Goal: Communication & Community: Answer question/provide support

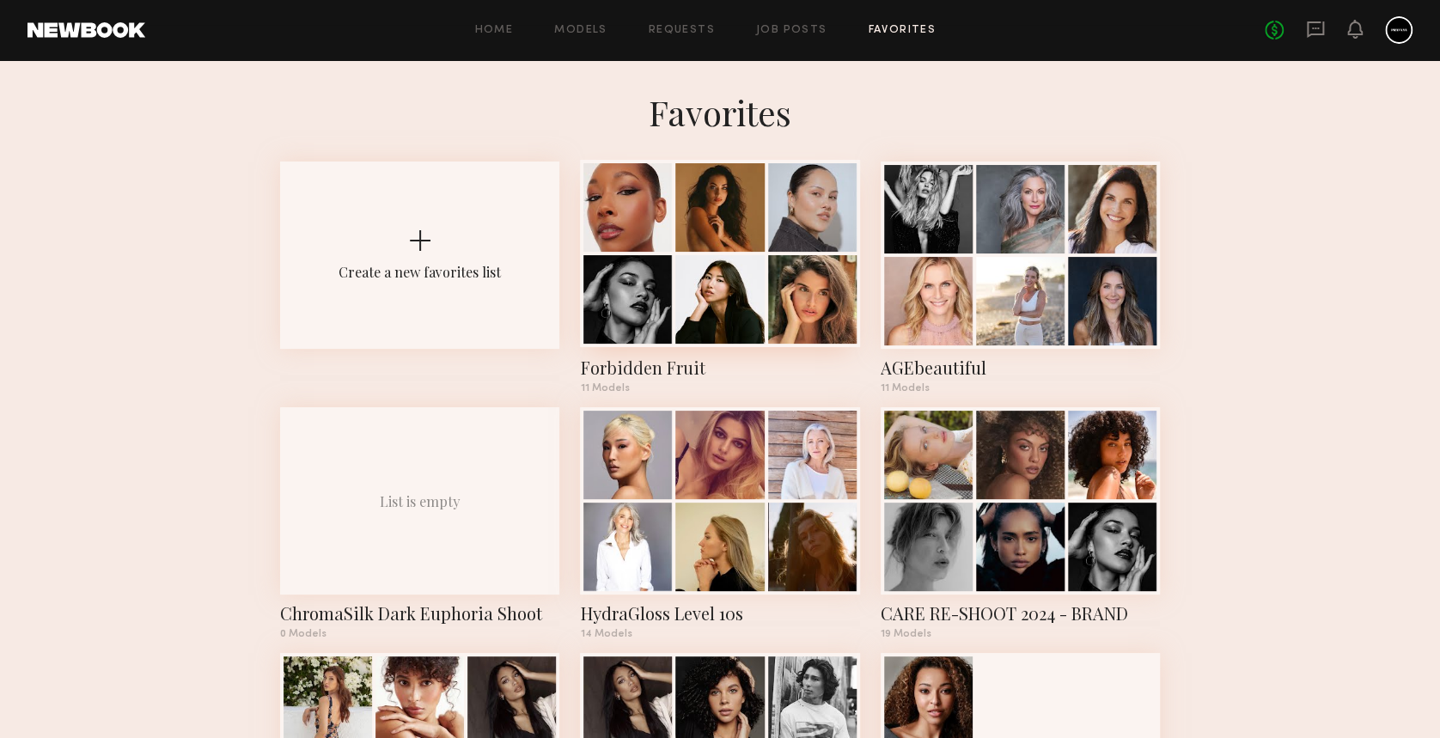
click at [668, 209] on div at bounding box center [627, 207] width 89 height 89
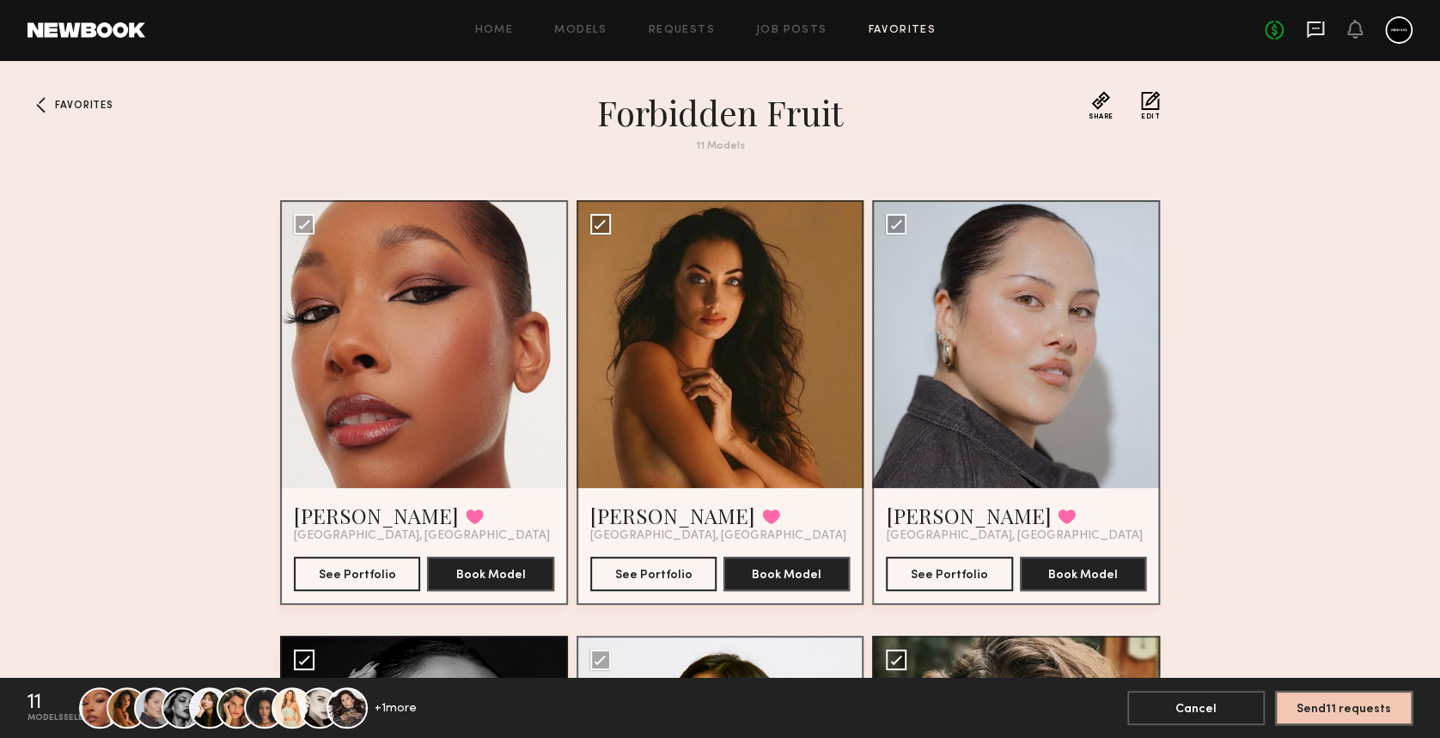
click at [1307, 33] on icon at bounding box center [1315, 29] width 17 height 16
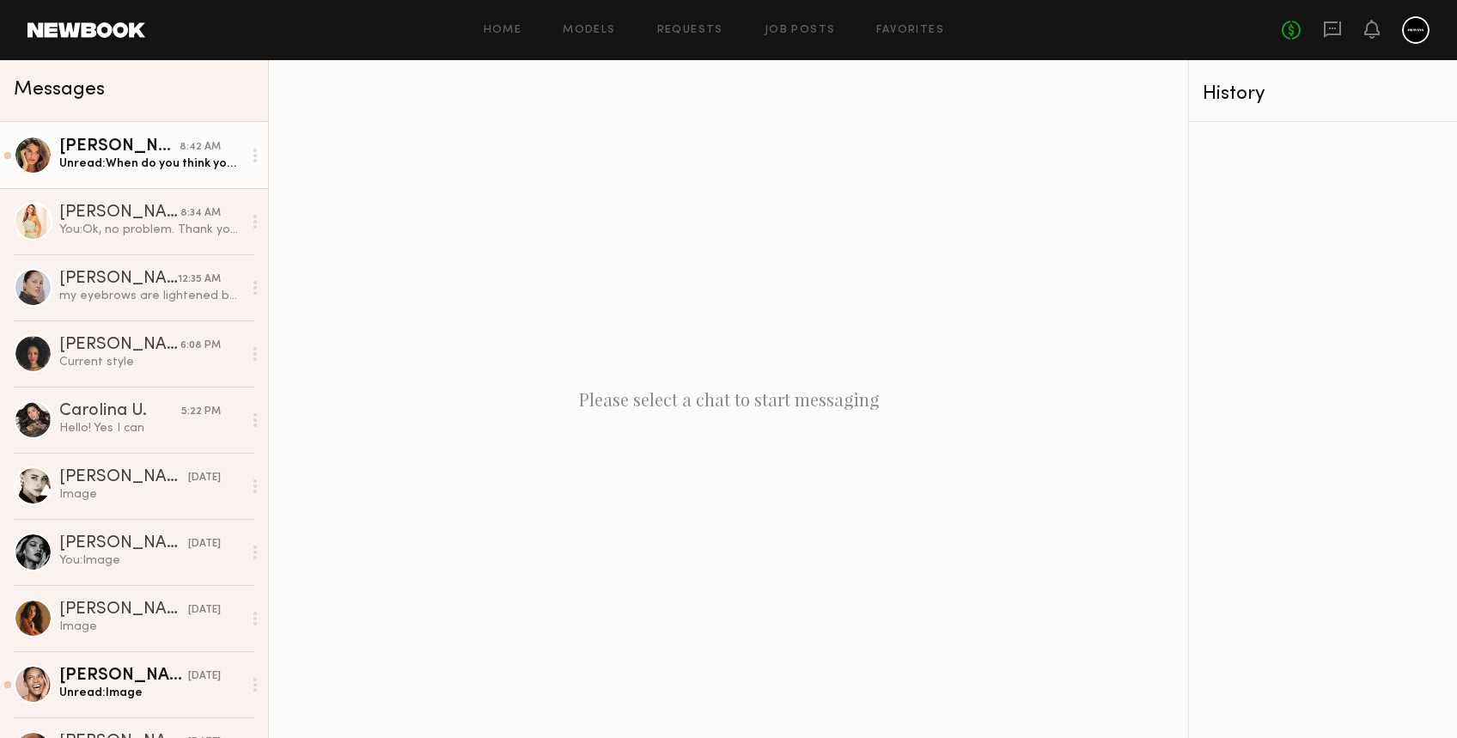
click at [82, 170] on div "Unread: When do you think you would get back to me if I get cast for this shoot…" at bounding box center [150, 164] width 183 height 16
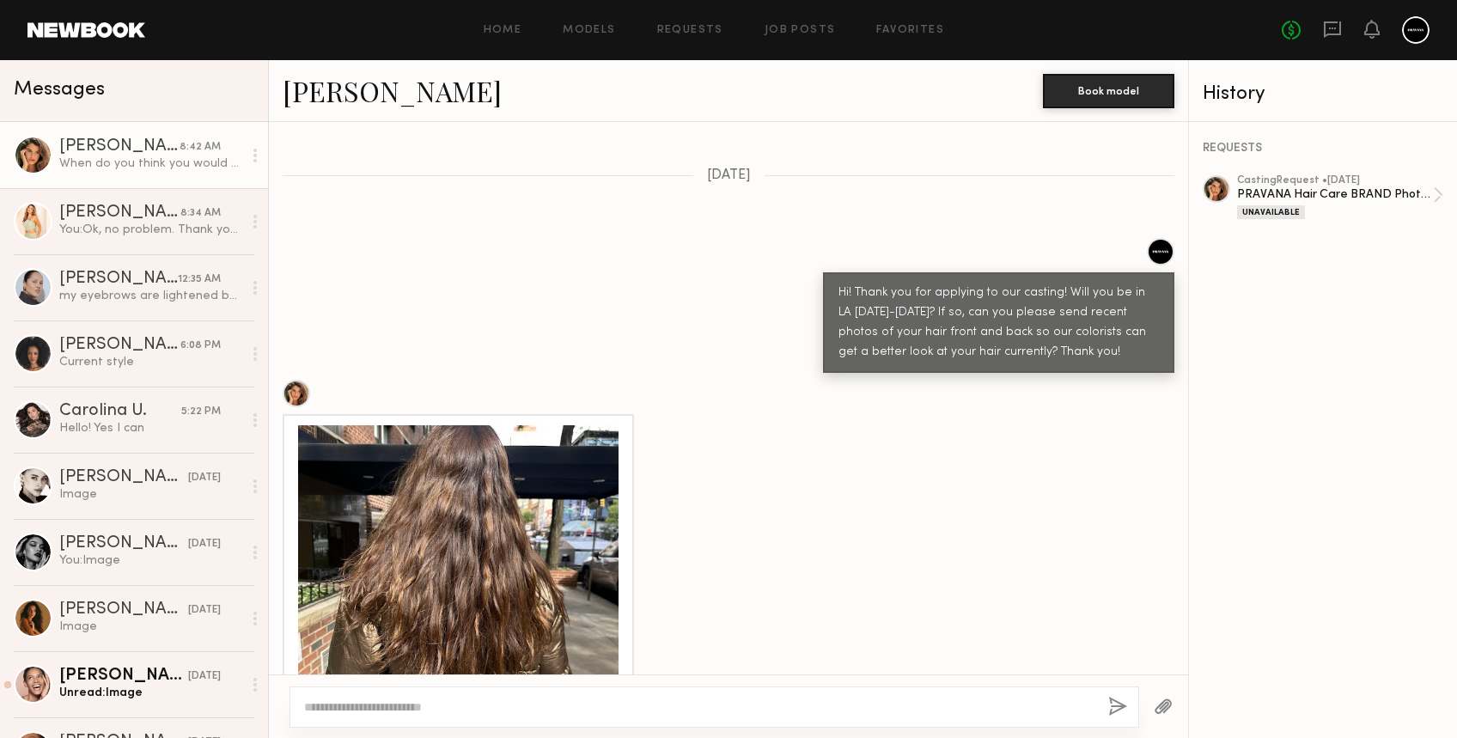
scroll to position [1001, 0]
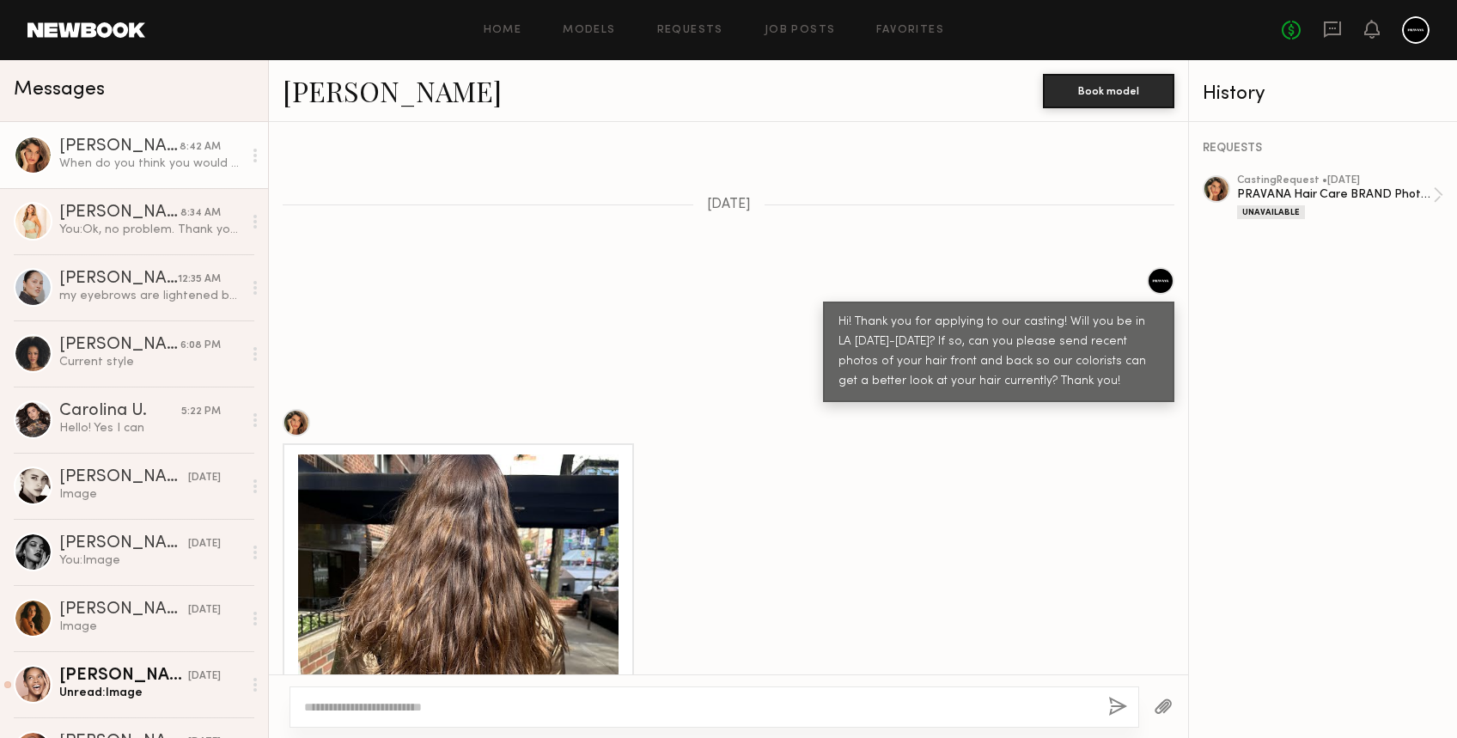
click at [345, 86] on link "Manuela G." at bounding box center [392, 90] width 219 height 37
click at [91, 235] on div "You: Ok, no problem. Thank you for getting back to us." at bounding box center [150, 230] width 183 height 16
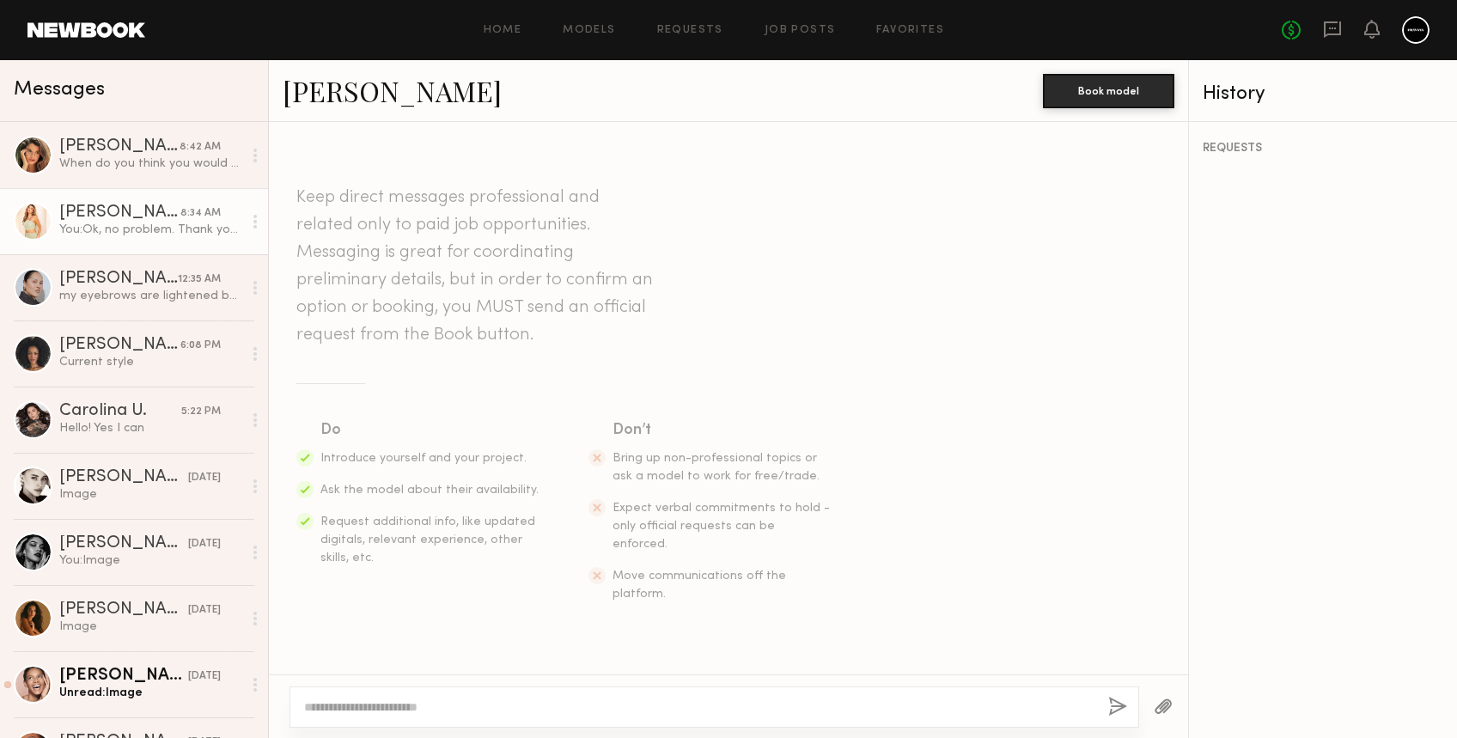
scroll to position [508, 0]
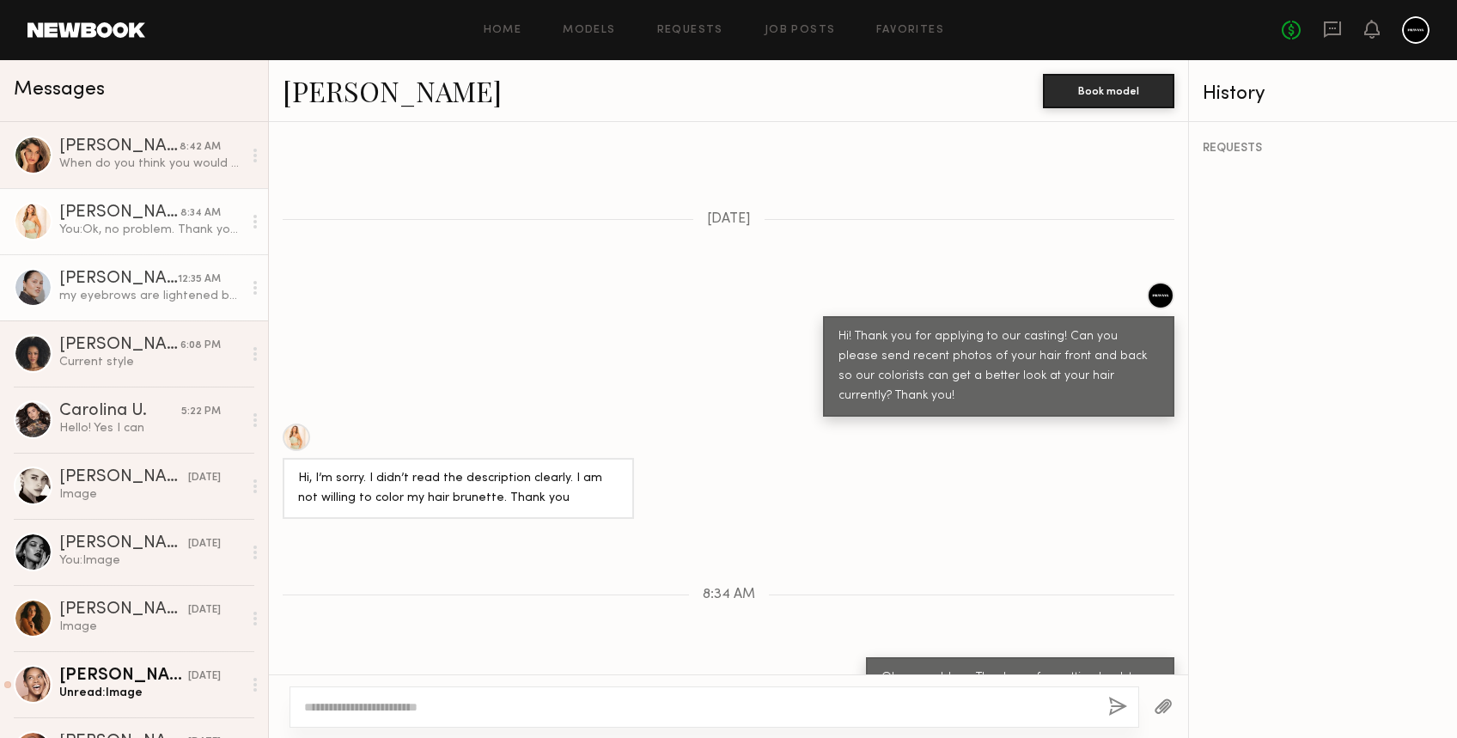
click at [113, 281] on div "Regan E." at bounding box center [118, 279] width 119 height 17
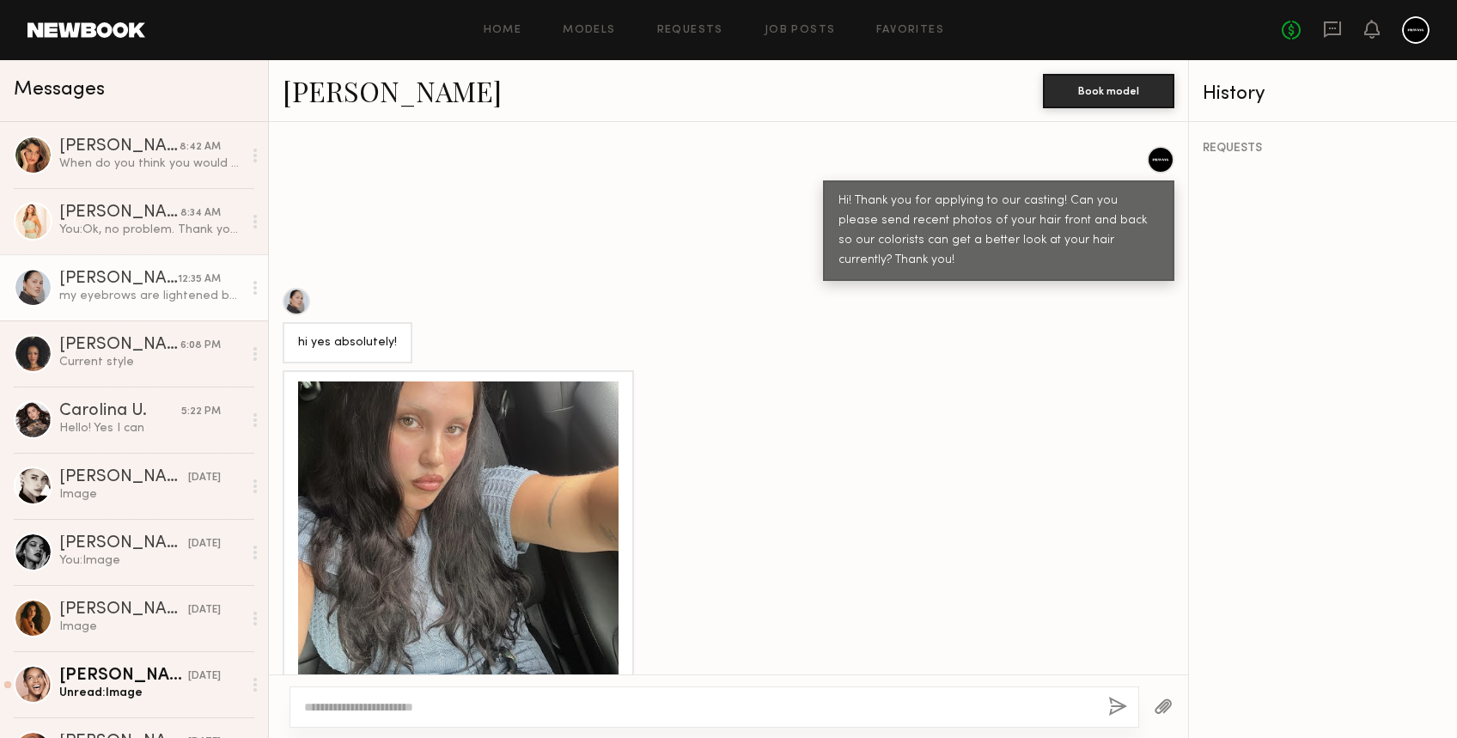
scroll to position [609, 0]
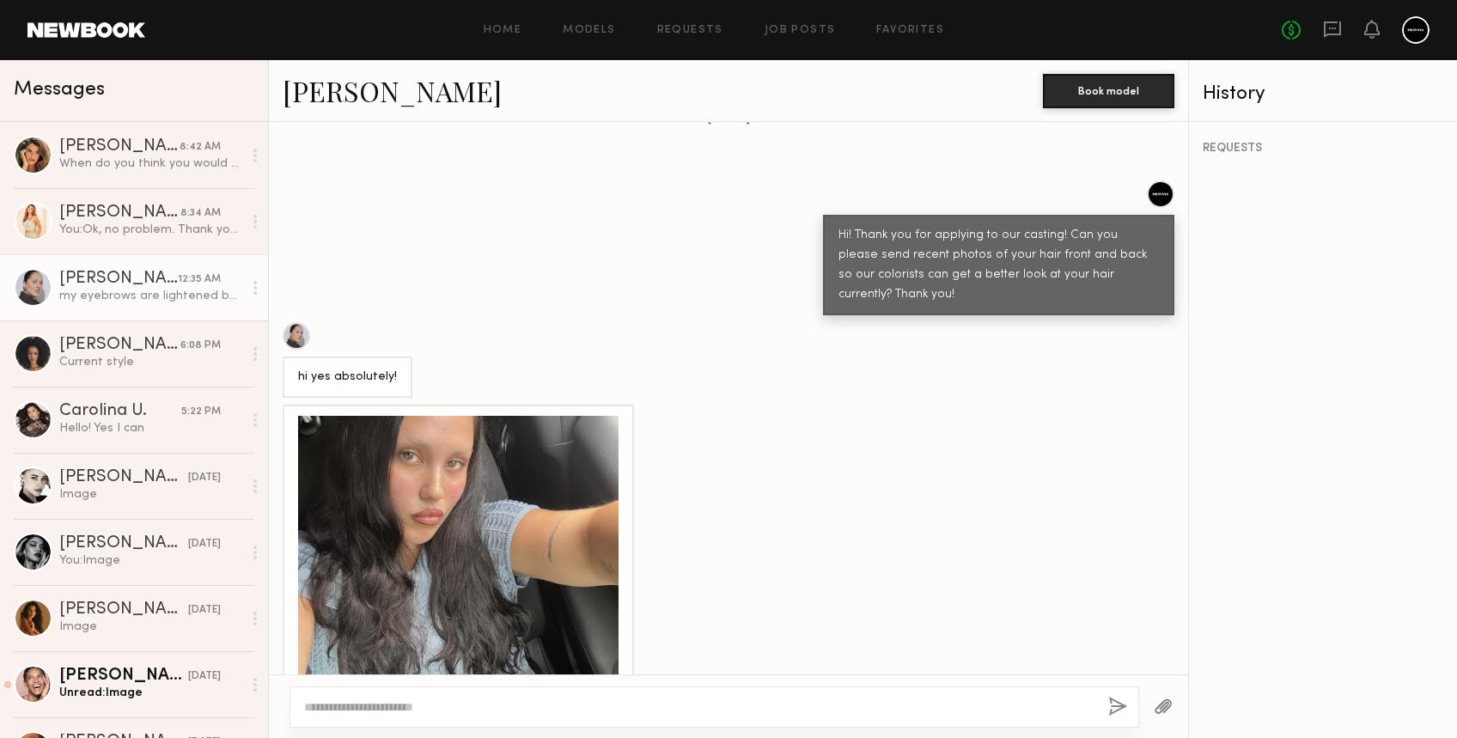
click at [349, 97] on link "Regan E." at bounding box center [392, 90] width 219 height 37
click at [101, 333] on link "Jenah M. 6:08 PM Current style" at bounding box center [134, 354] width 268 height 66
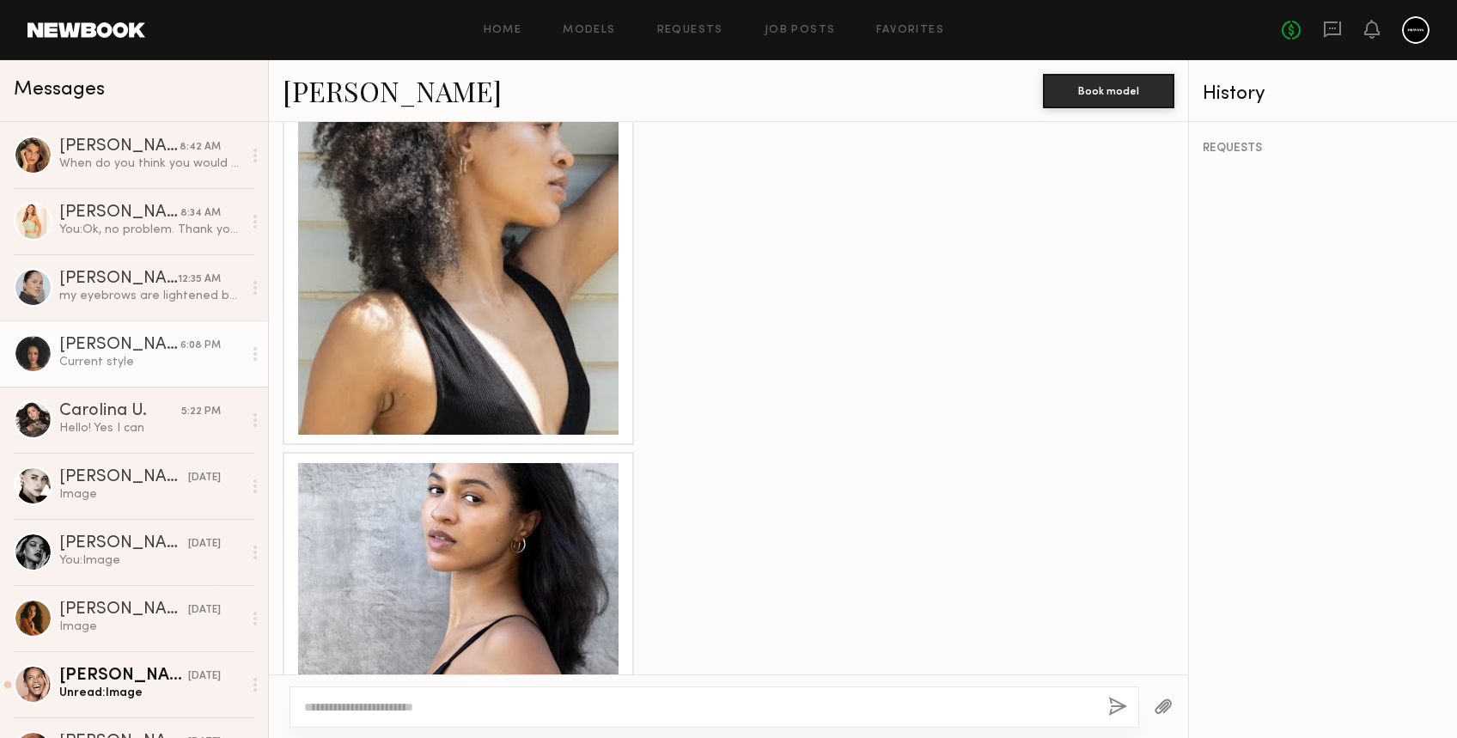
scroll to position [2274, 0]
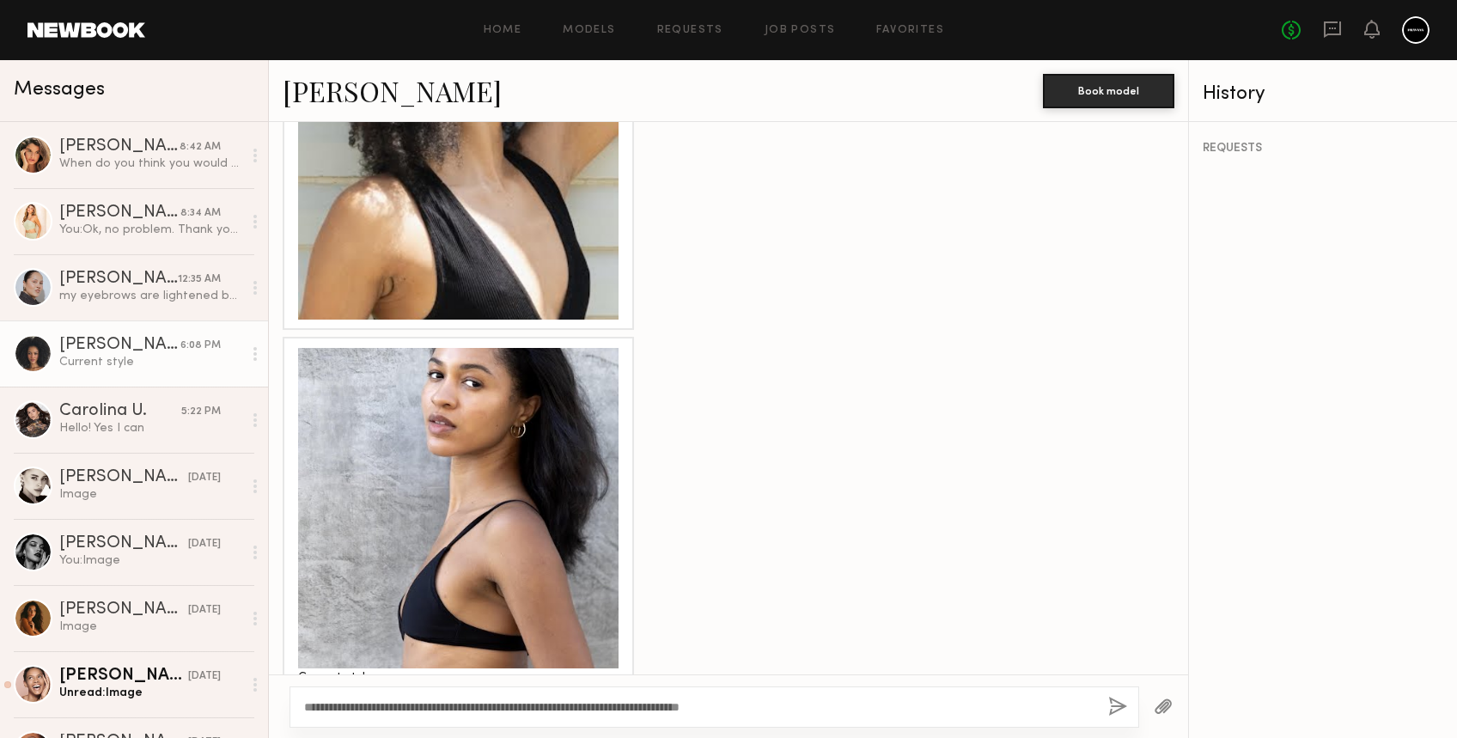
type textarea "**********"
click at [1116, 697] on button "button" at bounding box center [1118, 707] width 19 height 21
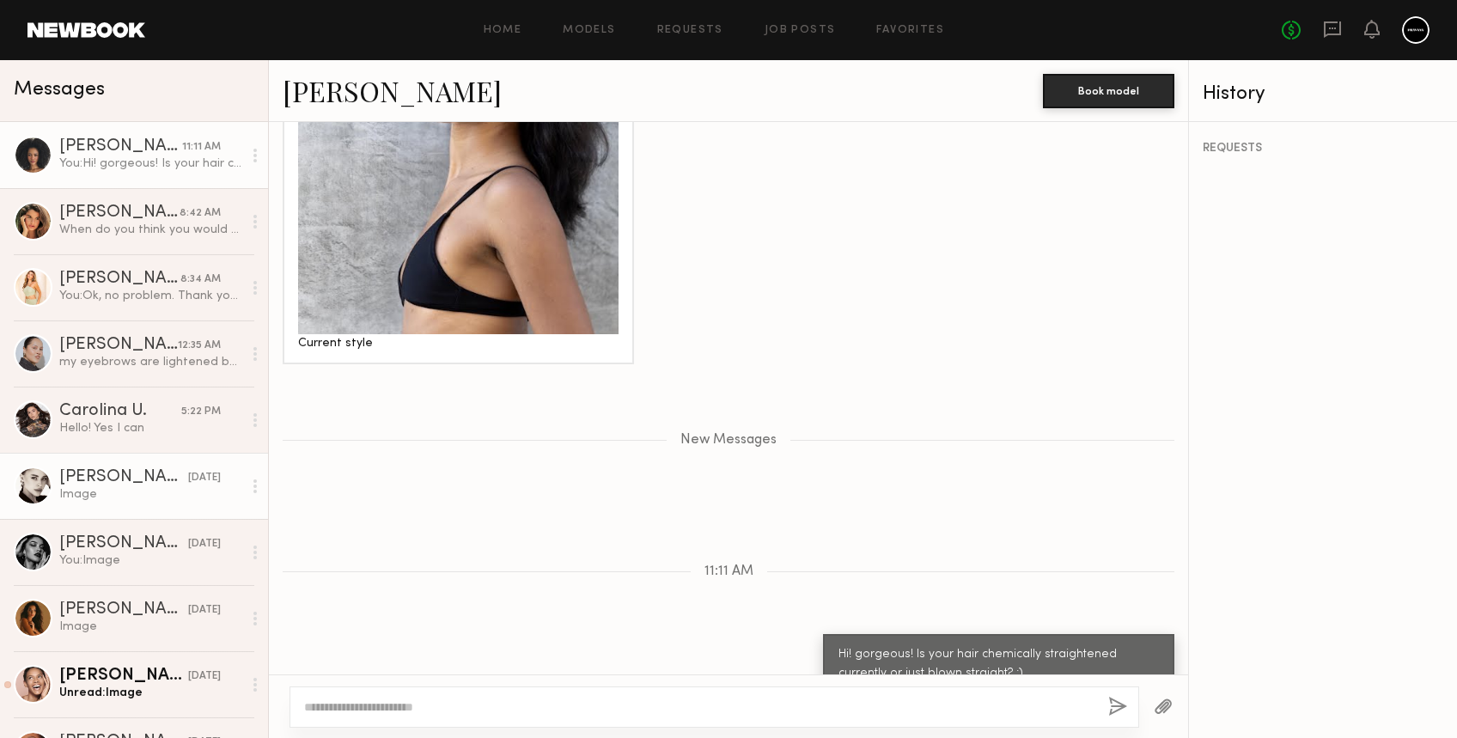
click at [119, 488] on div "Image" at bounding box center [150, 494] width 183 height 16
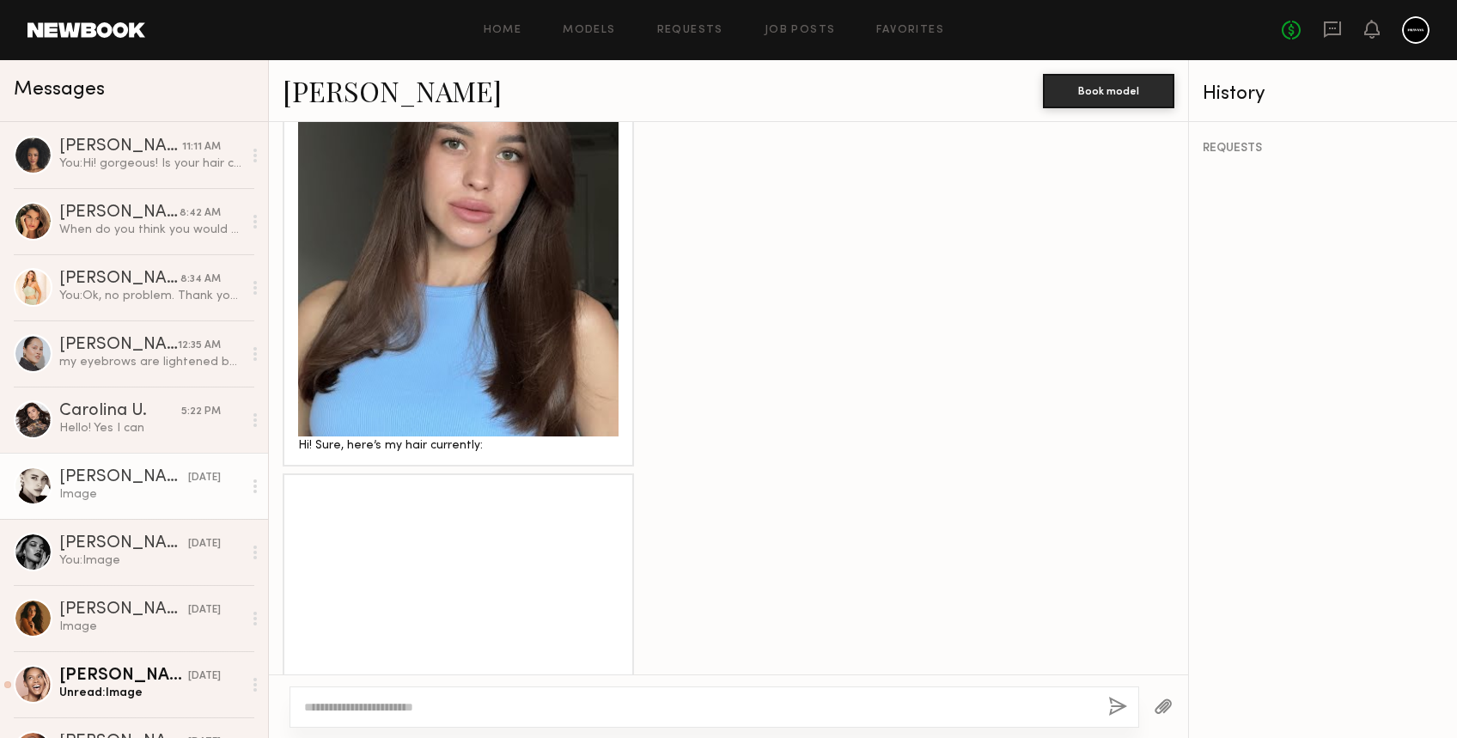
scroll to position [747, 0]
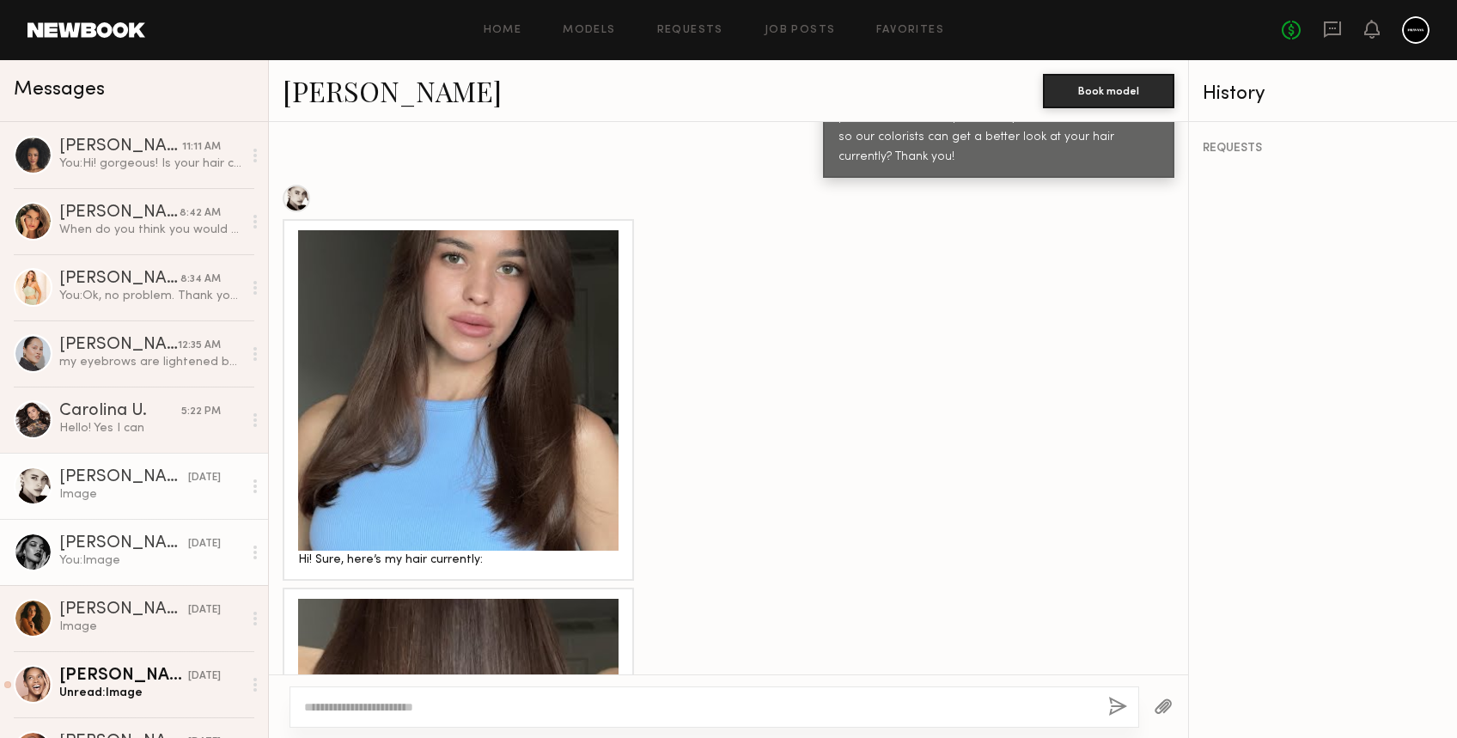
click at [124, 553] on div "Vanessa B." at bounding box center [123, 543] width 129 height 17
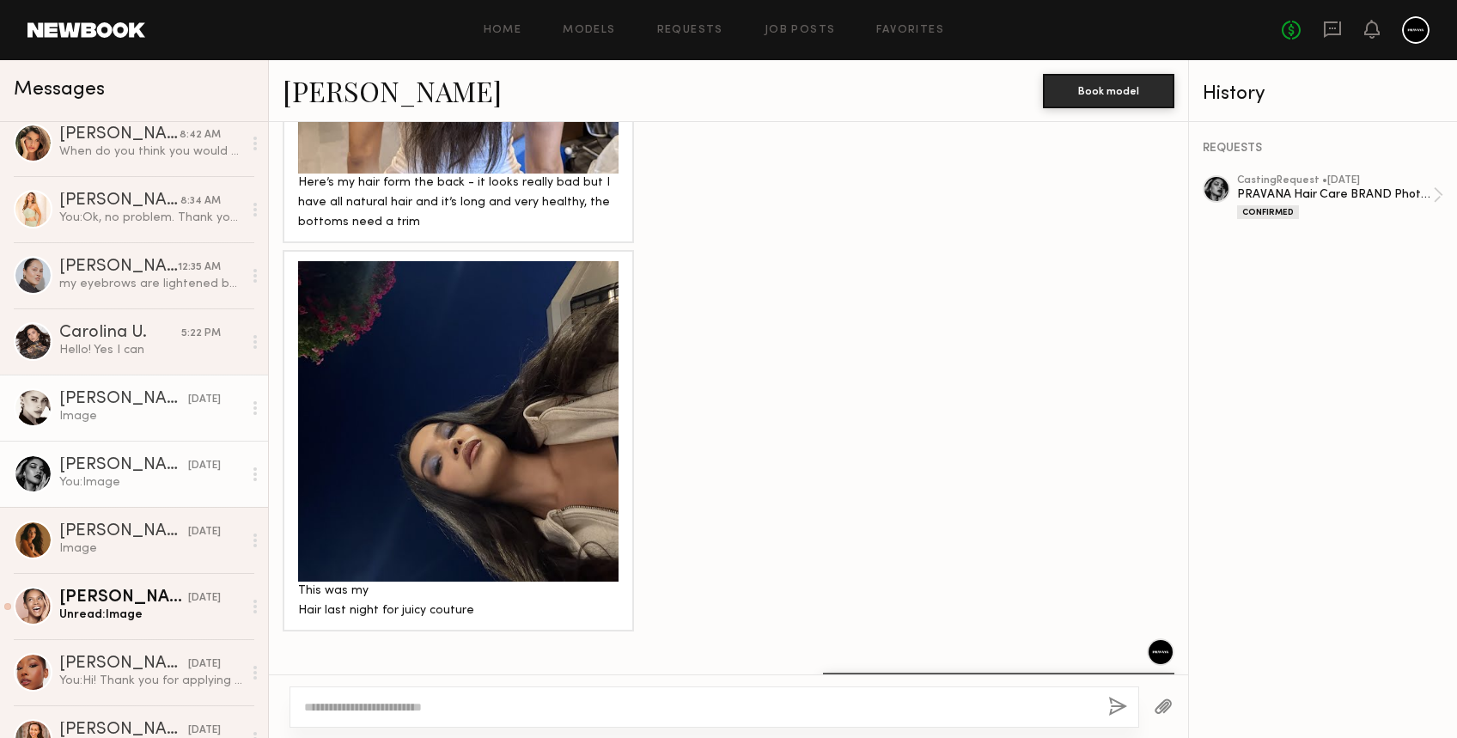
scroll to position [114, 0]
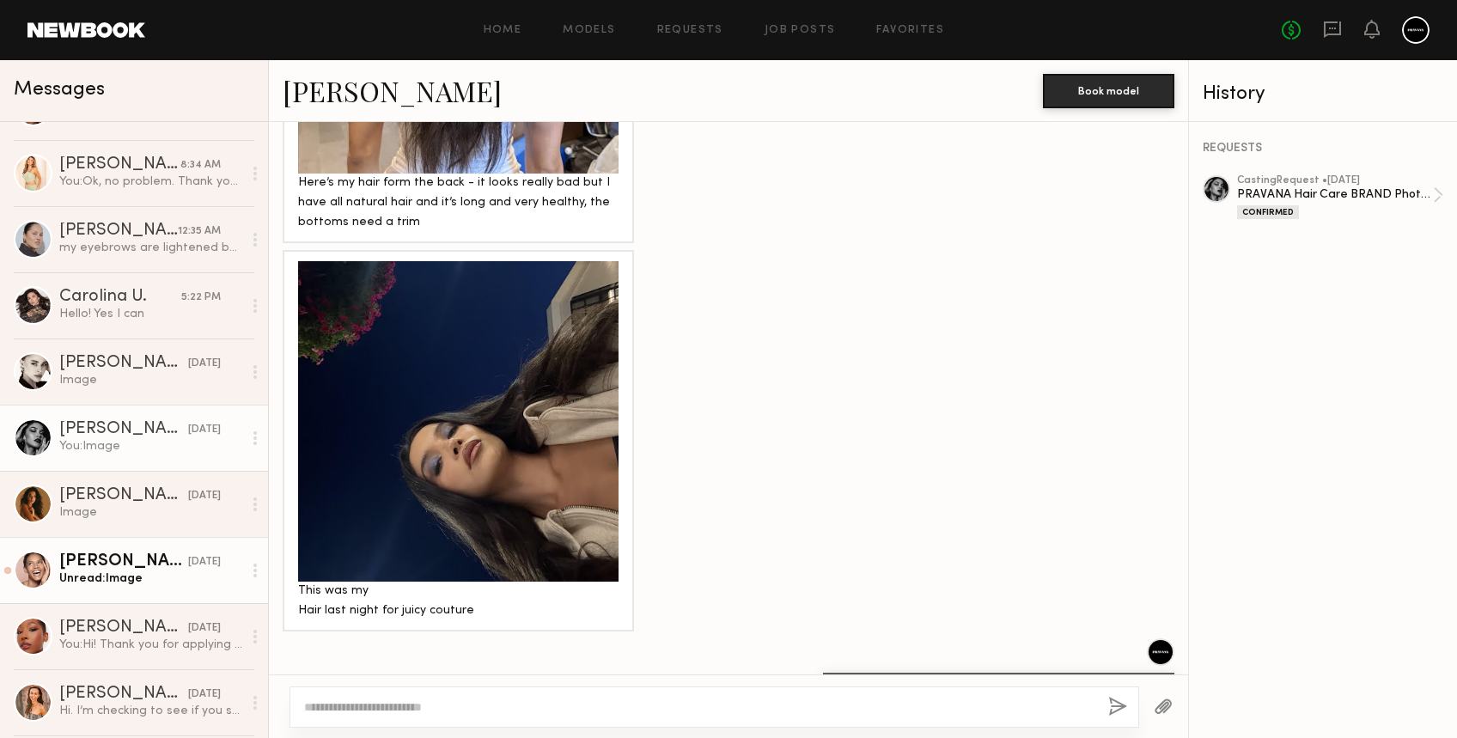
click at [107, 593] on link "Jordyn F. yesterday Unread: Image" at bounding box center [134, 570] width 268 height 66
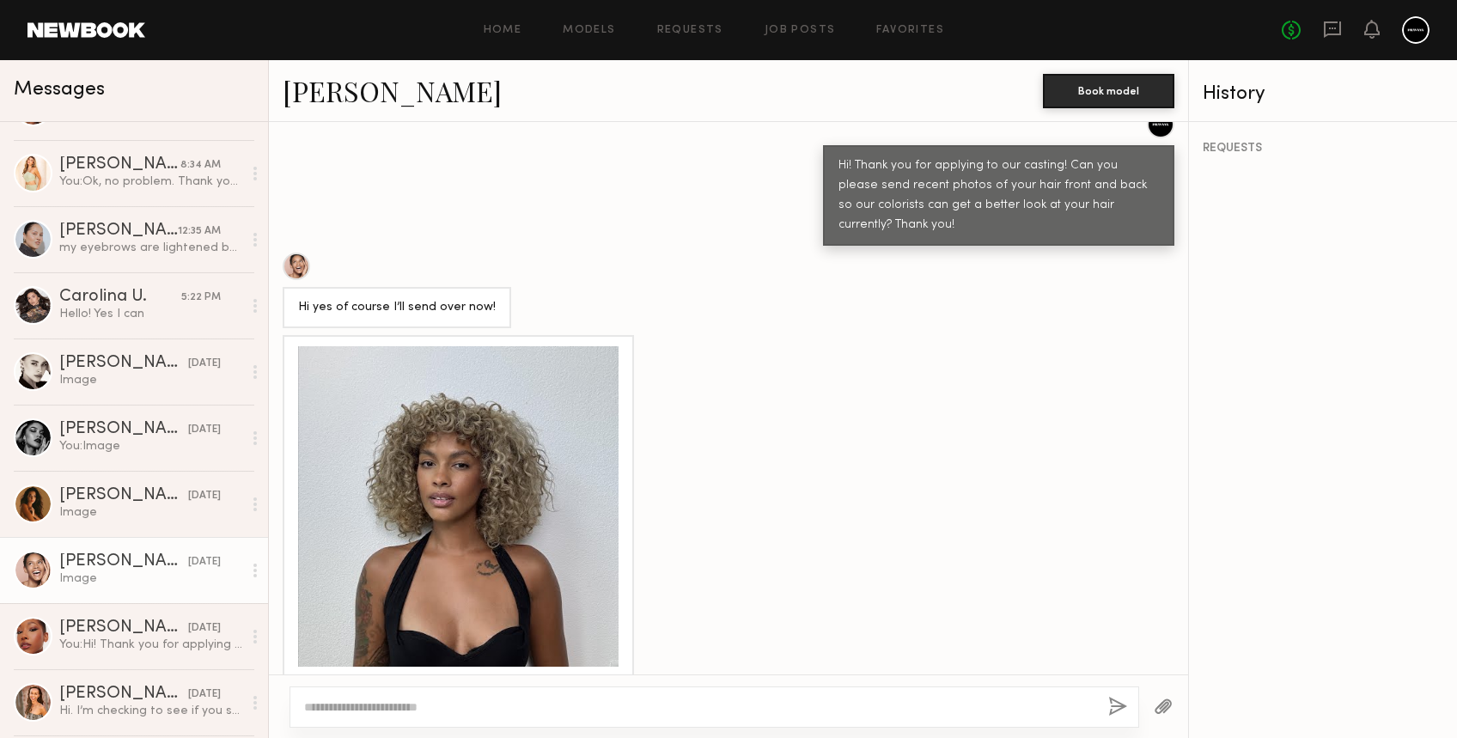
scroll to position [667, 0]
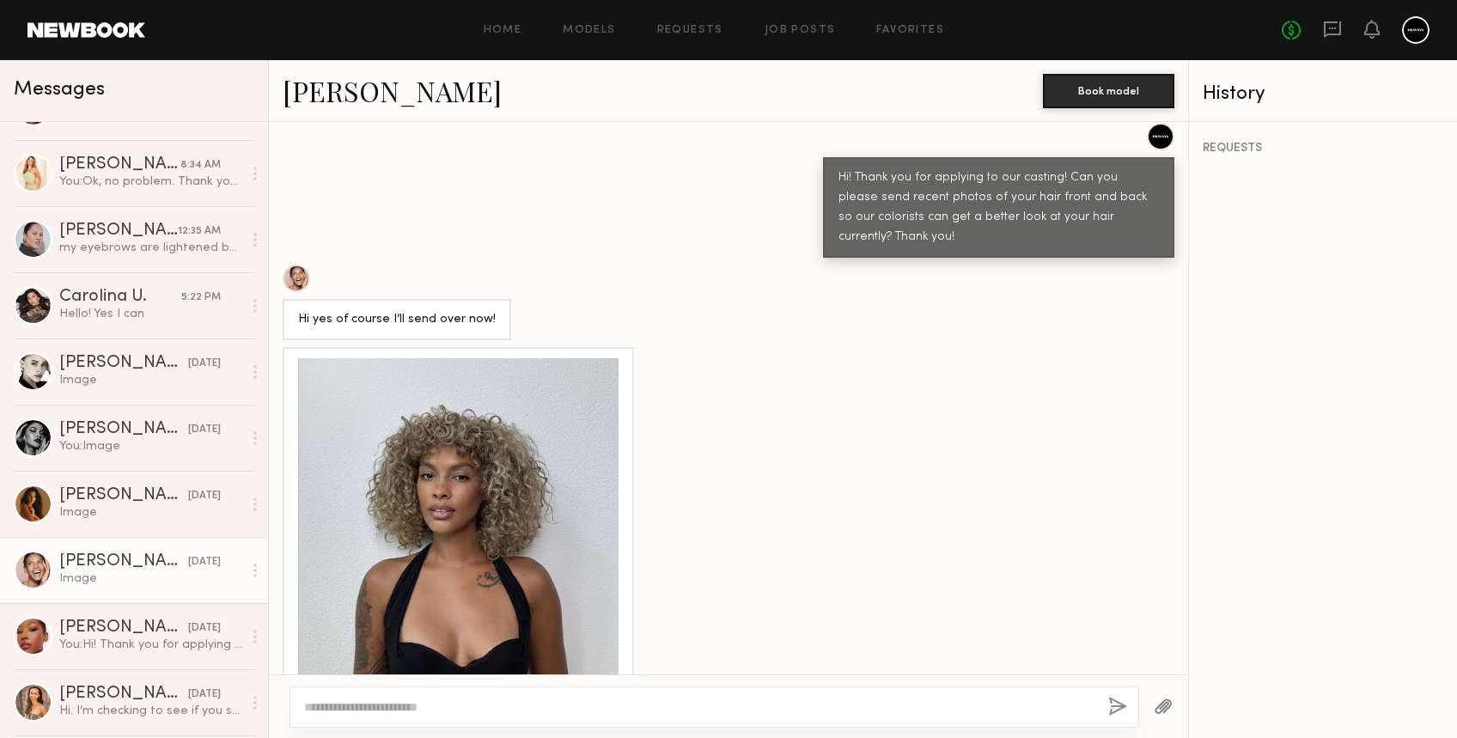
click at [528, 714] on textarea at bounding box center [699, 707] width 791 height 17
click at [412, 703] on textarea "**********" at bounding box center [699, 707] width 791 height 17
click at [420, 705] on textarea "**********" at bounding box center [699, 707] width 791 height 17
click at [427, 705] on textarea "**********" at bounding box center [699, 707] width 791 height 17
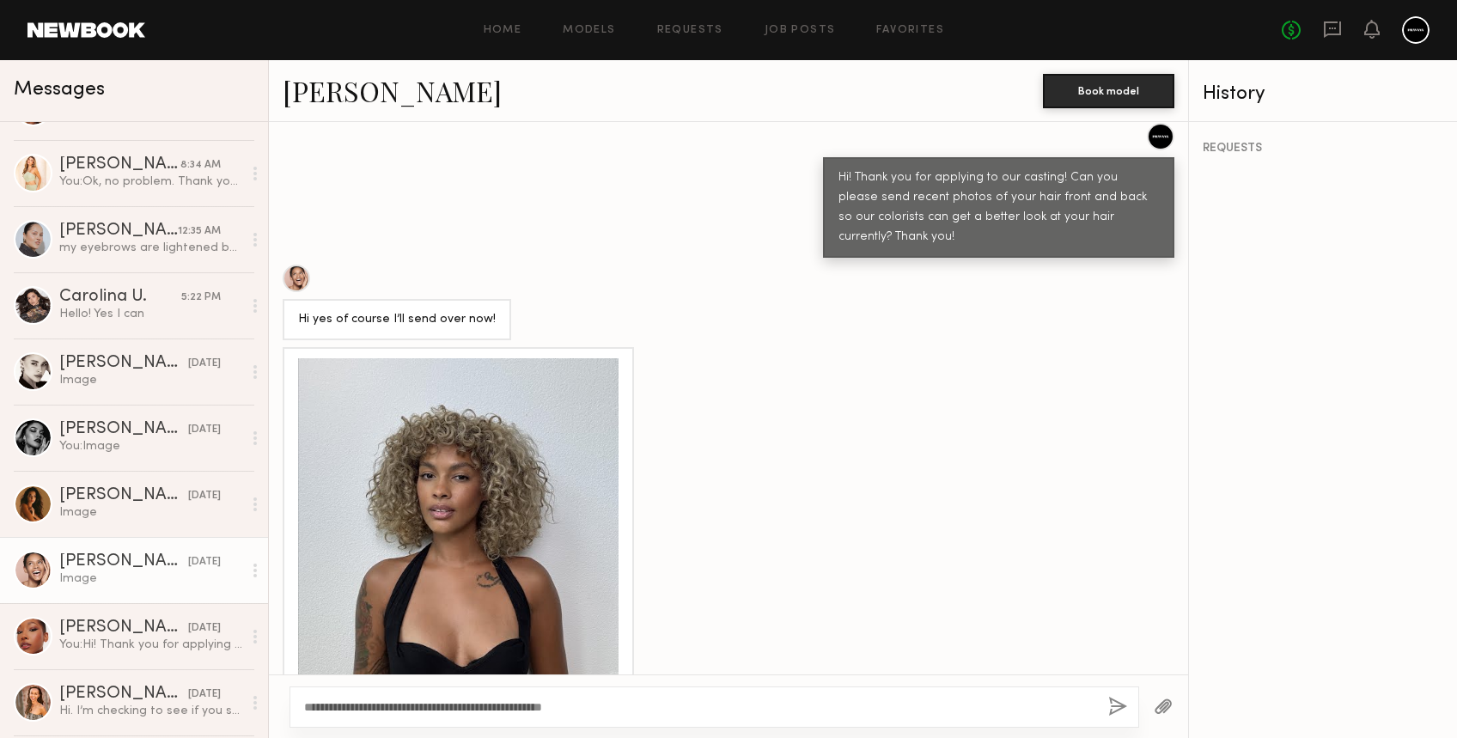
click at [427, 705] on textarea "**********" at bounding box center [699, 707] width 791 height 17
click at [617, 709] on textarea "**********" at bounding box center [699, 707] width 791 height 17
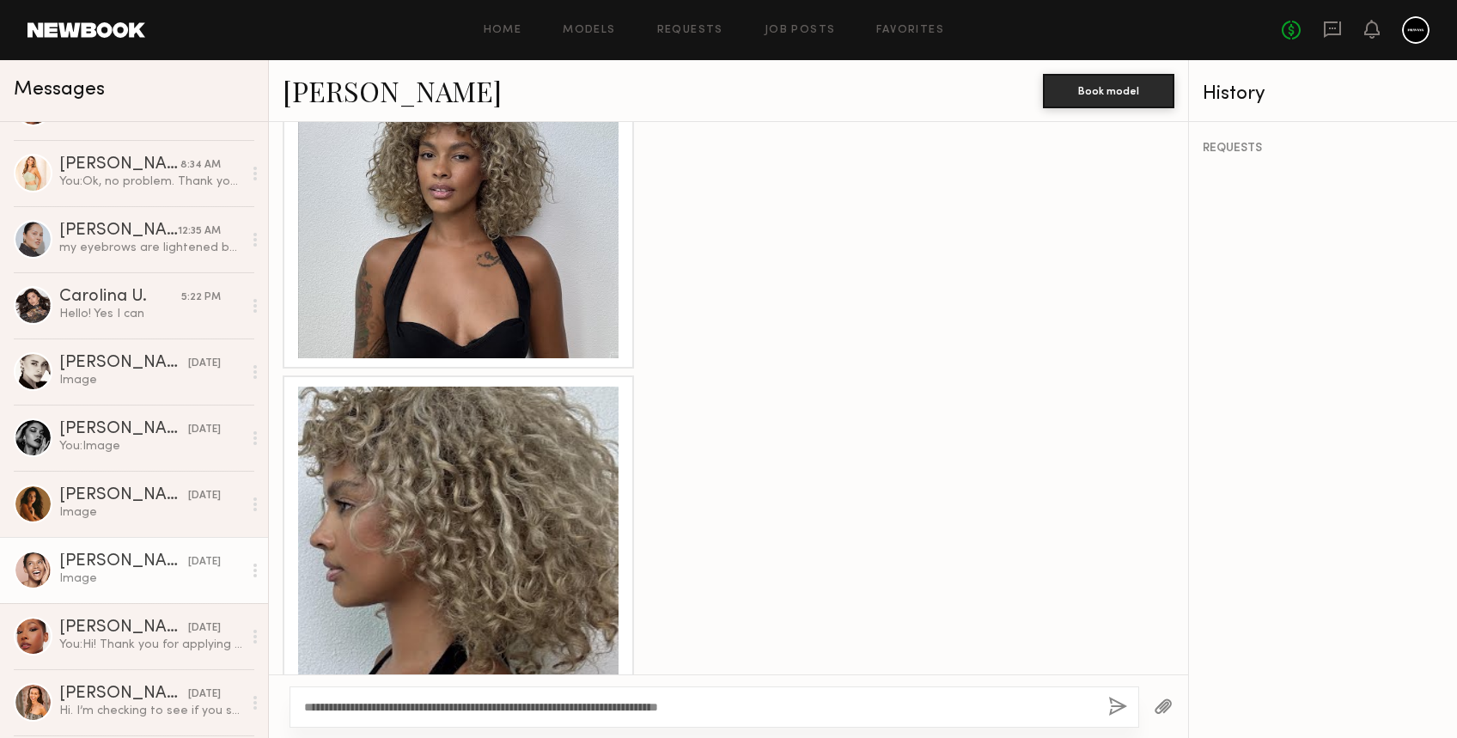
scroll to position [1353, 0]
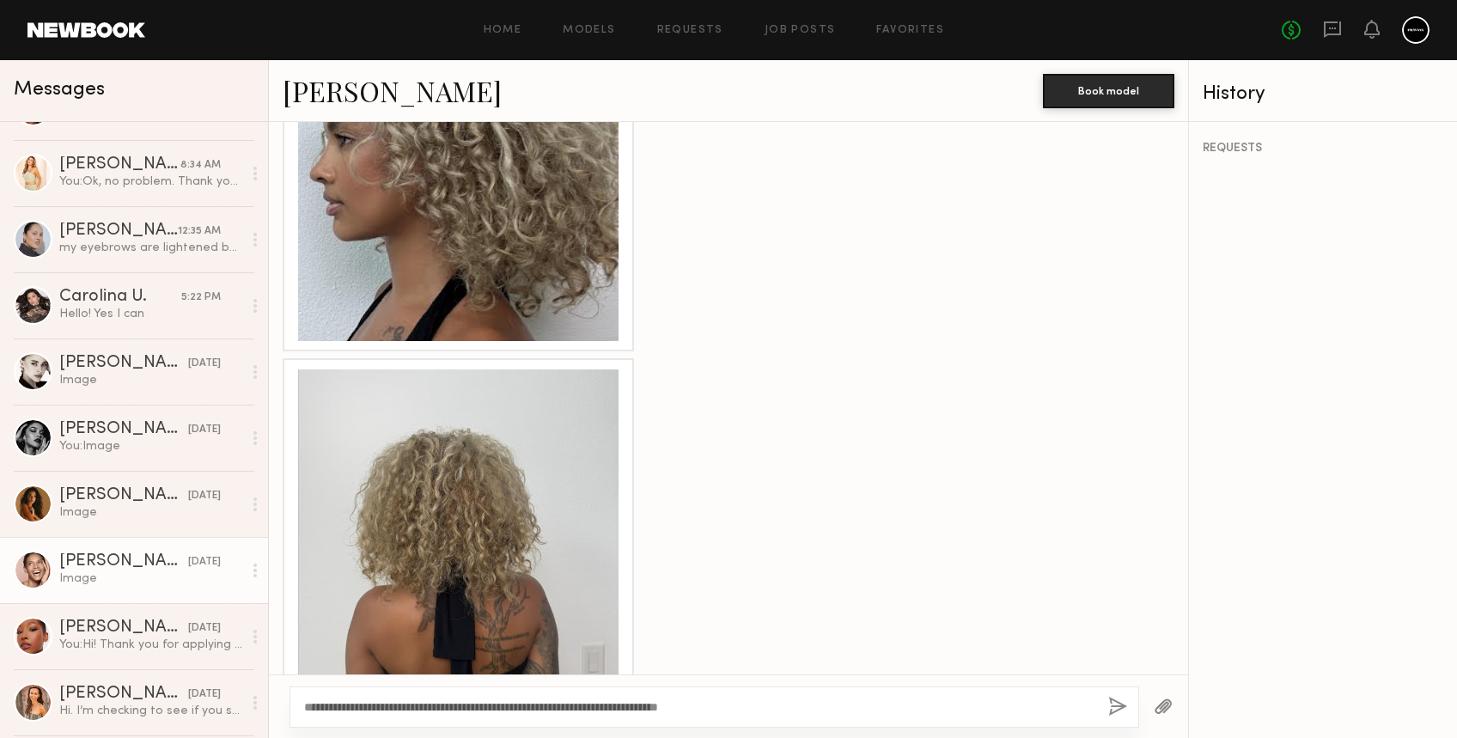
type textarea "**********"
click at [1112, 708] on button "button" at bounding box center [1118, 707] width 19 height 21
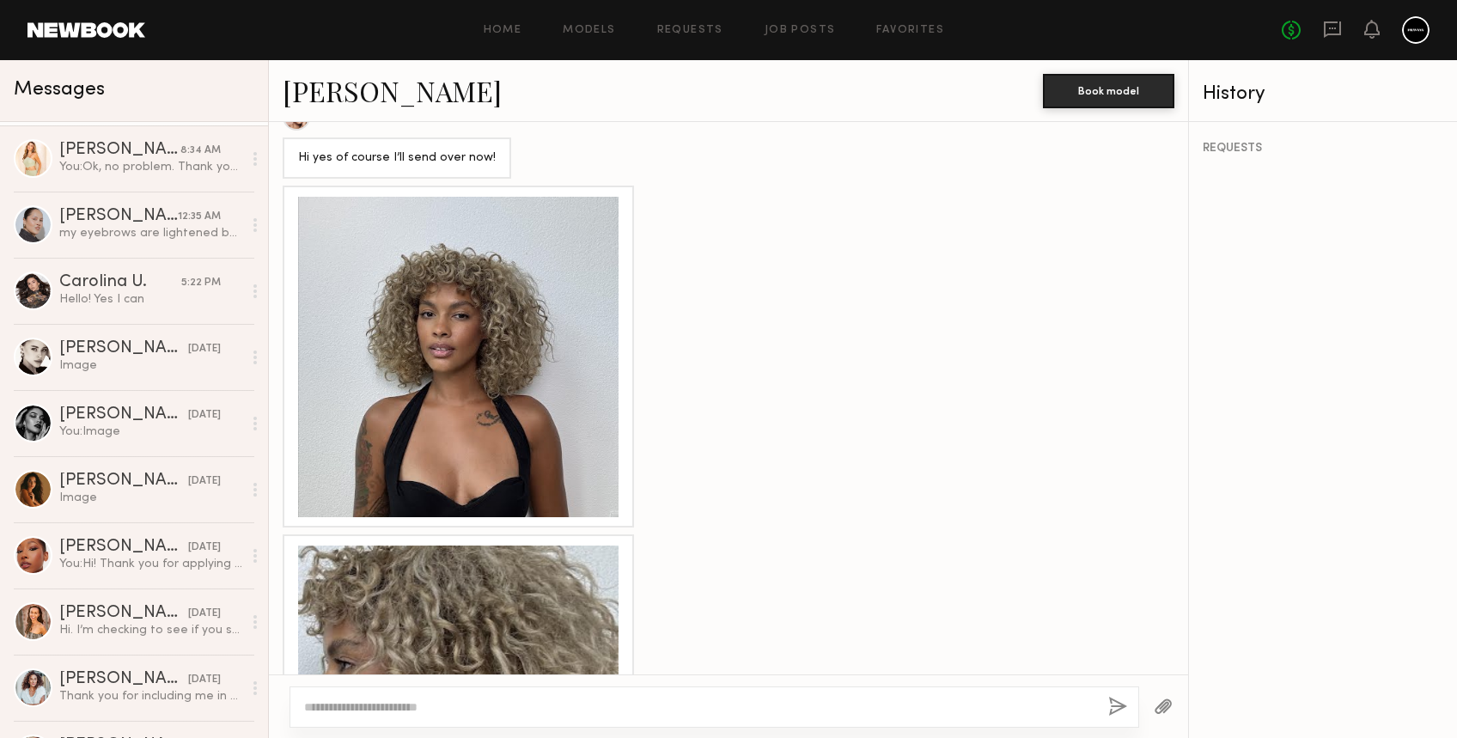
scroll to position [229, 0]
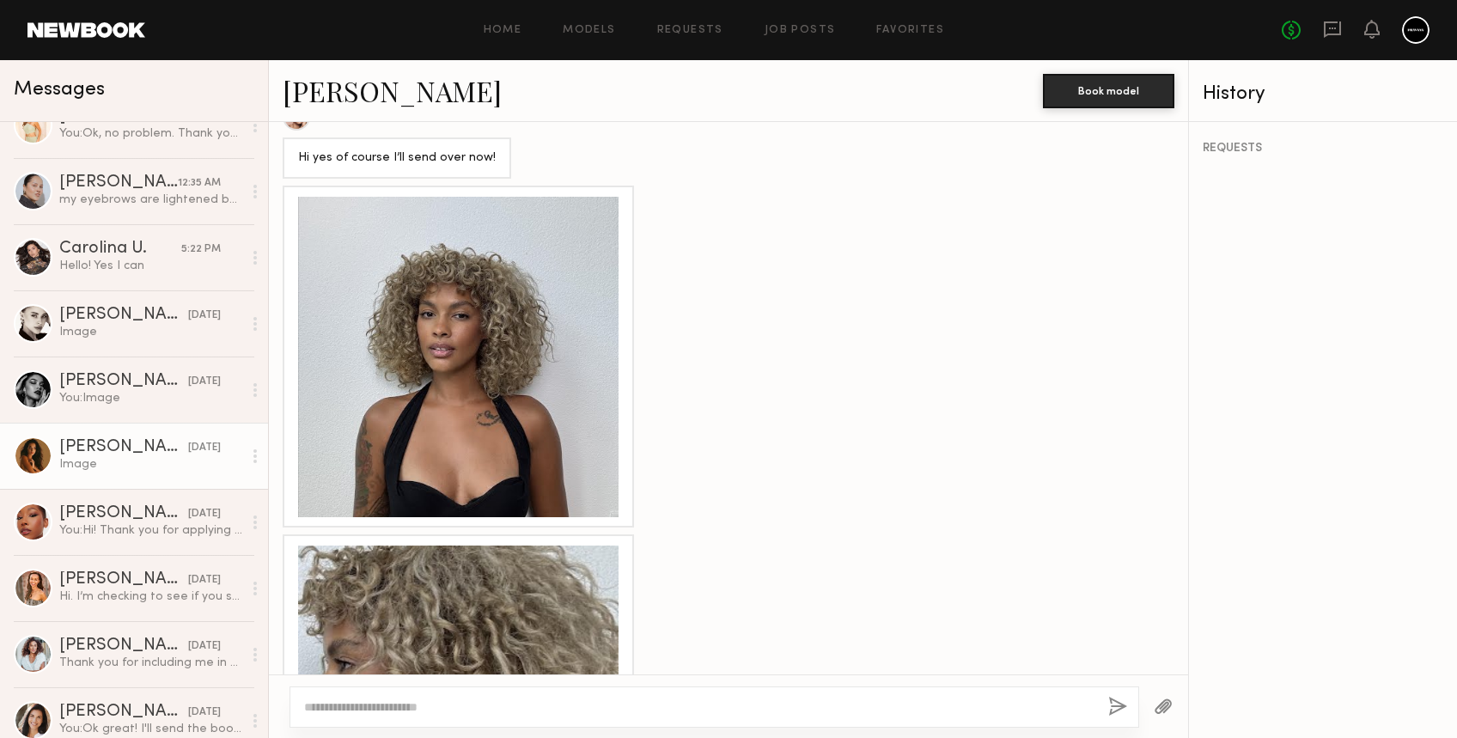
click at [124, 465] on div "Image" at bounding box center [150, 464] width 183 height 16
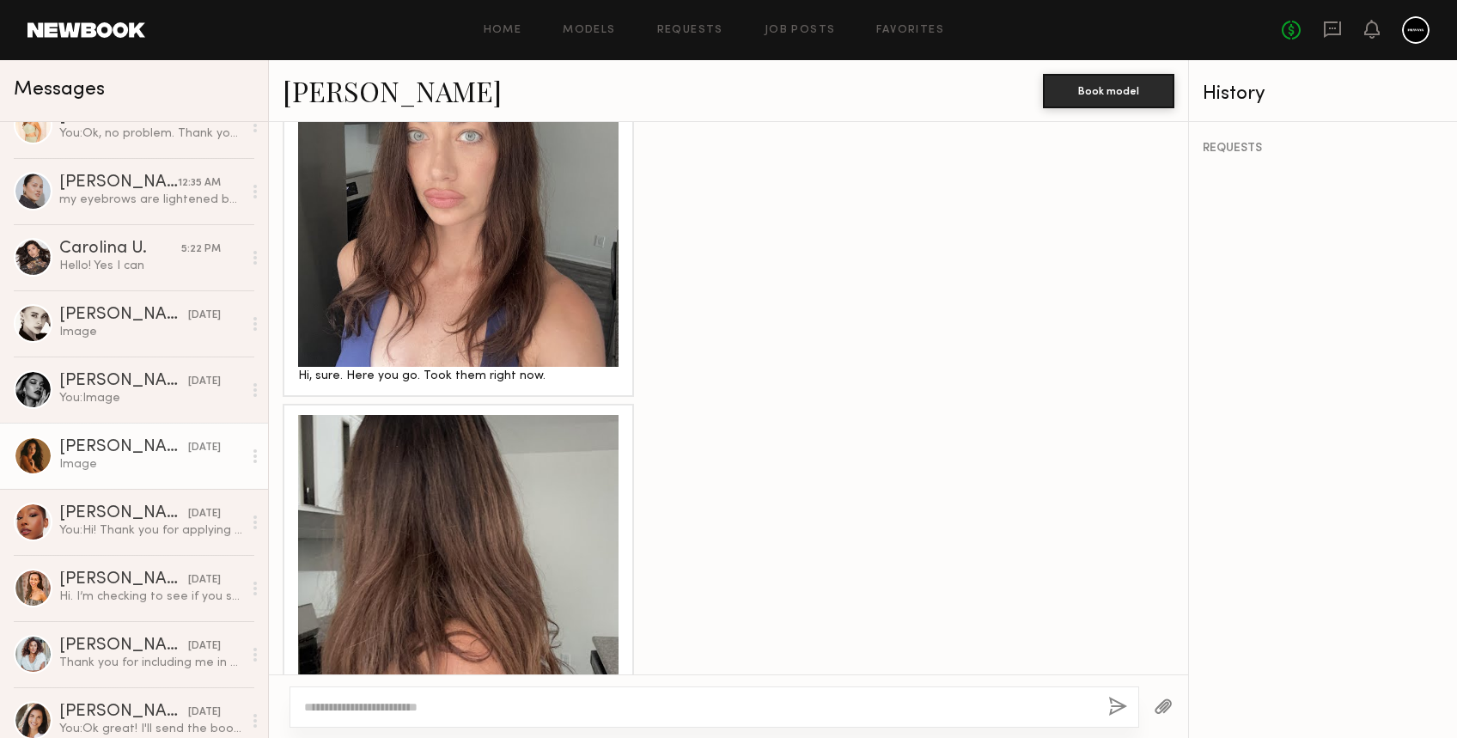
scroll to position [866, 0]
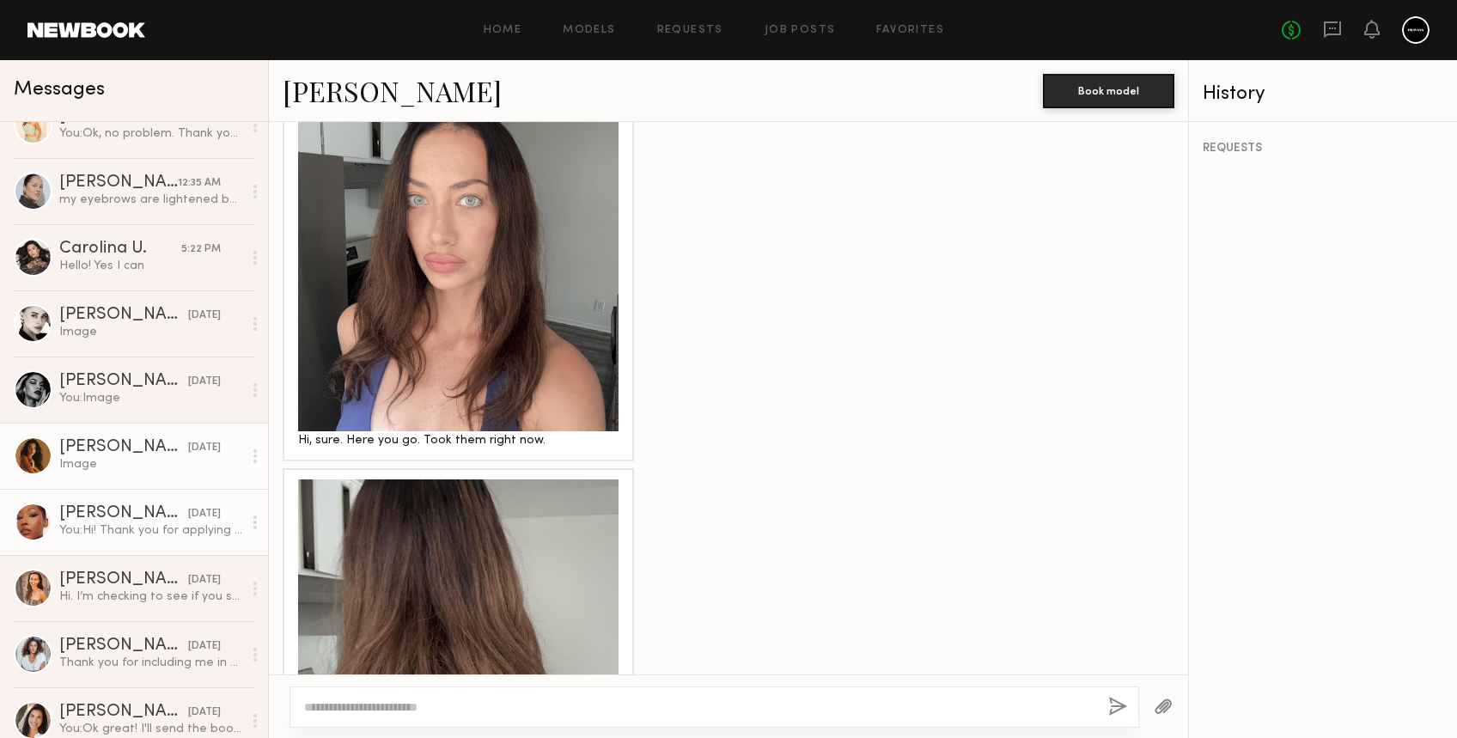
click at [107, 528] on div "You: Hi! Thank you for applying to our casting! Can you please send recent phot…" at bounding box center [150, 530] width 183 height 16
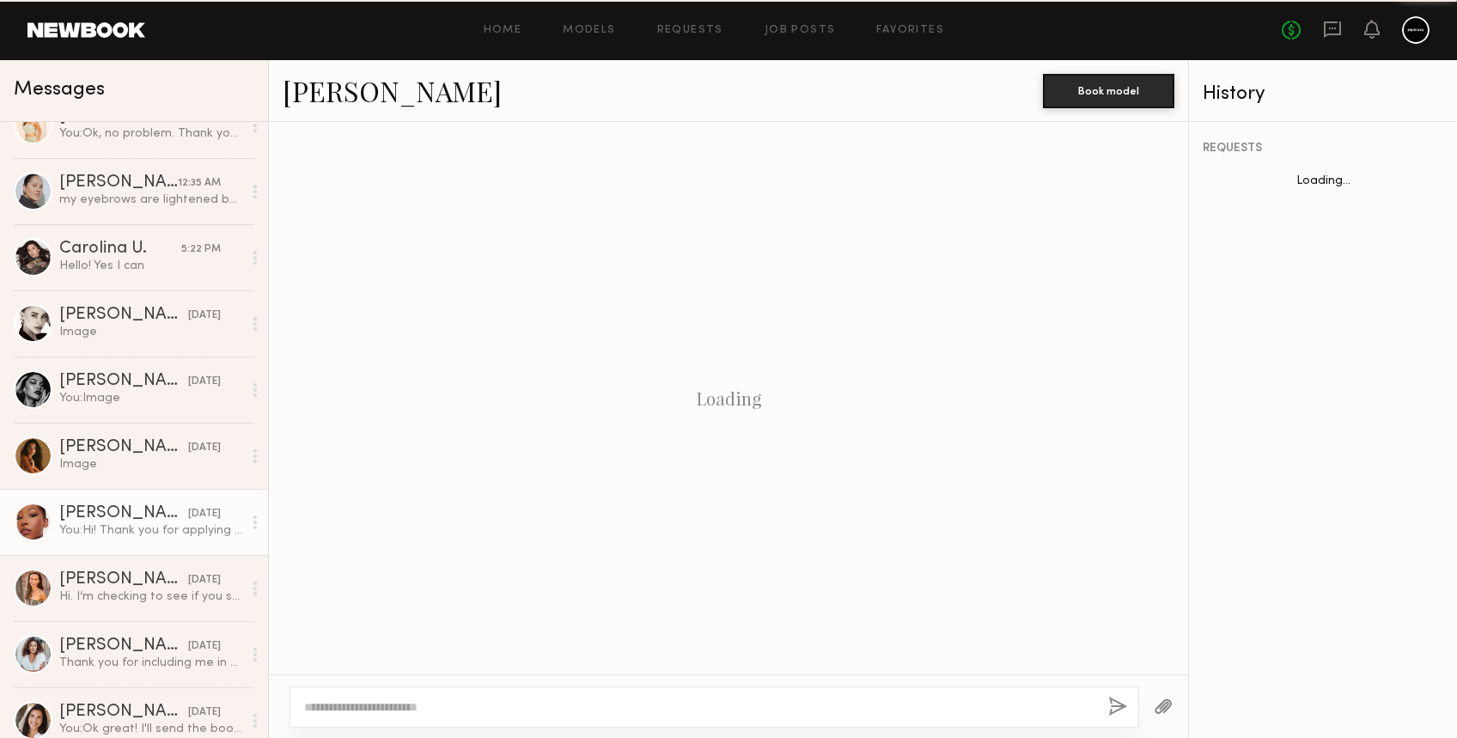
scroll to position [2253, 0]
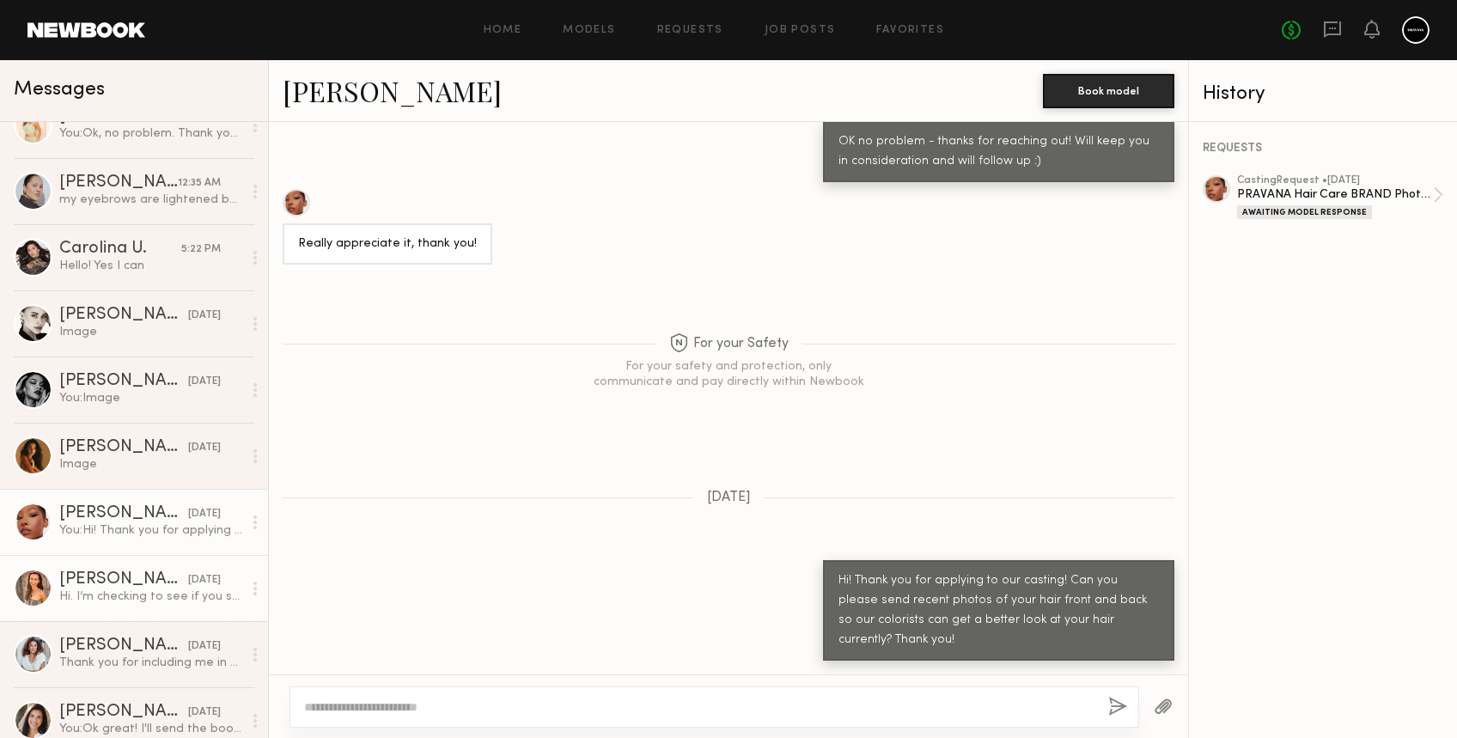
click at [112, 598] on div "Hi. I’m checking to see if you still want me to grown out the grays on the side…" at bounding box center [150, 597] width 183 height 16
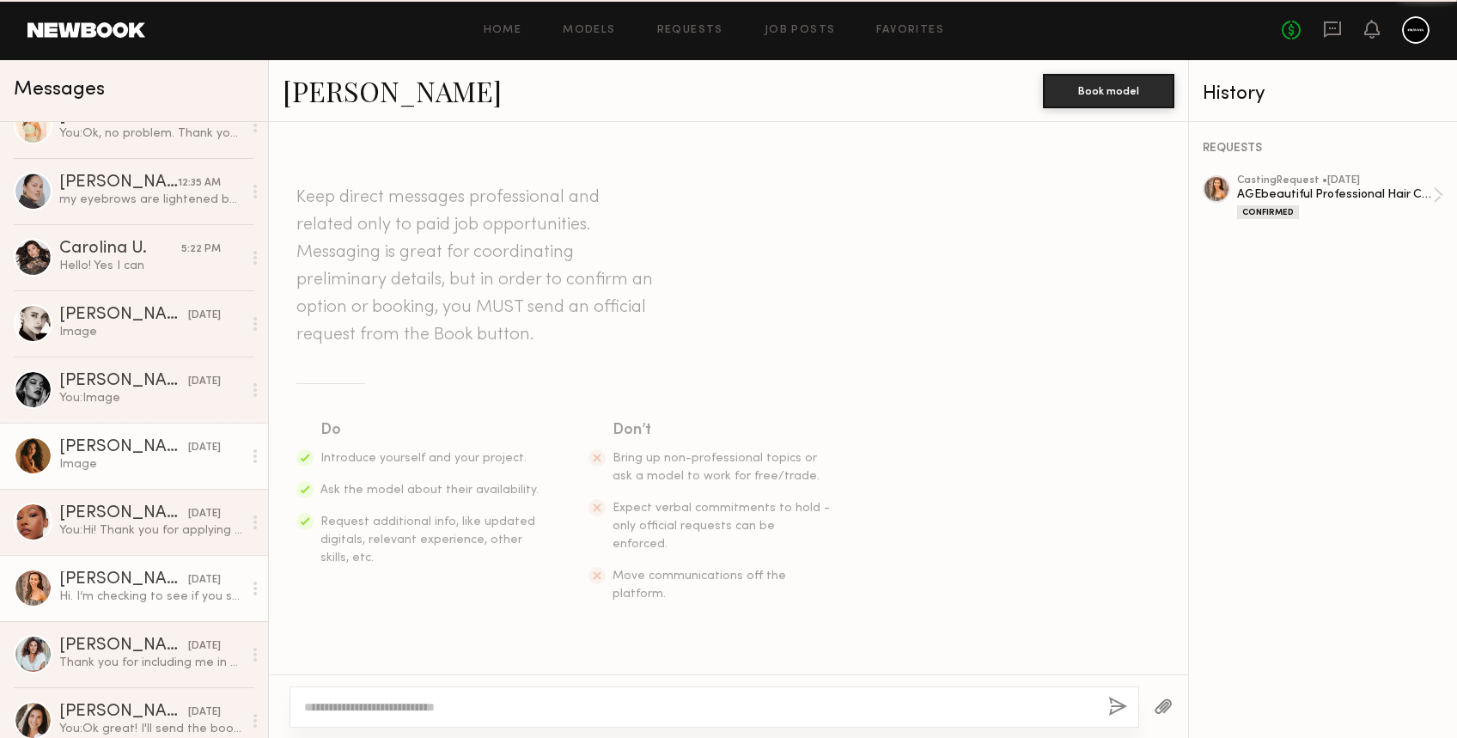
scroll to position [858, 0]
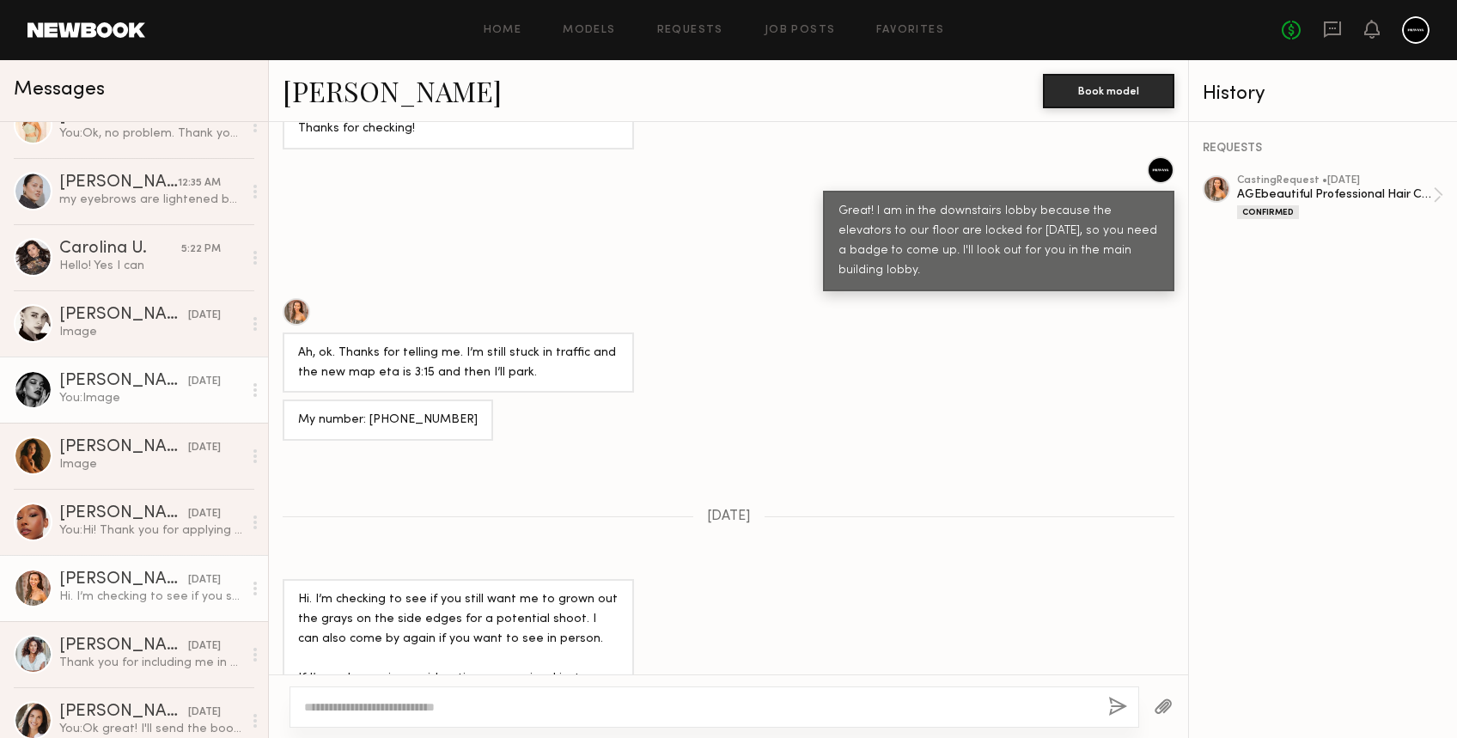
click at [113, 409] on link "Vanessa B. yesterday You: Image" at bounding box center [134, 390] width 268 height 66
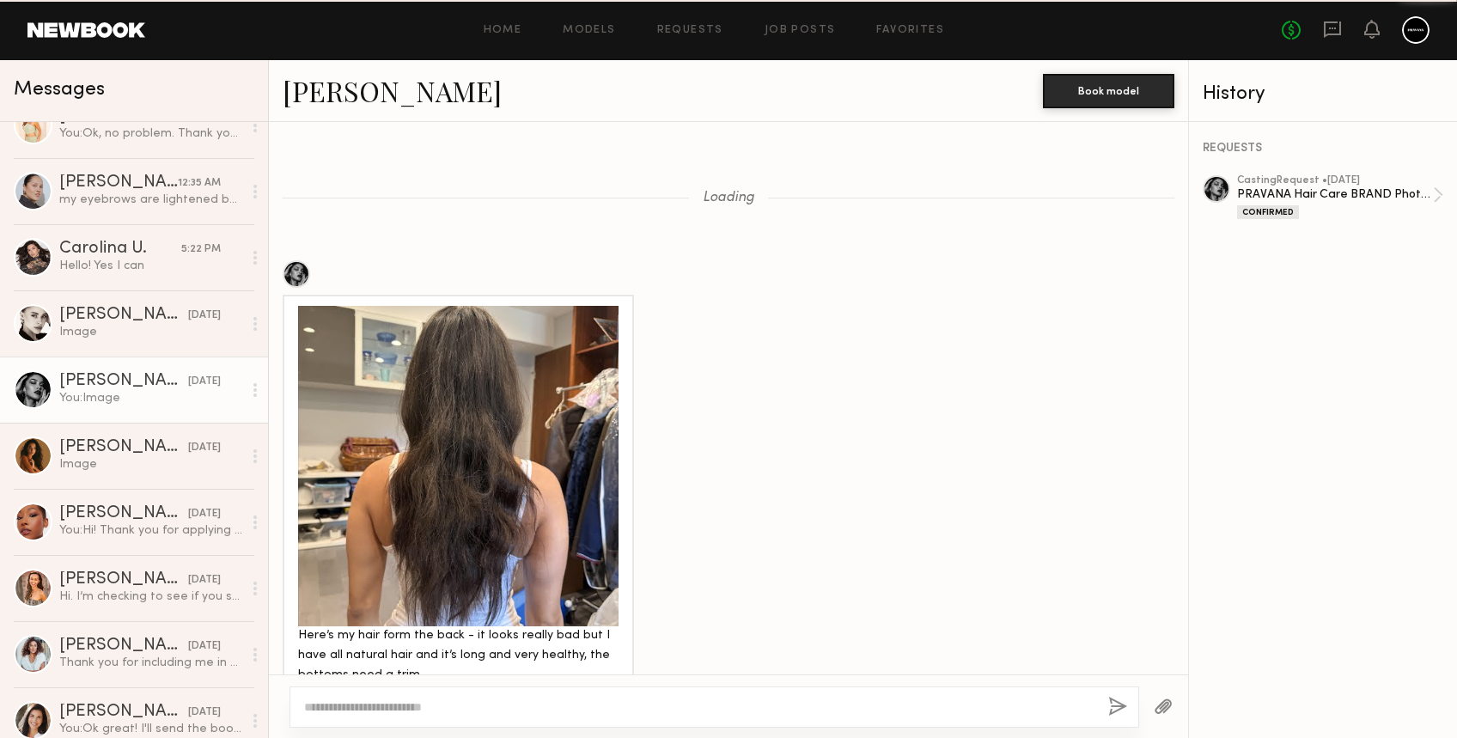
scroll to position [1598, 0]
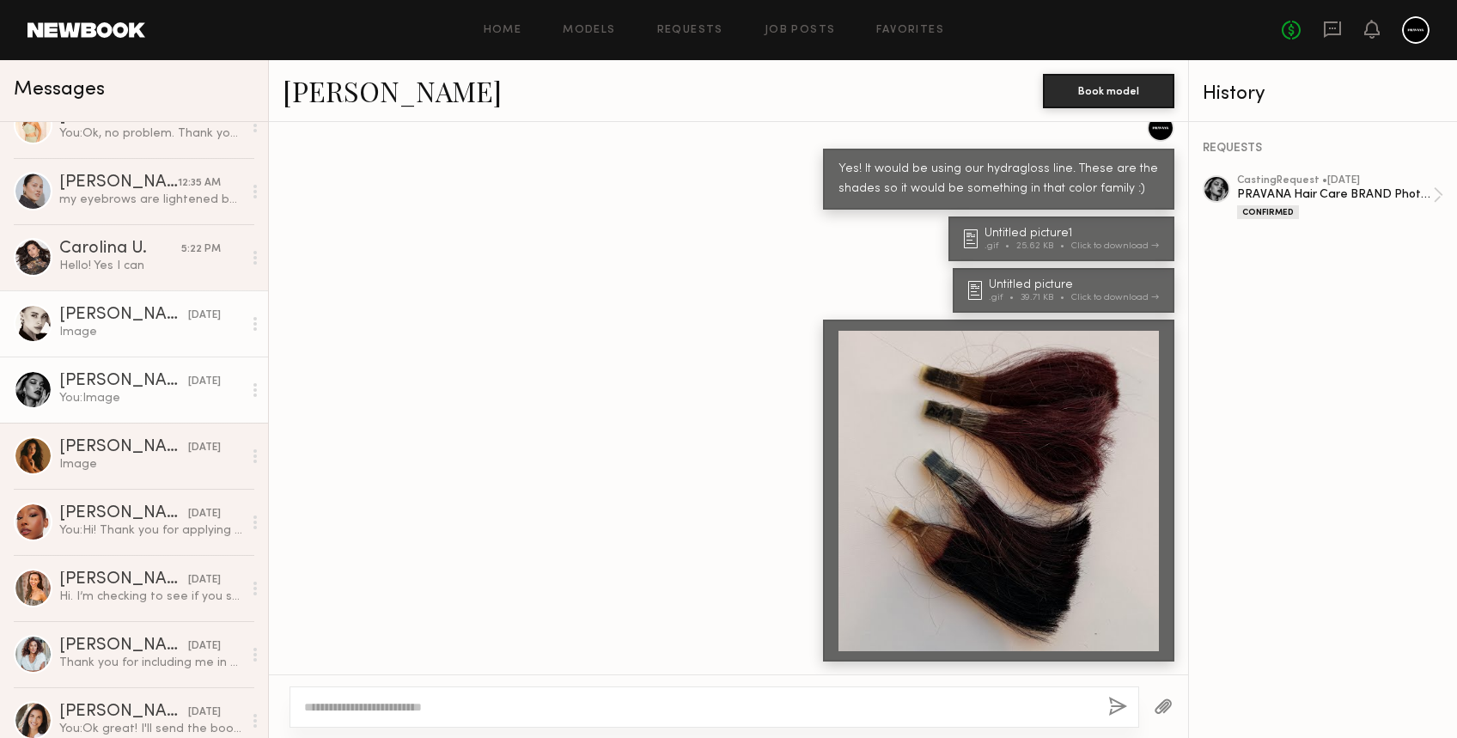
click at [113, 308] on div "Elena O." at bounding box center [123, 315] width 129 height 17
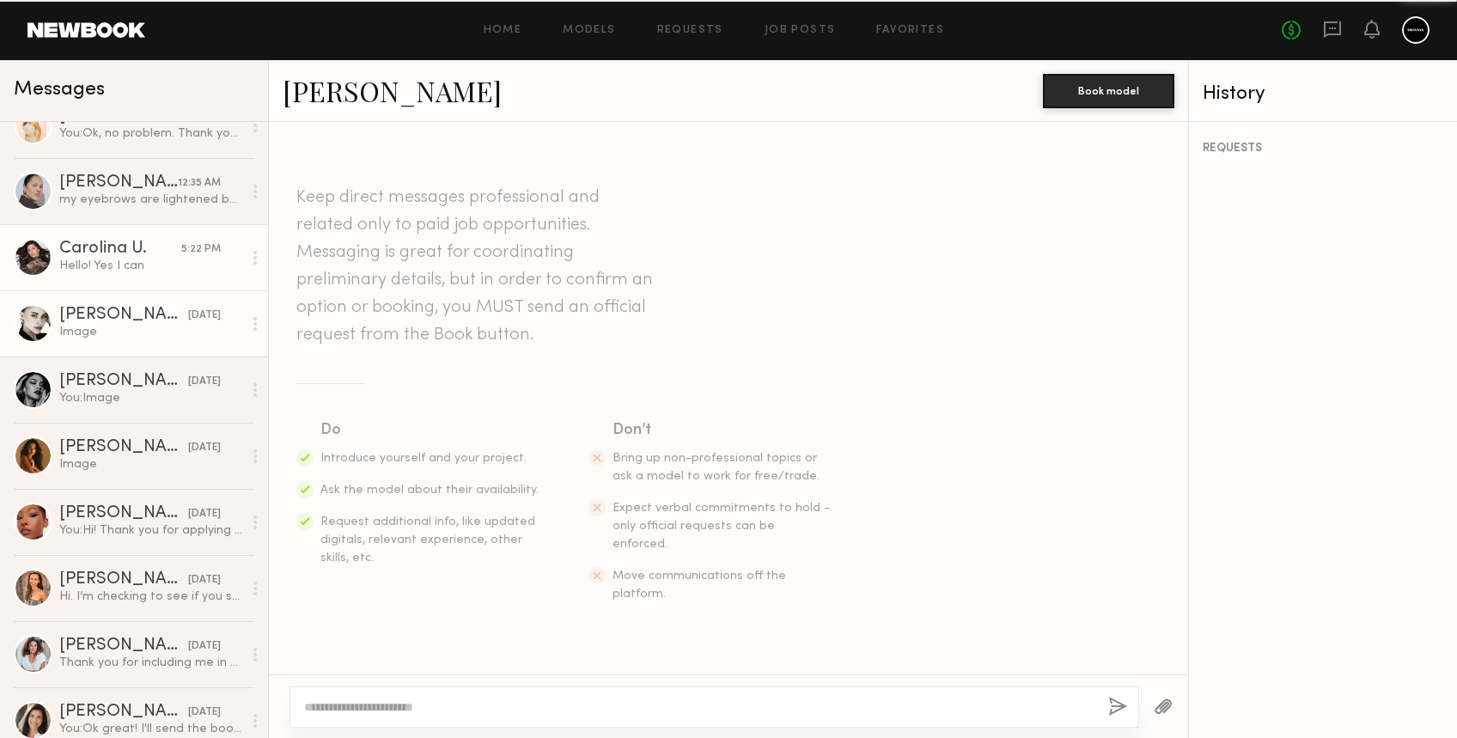
scroll to position [976, 0]
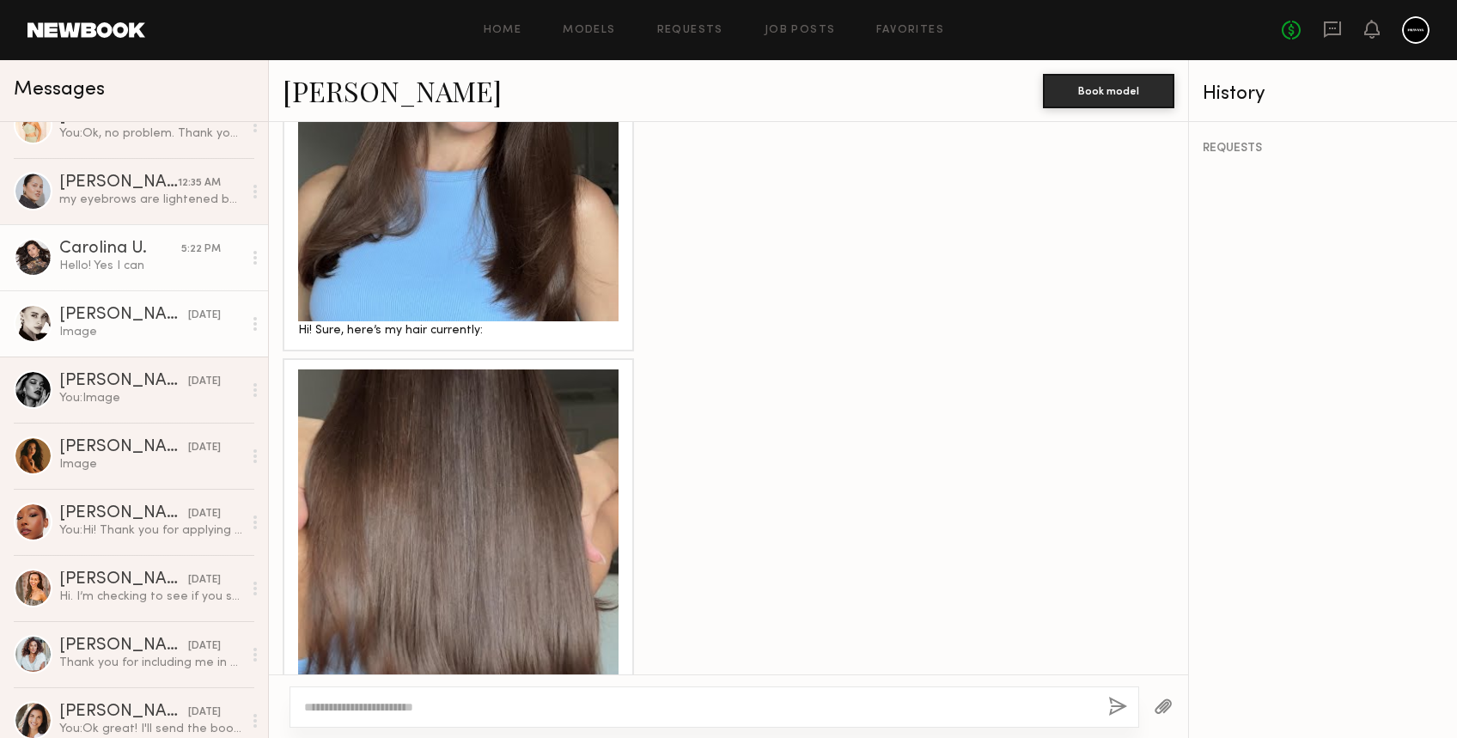
click at [113, 254] on div "Carolina U." at bounding box center [120, 249] width 122 height 17
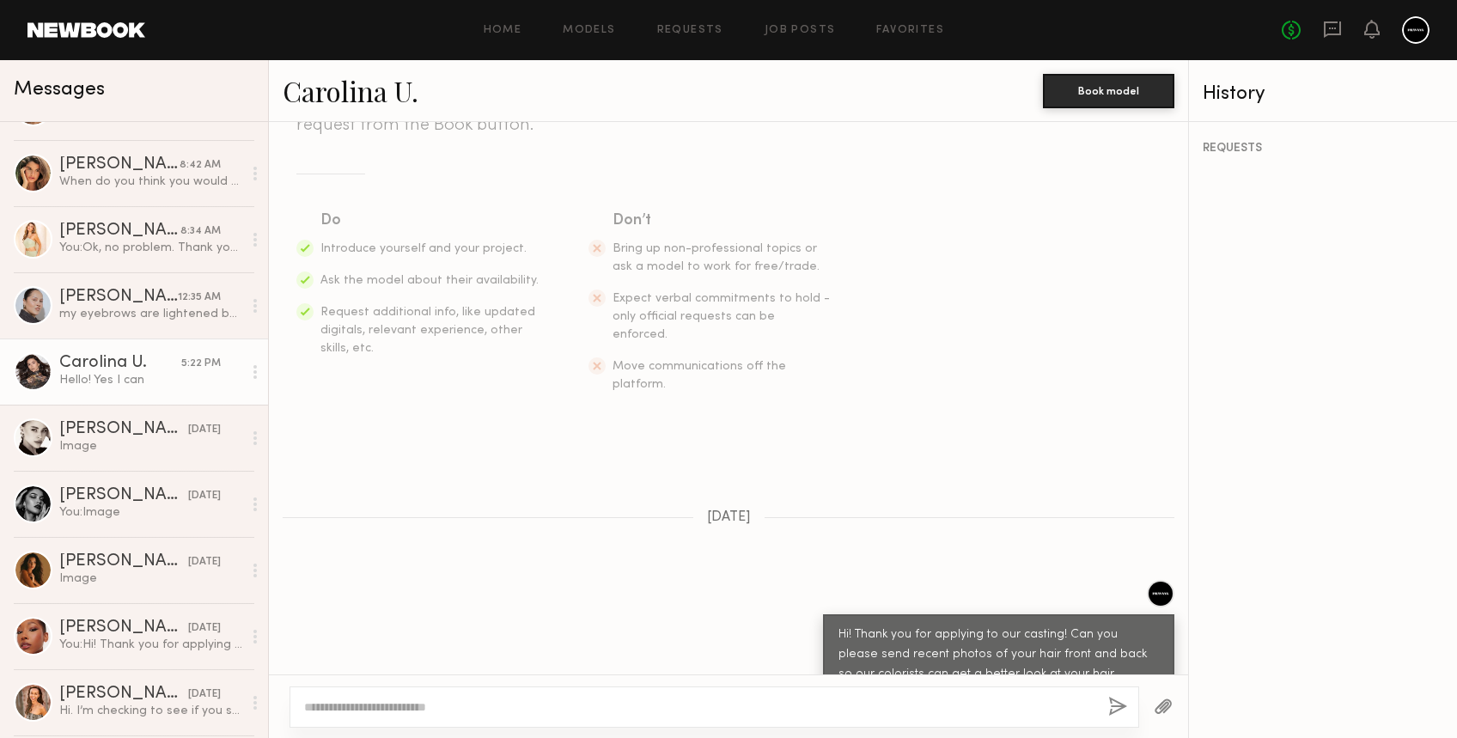
scroll to position [272, 0]
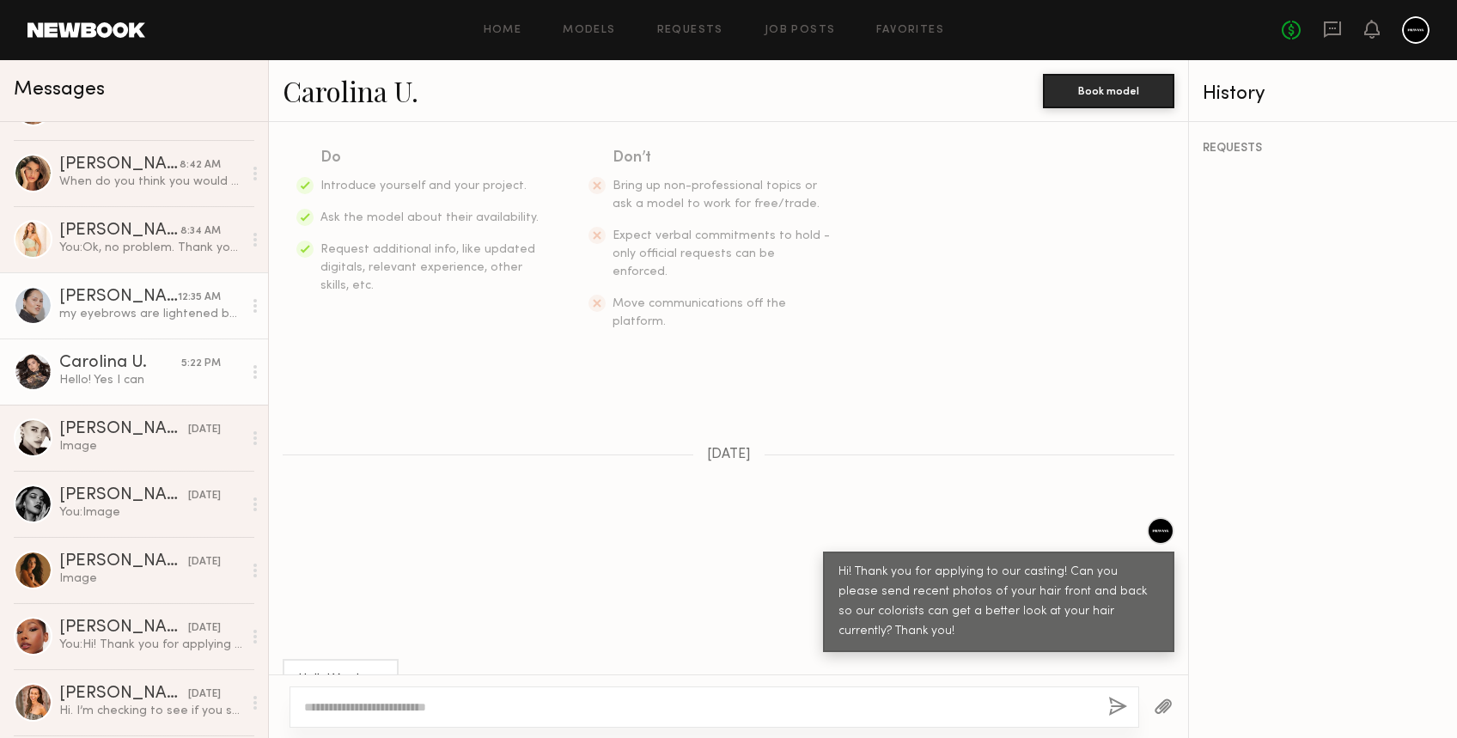
click at [117, 299] on div "Regan E." at bounding box center [118, 297] width 119 height 17
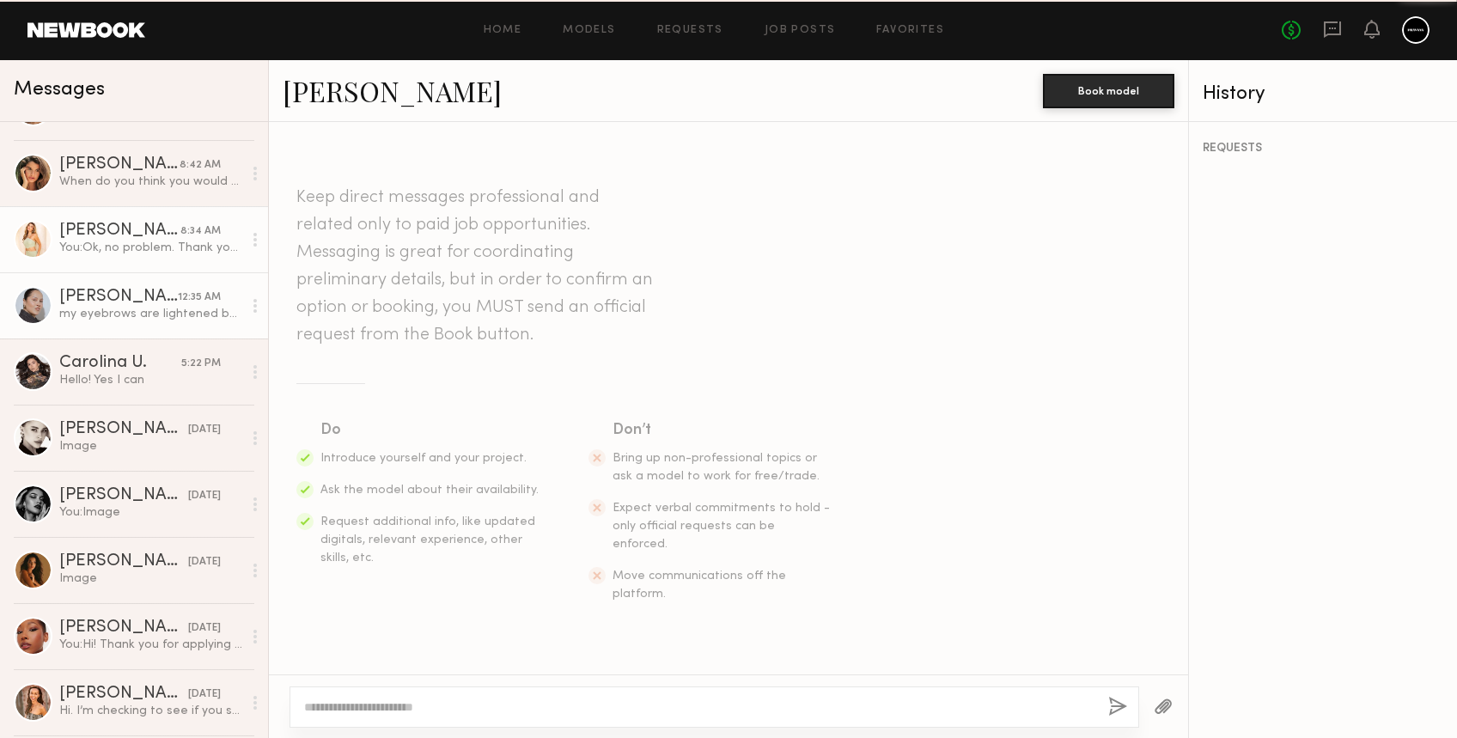
scroll to position [1526, 0]
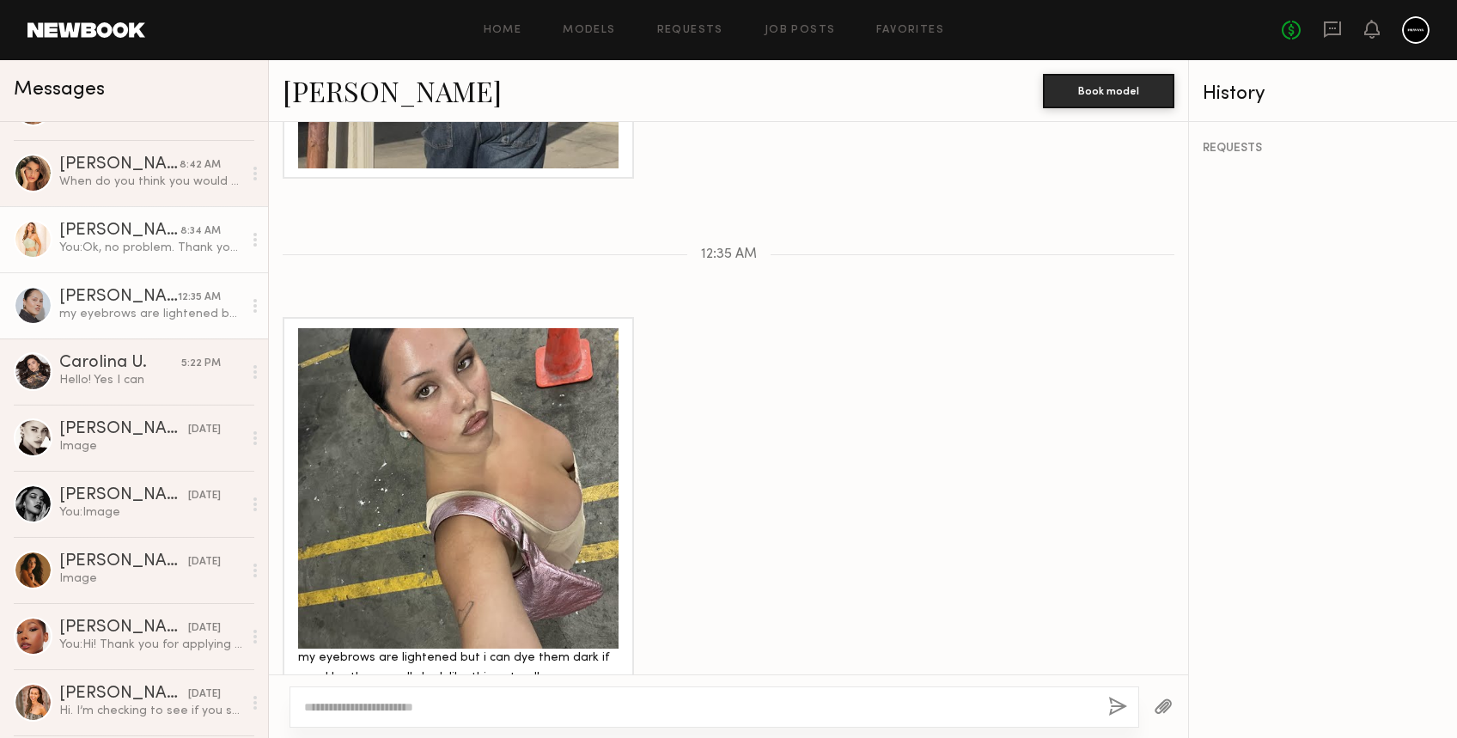
click at [108, 240] on div "Serena M." at bounding box center [119, 231] width 121 height 17
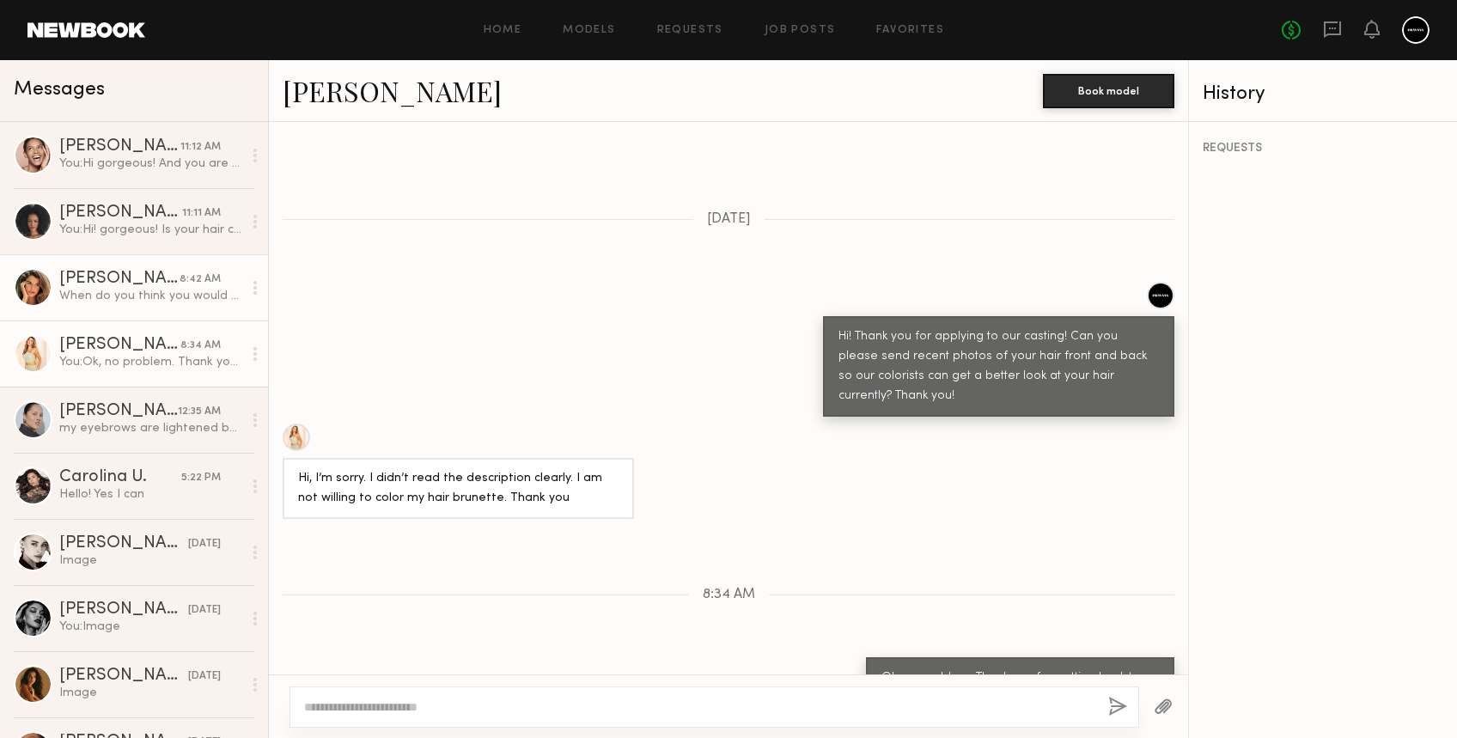
click at [82, 289] on div "When do you think you would get back to me if I get cast for this shoot? I ask …" at bounding box center [150, 296] width 183 height 16
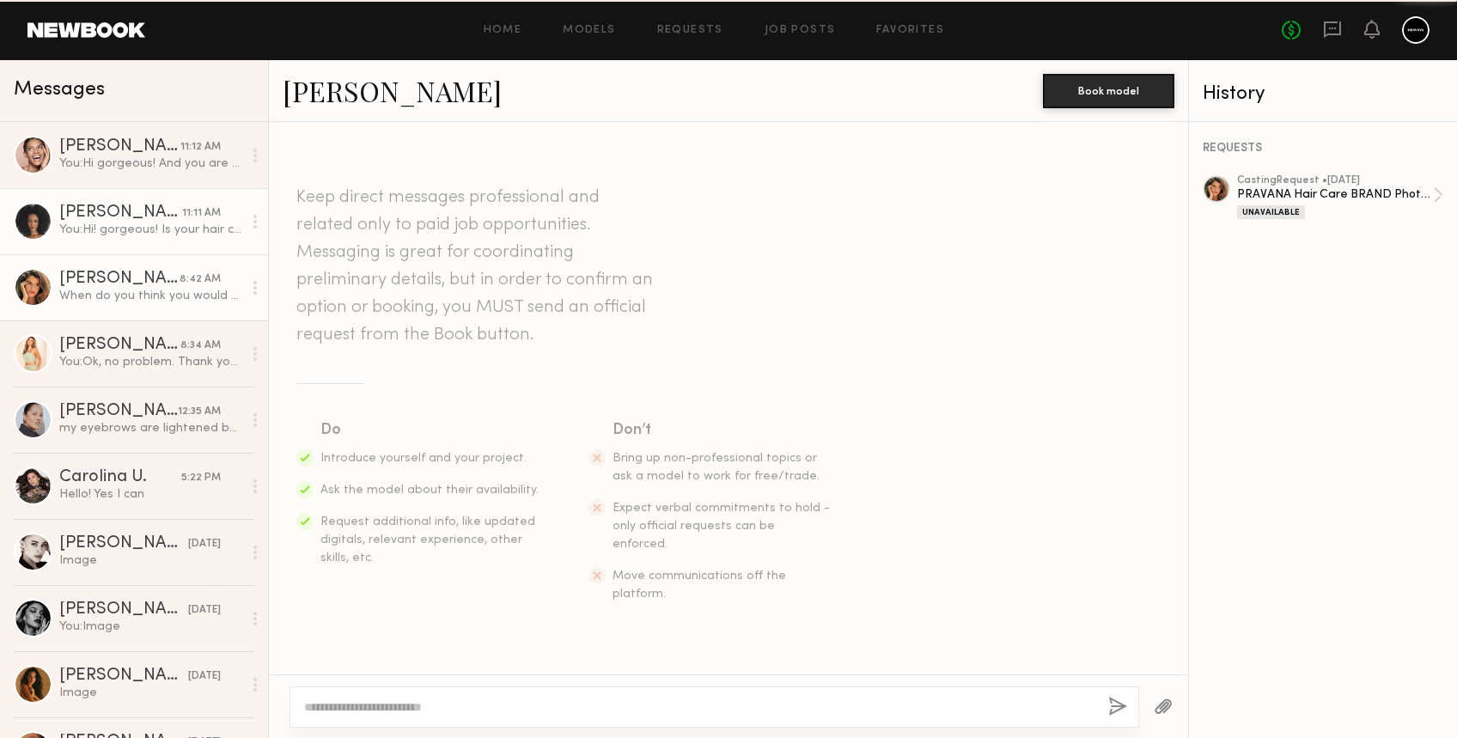
scroll to position [1917, 0]
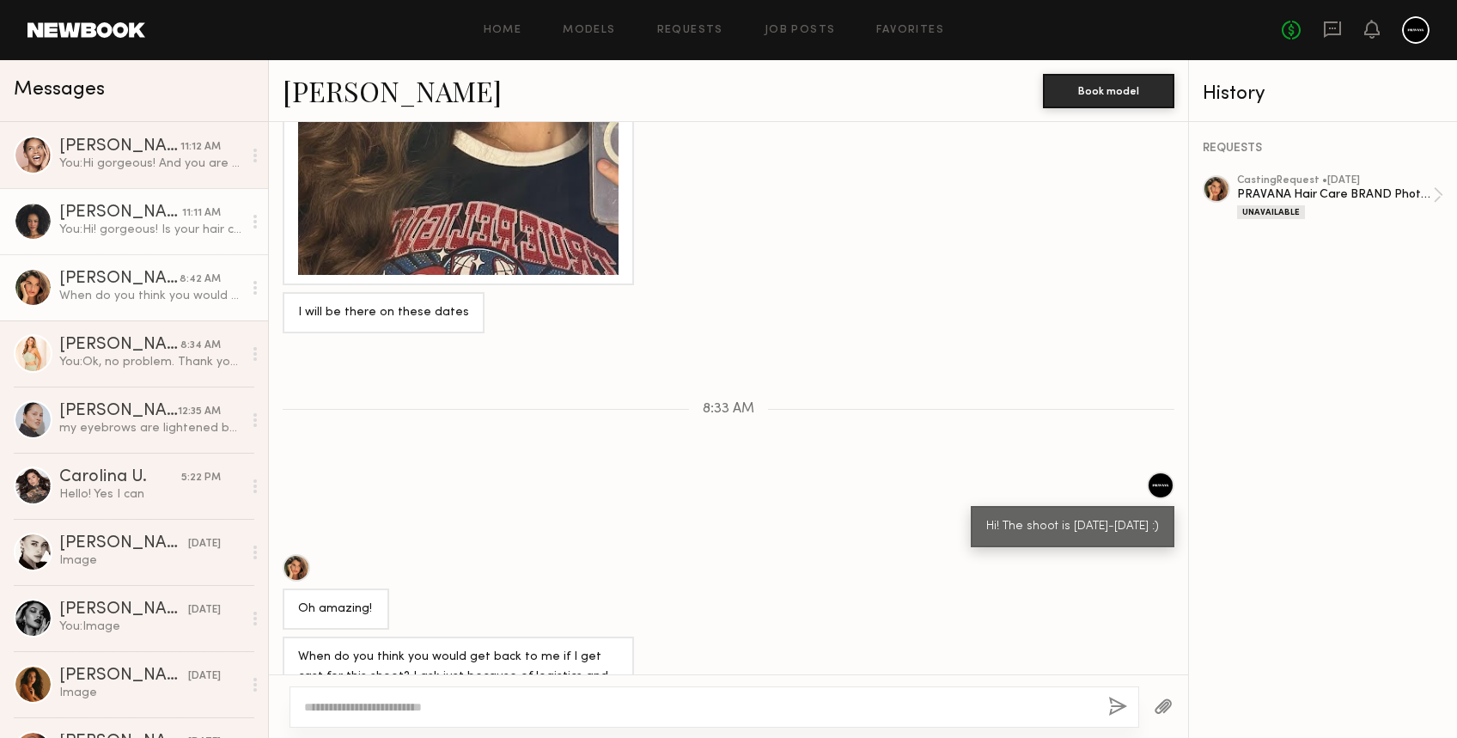
click at [91, 226] on div "You: Hi! gorgeous! Is your hair chemically straightened currently or just blown…" at bounding box center [150, 230] width 183 height 16
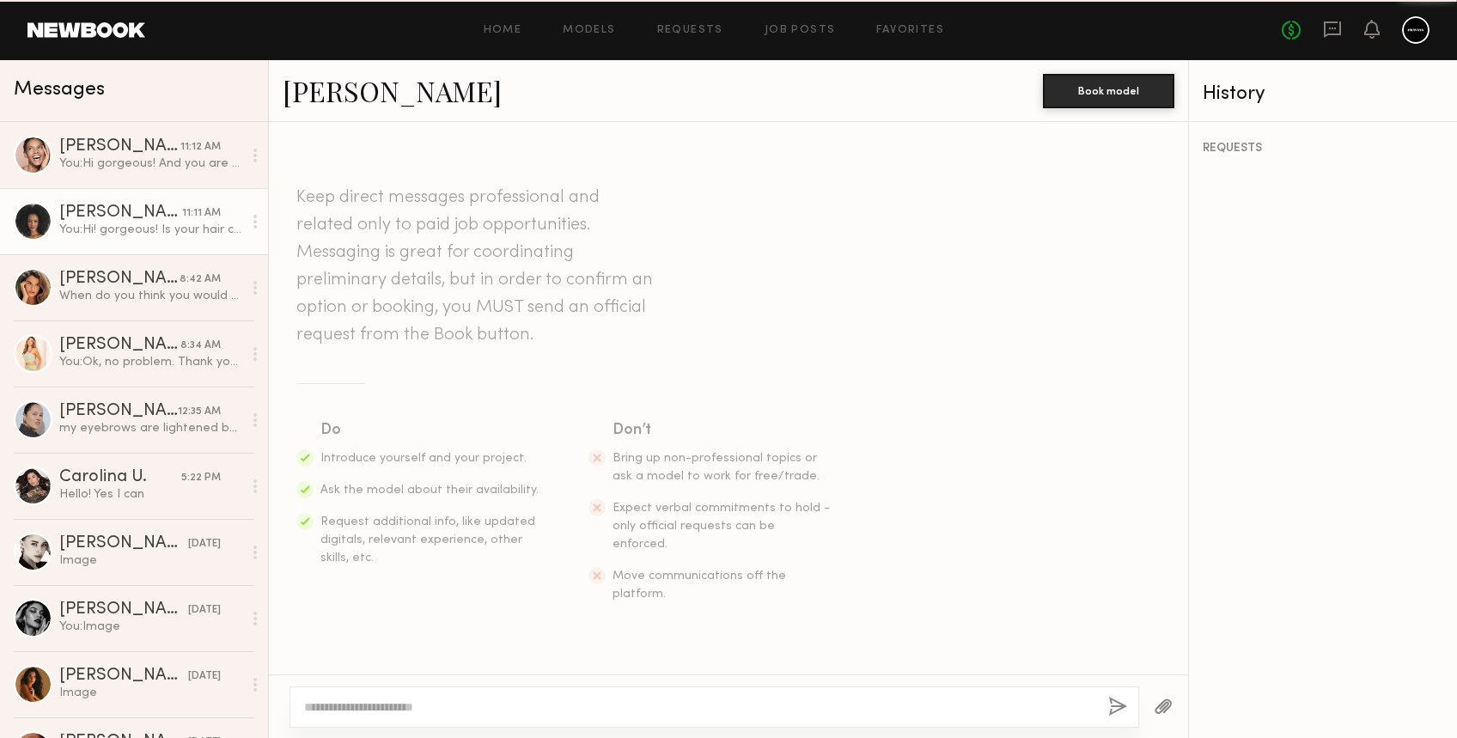
scroll to position [2475, 0]
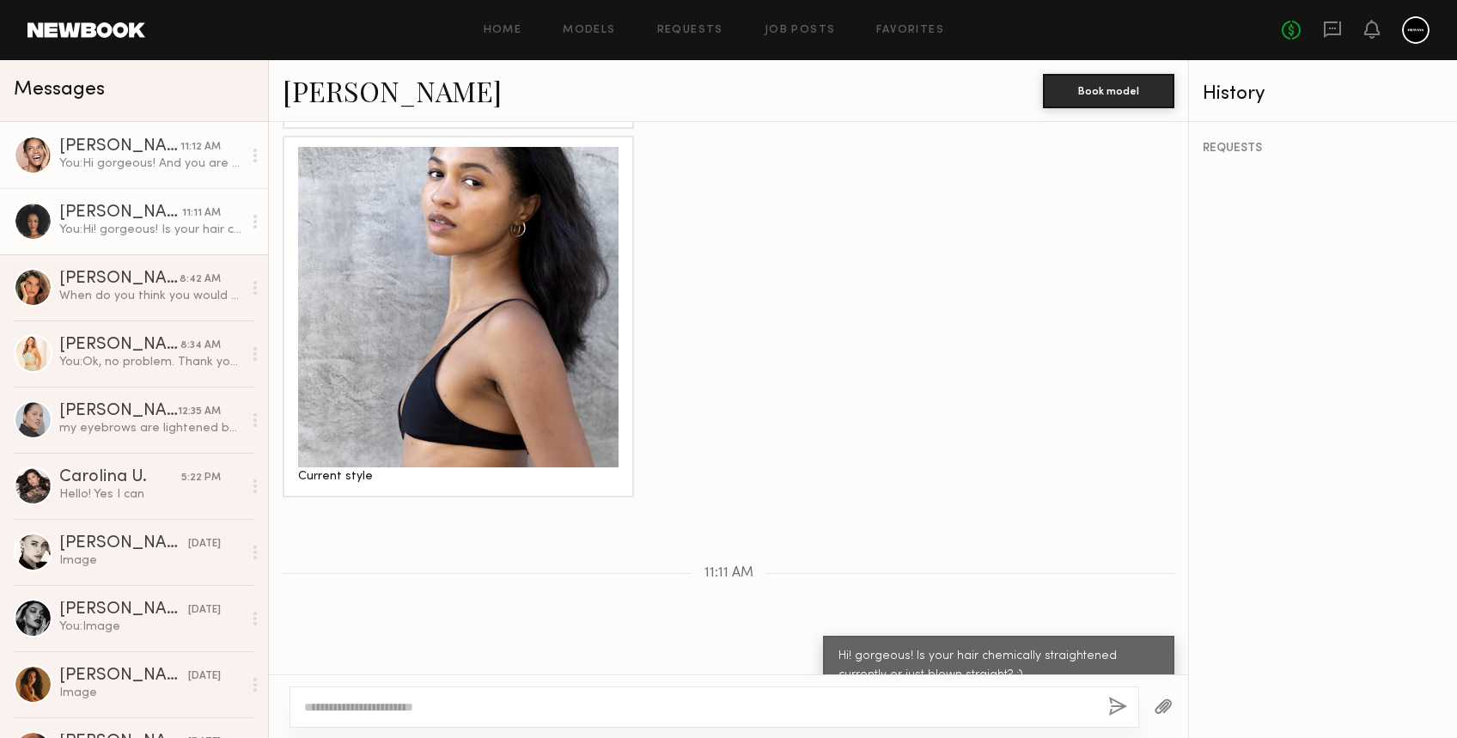
click at [84, 151] on div "Jordyn F." at bounding box center [119, 146] width 121 height 17
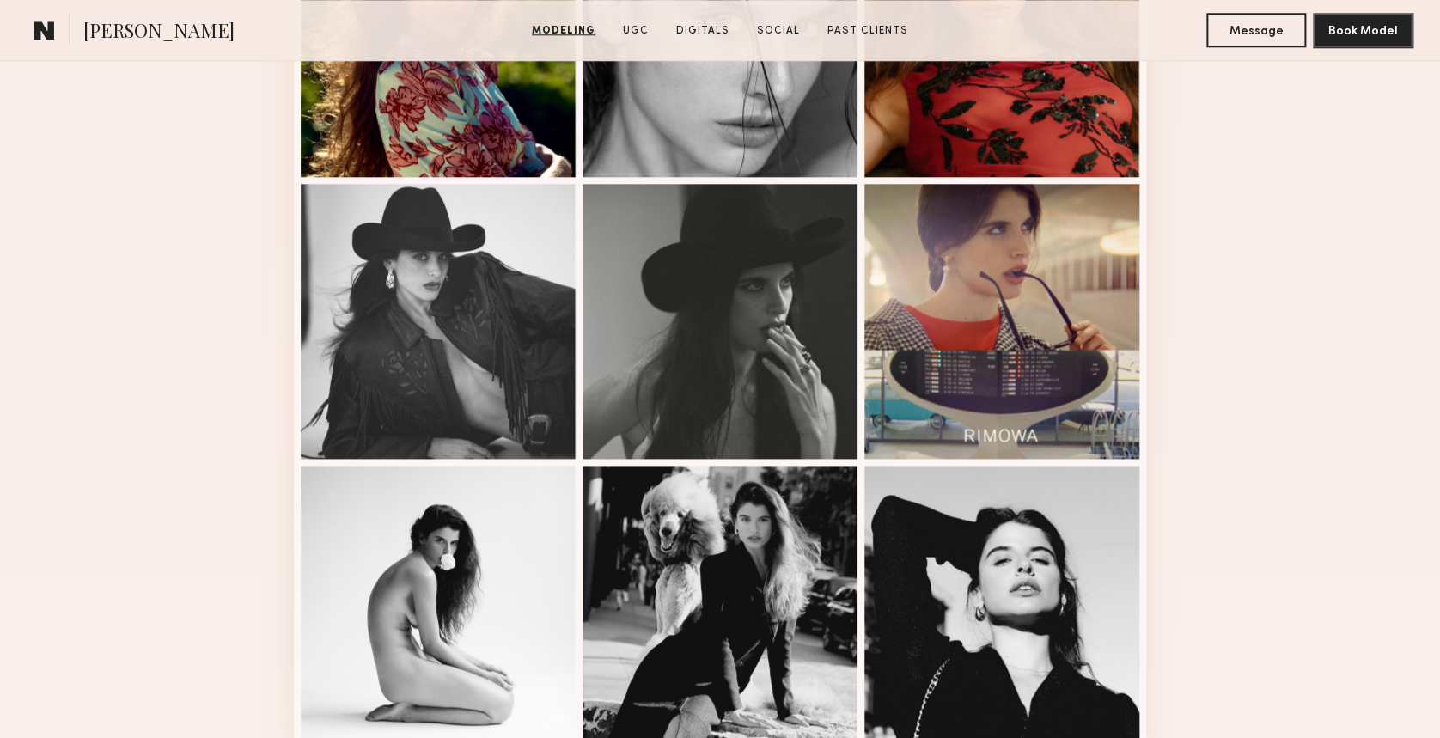
scroll to position [1031, 0]
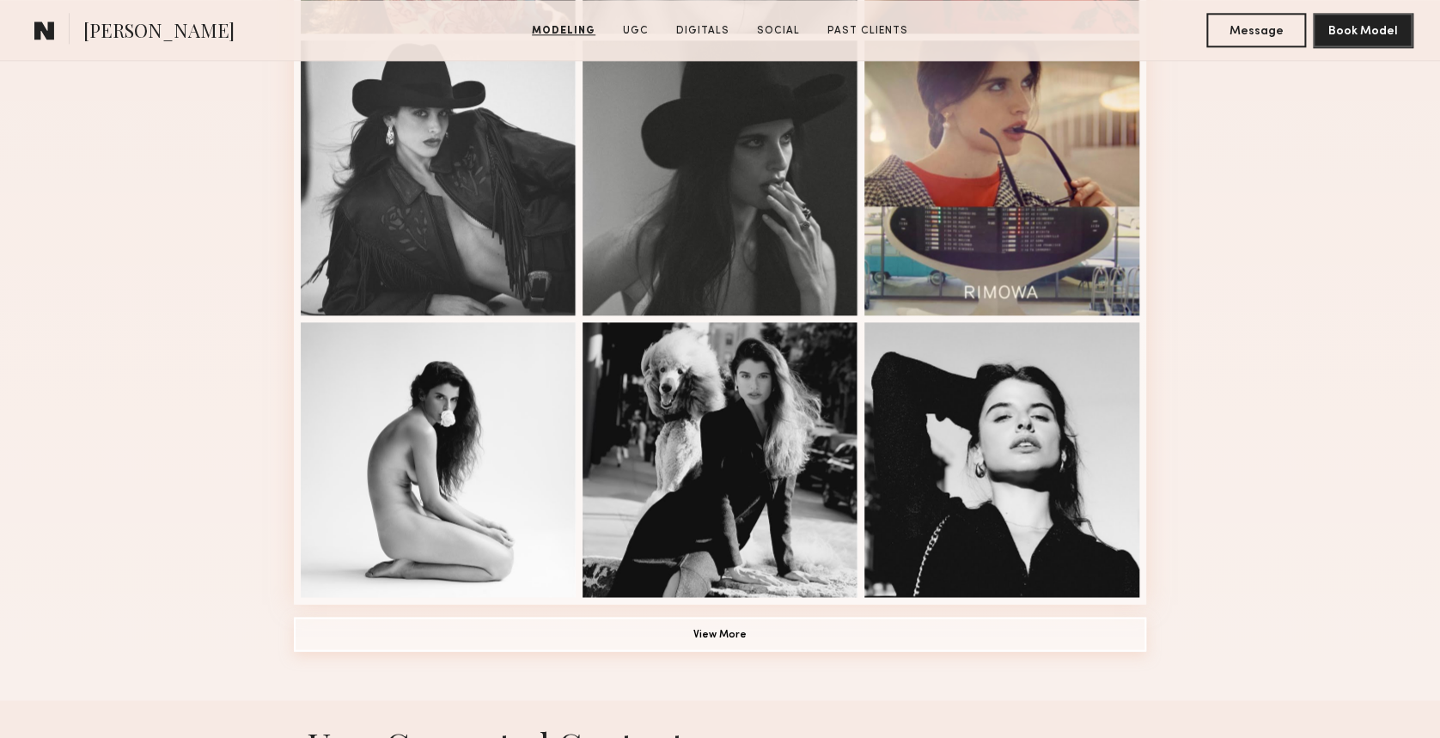
click at [716, 646] on button "View More" at bounding box center [720, 634] width 852 height 34
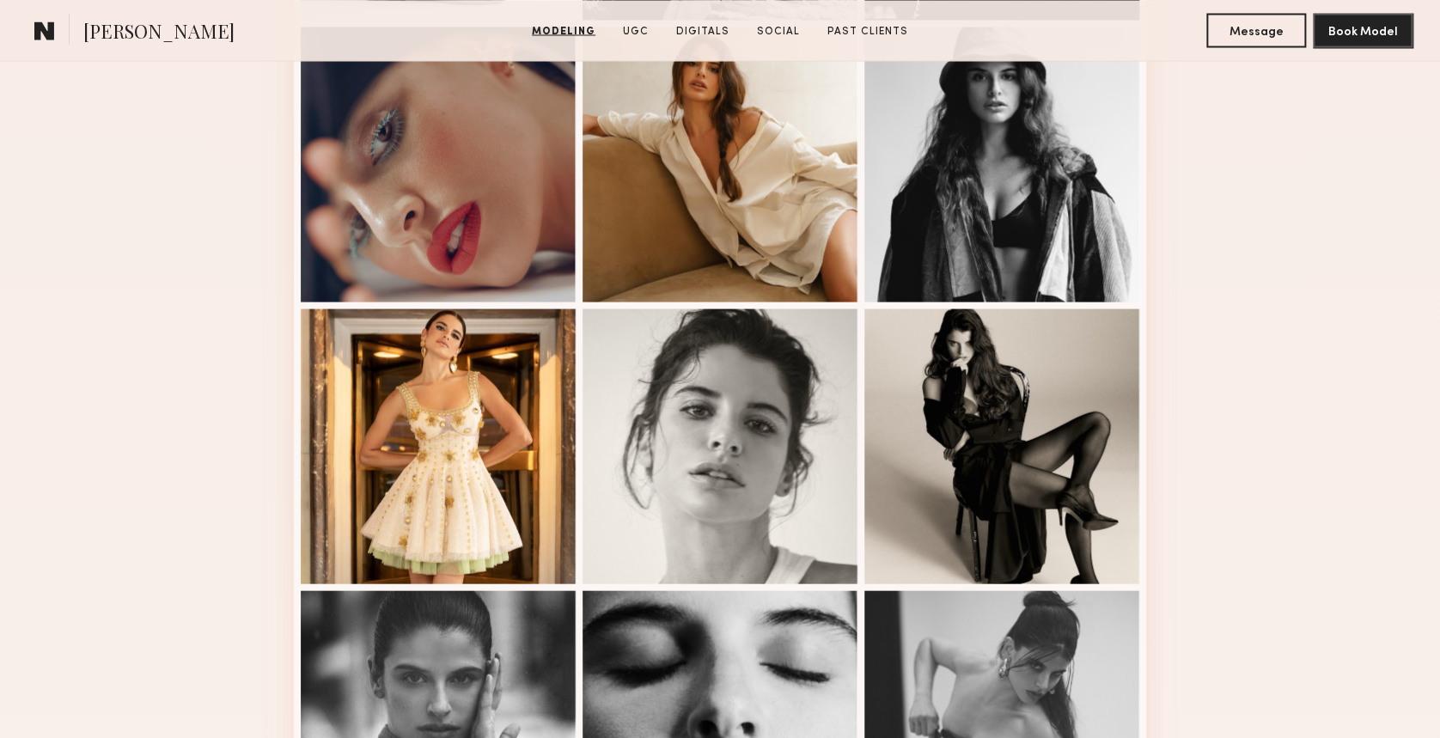
scroll to position [1604, 0]
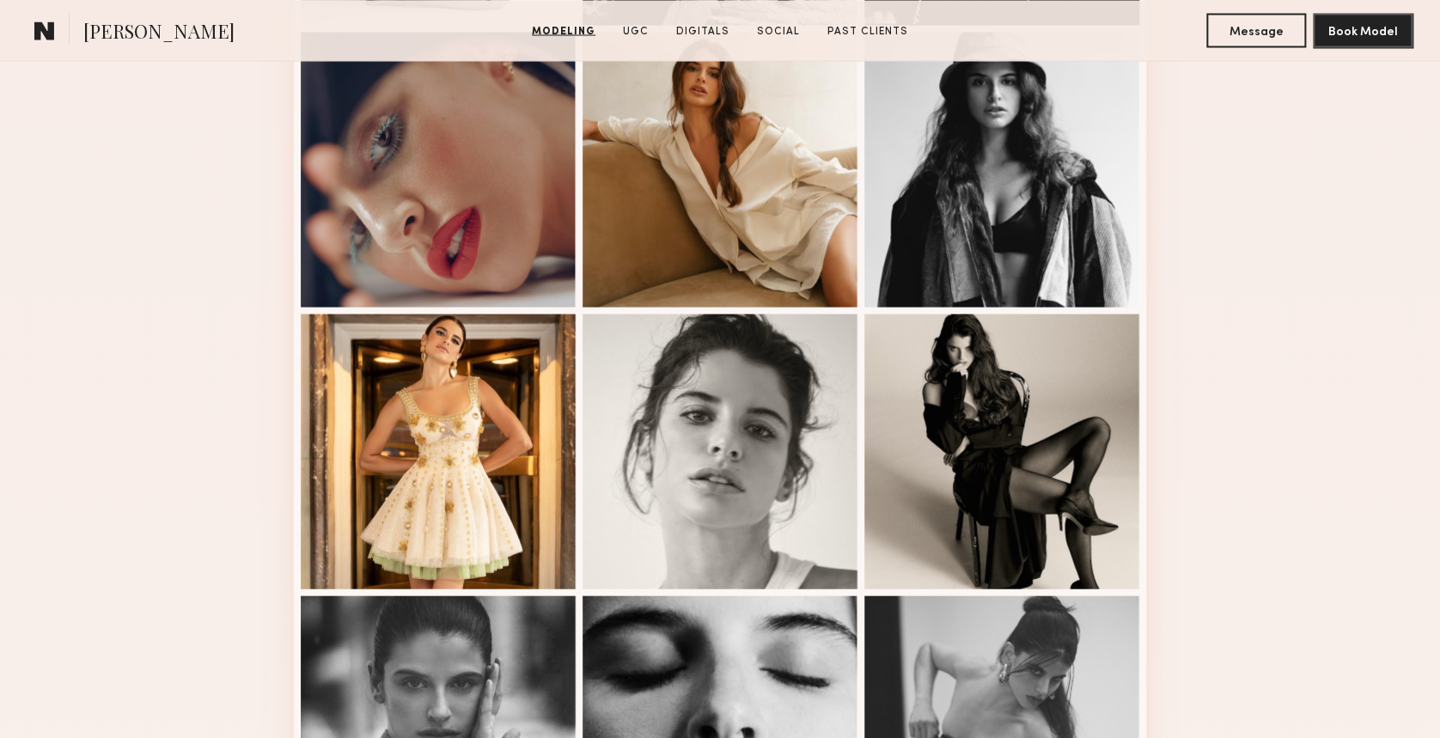
click at [677, 486] on div at bounding box center [720, 451] width 275 height 275
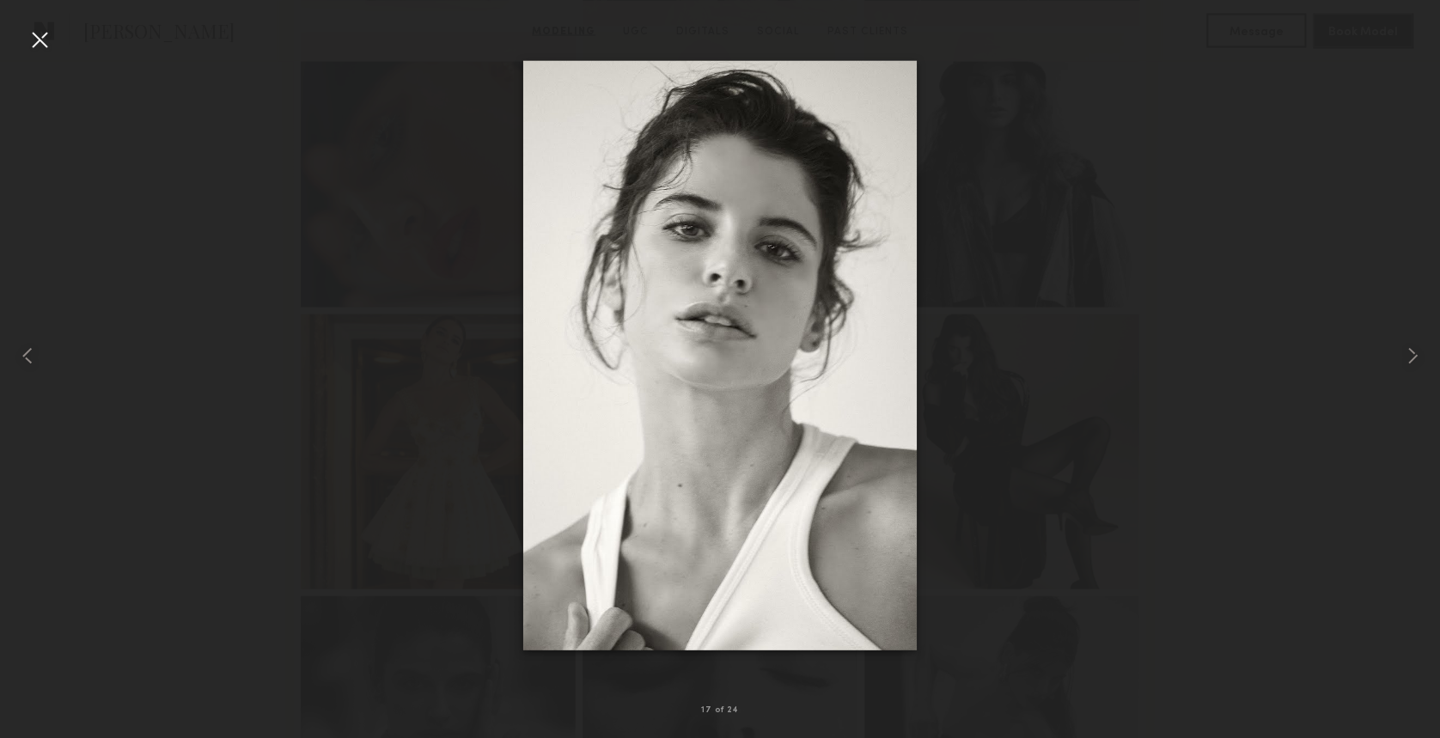
click at [34, 38] on div at bounding box center [39, 39] width 27 height 27
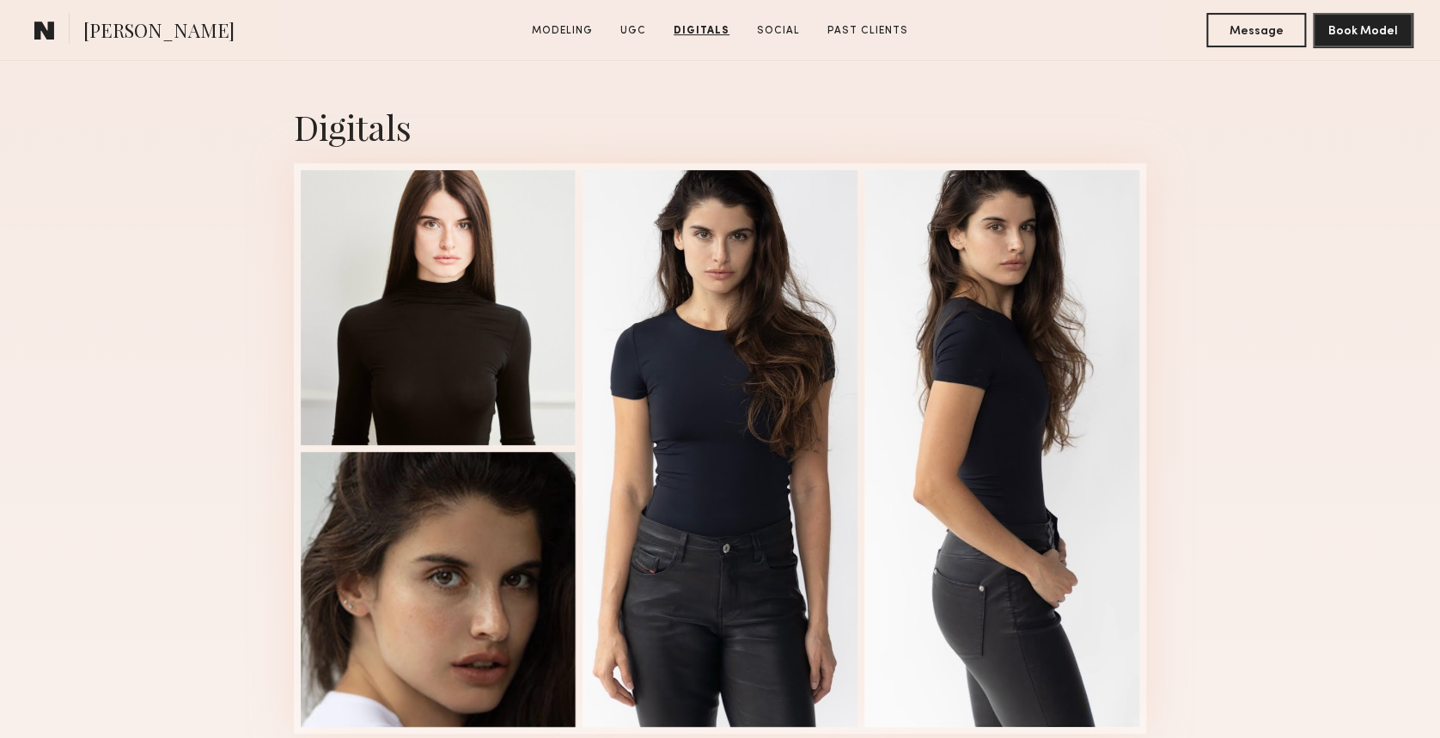
scroll to position [3552, 0]
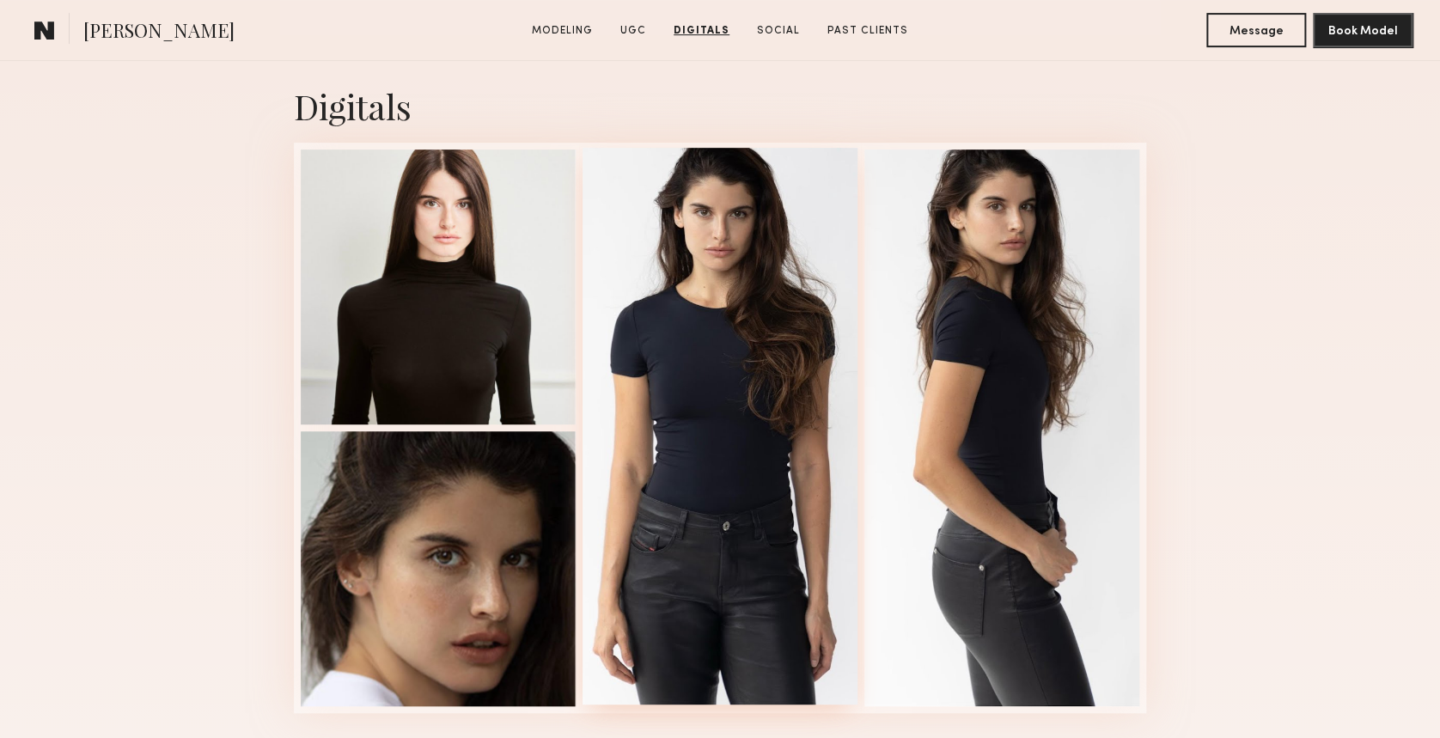
click at [739, 276] on div at bounding box center [720, 426] width 275 height 557
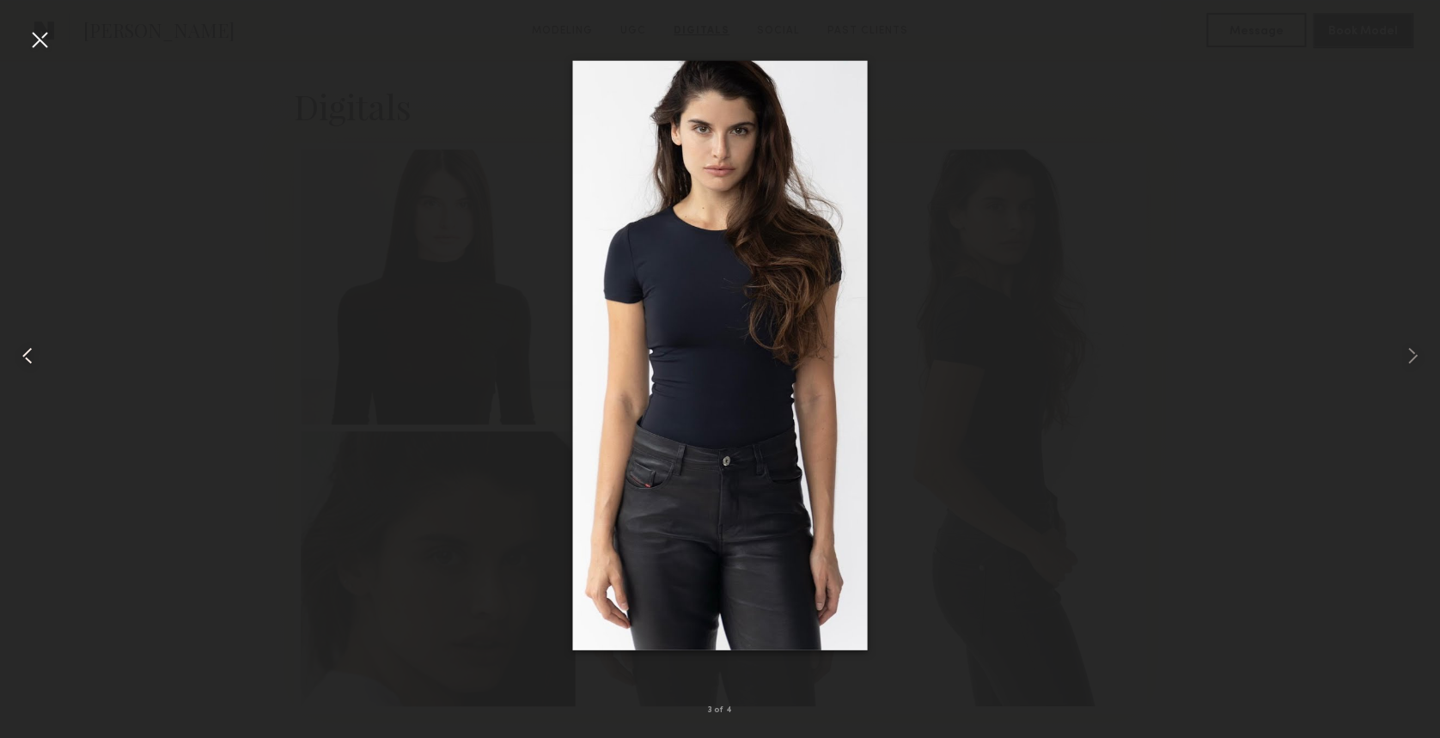
click at [56, 38] on div at bounding box center [29, 355] width 58 height 656
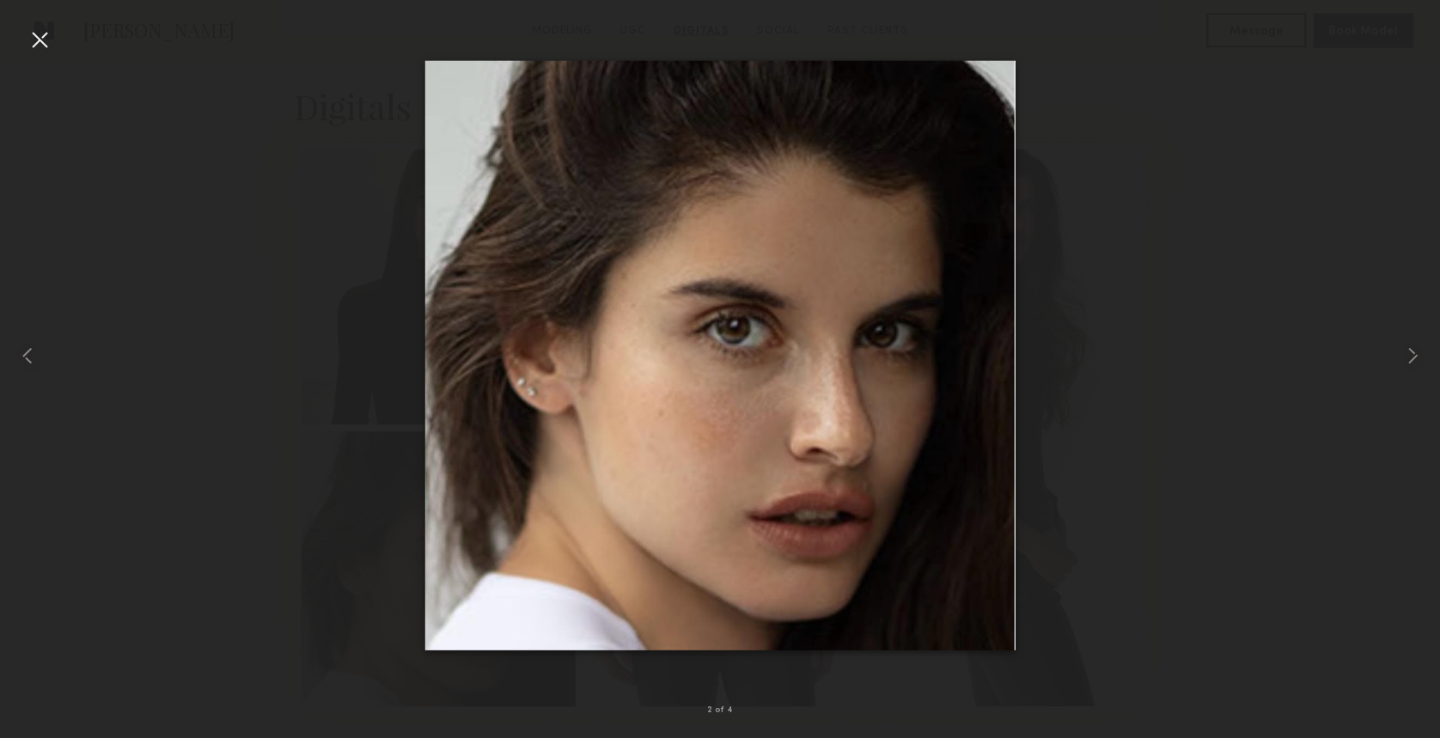
click at [47, 41] on div at bounding box center [39, 39] width 27 height 27
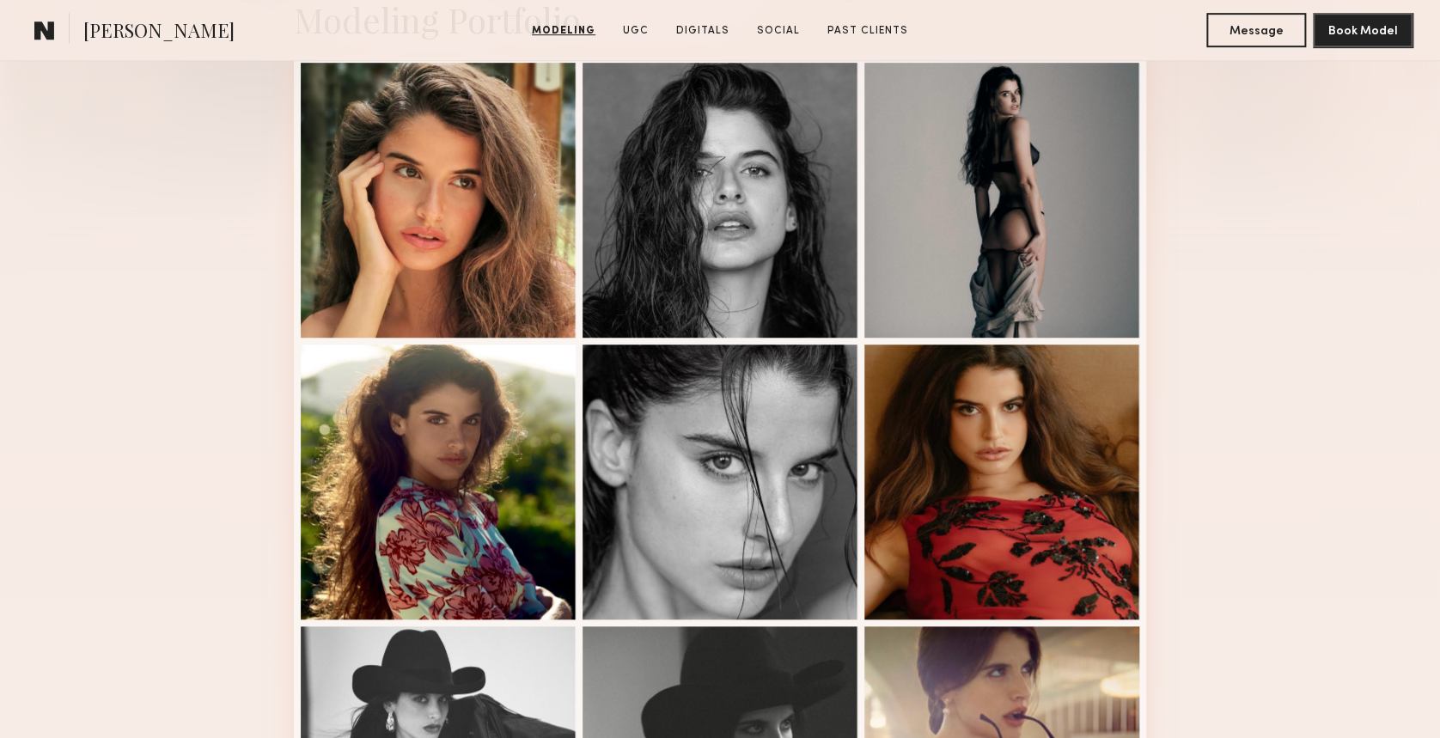
scroll to position [405, 0]
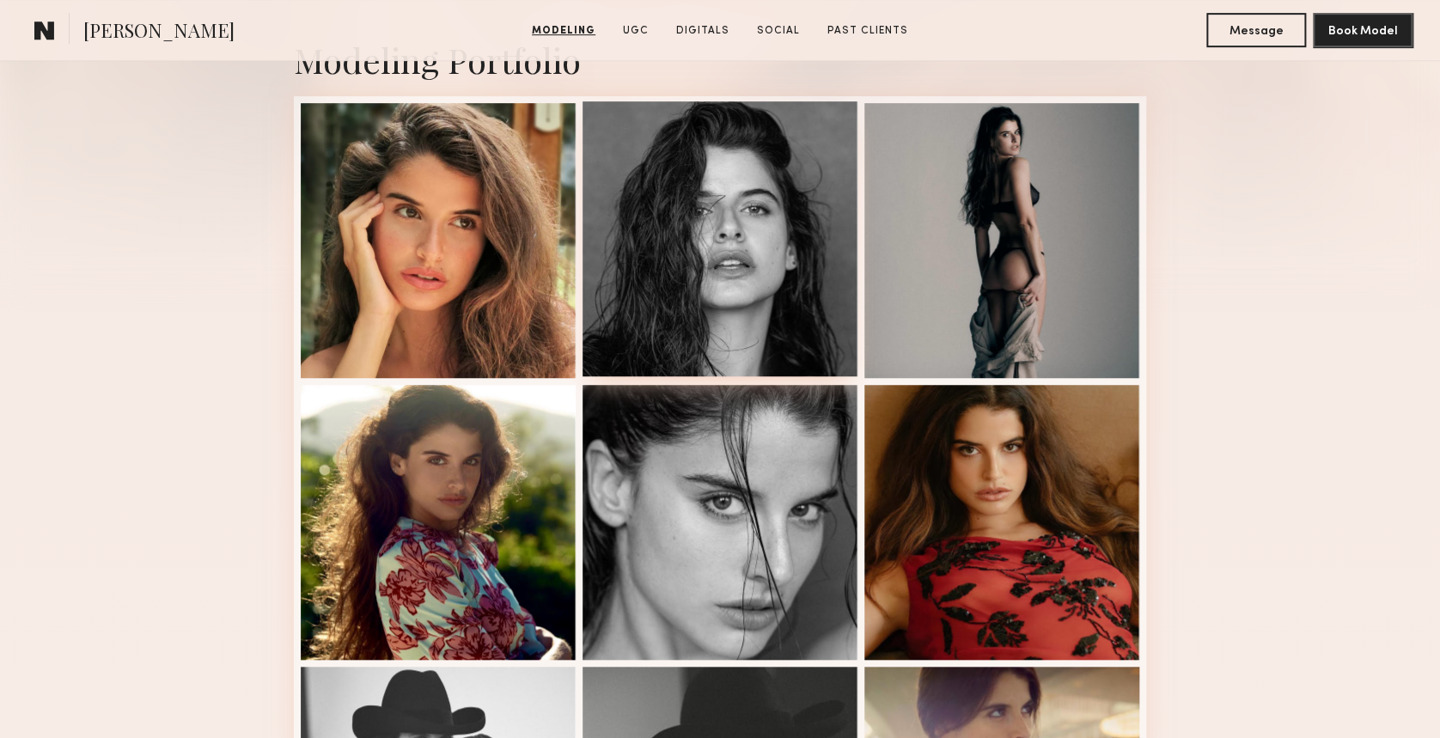
click at [736, 242] on div at bounding box center [720, 238] width 275 height 275
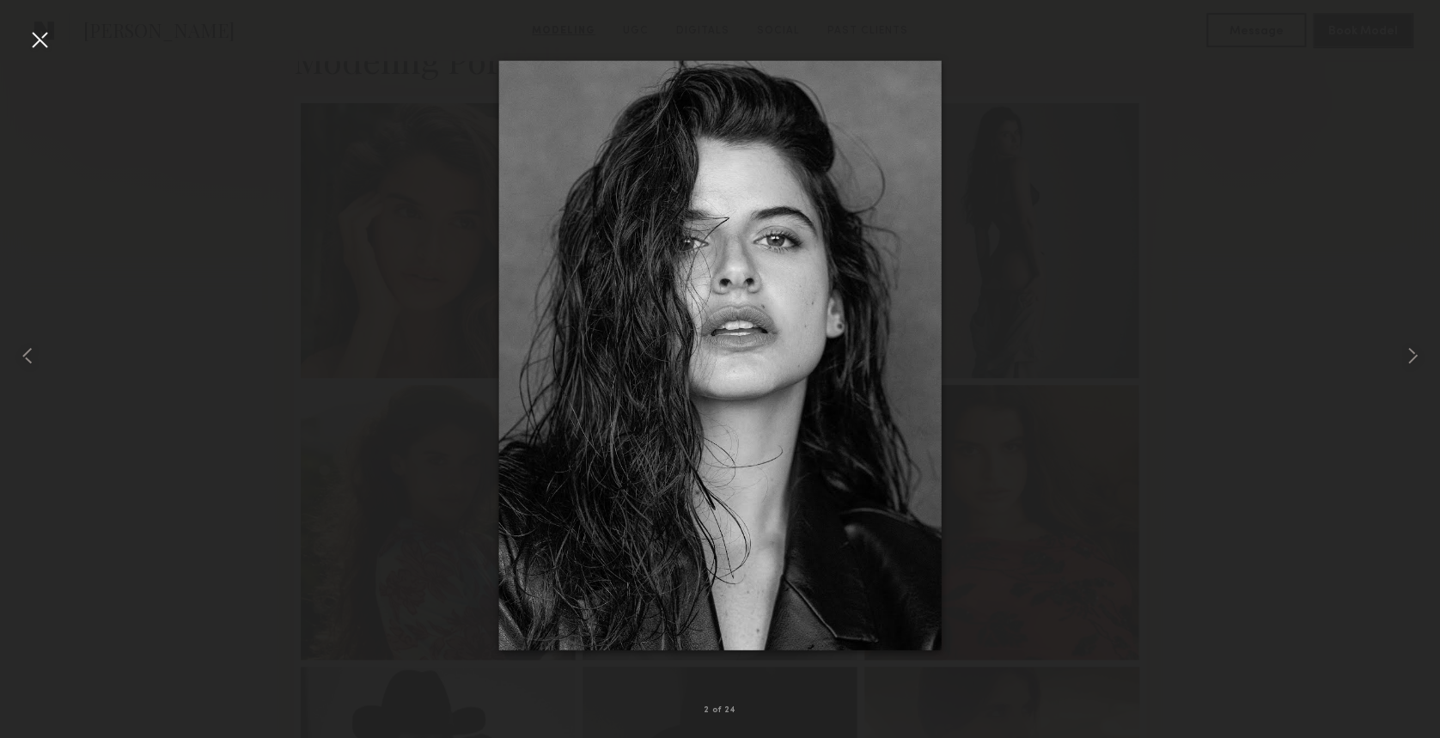
click at [45, 38] on div at bounding box center [39, 39] width 27 height 27
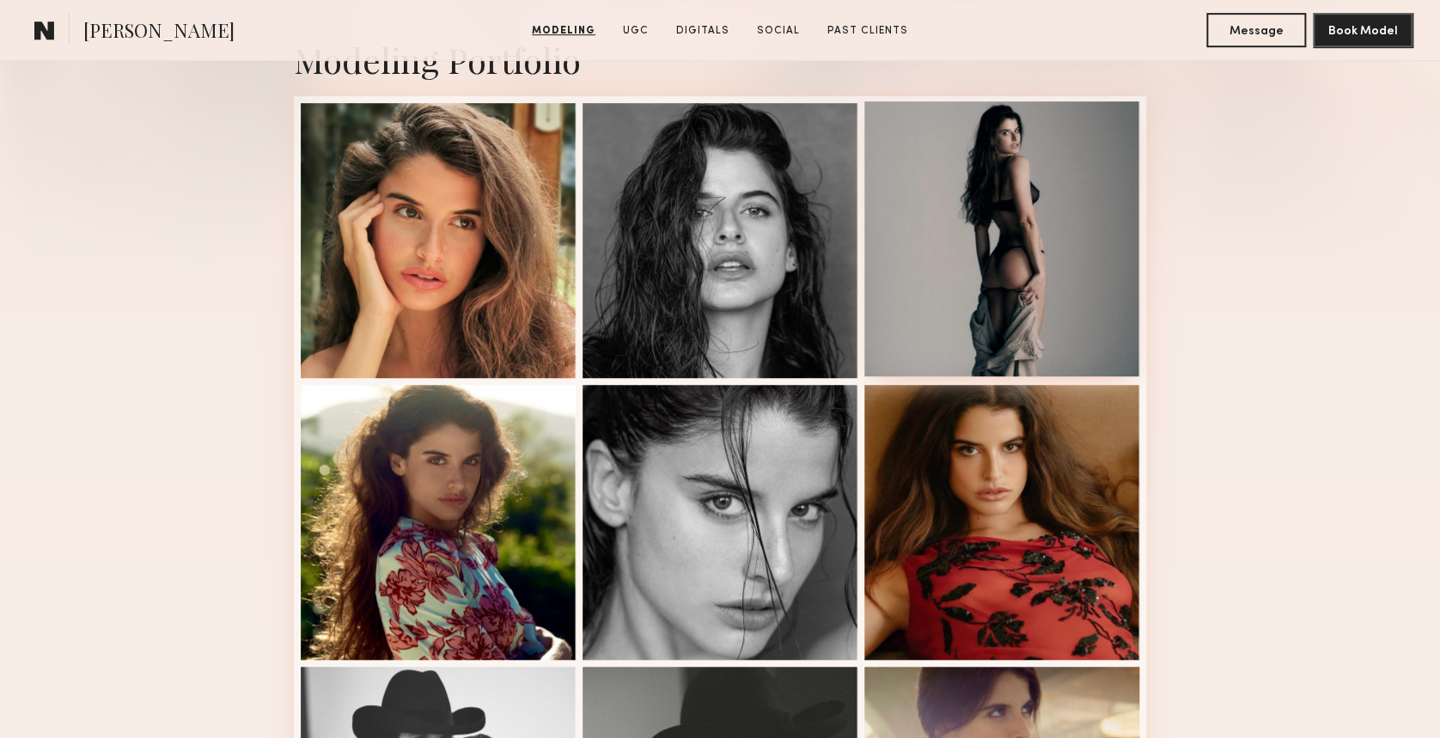
click at [934, 220] on div at bounding box center [1001, 238] width 275 height 275
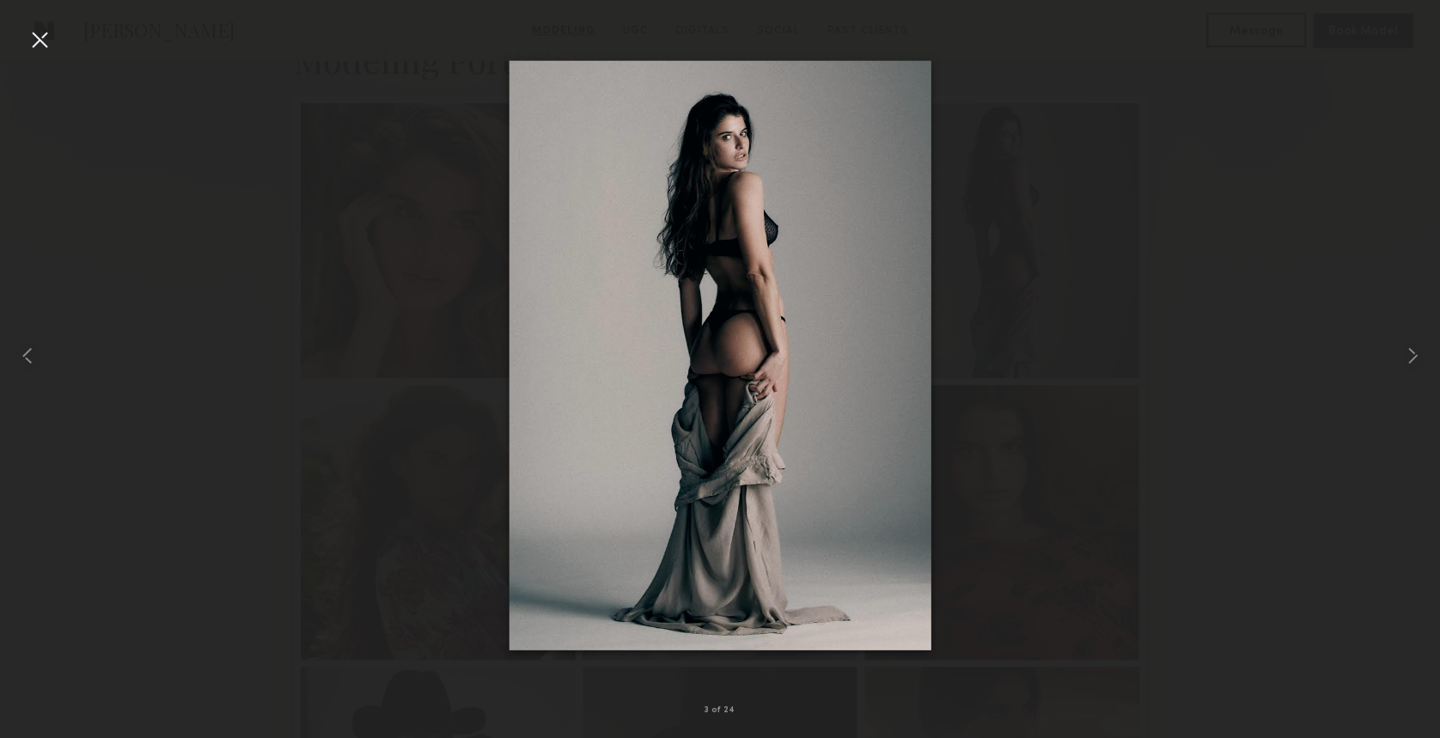
drag, startPoint x: 711, startPoint y: 170, endPoint x: 38, endPoint y: 43, distance: 684.8
click at [38, 43] on div at bounding box center [39, 39] width 27 height 27
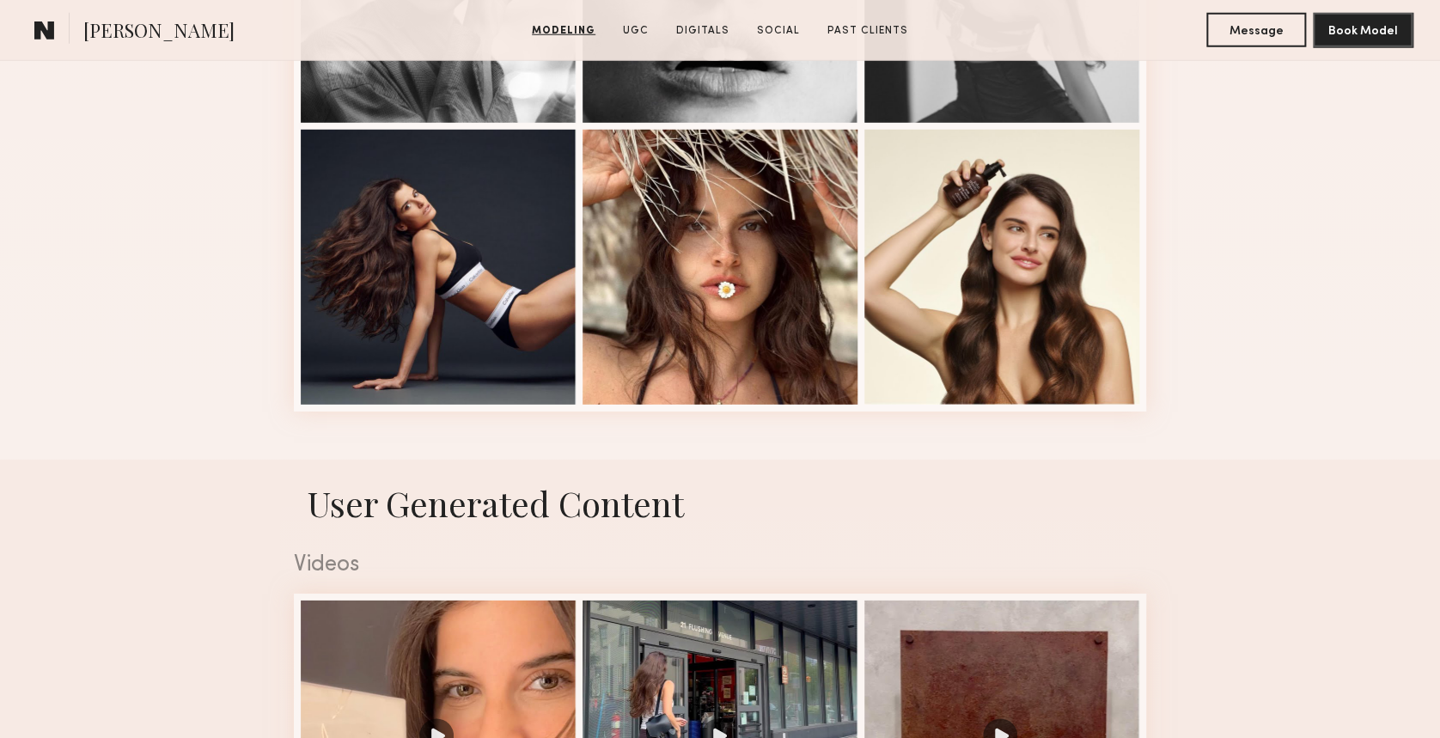
scroll to position [2352, 0]
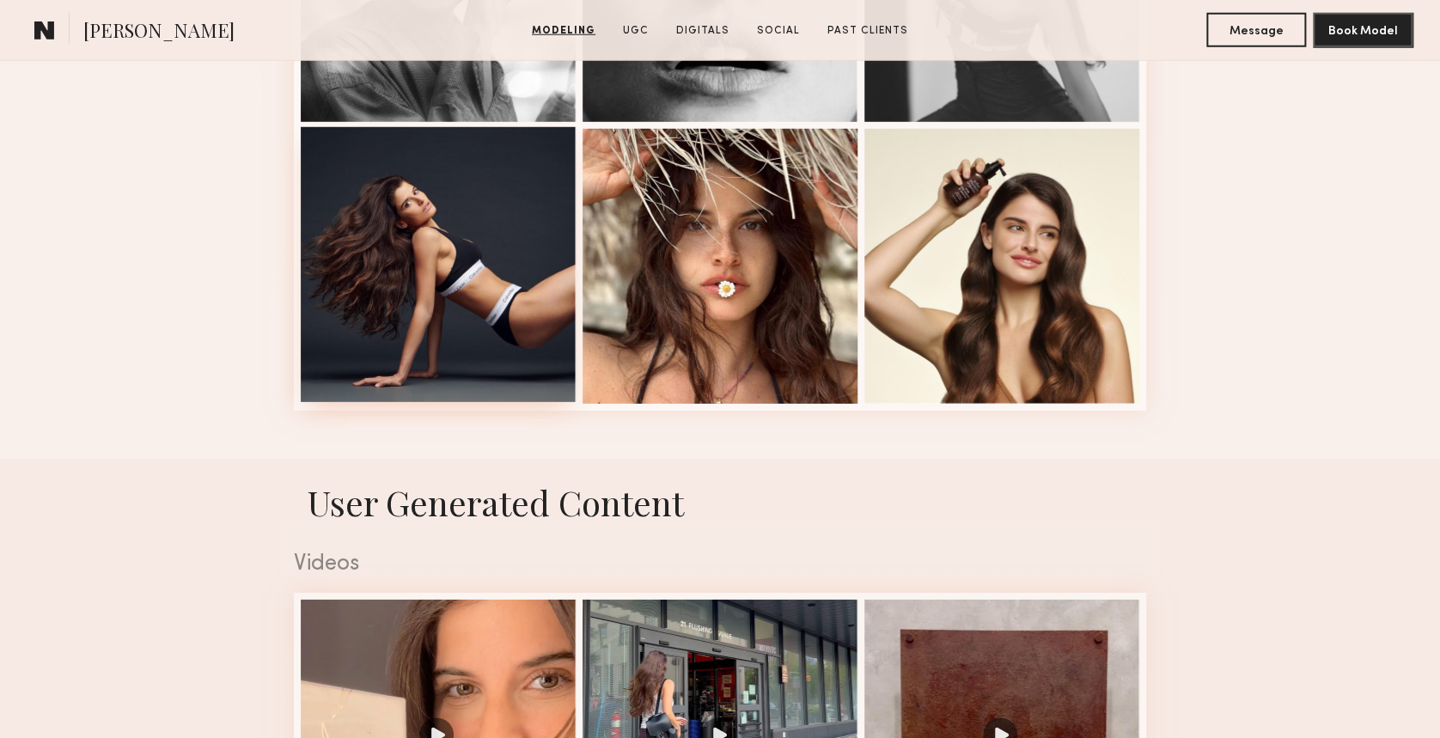
click at [366, 242] on div at bounding box center [438, 264] width 275 height 275
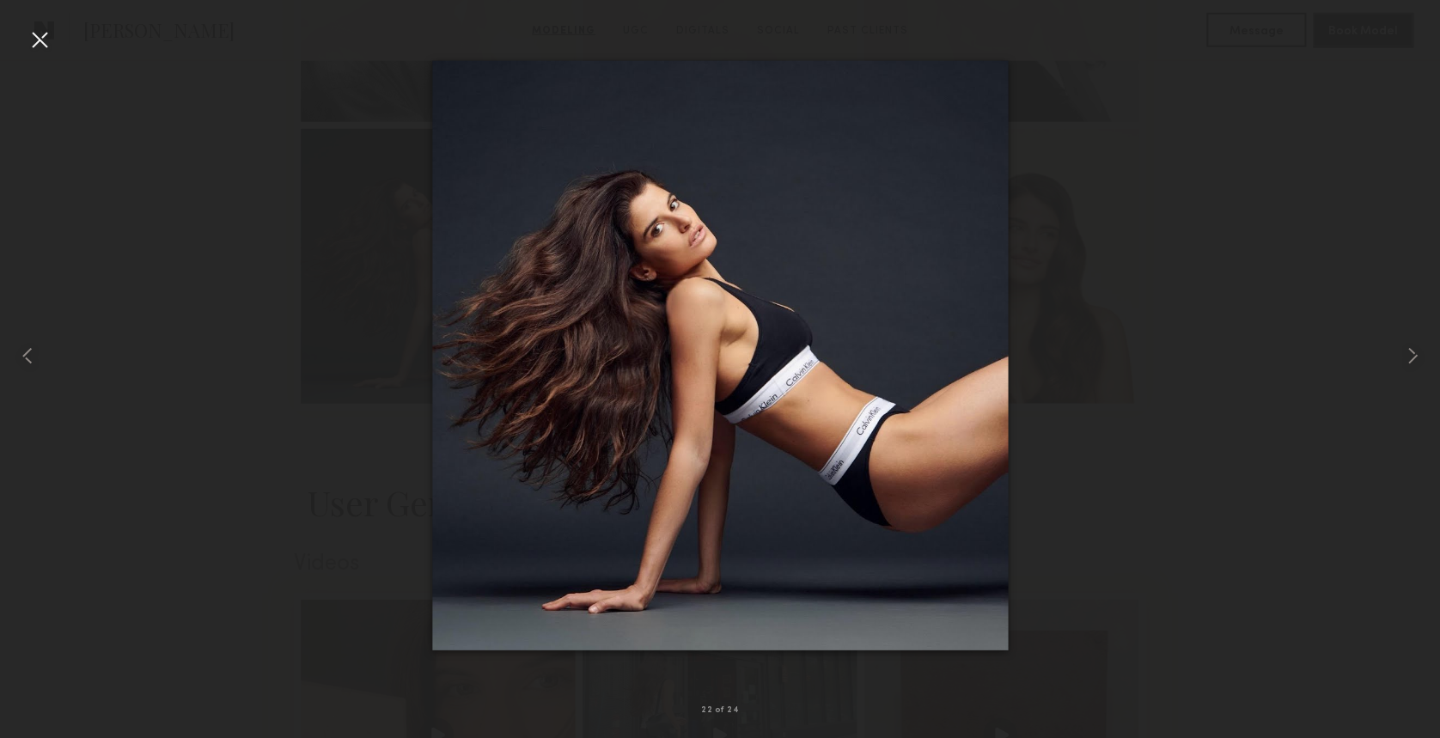
click at [42, 35] on div at bounding box center [39, 39] width 27 height 27
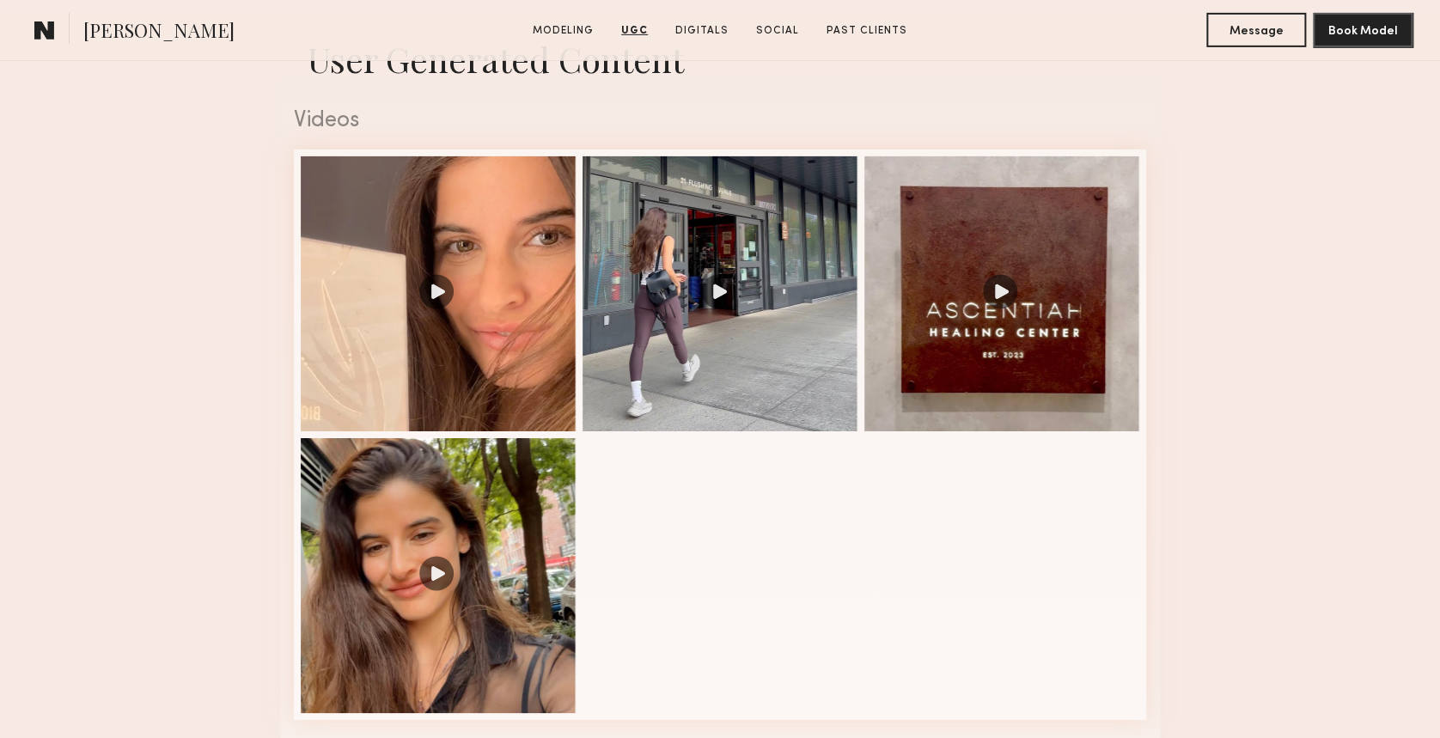
scroll to position [2822, 0]
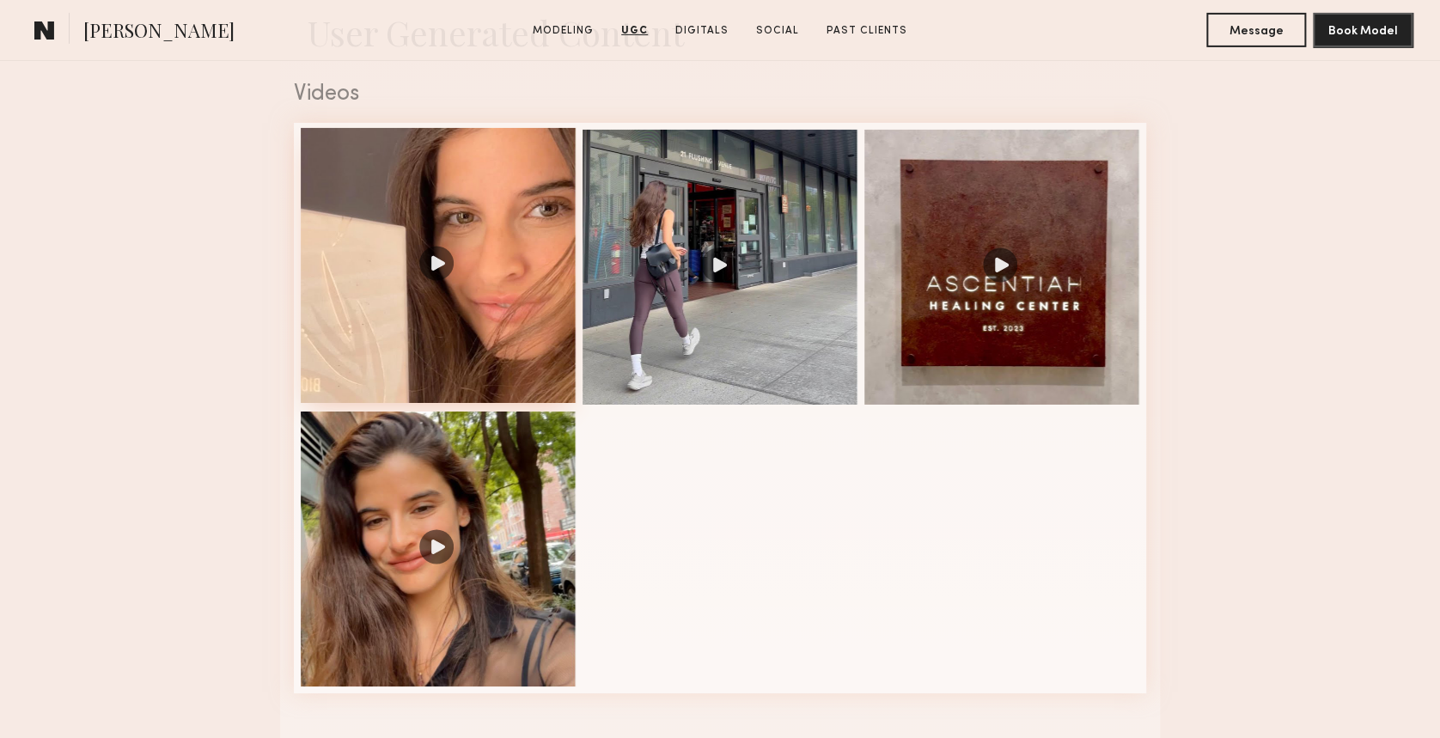
click at [455, 208] on div at bounding box center [438, 265] width 275 height 275
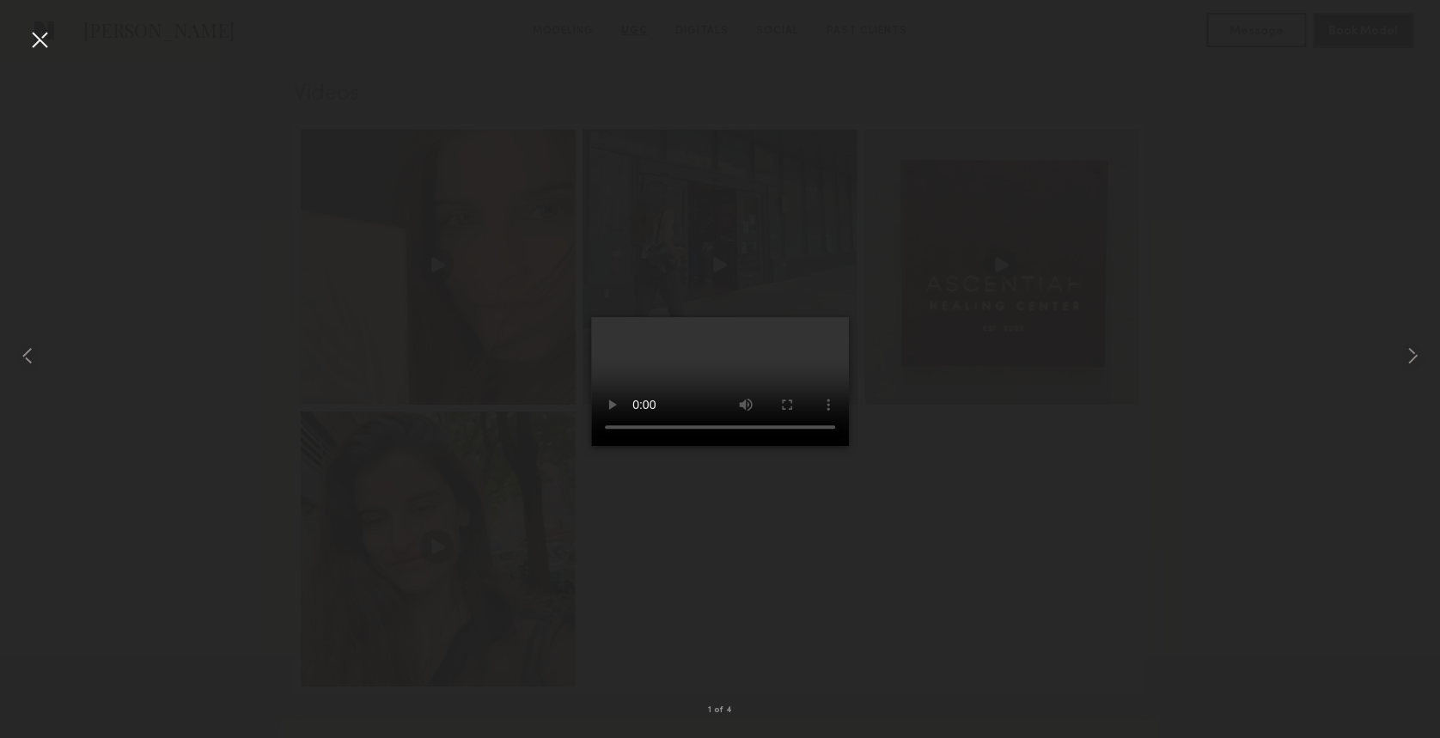
click at [42, 41] on div at bounding box center [39, 39] width 27 height 27
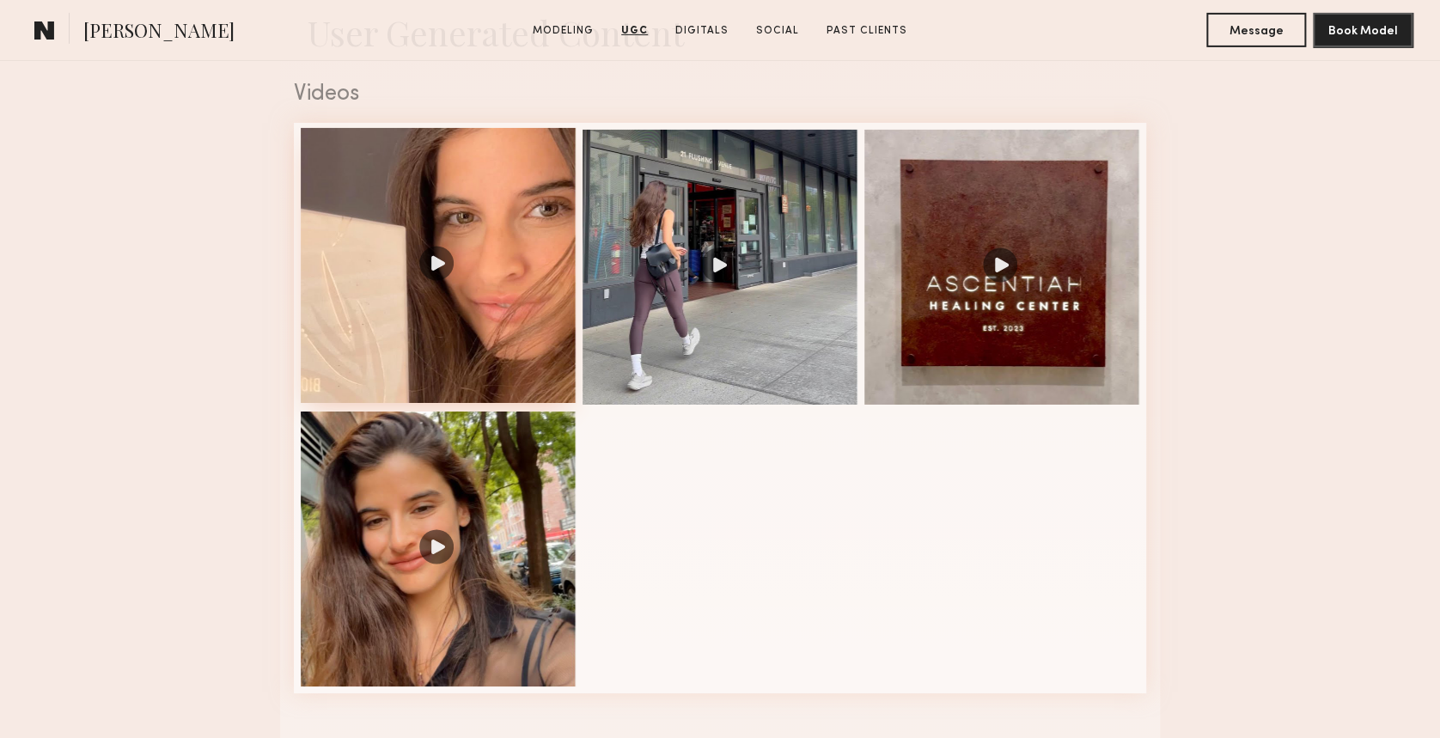
click at [419, 194] on div at bounding box center [438, 265] width 275 height 275
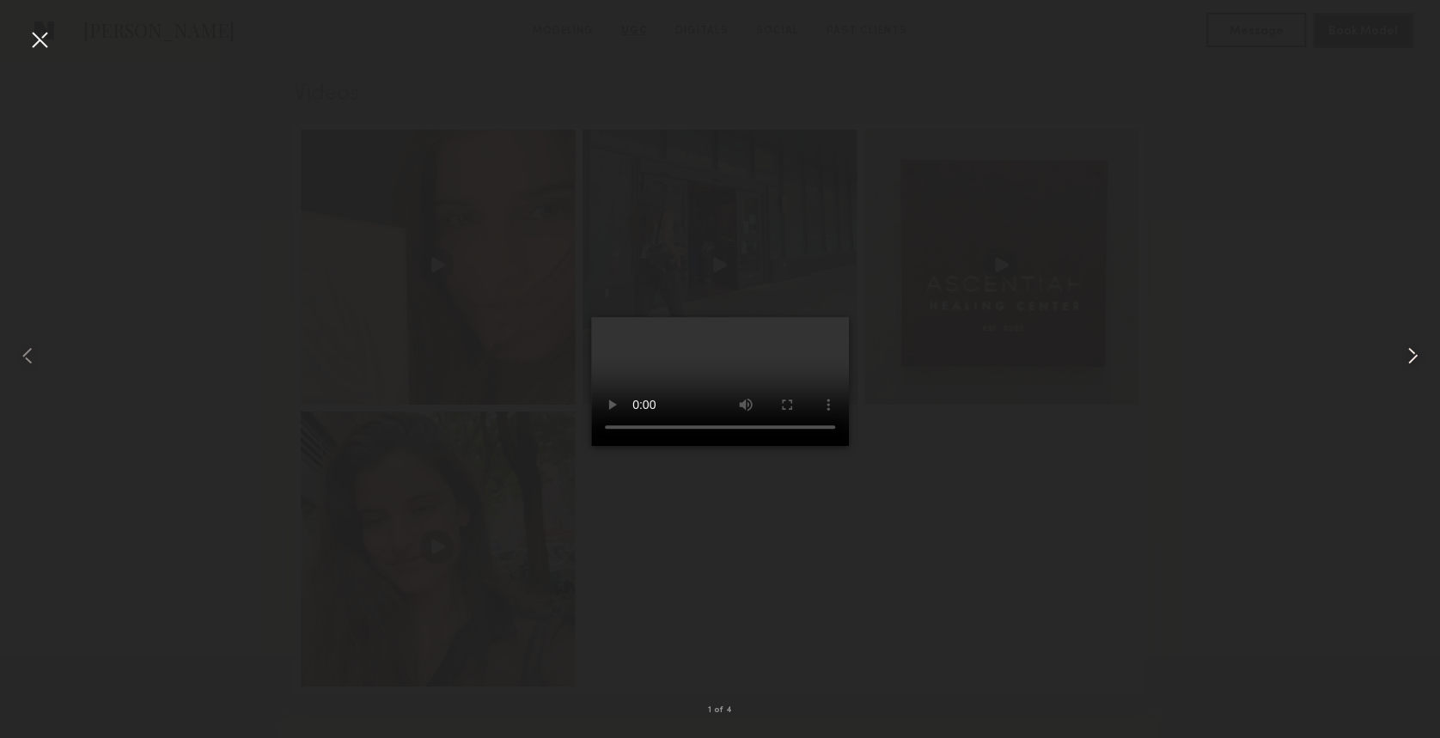
click at [1414, 355] on common-icon at bounding box center [1412, 355] width 27 height 27
click at [43, 28] on div at bounding box center [39, 39] width 27 height 27
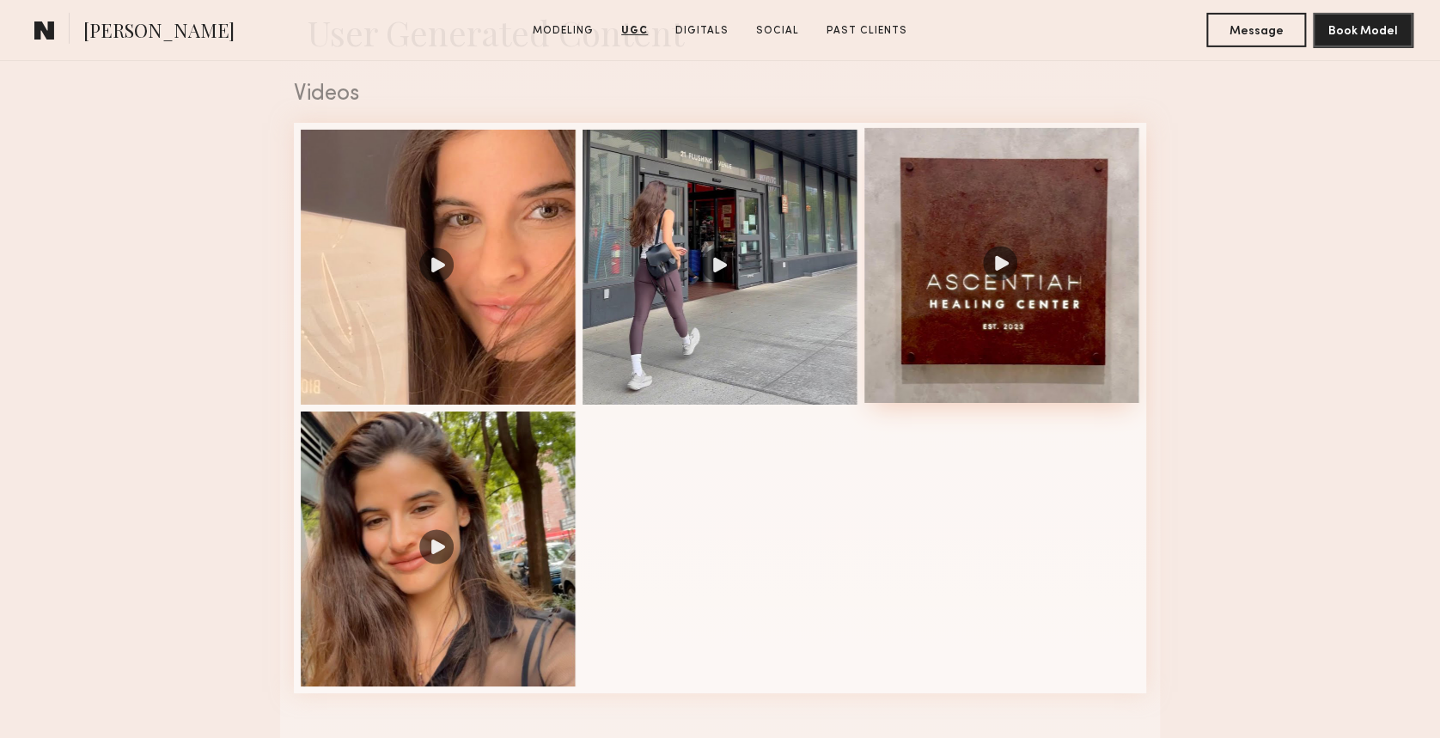
click at [1015, 292] on div at bounding box center [1001, 265] width 275 height 275
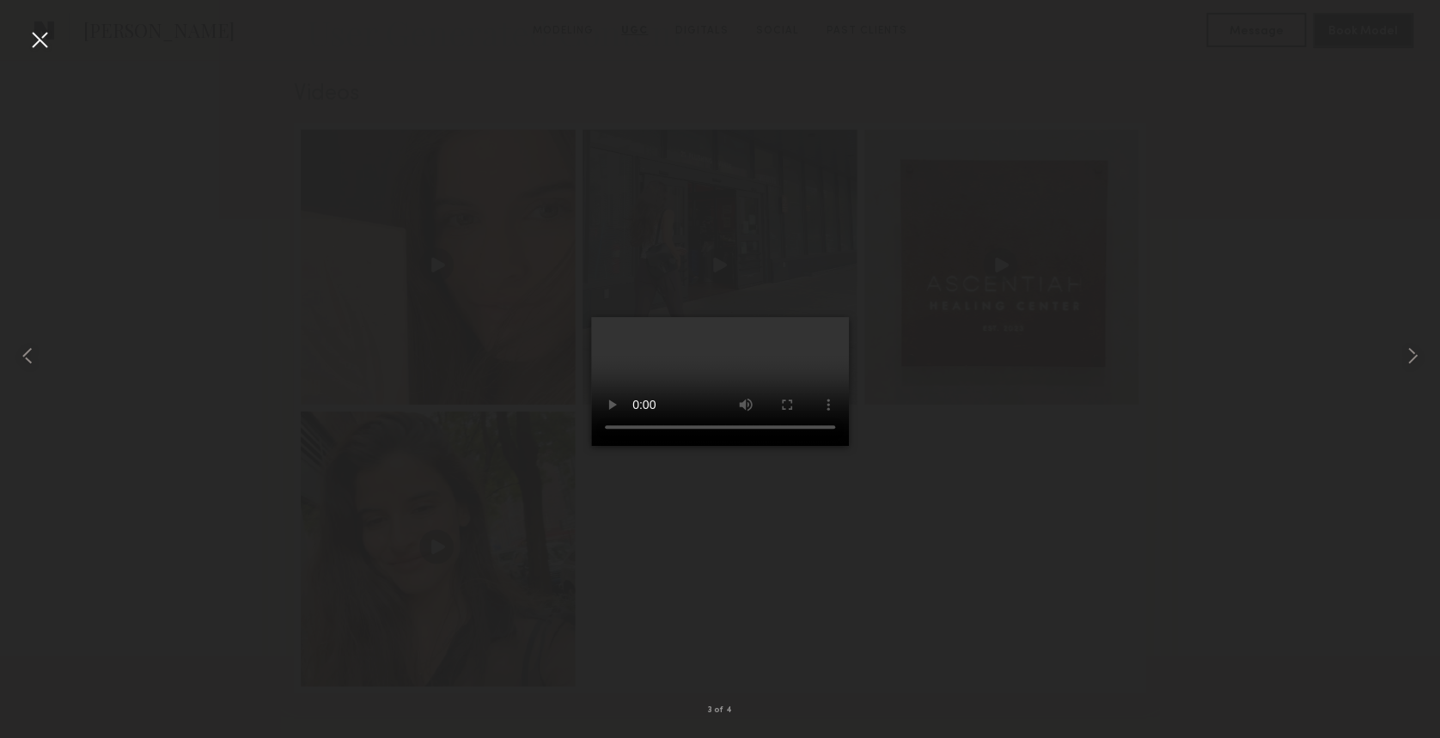
click at [40, 46] on div at bounding box center [39, 39] width 27 height 27
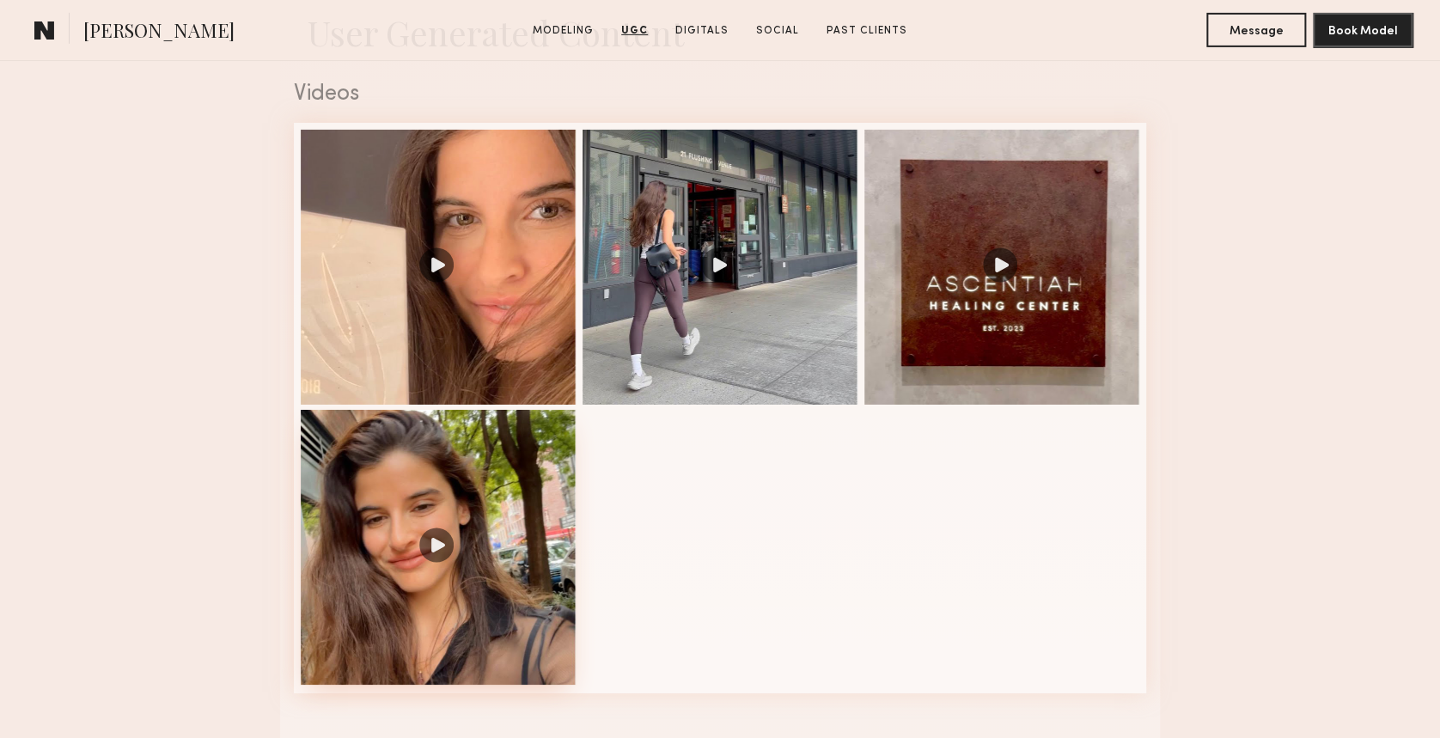
click at [403, 526] on div at bounding box center [438, 547] width 275 height 275
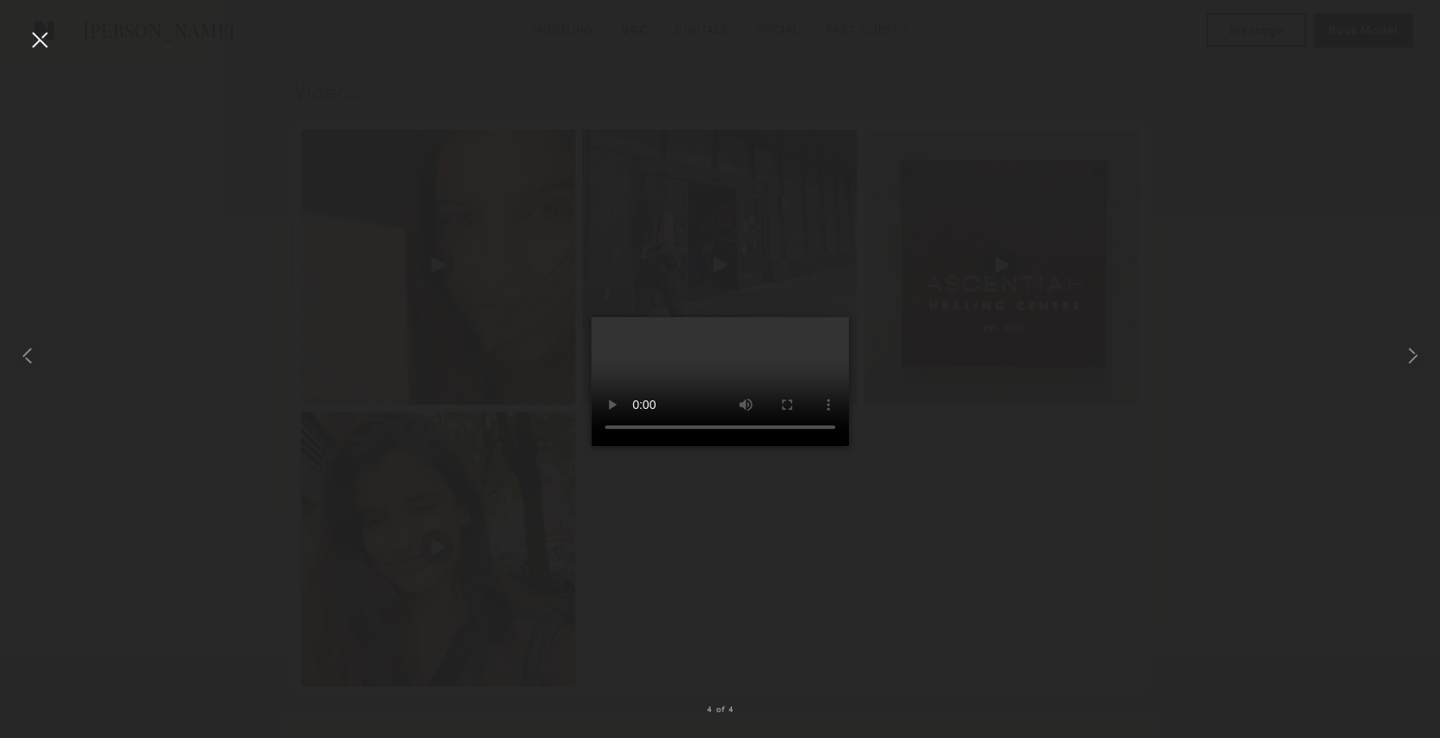
click at [50, 37] on div at bounding box center [39, 39] width 27 height 27
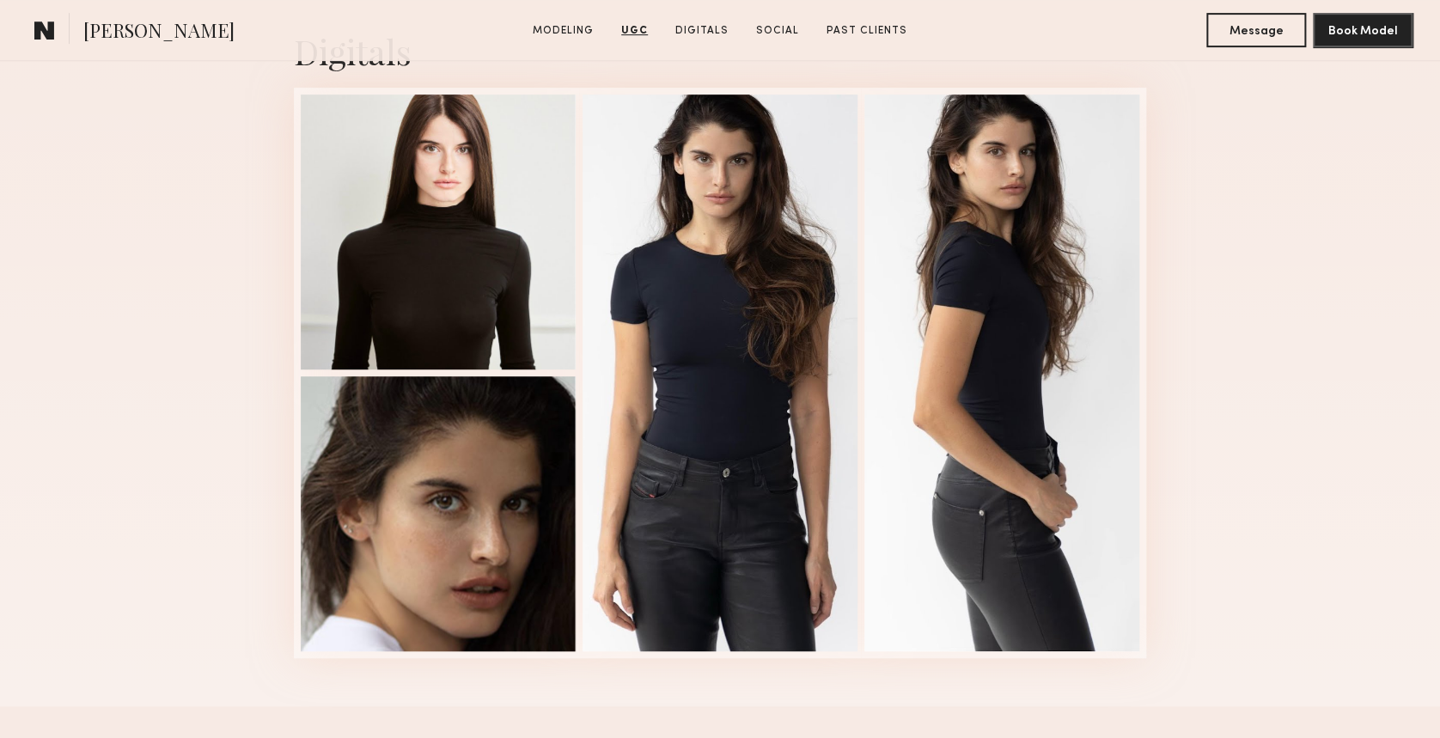
scroll to position [3624, 0]
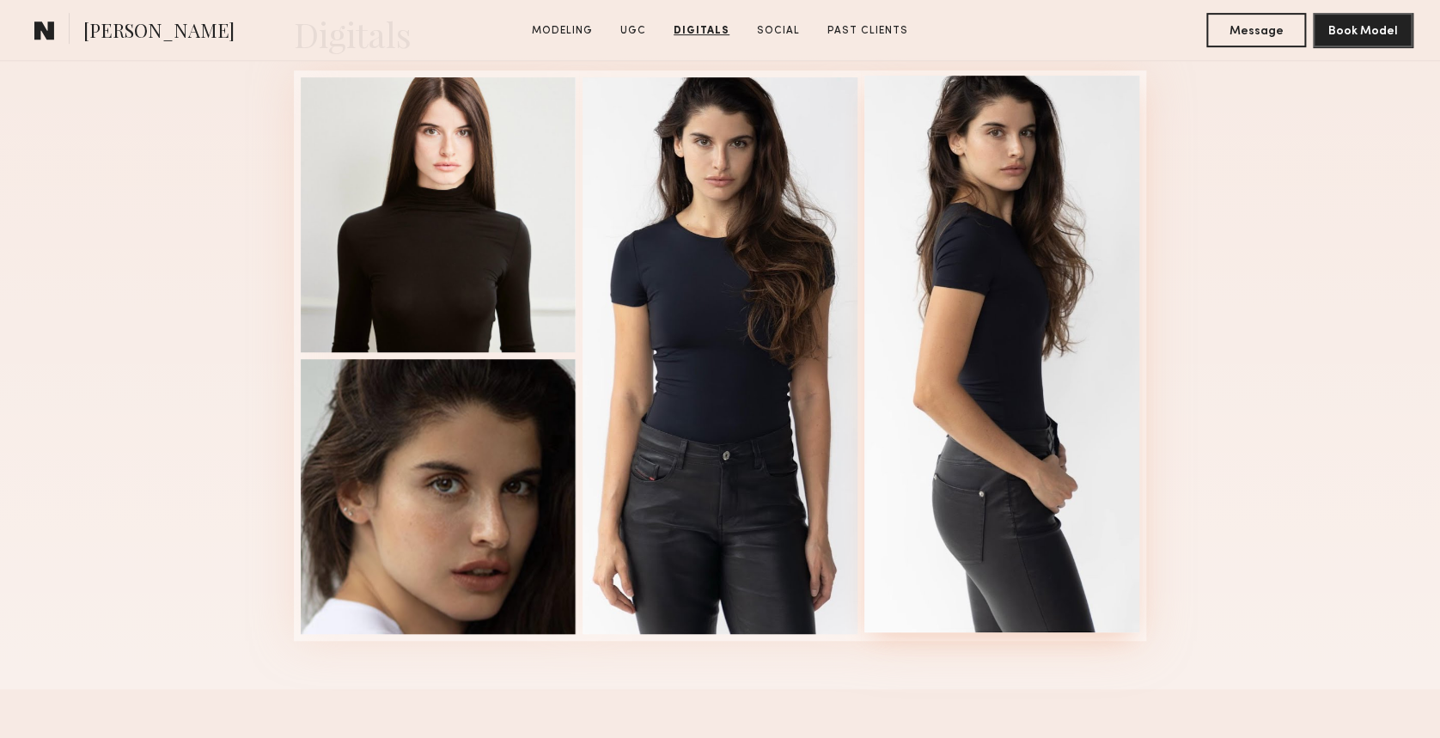
drag, startPoint x: 1012, startPoint y: 192, endPoint x: 975, endPoint y: 150, distance: 56.0
click at [975, 150] on div at bounding box center [1001, 354] width 275 height 557
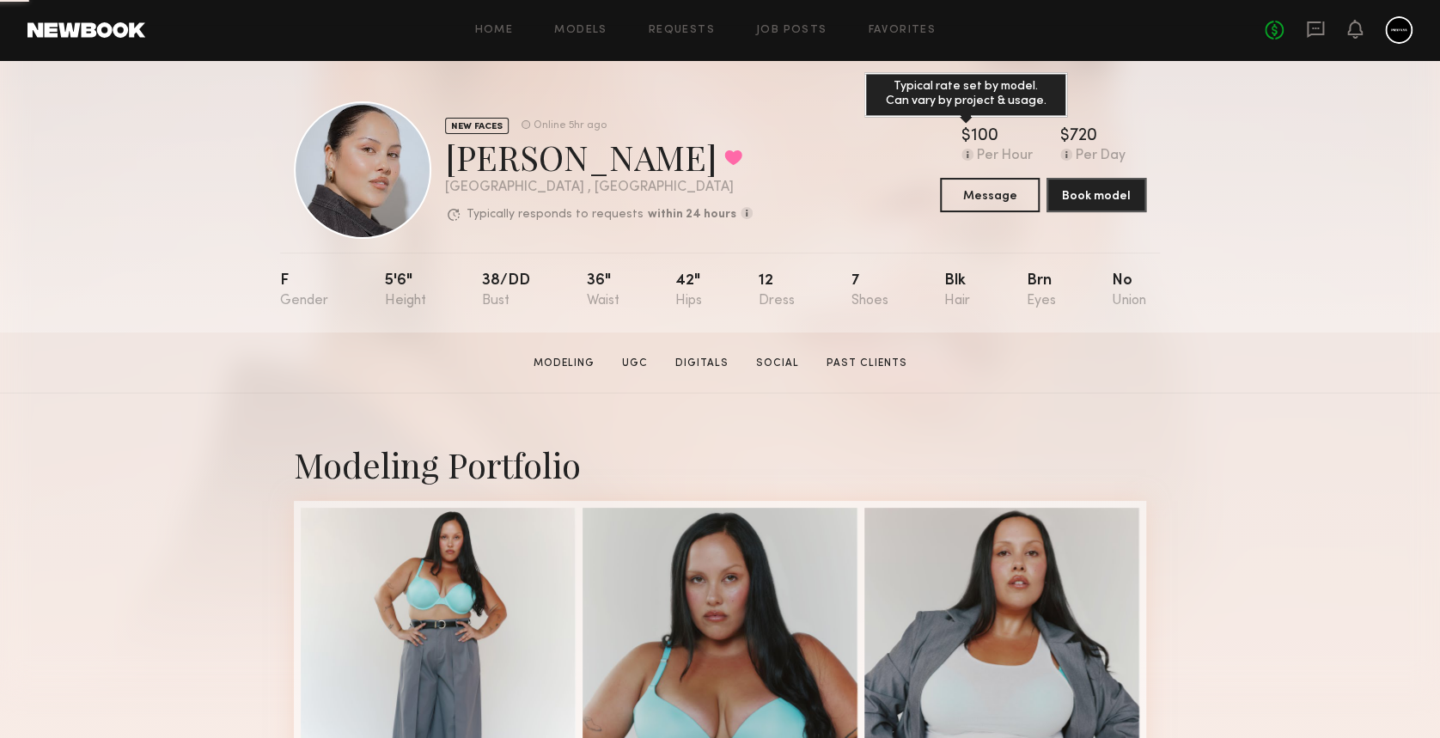
click at [895, 34] on link "Favorites" at bounding box center [902, 30] width 68 height 11
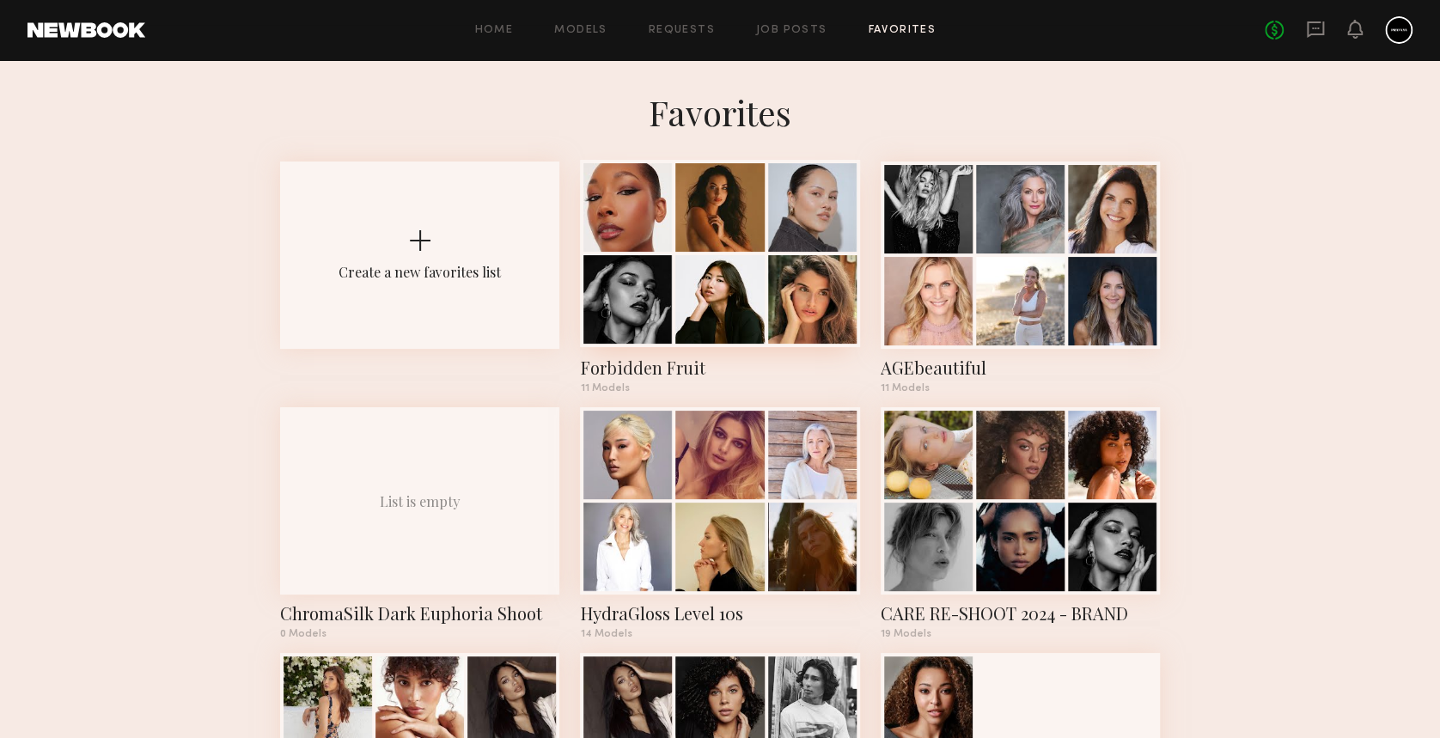
click at [735, 310] on div at bounding box center [719, 299] width 89 height 89
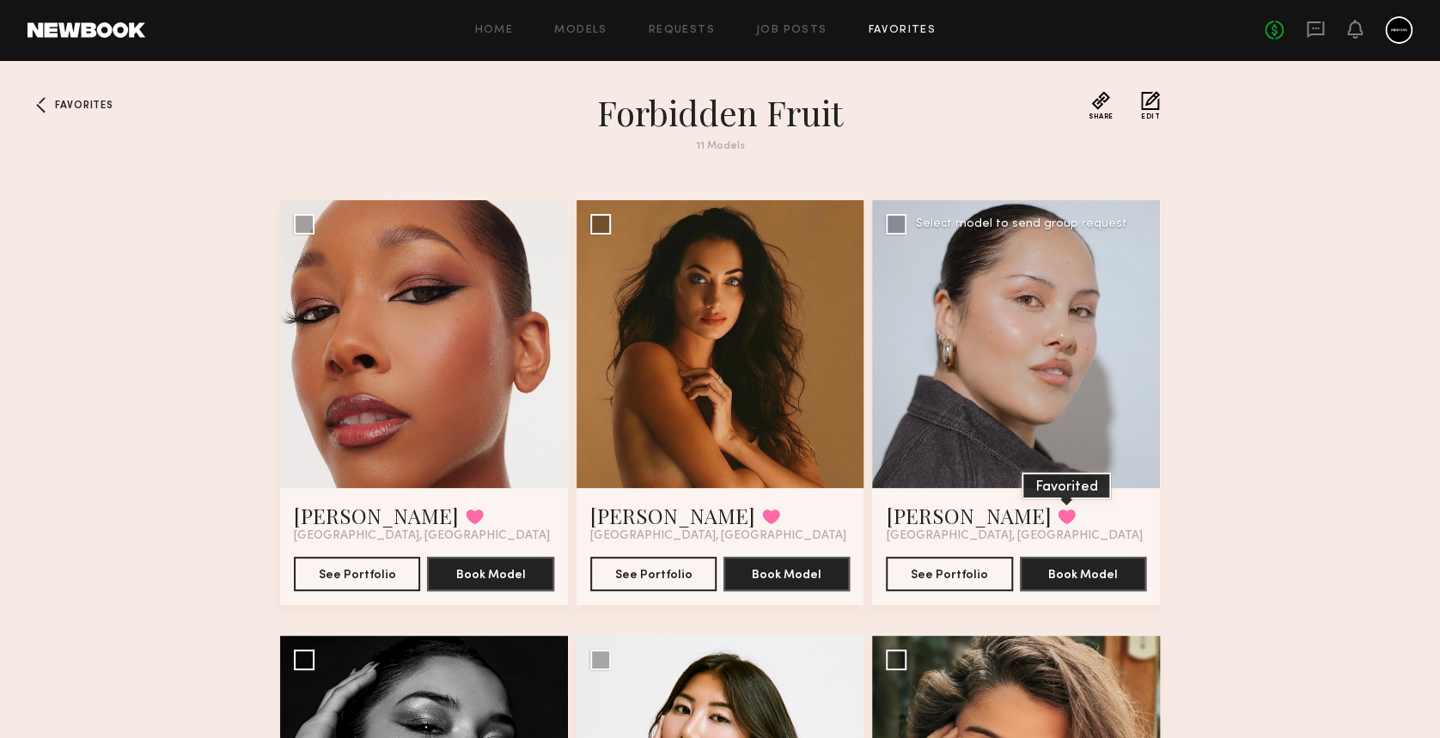
click at [1058, 522] on button at bounding box center [1067, 516] width 18 height 15
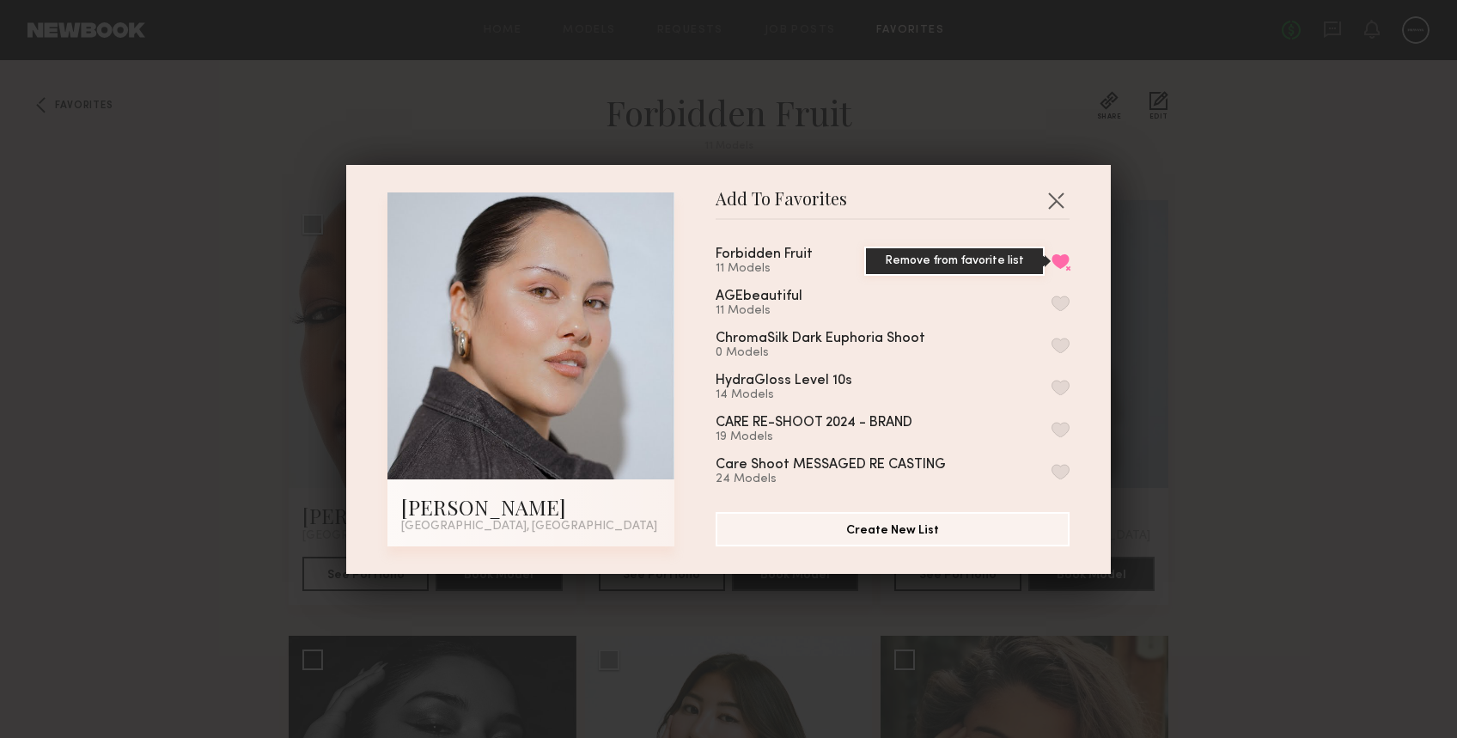
click at [1052, 261] on button "Remove from favorite list" at bounding box center [1061, 261] width 18 height 15
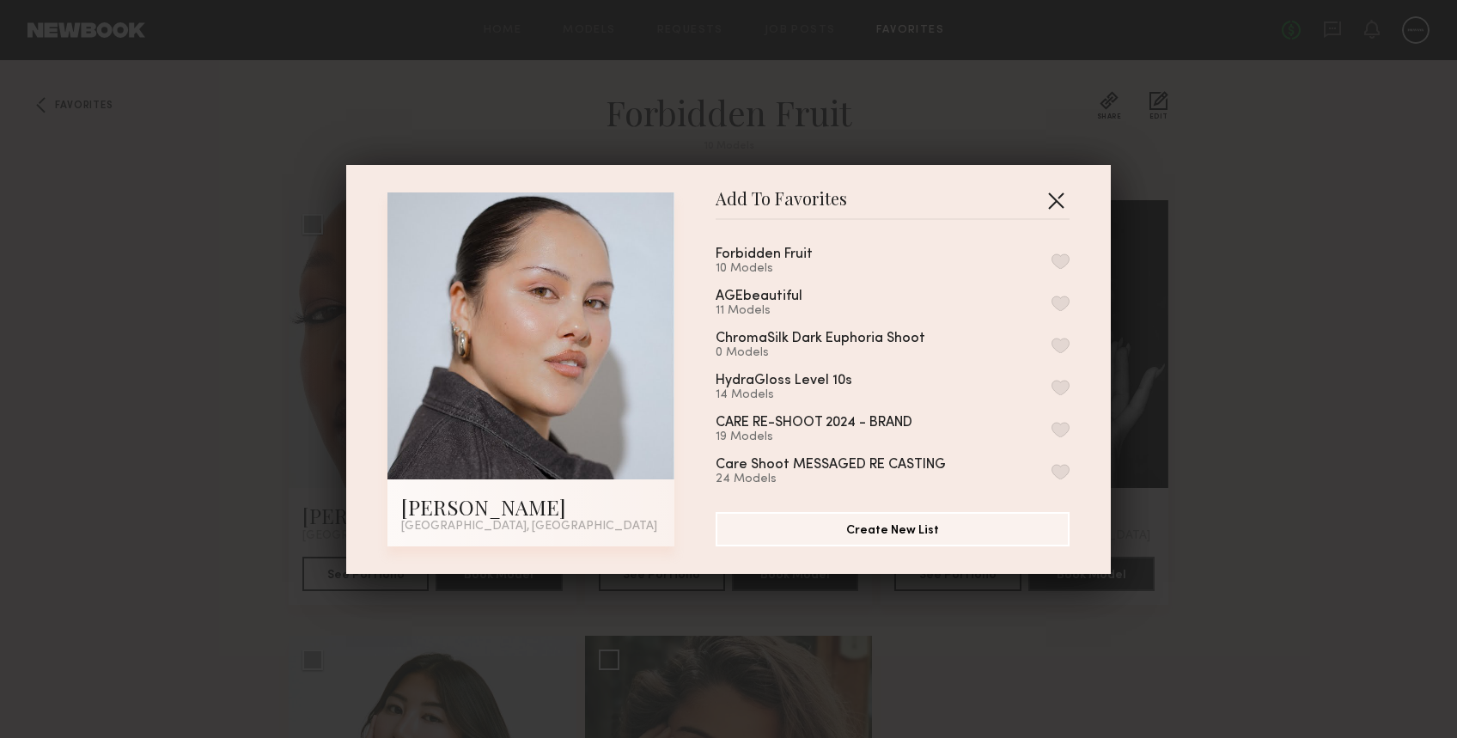
click at [1045, 199] on button "button" at bounding box center [1055, 199] width 27 height 27
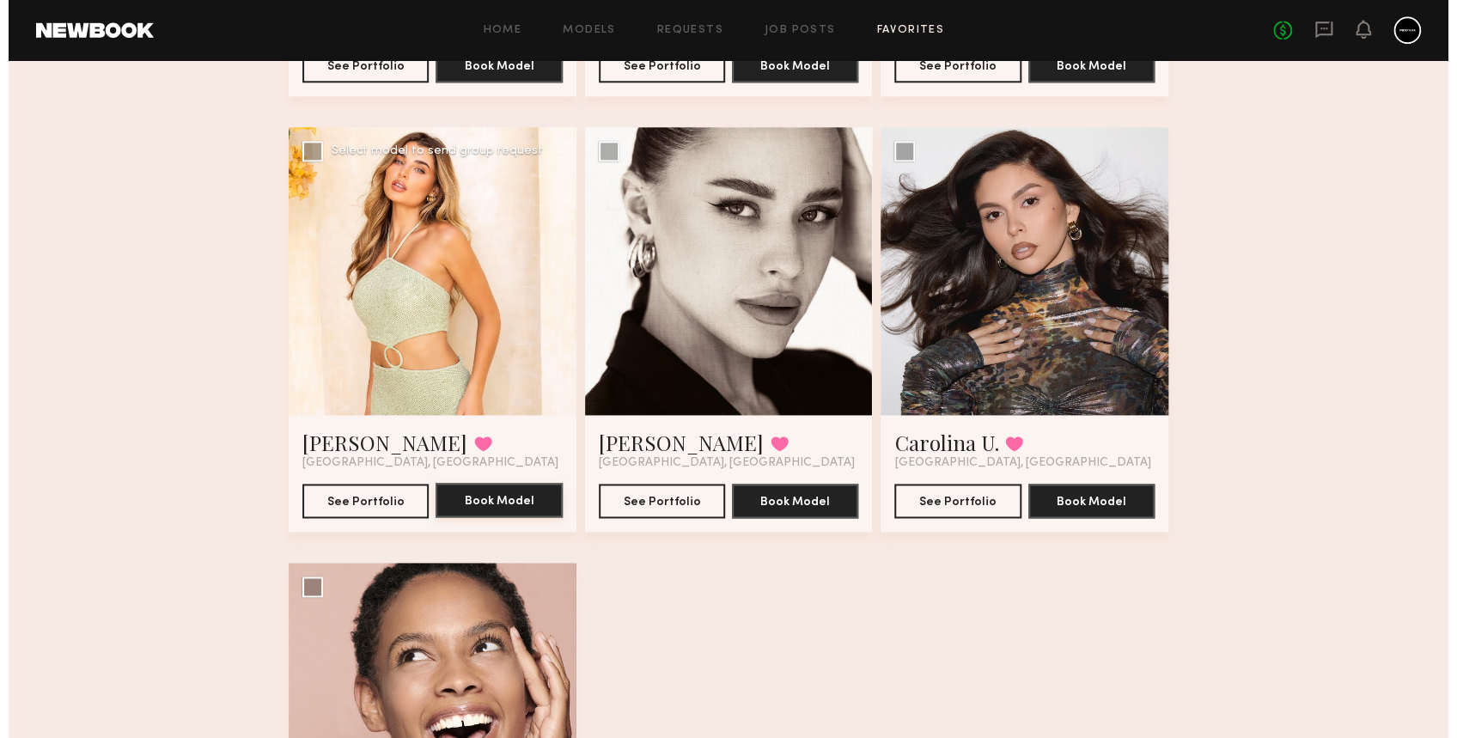
scroll to position [950, 0]
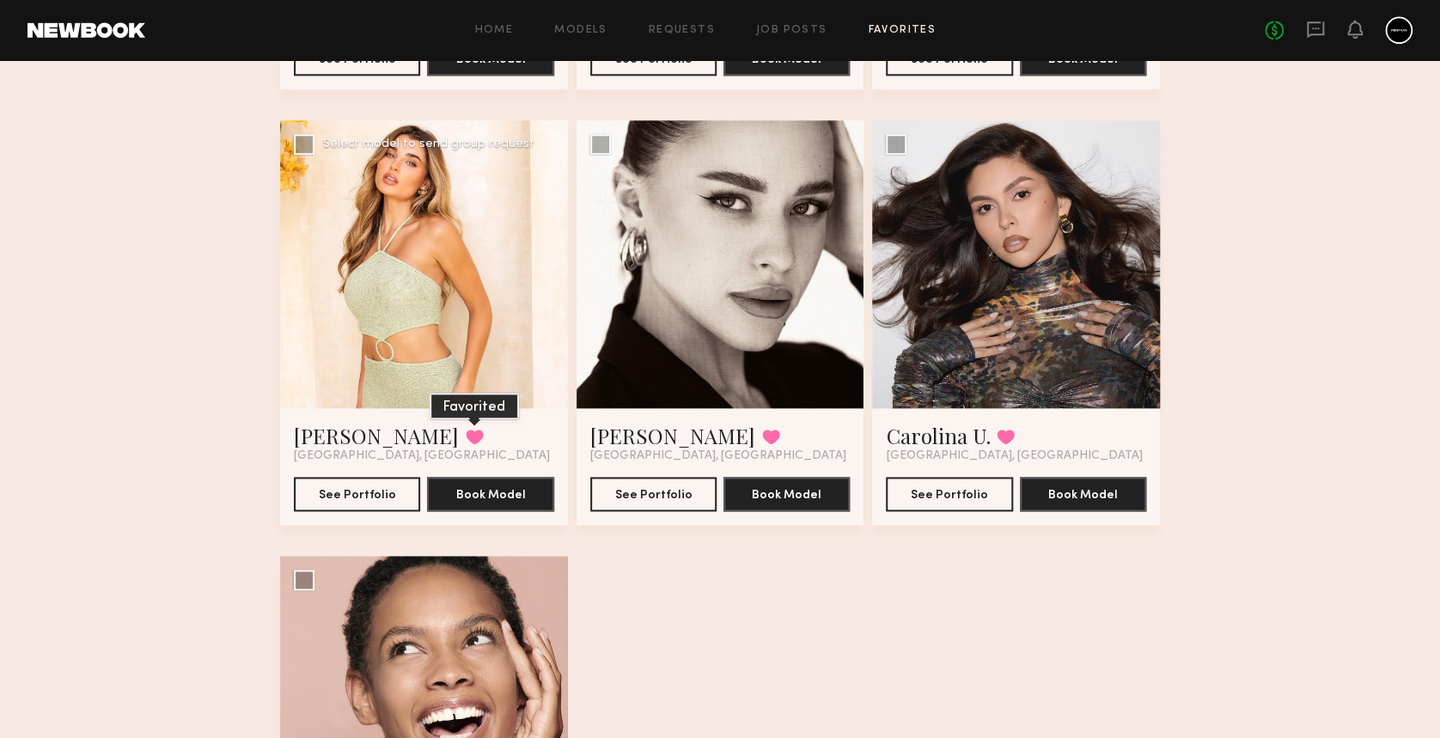
click at [466, 435] on button at bounding box center [475, 436] width 18 height 15
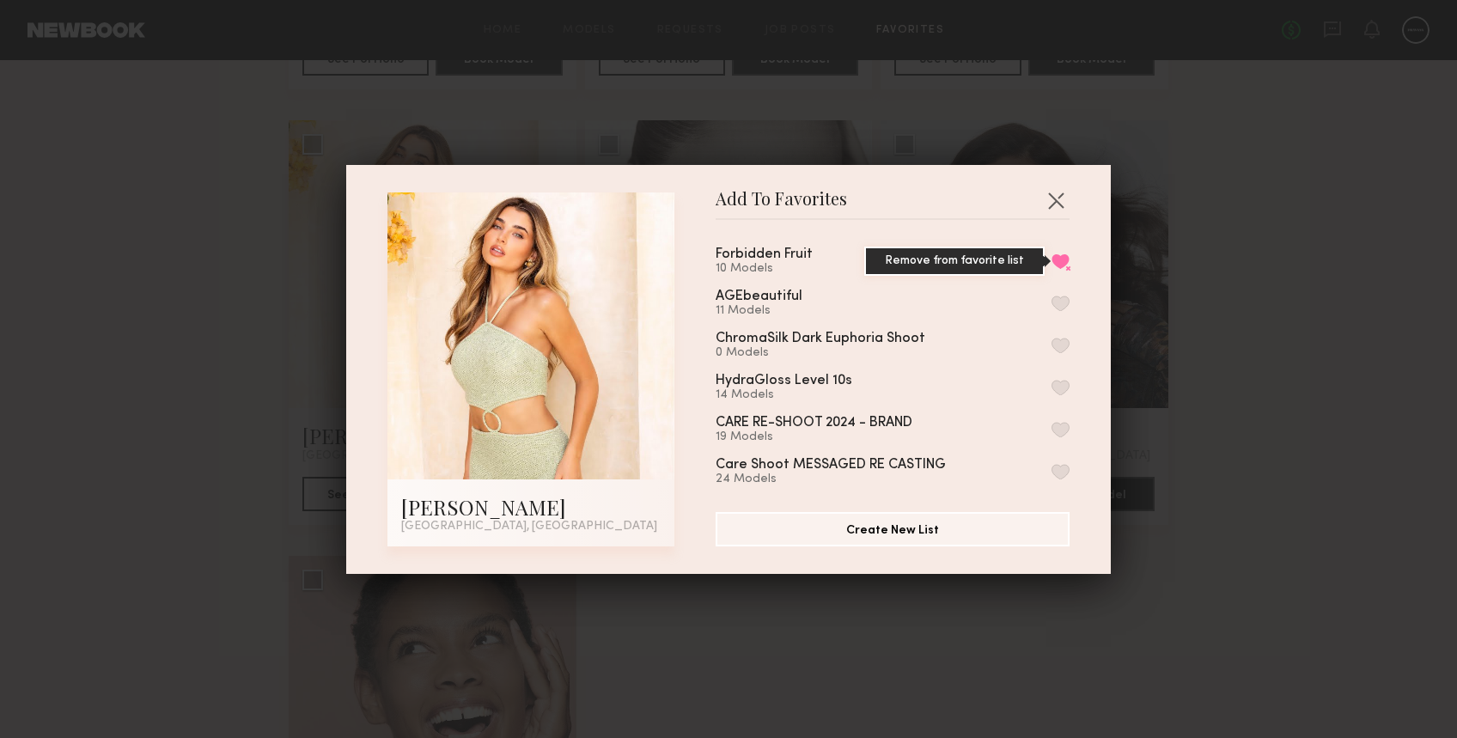
click at [1052, 256] on button "Remove from favorite list" at bounding box center [1061, 261] width 18 height 15
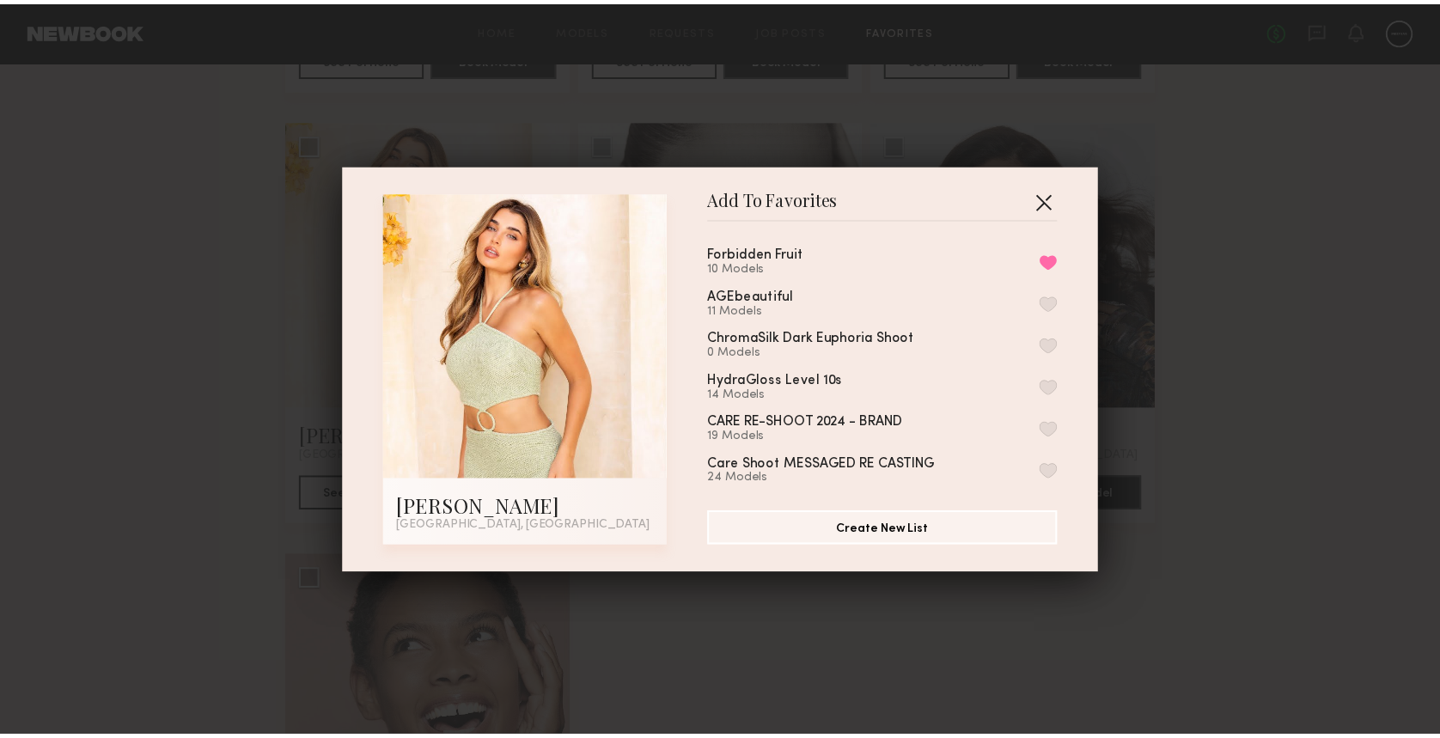
scroll to position [797, 0]
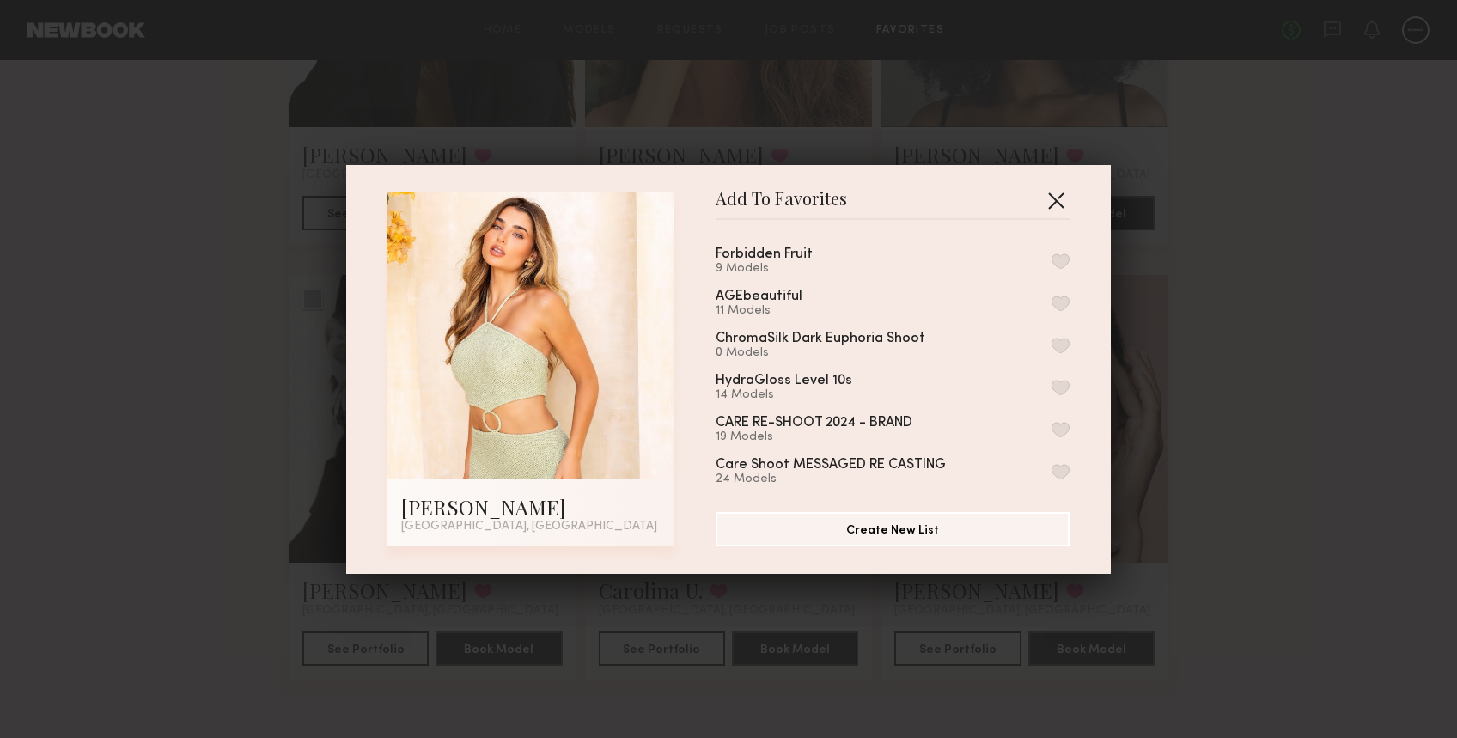
click at [1050, 195] on button "button" at bounding box center [1055, 199] width 27 height 27
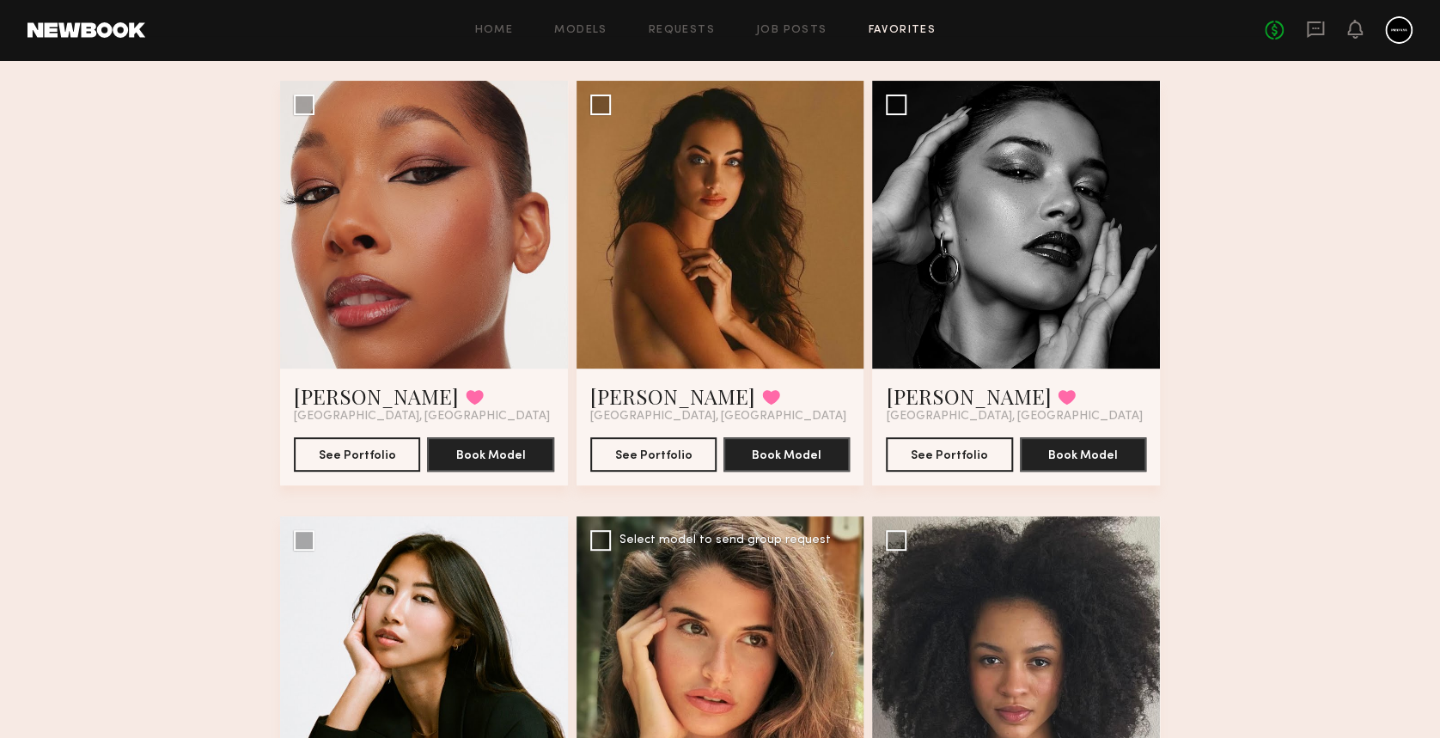
scroll to position [109, 0]
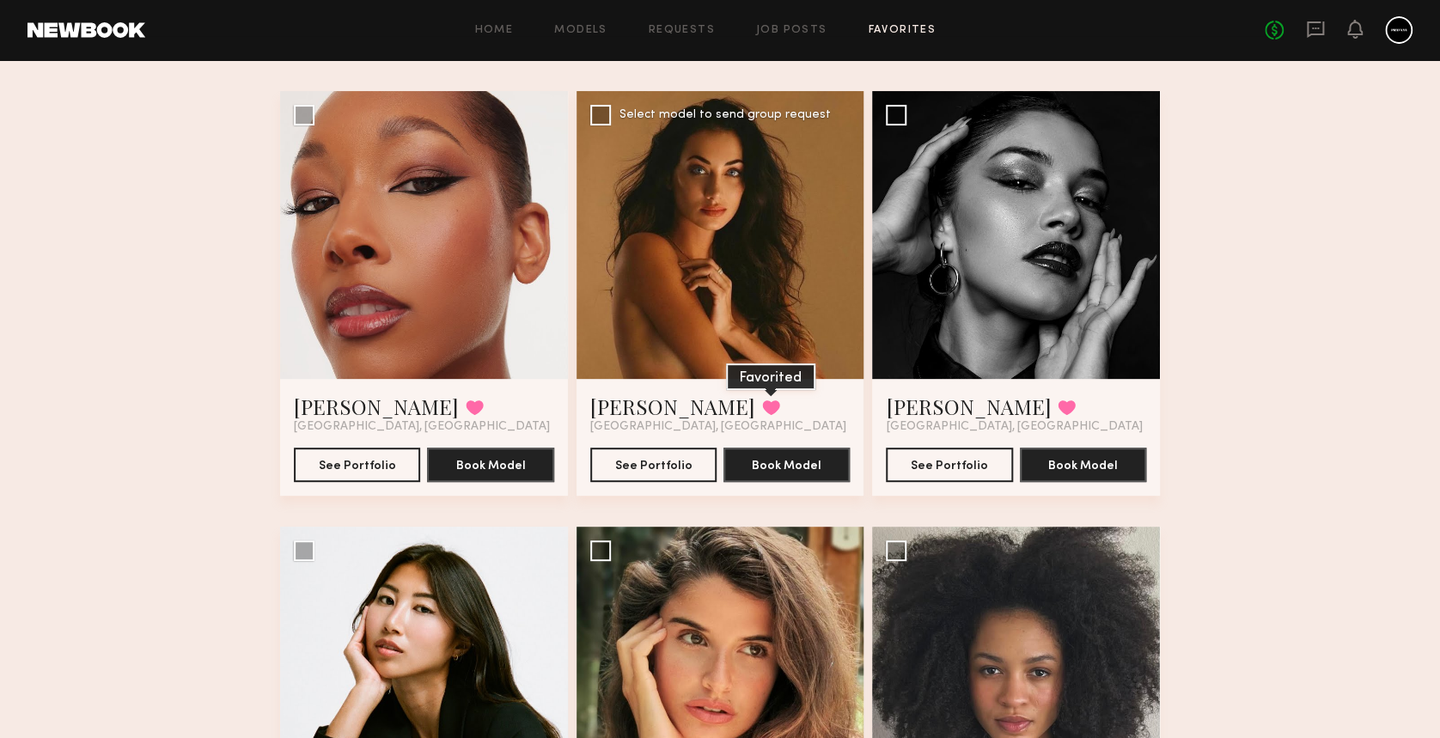
click at [762, 405] on button at bounding box center [771, 407] width 18 height 15
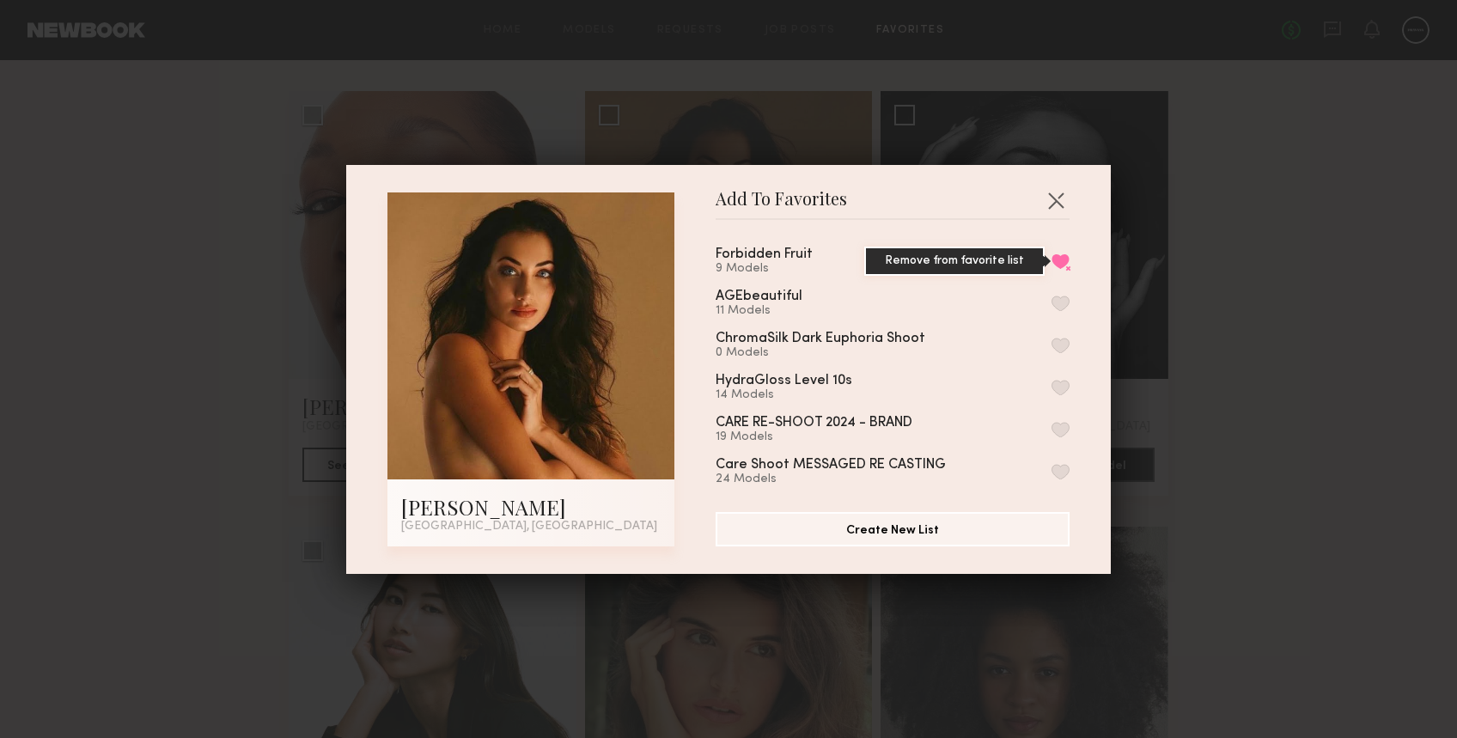
click at [1052, 254] on button "Remove from favorite list" at bounding box center [1061, 261] width 18 height 15
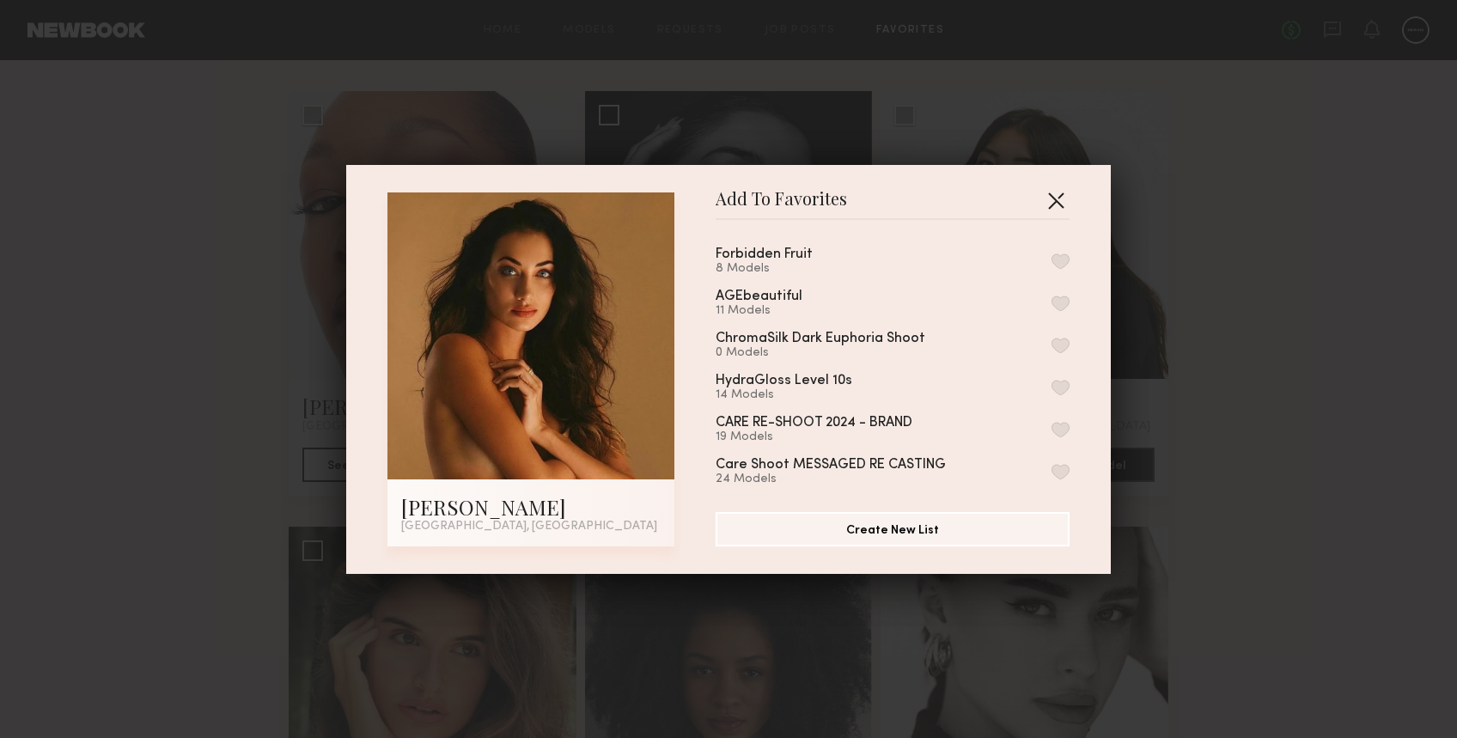
click at [1045, 191] on button "button" at bounding box center [1055, 199] width 27 height 27
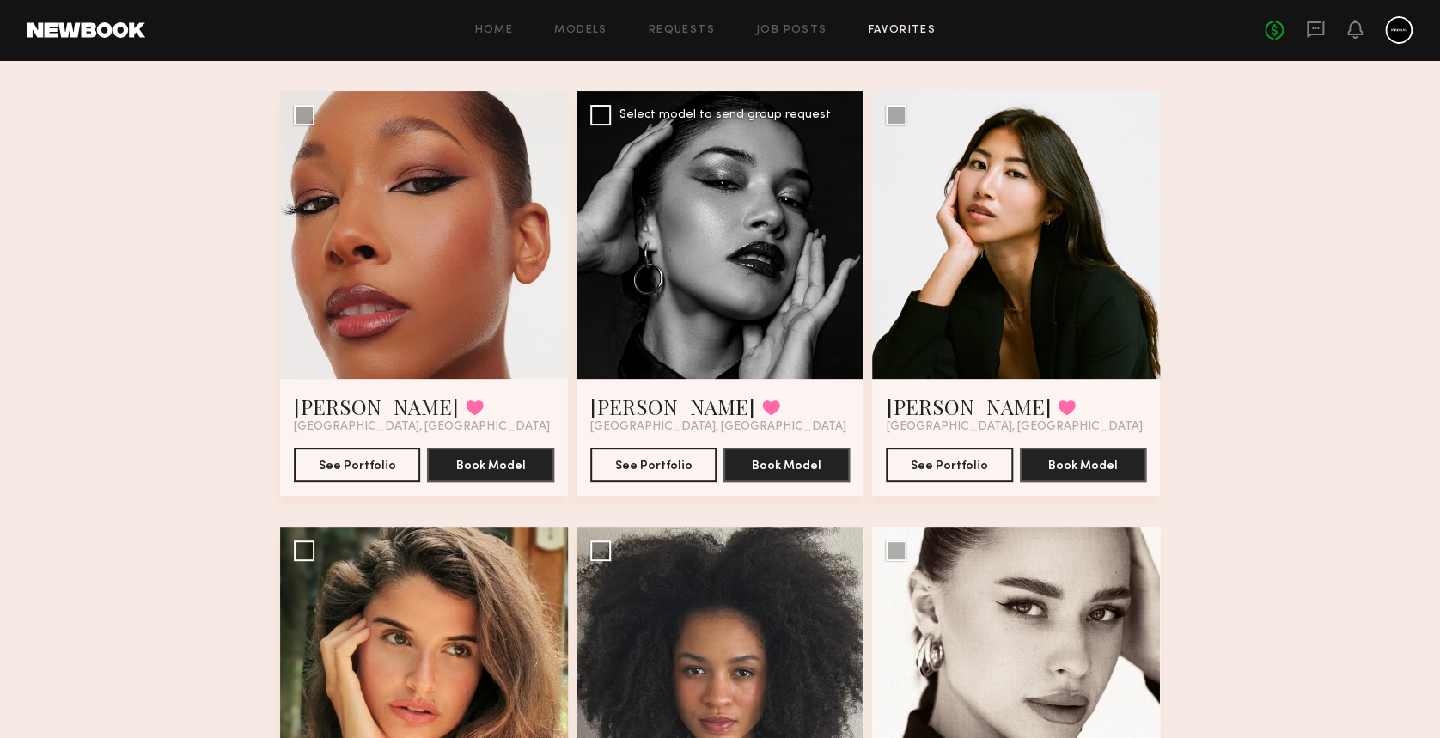
scroll to position [223, 0]
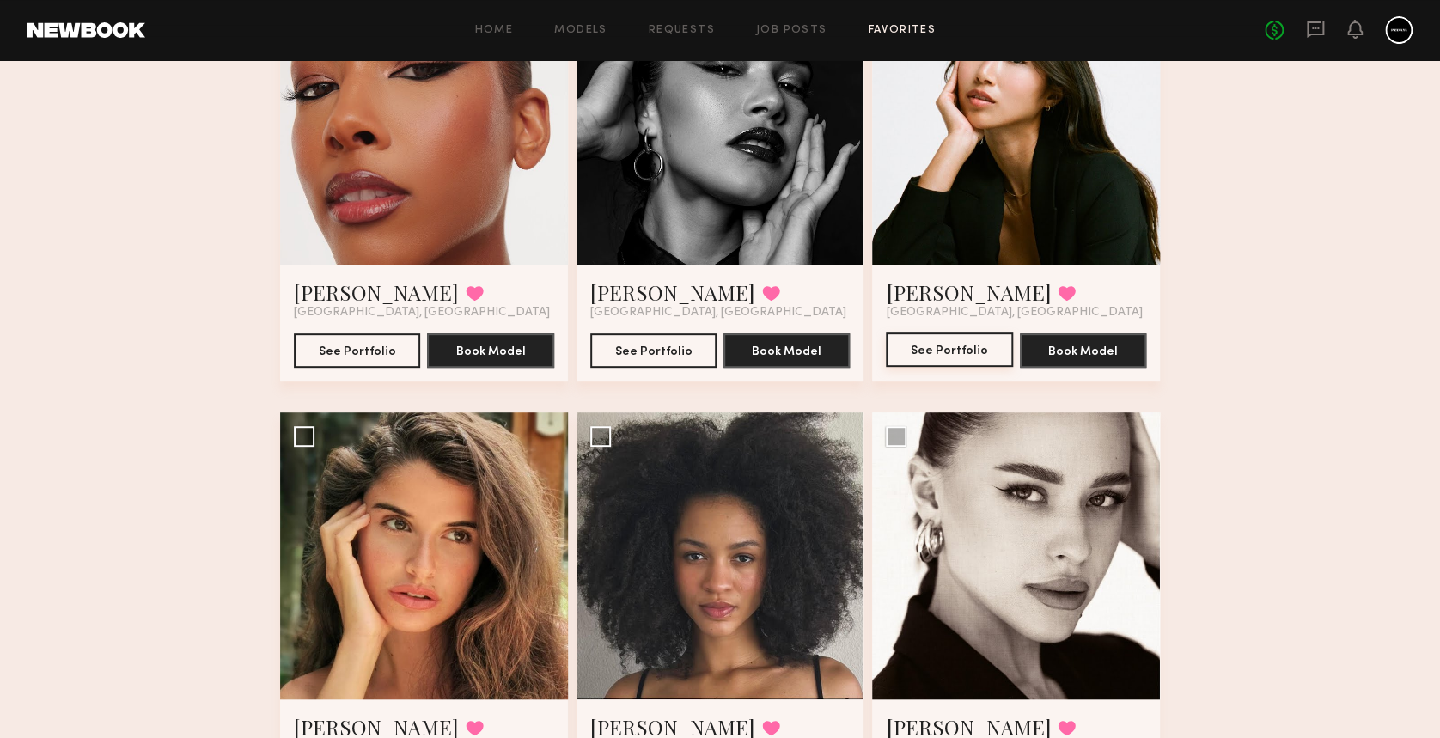
click at [946, 353] on button "See Portfolio" at bounding box center [949, 350] width 126 height 34
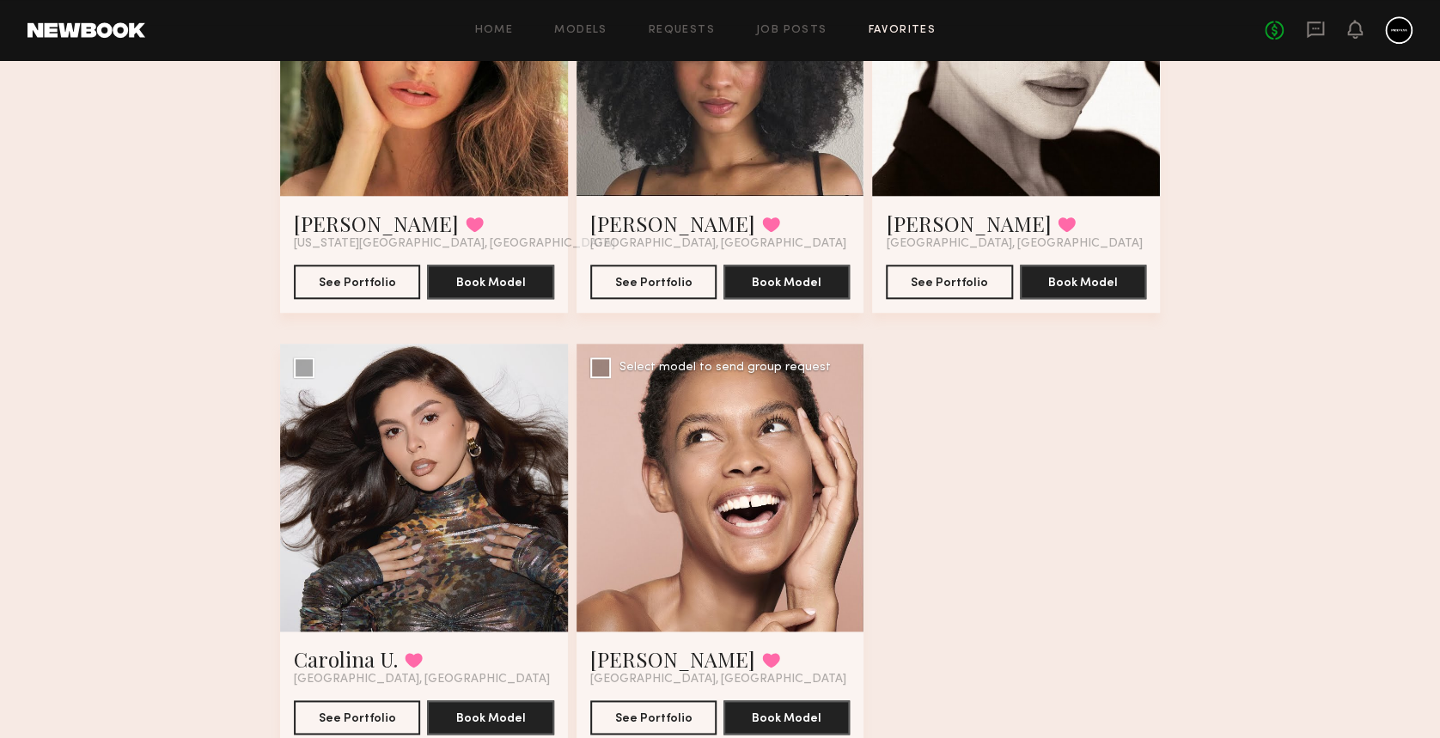
scroll to position [797, 0]
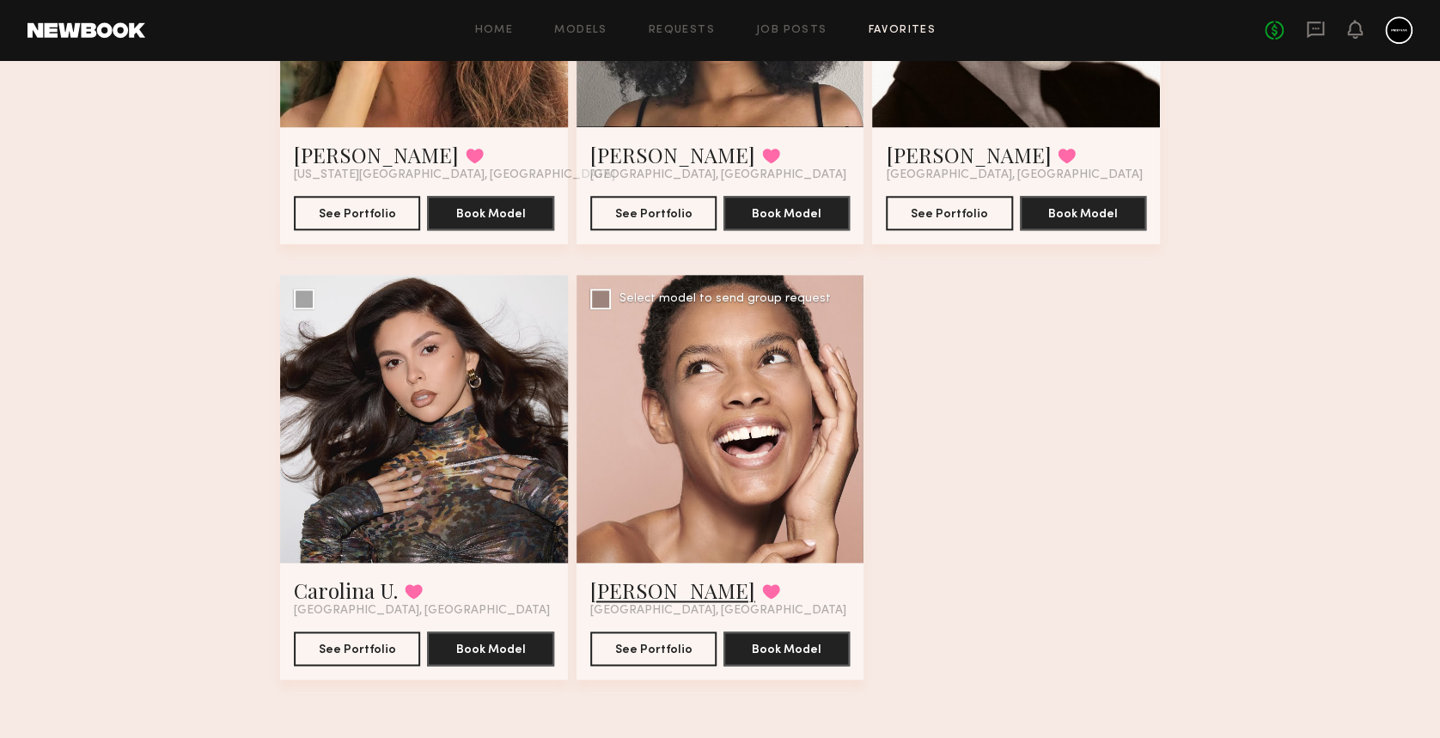
click at [632, 587] on link "[PERSON_NAME]" at bounding box center [672, 590] width 165 height 27
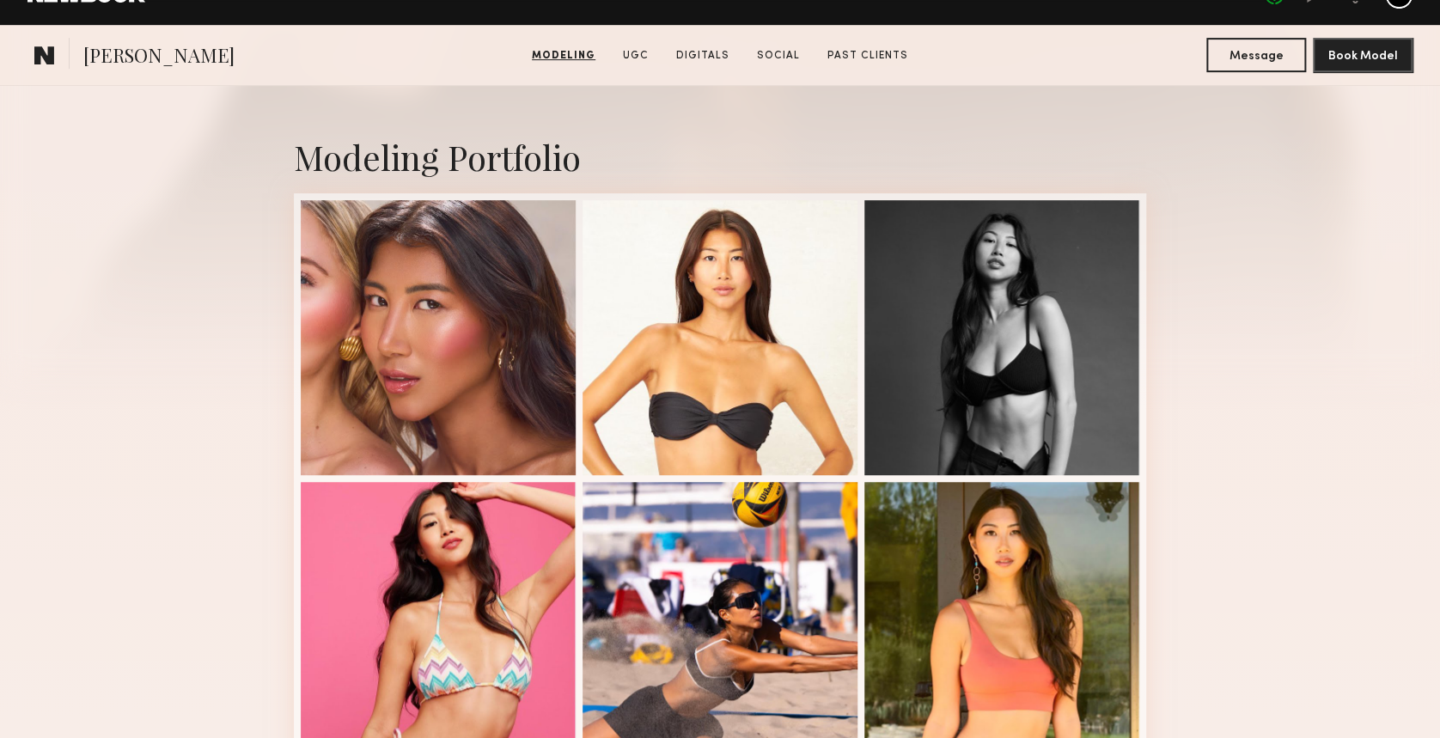
scroll to position [344, 0]
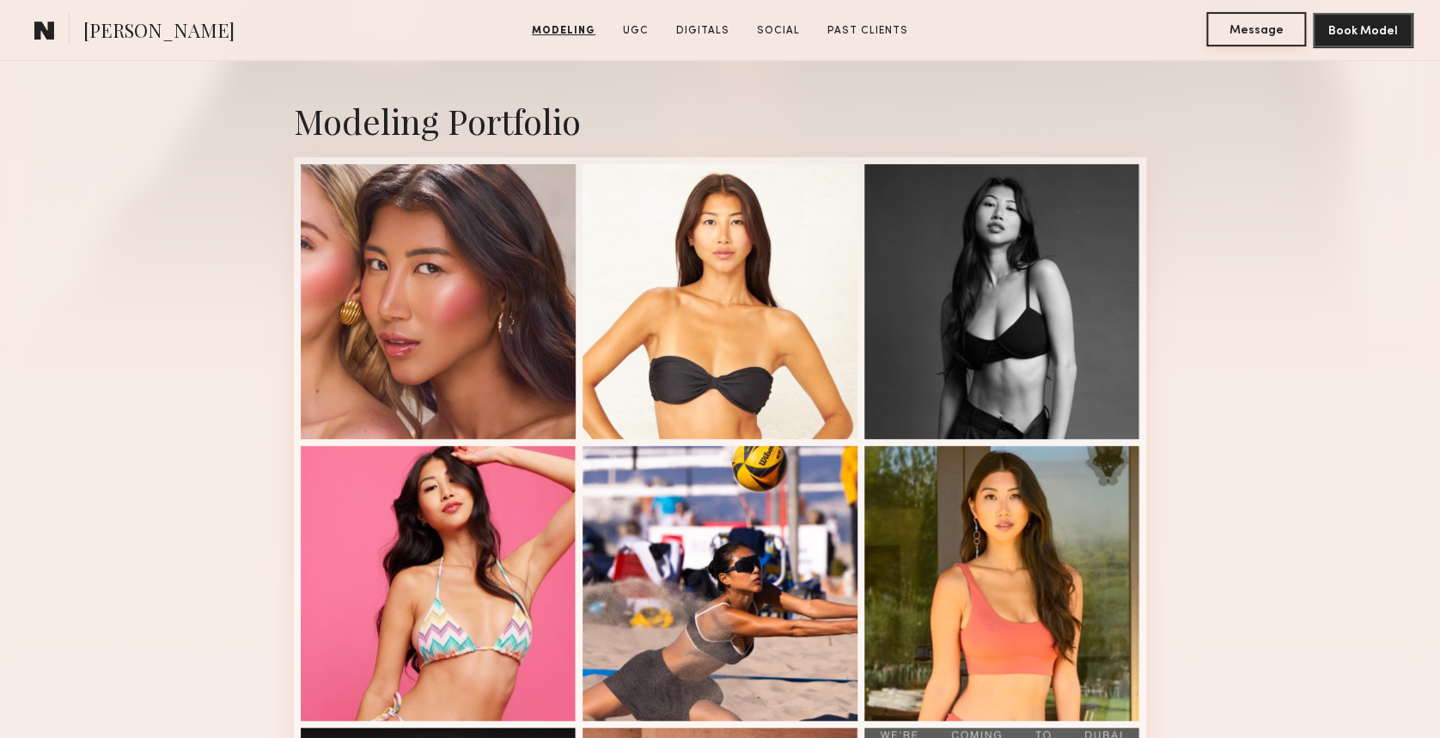
click at [1243, 21] on button "Message" at bounding box center [1257, 29] width 100 height 34
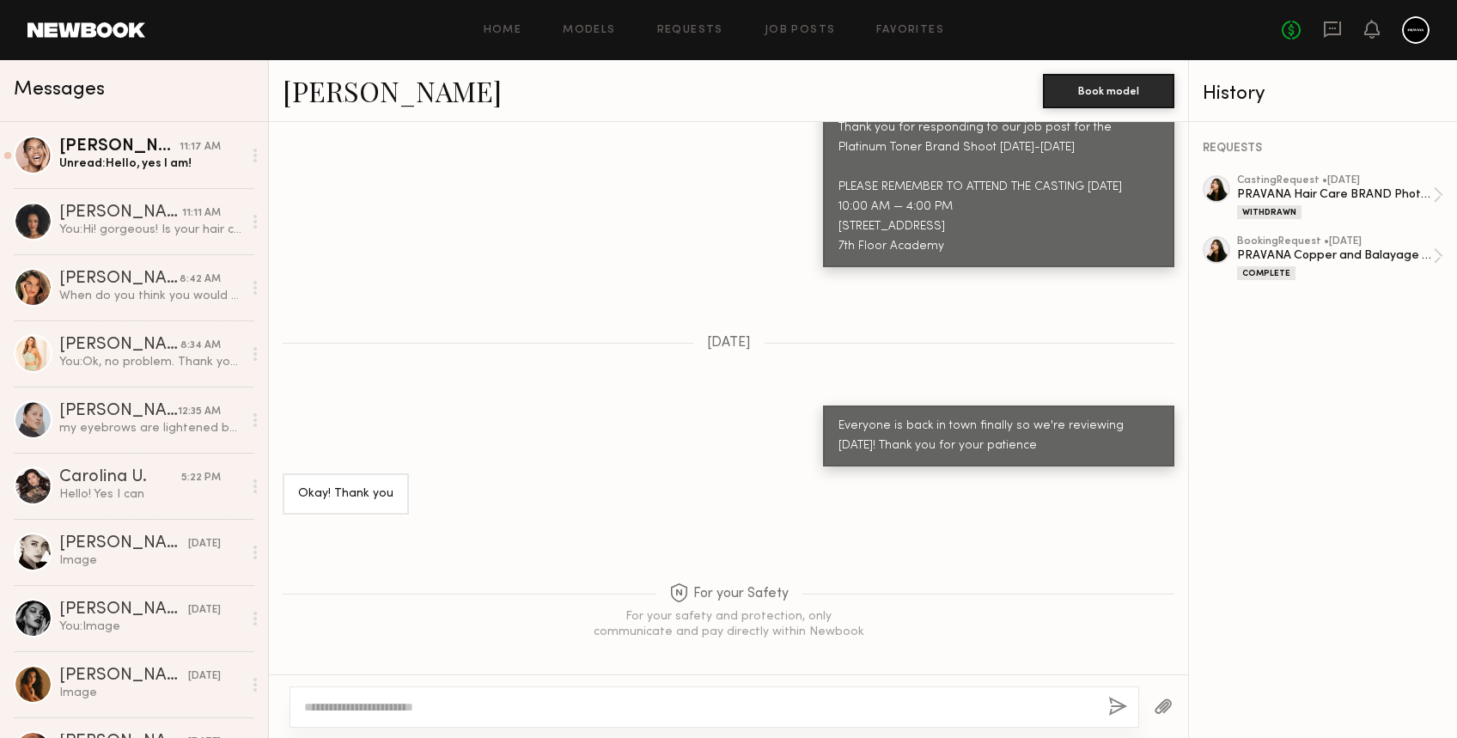
scroll to position [1301, 0]
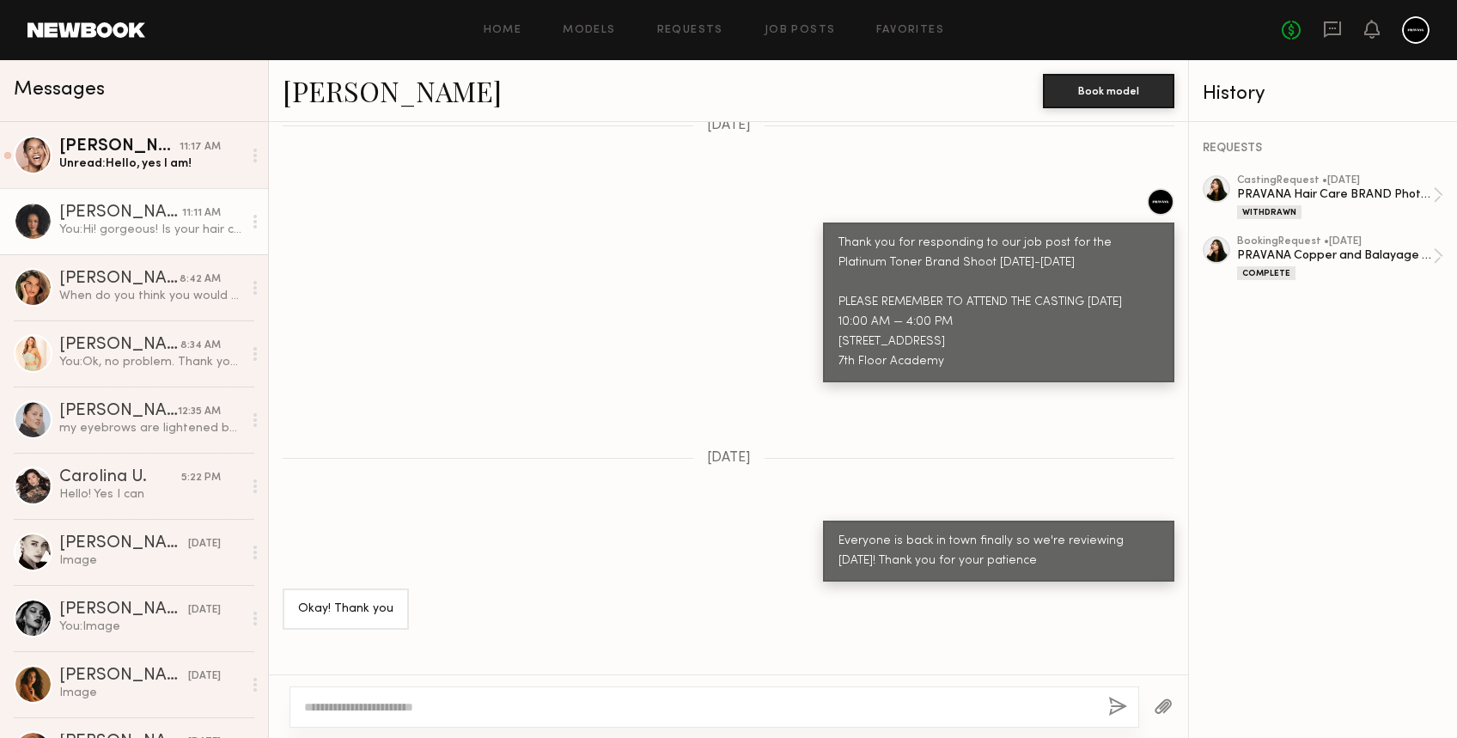
click at [93, 216] on div "Jenah M." at bounding box center [120, 213] width 123 height 17
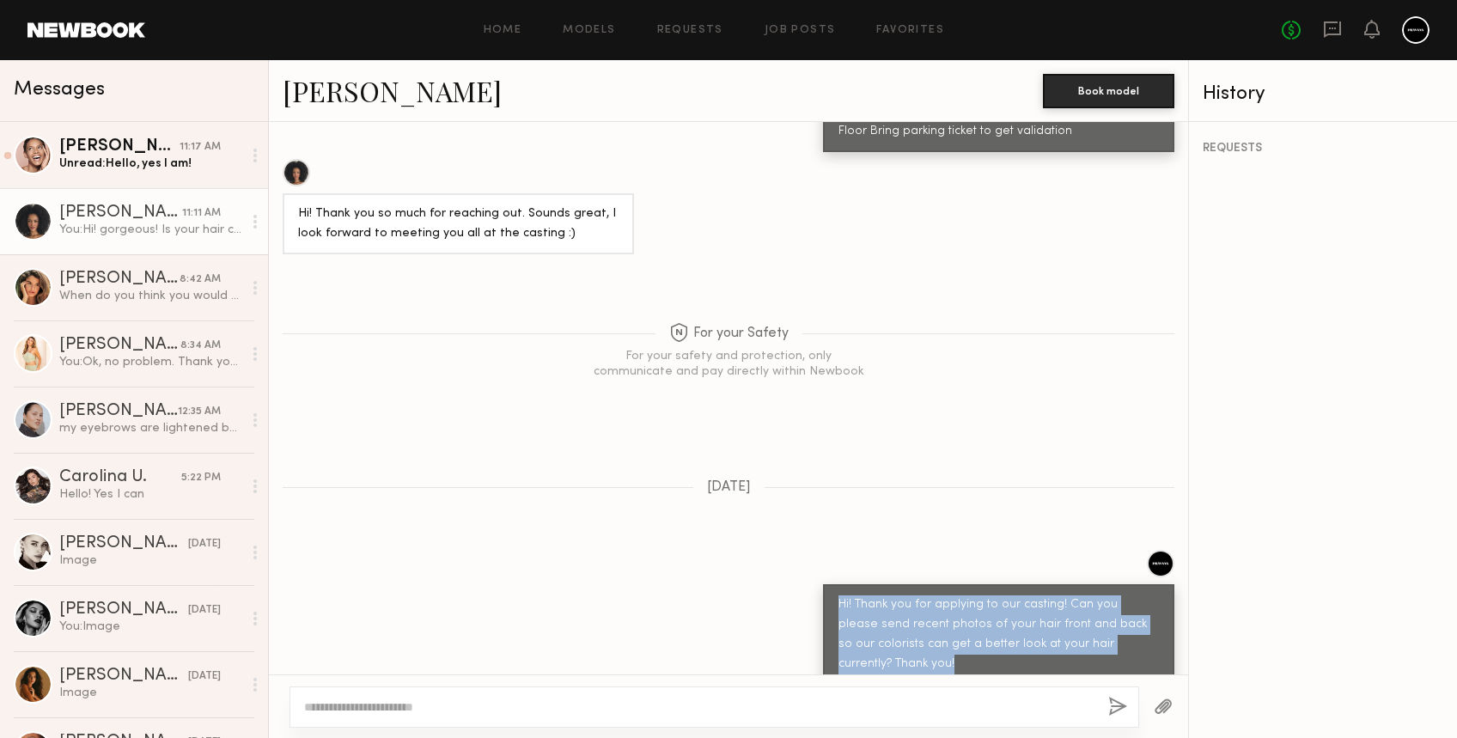
scroll to position [1141, 0]
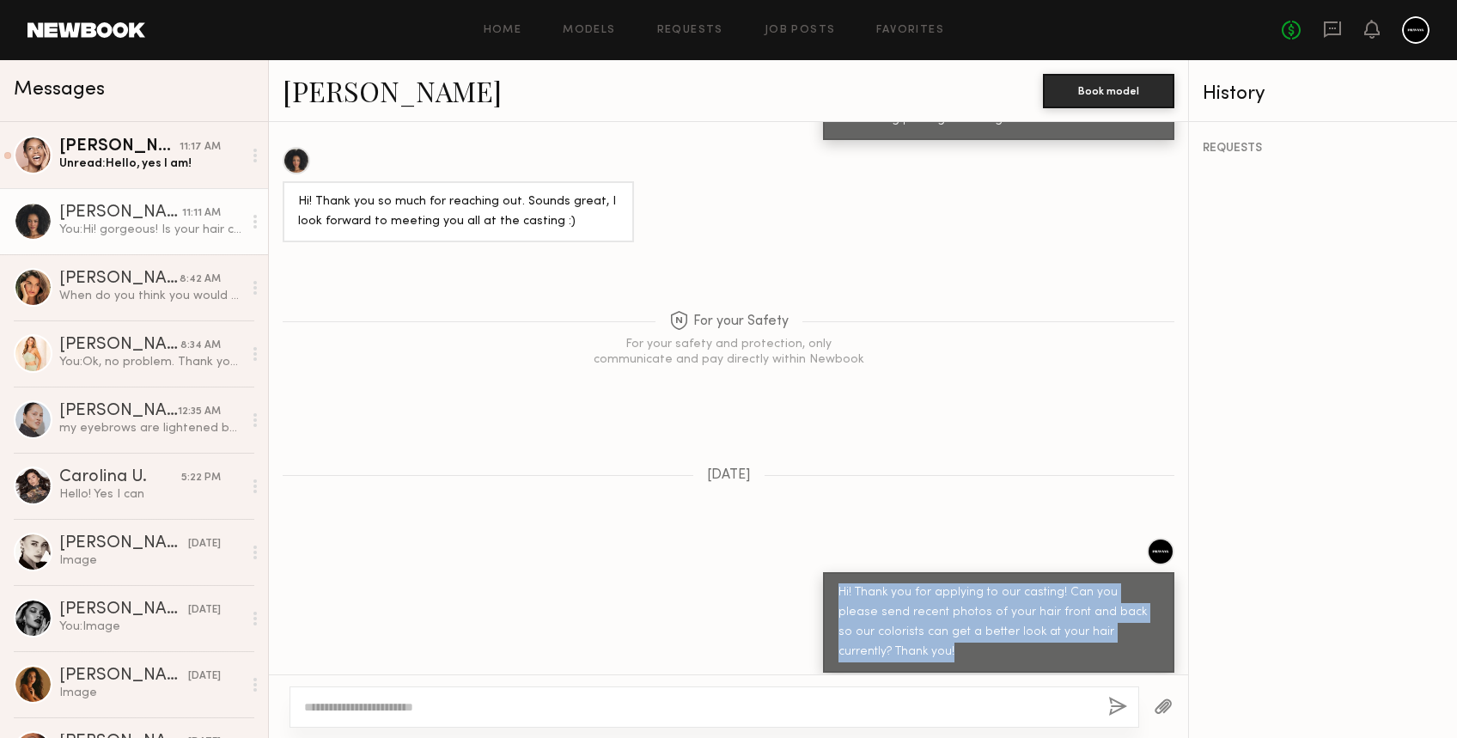
drag, startPoint x: 822, startPoint y: 596, endPoint x: 854, endPoint y: 660, distance: 71.9
click at [854, 660] on div "Keep direct messages professional and related only to paid job opportunities. M…" at bounding box center [728, 398] width 919 height 553
copy div "Hi! Thank you for applying to our casting! Can you please send recent photos of…"
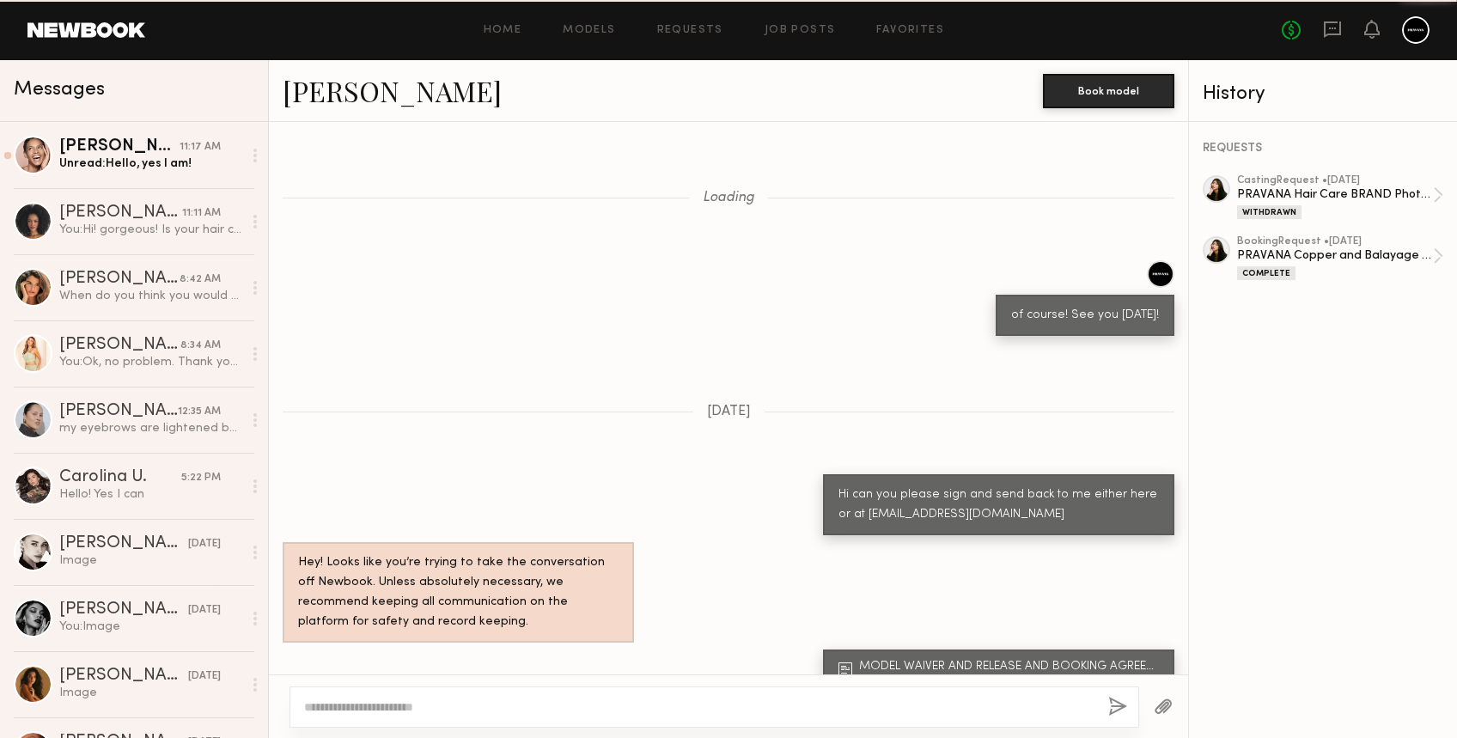
scroll to position [1416, 0]
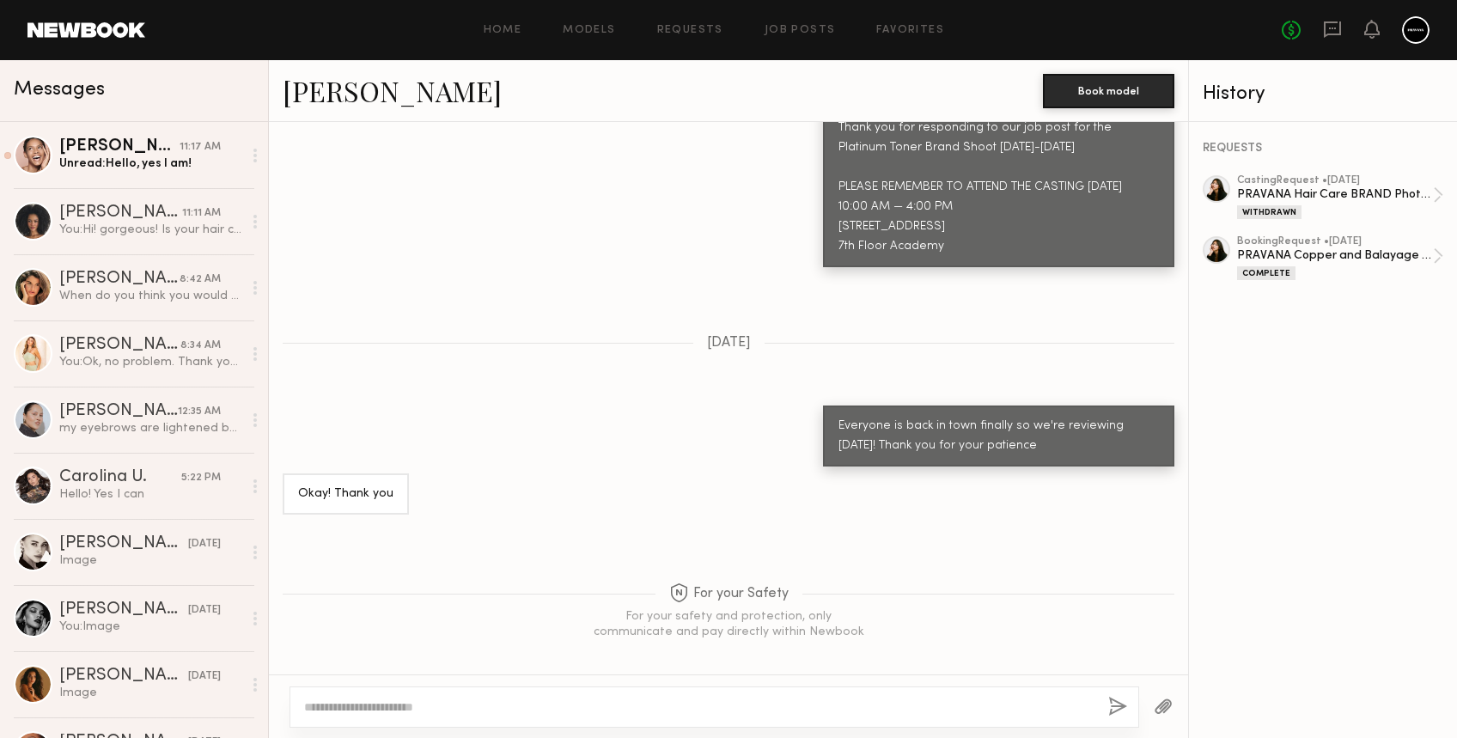
click at [639, 706] on textarea at bounding box center [699, 707] width 791 height 17
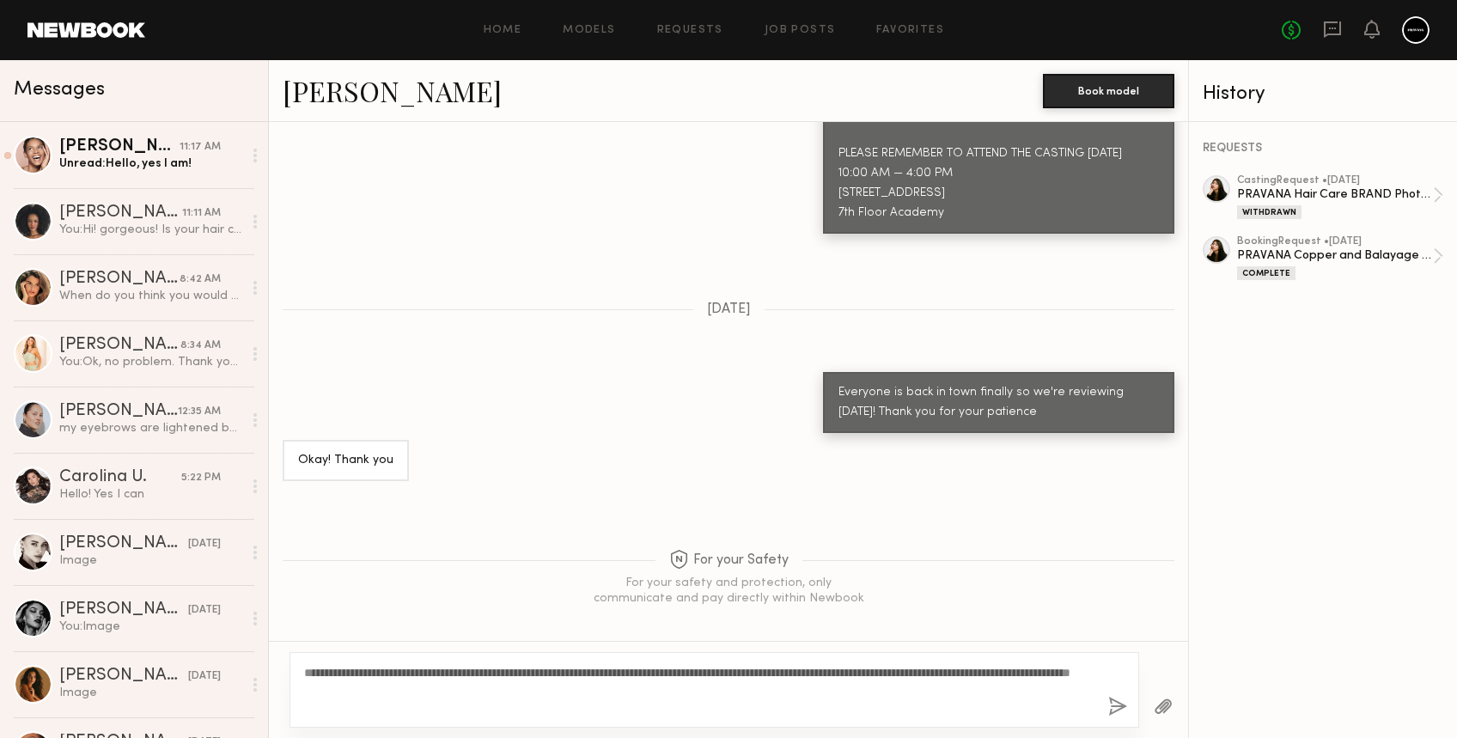
scroll to position [1433, 0]
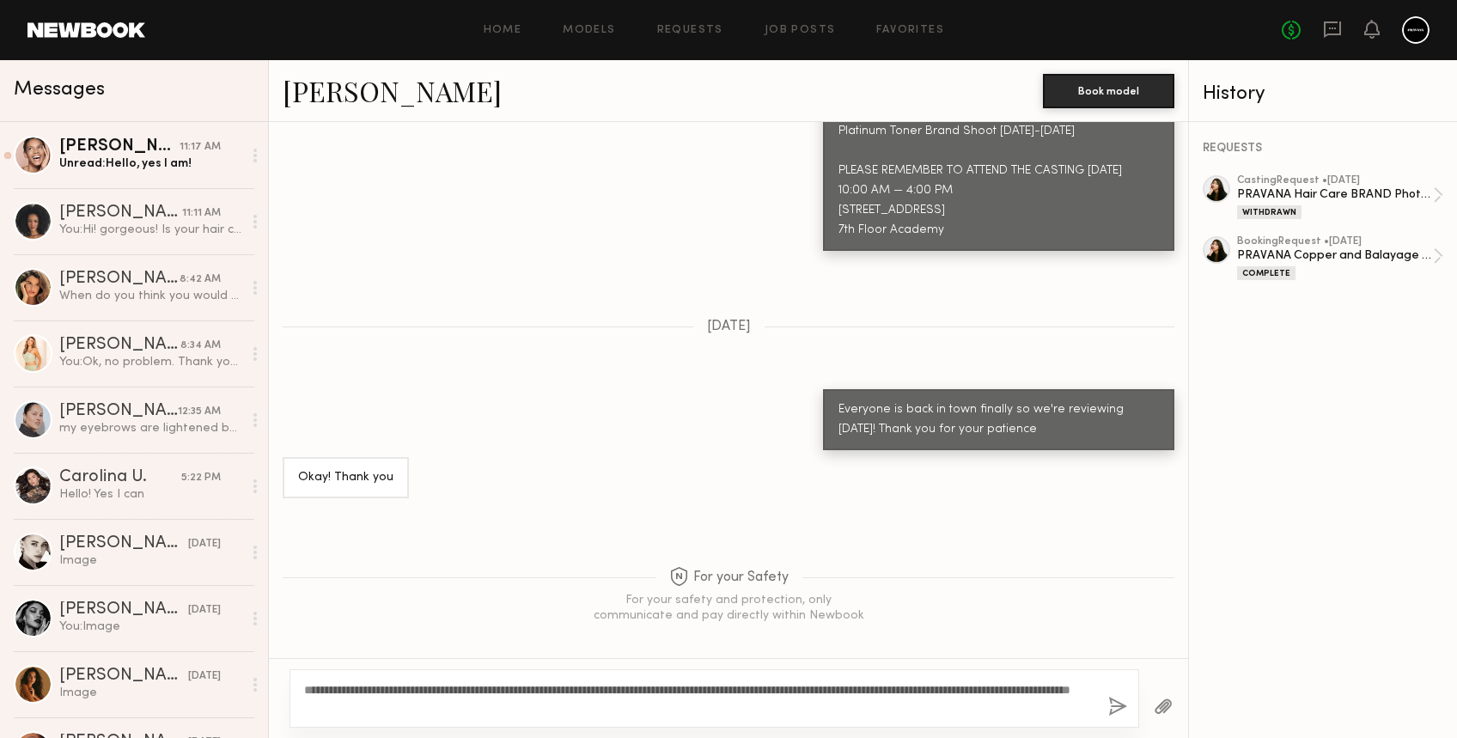
type textarea "**********"
click at [1114, 706] on button "button" at bounding box center [1118, 707] width 19 height 21
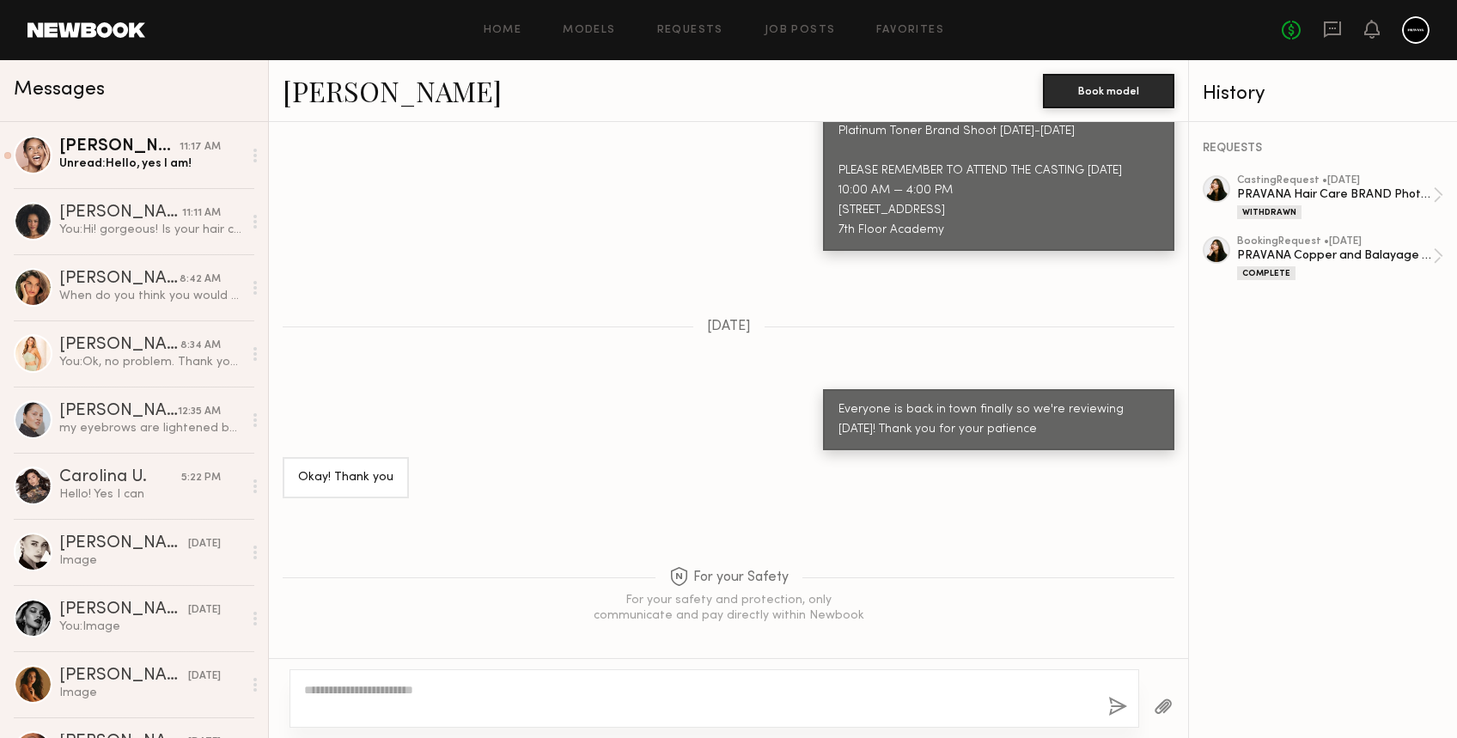
scroll to position [1824, 0]
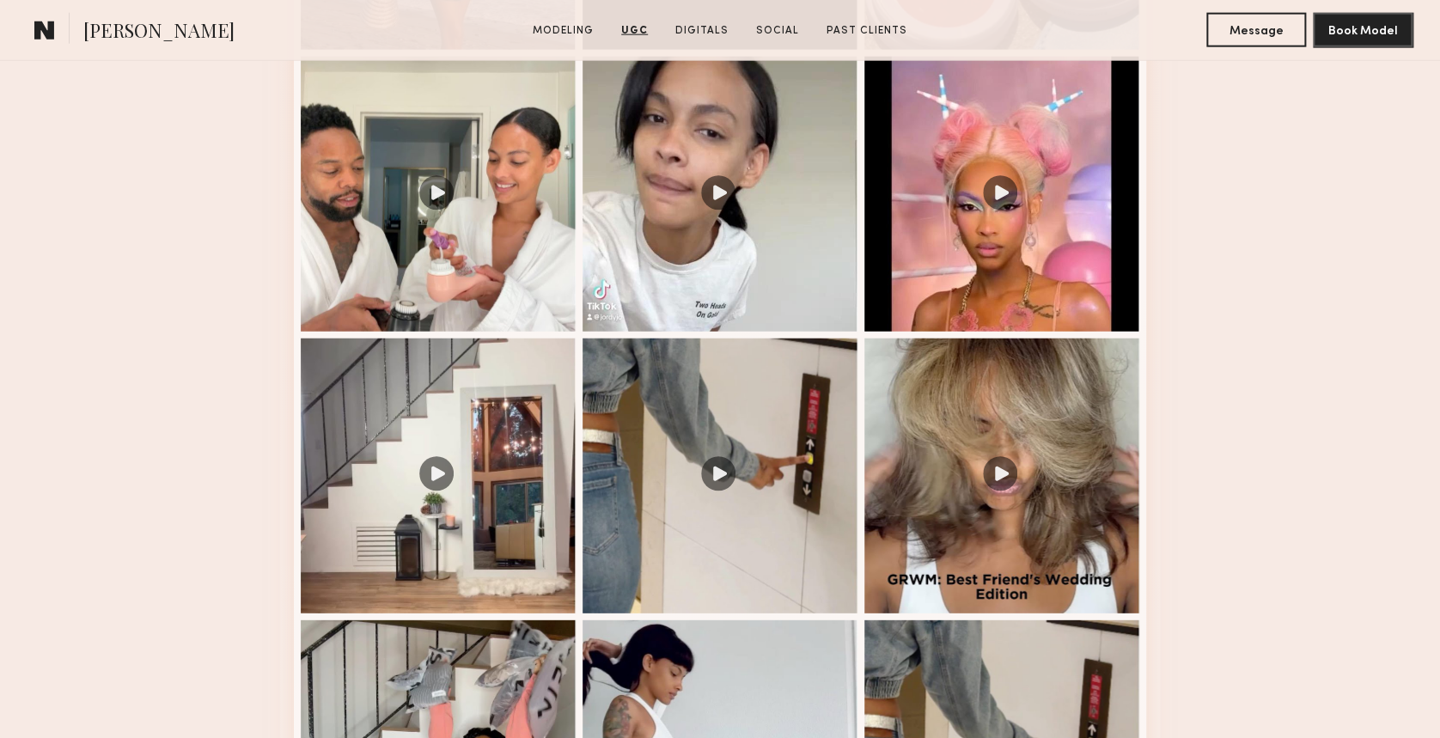
scroll to position [1947, 0]
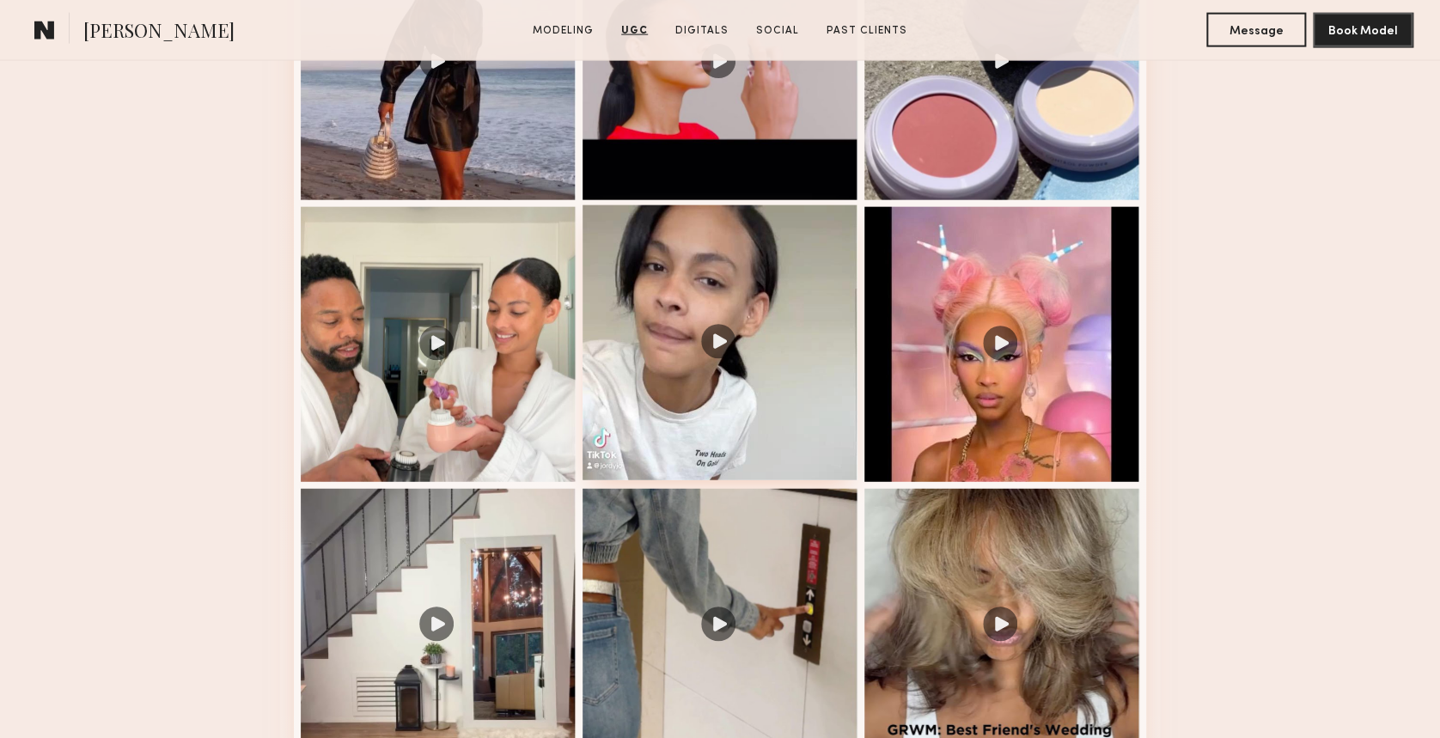
click at [749, 432] on div at bounding box center [720, 342] width 275 height 275
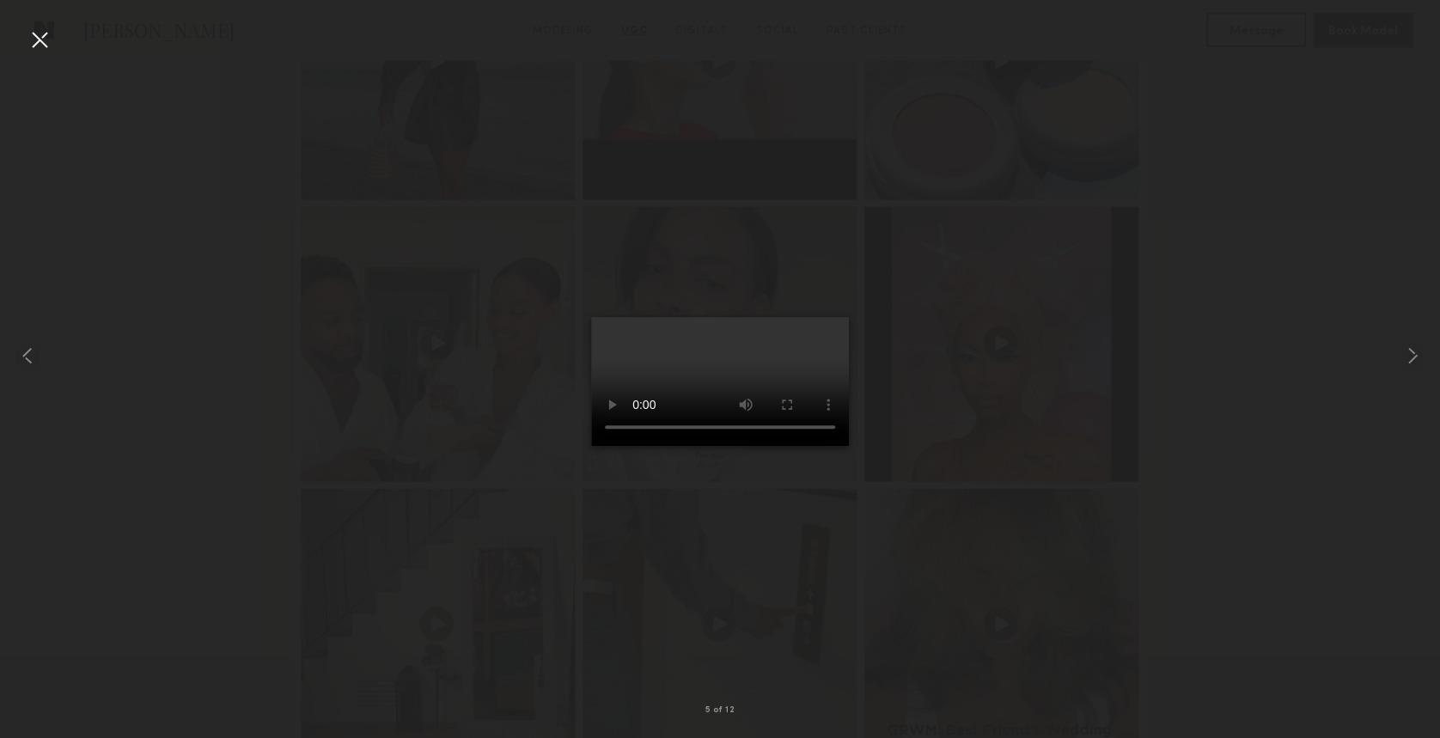
click at [40, 30] on div at bounding box center [39, 39] width 27 height 27
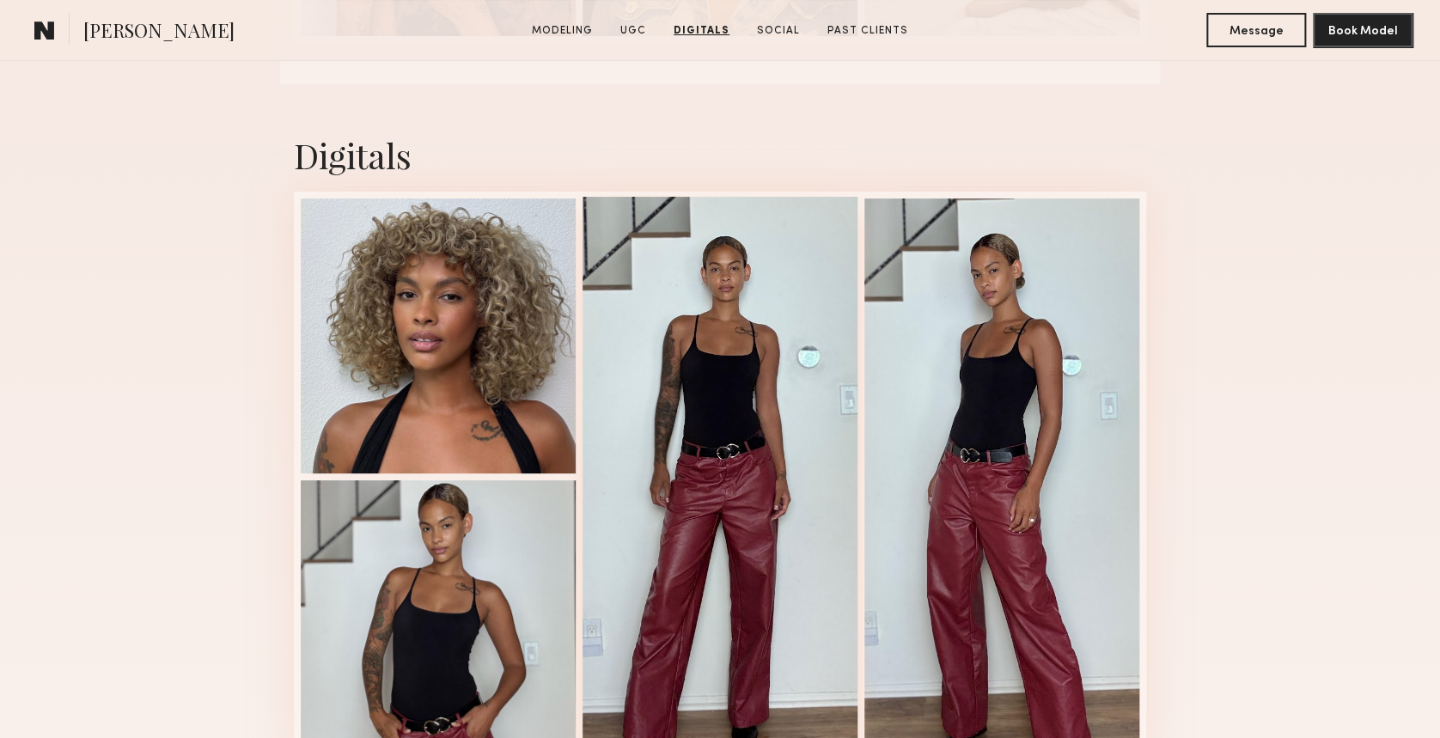
scroll to position [3322, 0]
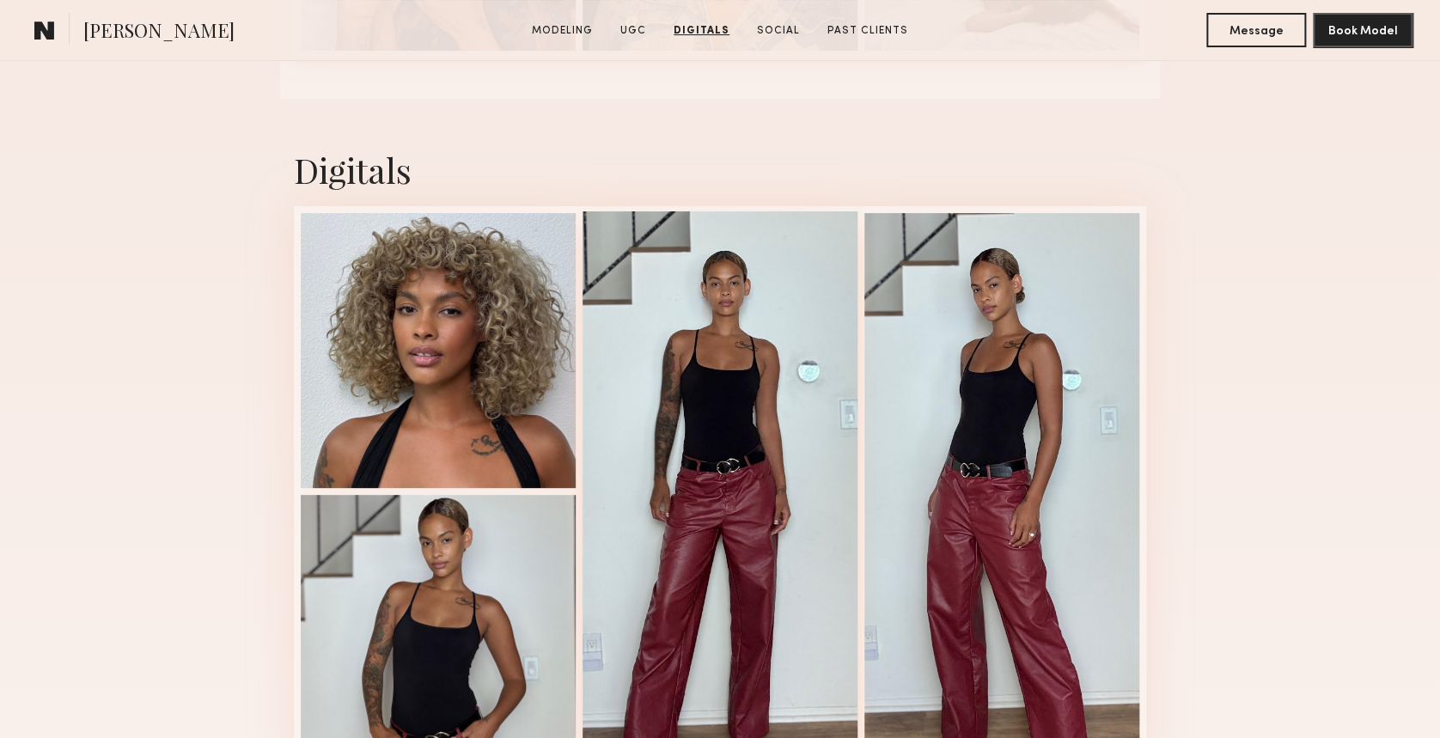
click at [745, 371] on div at bounding box center [720, 489] width 275 height 557
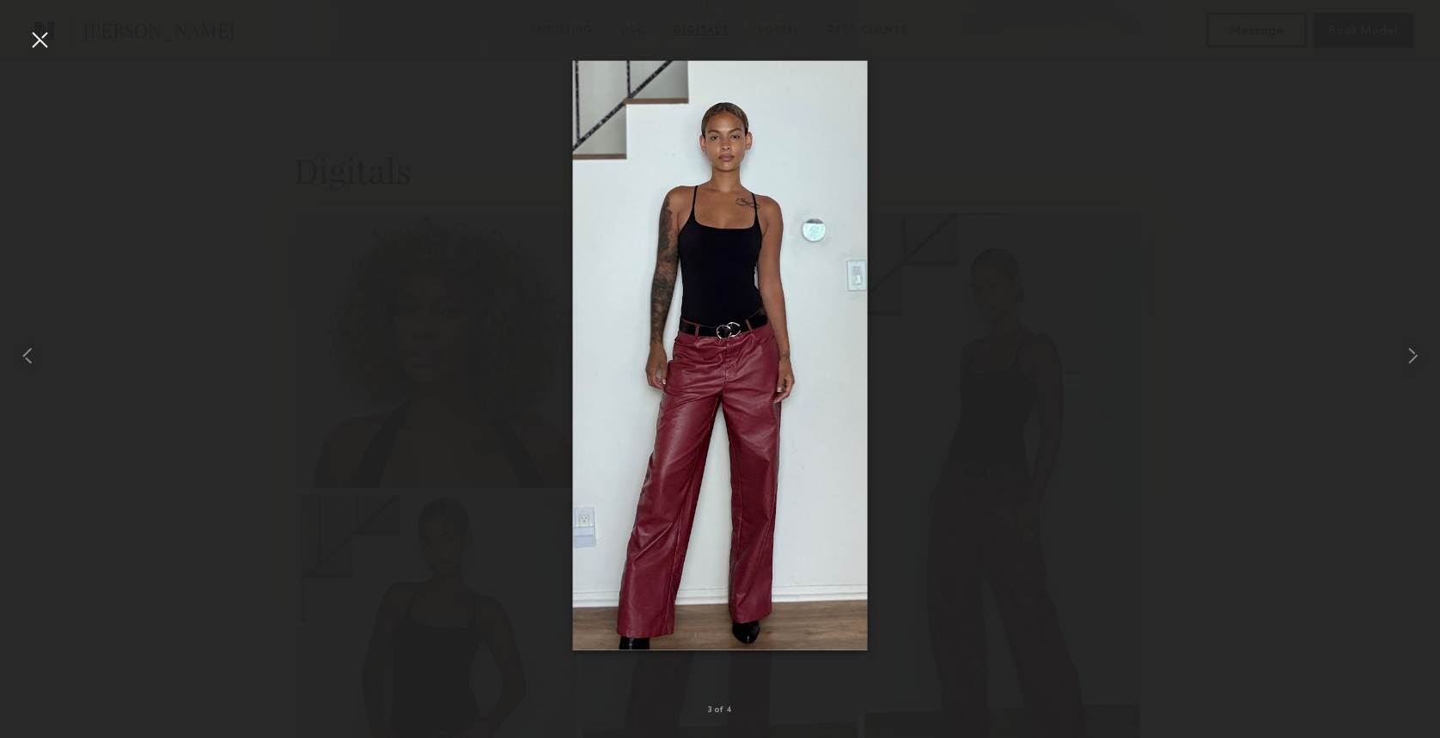
click at [33, 37] on div at bounding box center [39, 39] width 27 height 27
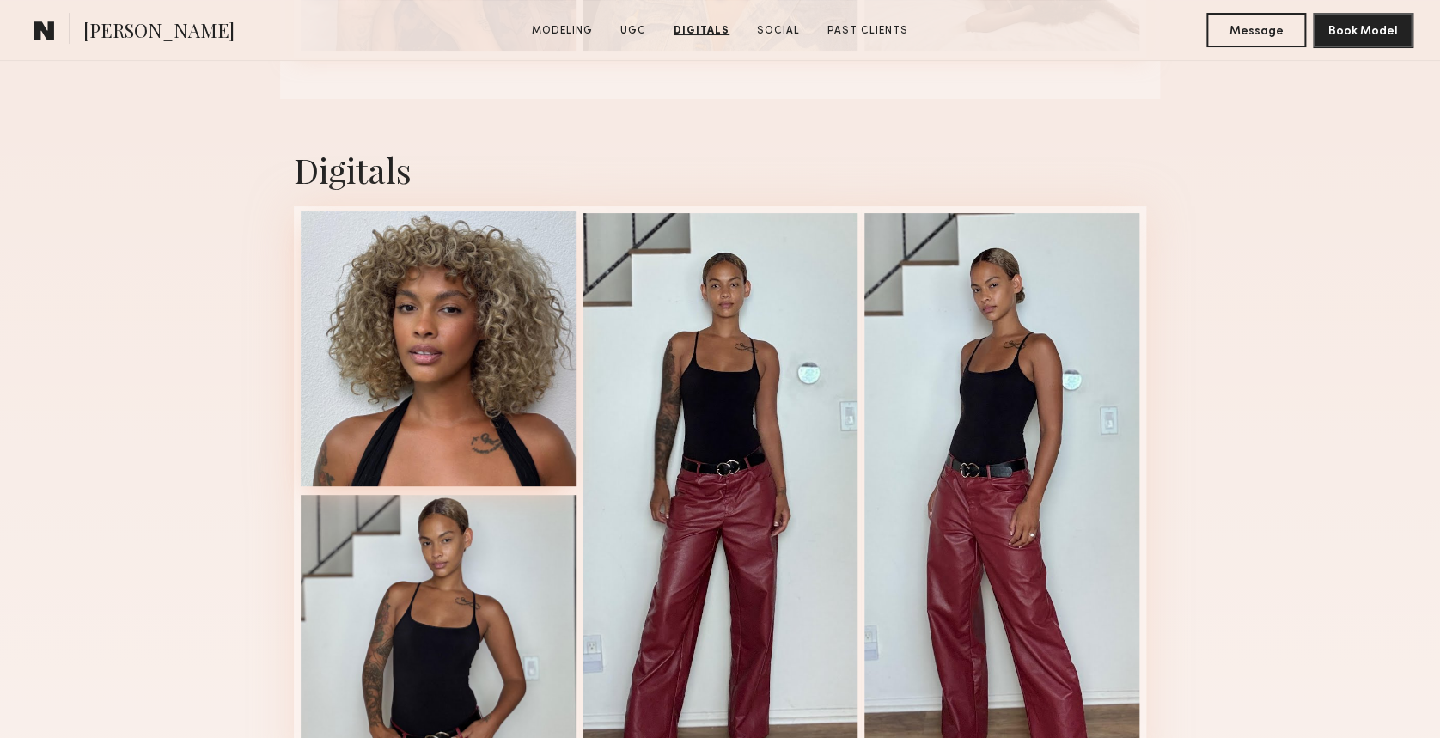
click at [461, 418] on div at bounding box center [438, 348] width 275 height 275
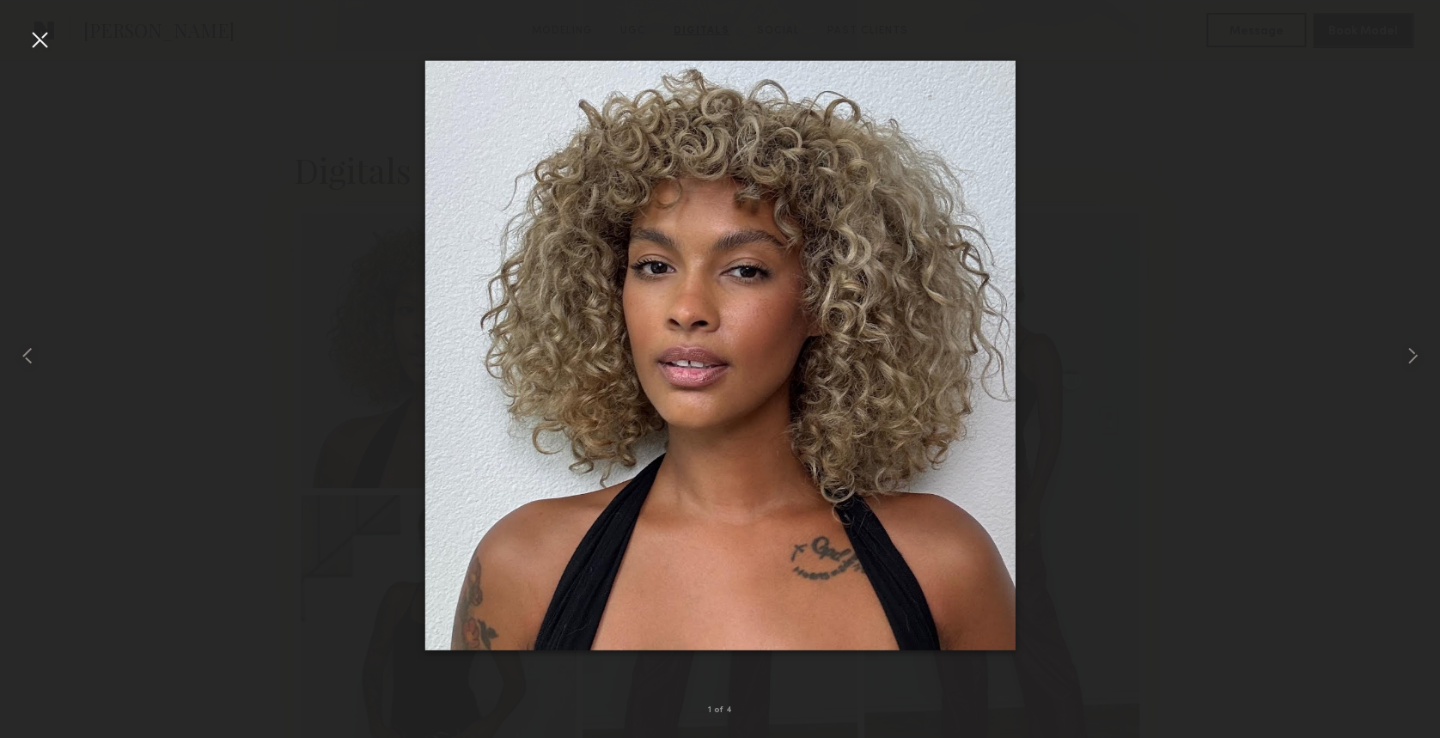
click at [46, 40] on div at bounding box center [39, 39] width 27 height 27
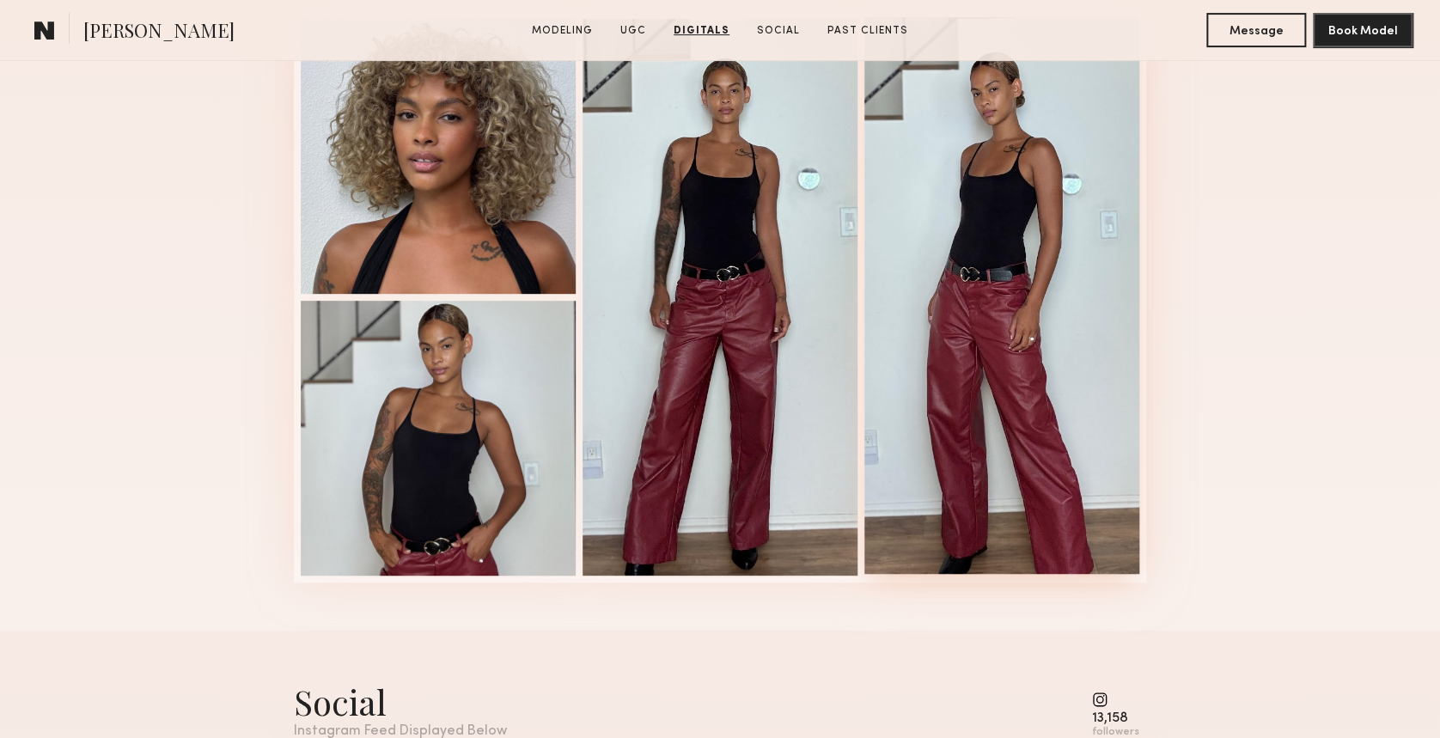
scroll to position [3552, 0]
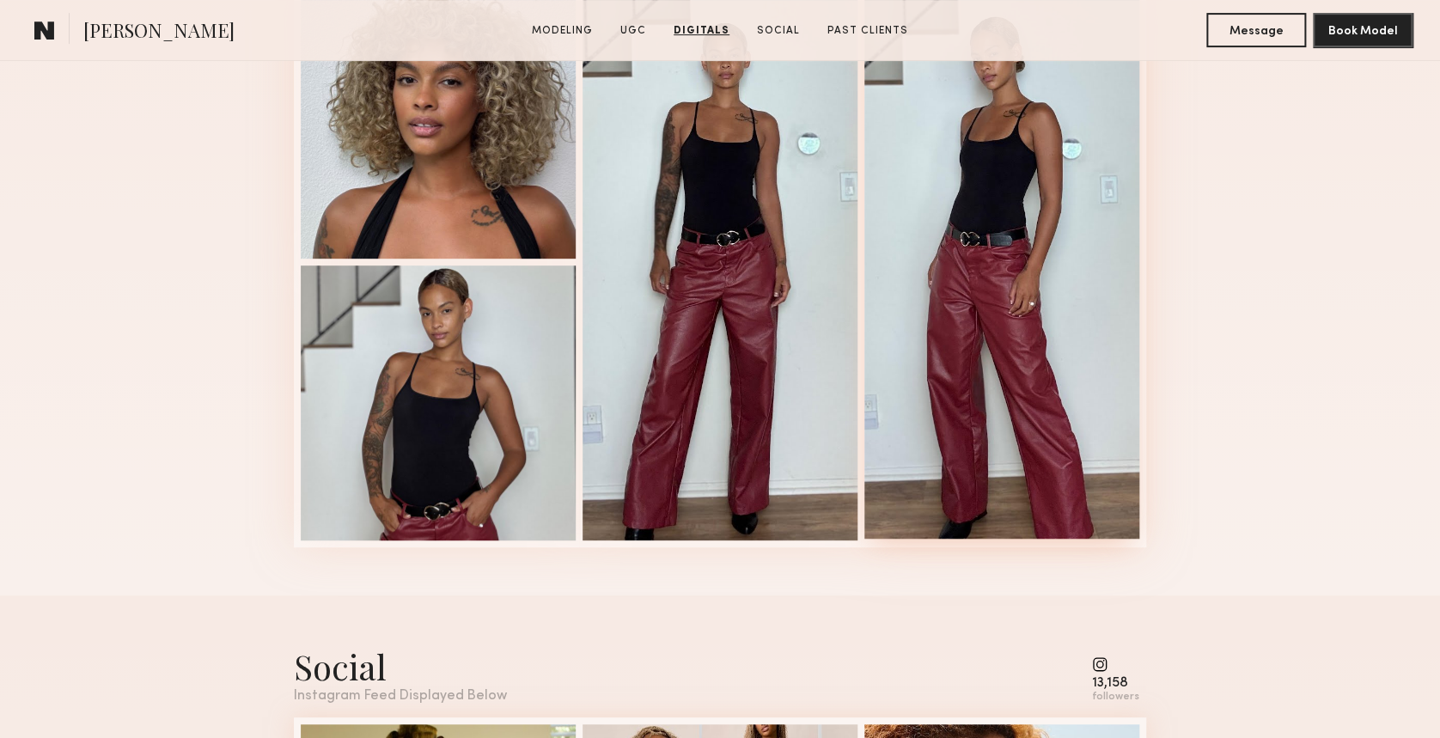
click at [1042, 146] on div at bounding box center [1001, 260] width 275 height 557
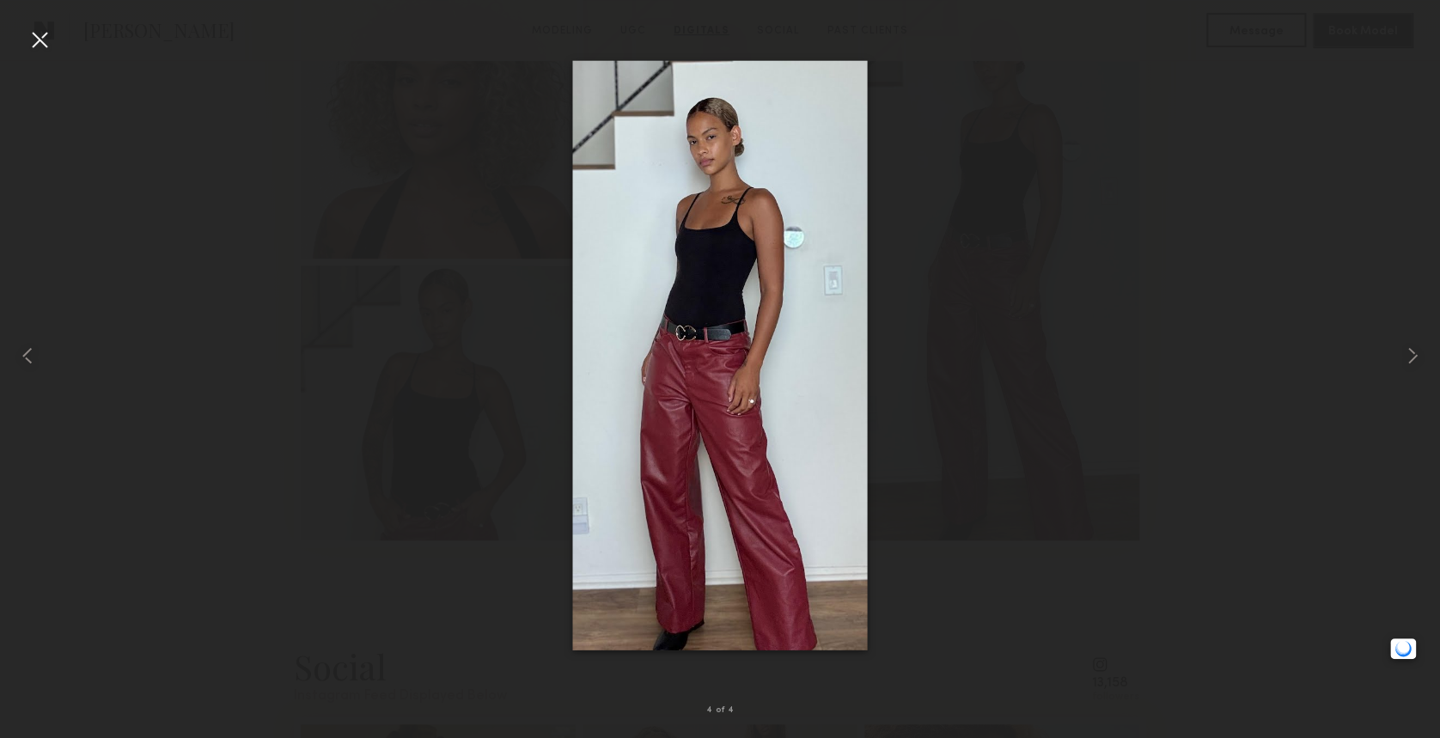
click at [724, 199] on img at bounding box center [719, 355] width 295 height 590
click at [45, 36] on div at bounding box center [39, 39] width 27 height 27
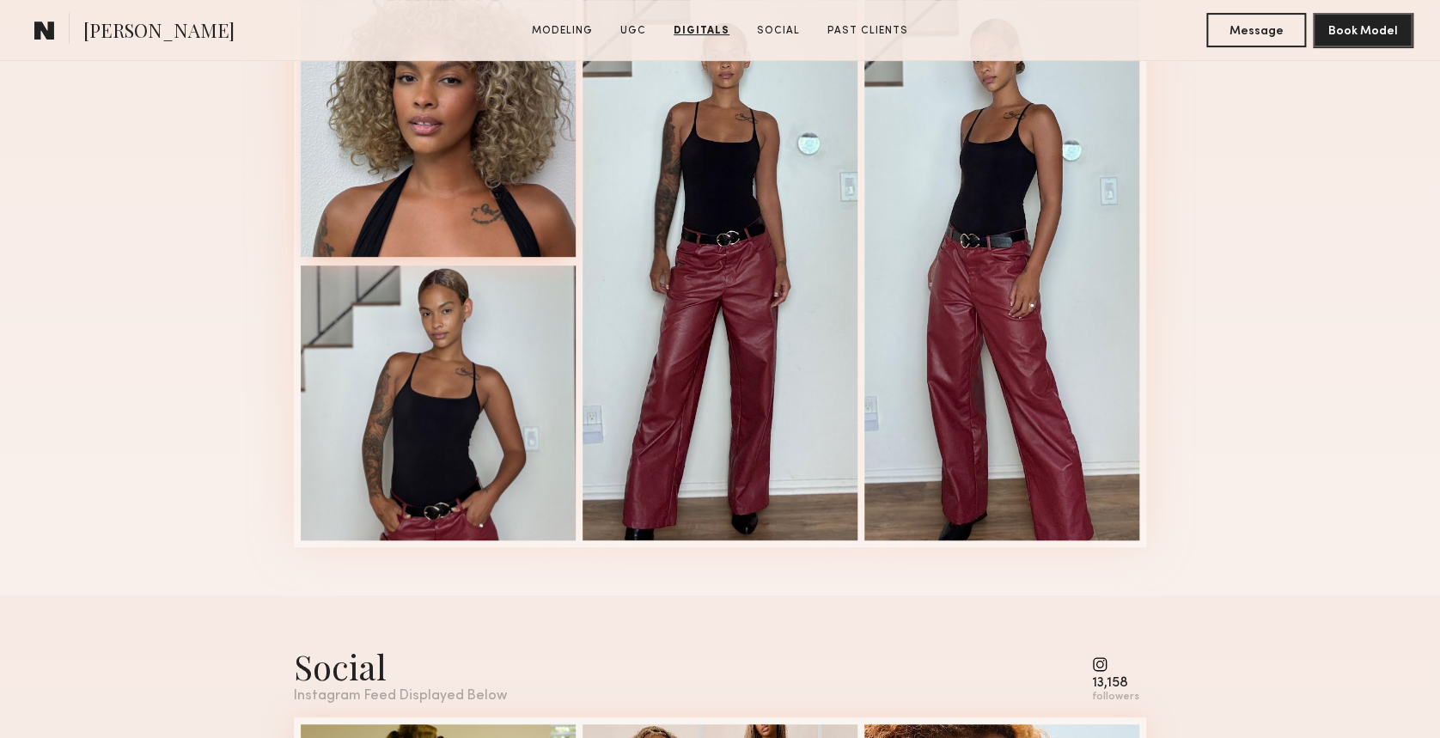
click at [411, 215] on div at bounding box center [438, 119] width 275 height 275
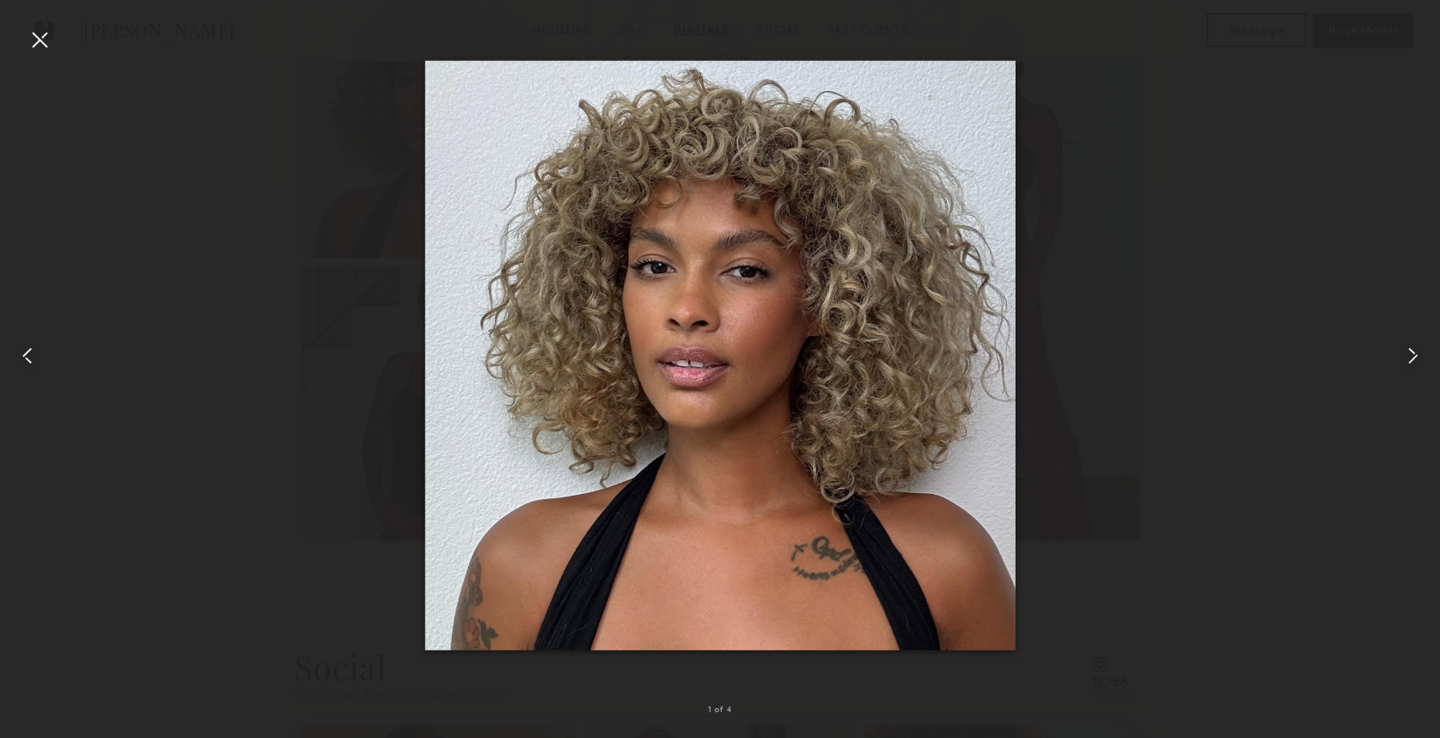
click at [40, 36] on div at bounding box center [39, 39] width 27 height 27
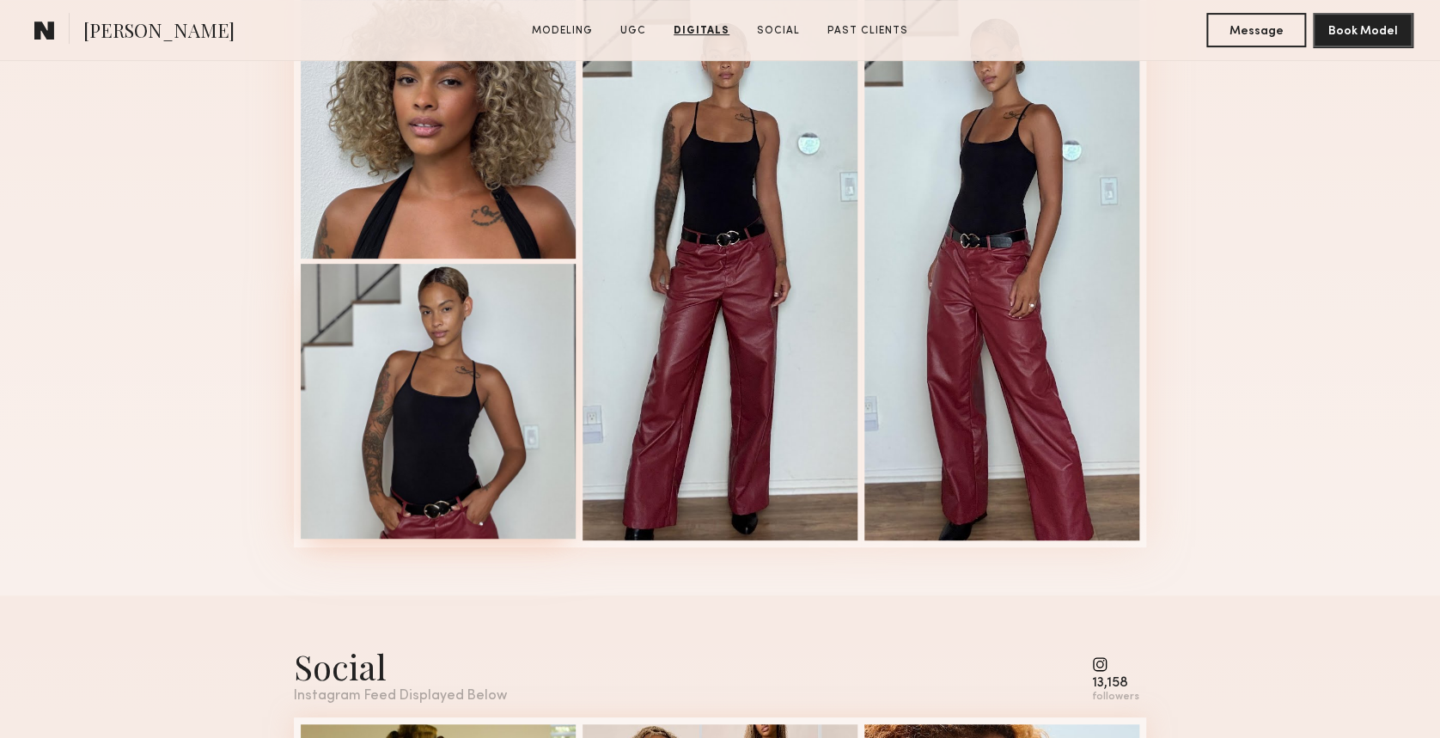
click at [481, 443] on div at bounding box center [438, 401] width 275 height 275
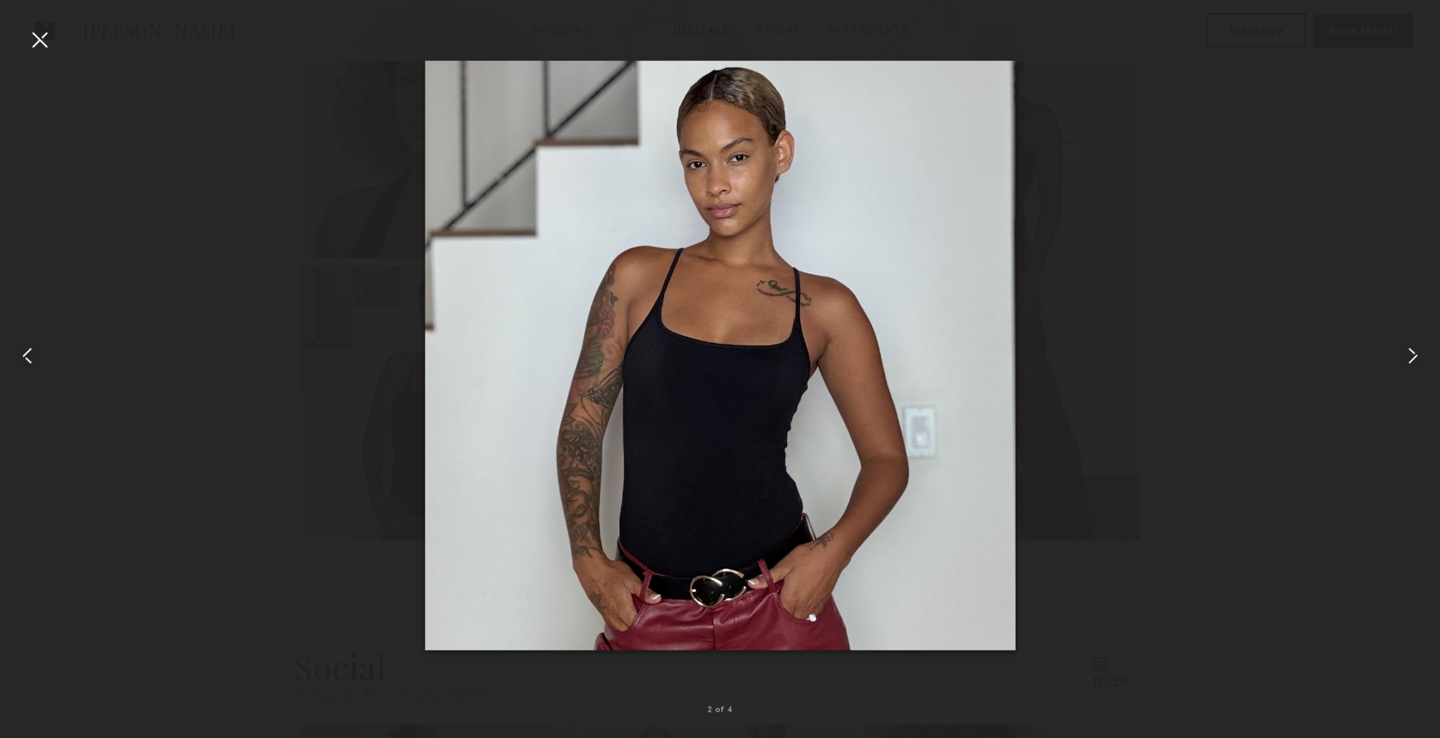
click at [36, 32] on div at bounding box center [39, 39] width 27 height 27
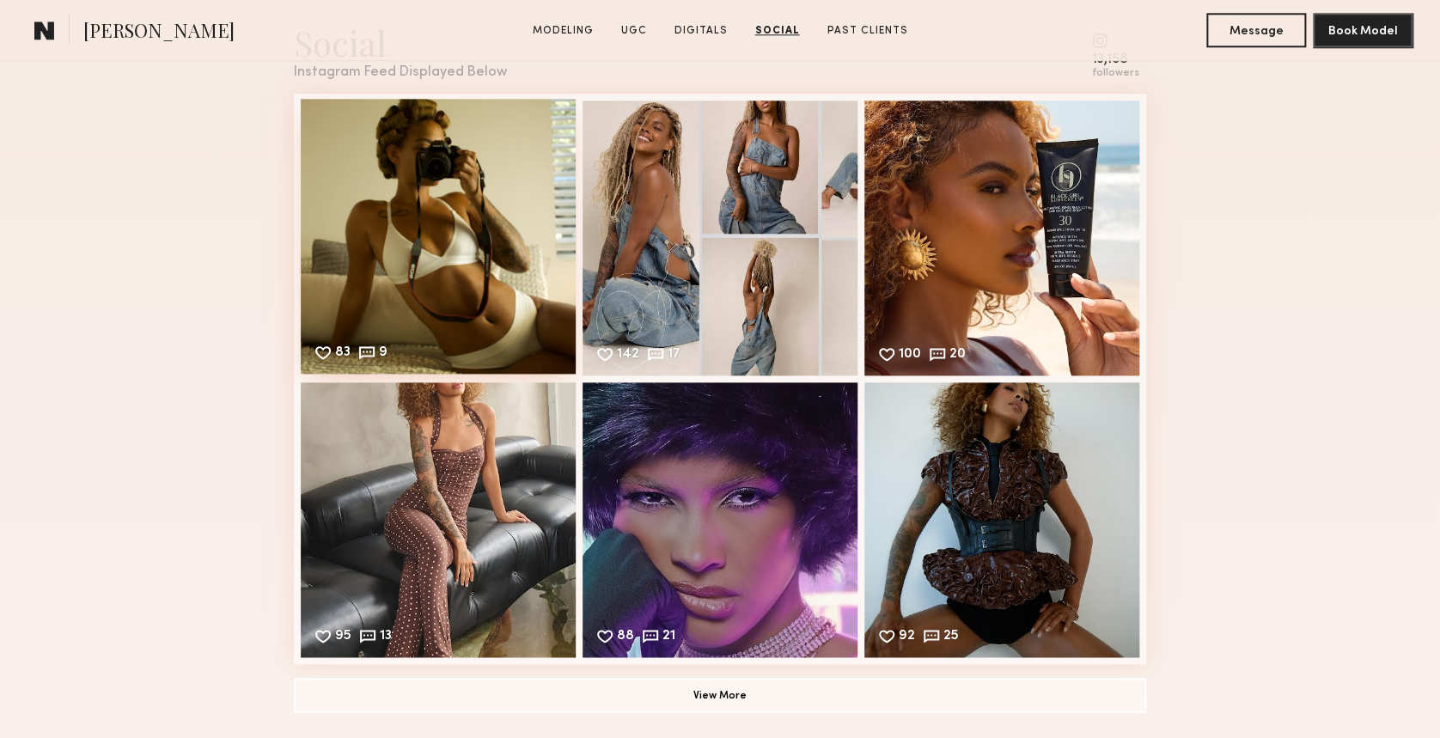
scroll to position [4125, 0]
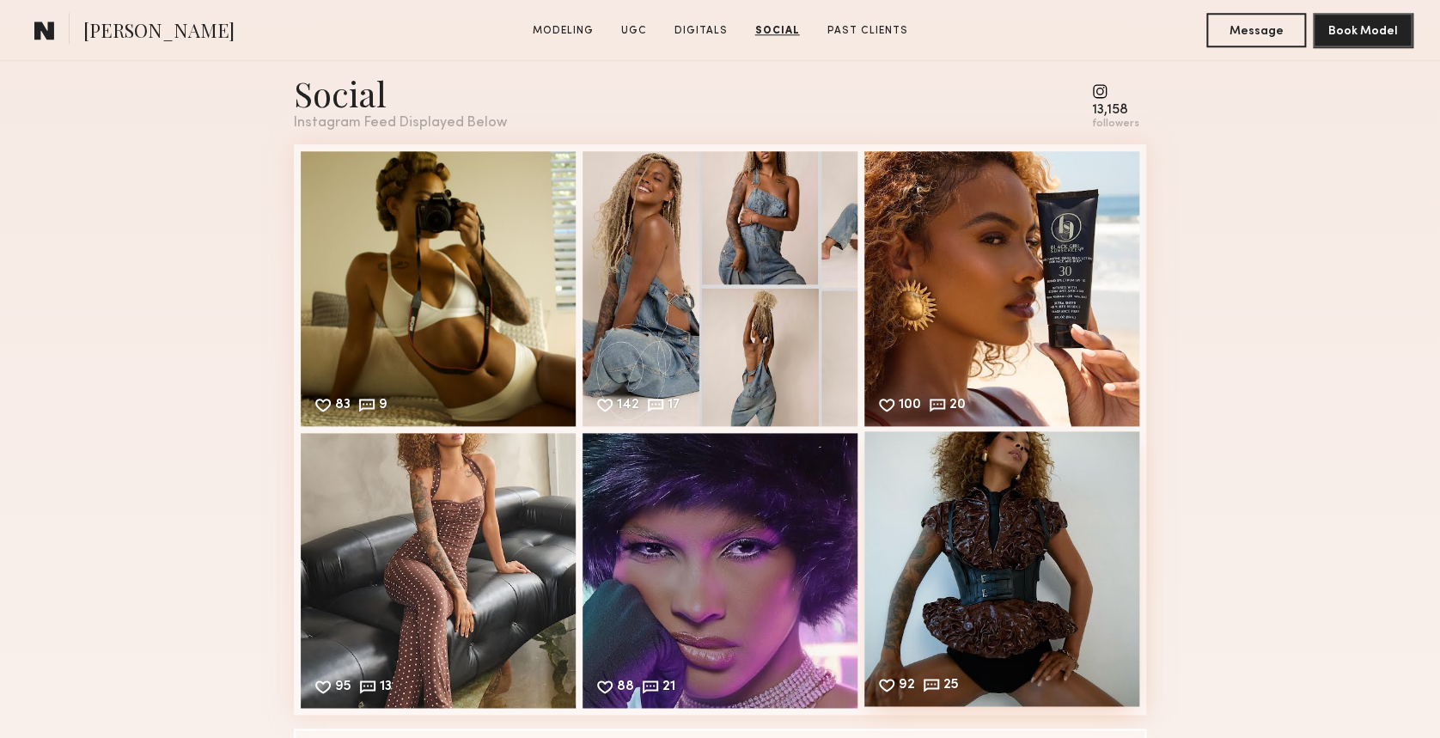
click at [997, 524] on div "92 25 Likes & comments displayed to show model’s engagement" at bounding box center [1001, 568] width 275 height 275
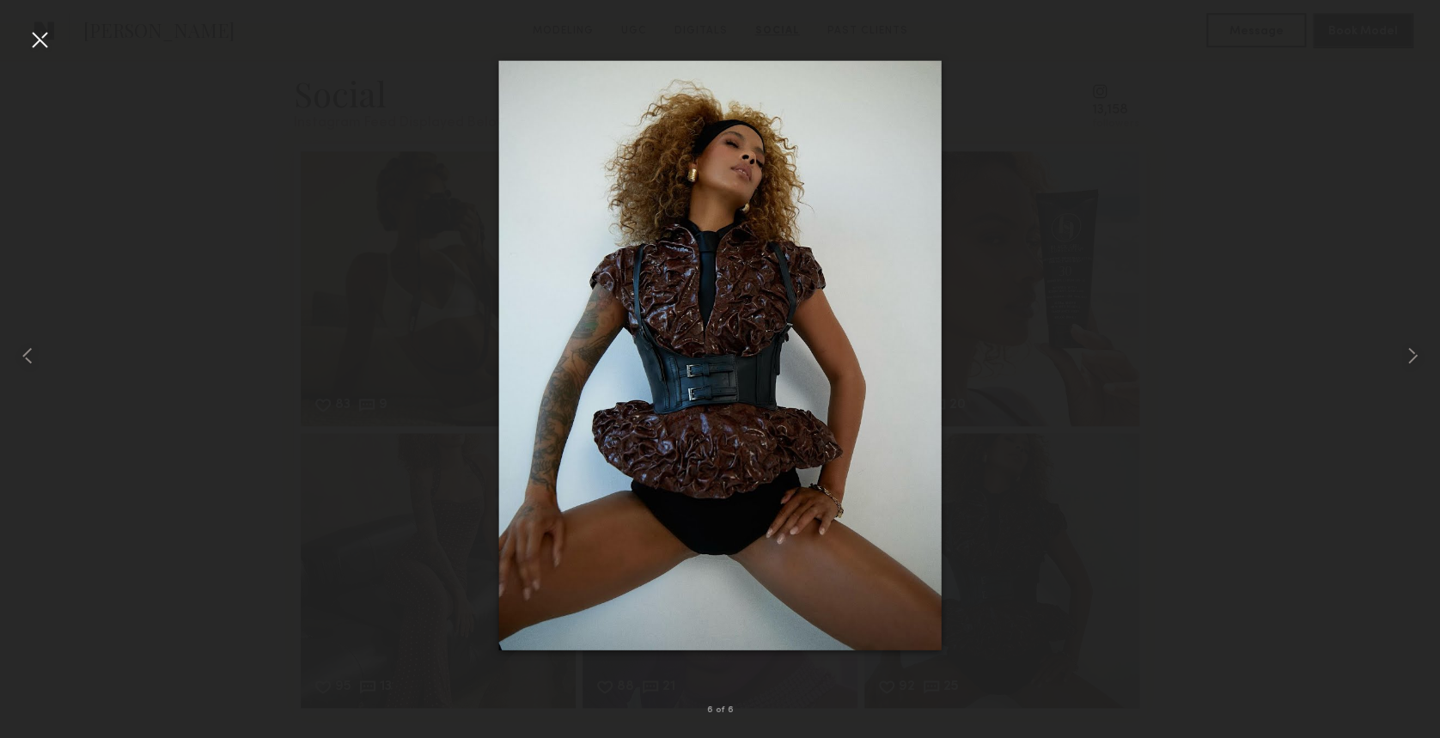
click at [48, 34] on div at bounding box center [39, 39] width 27 height 27
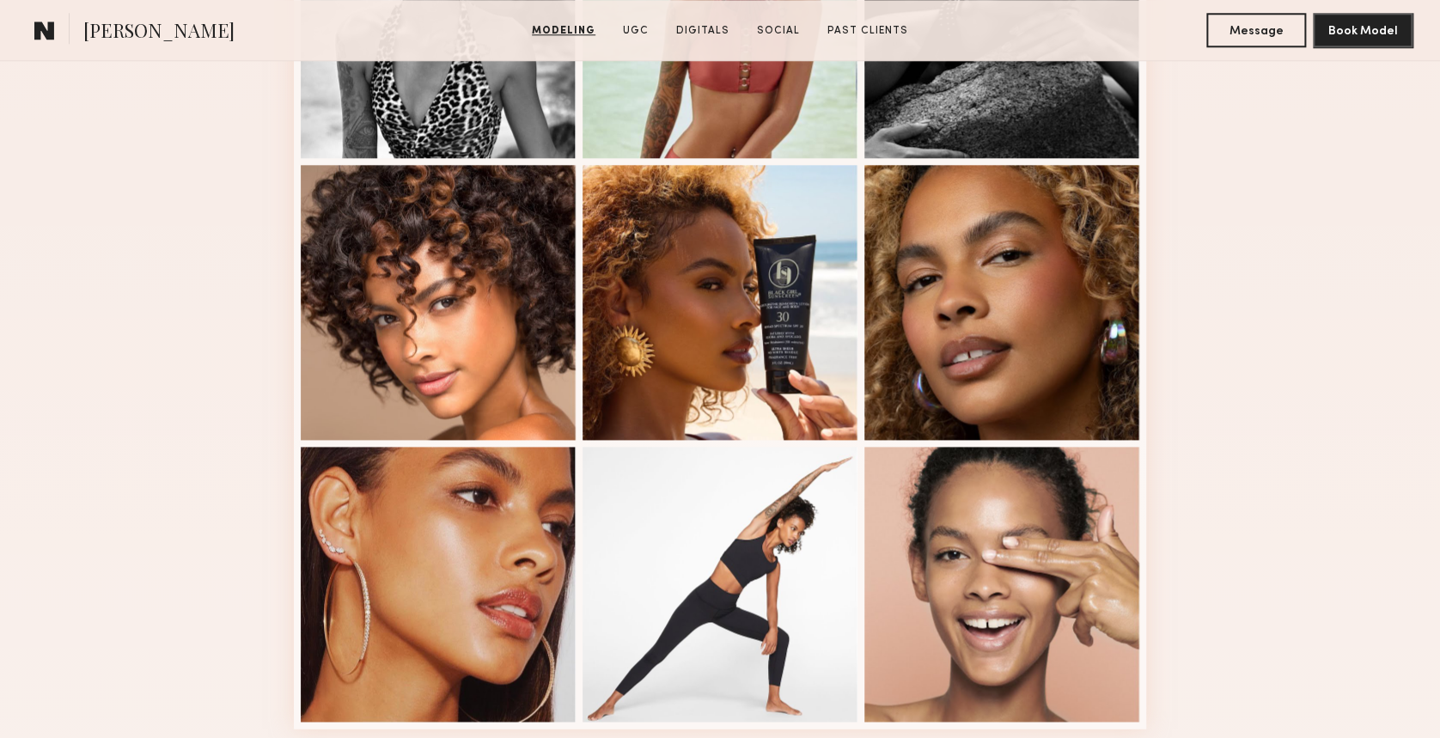
scroll to position [907, 0]
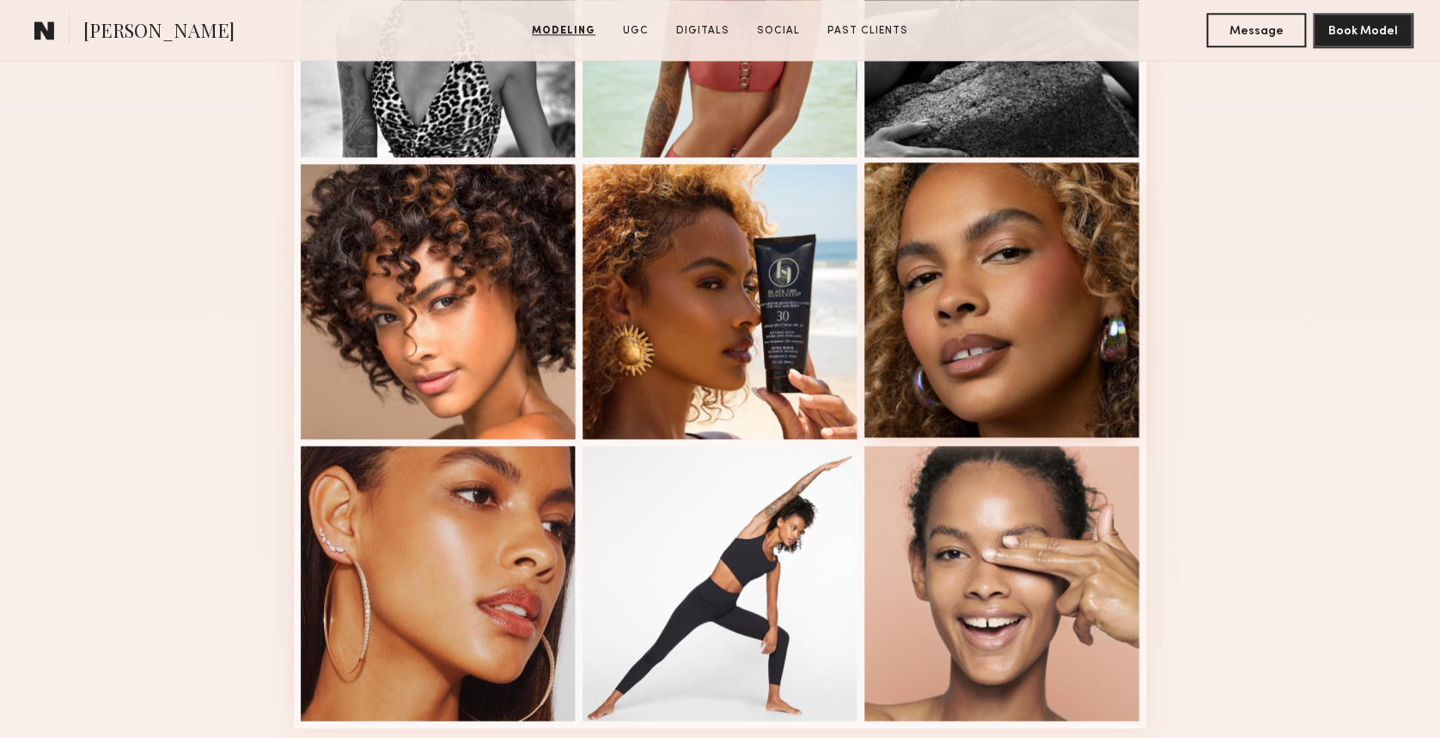
click at [1017, 277] on div at bounding box center [1001, 299] width 275 height 275
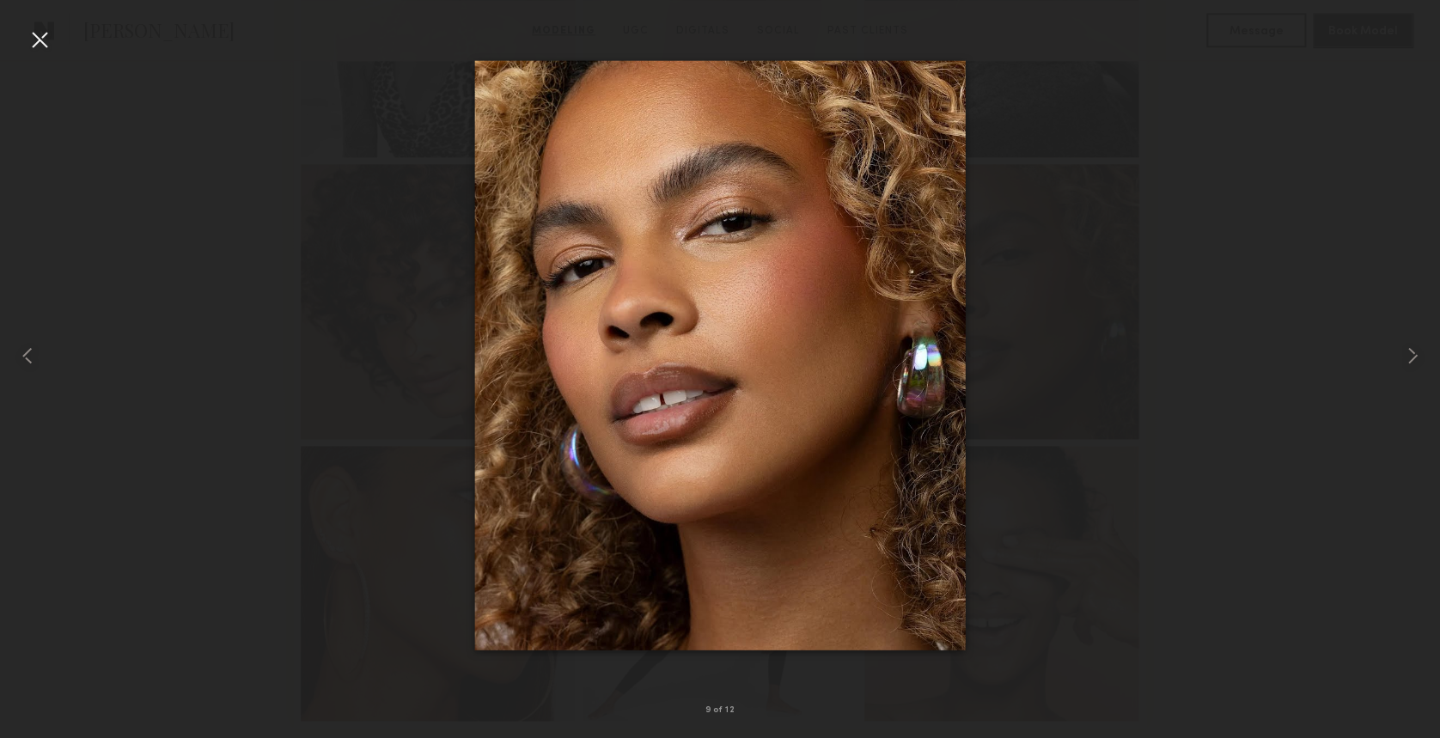
click at [40, 44] on div at bounding box center [39, 39] width 27 height 27
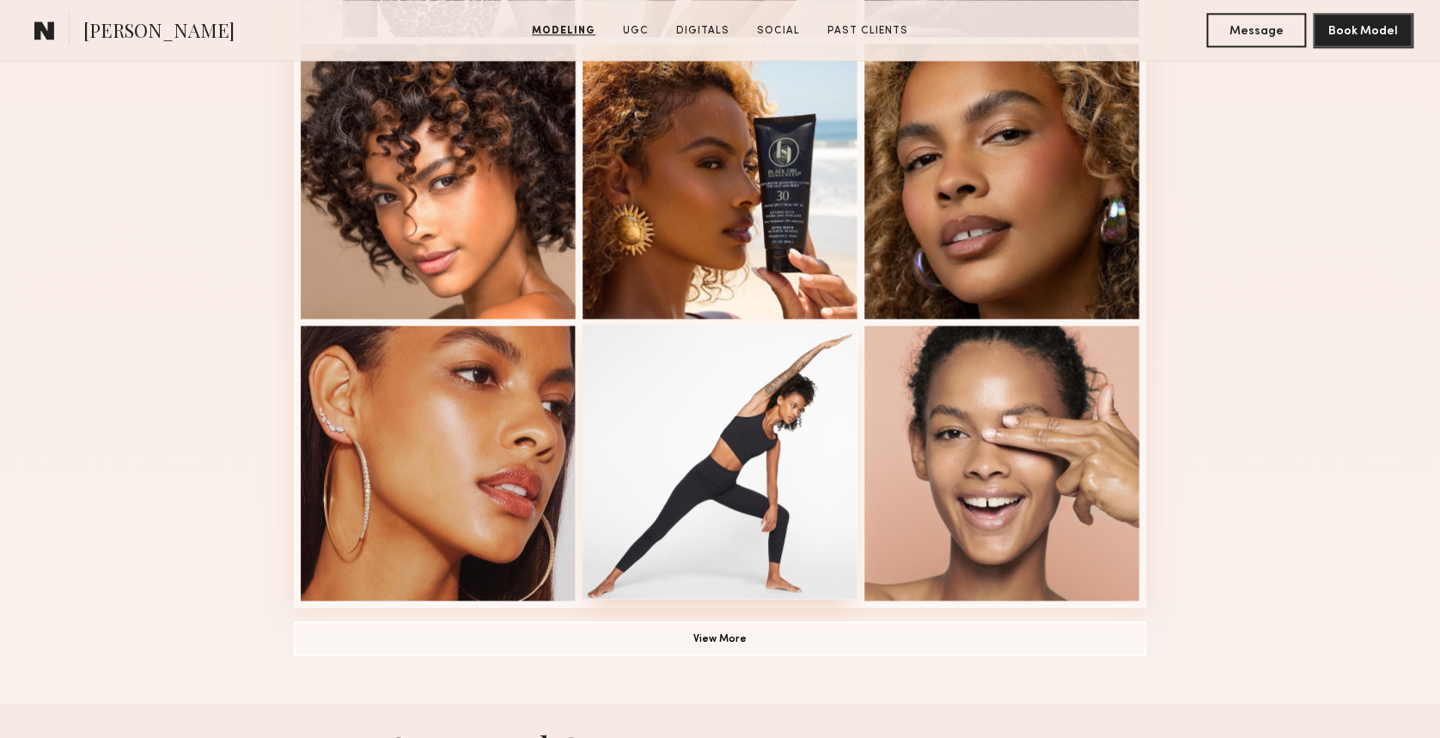
scroll to position [1136, 0]
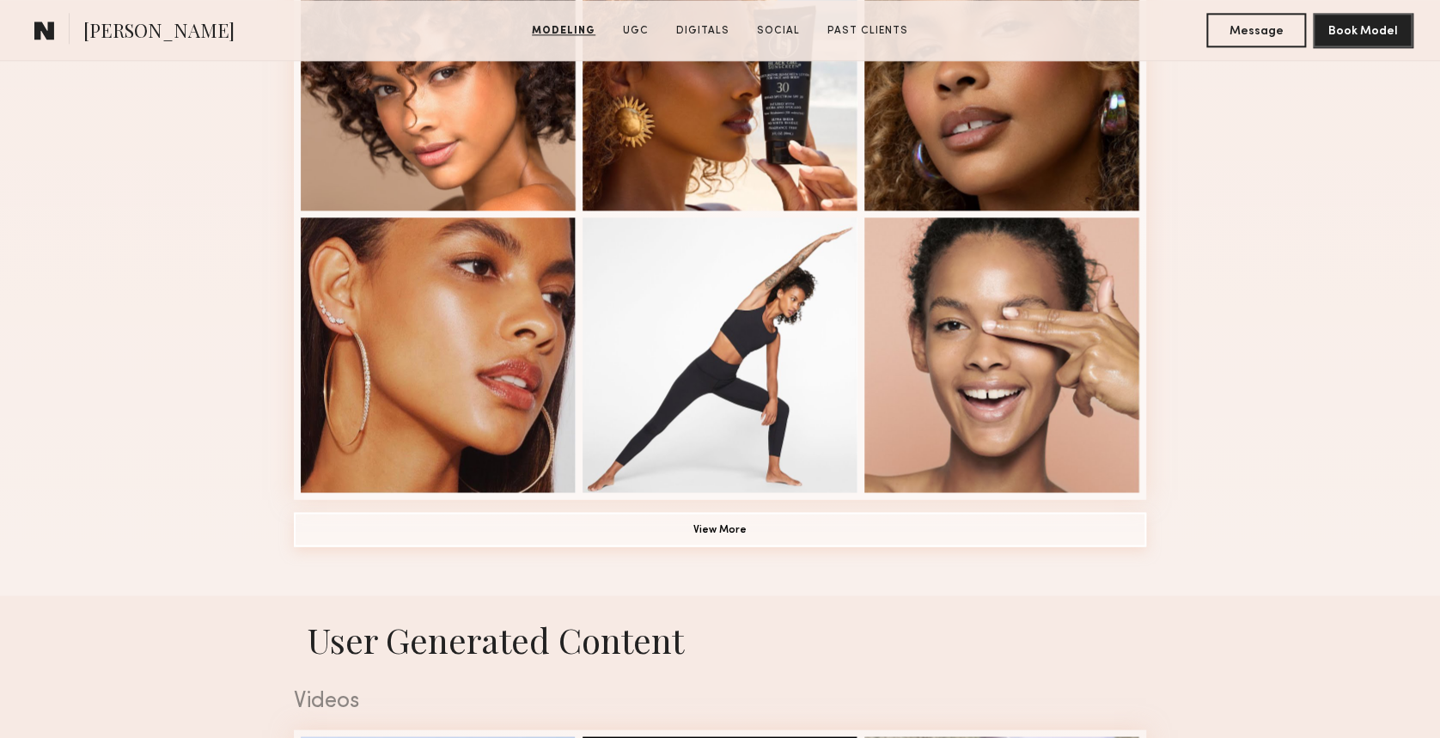
click at [703, 544] on button "View More" at bounding box center [720, 529] width 852 height 34
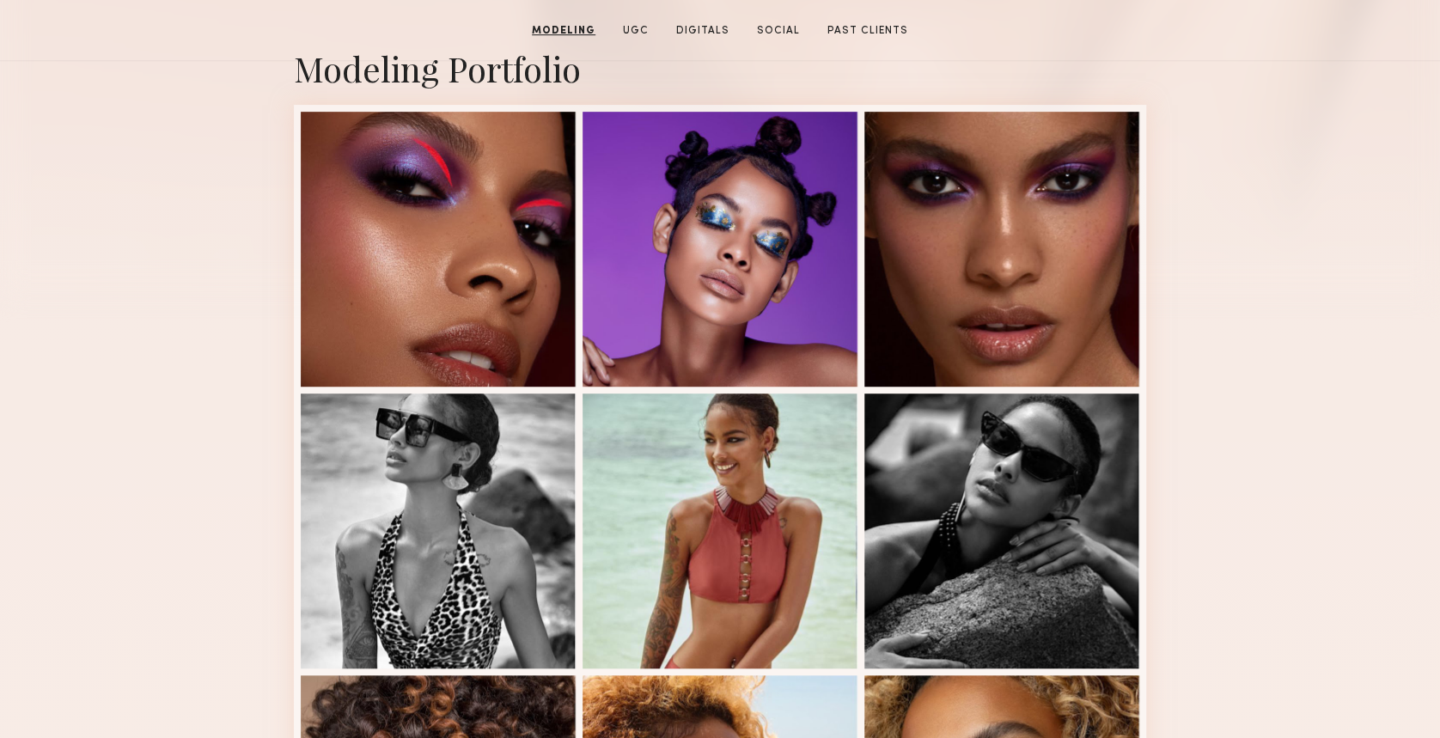
scroll to position [326, 0]
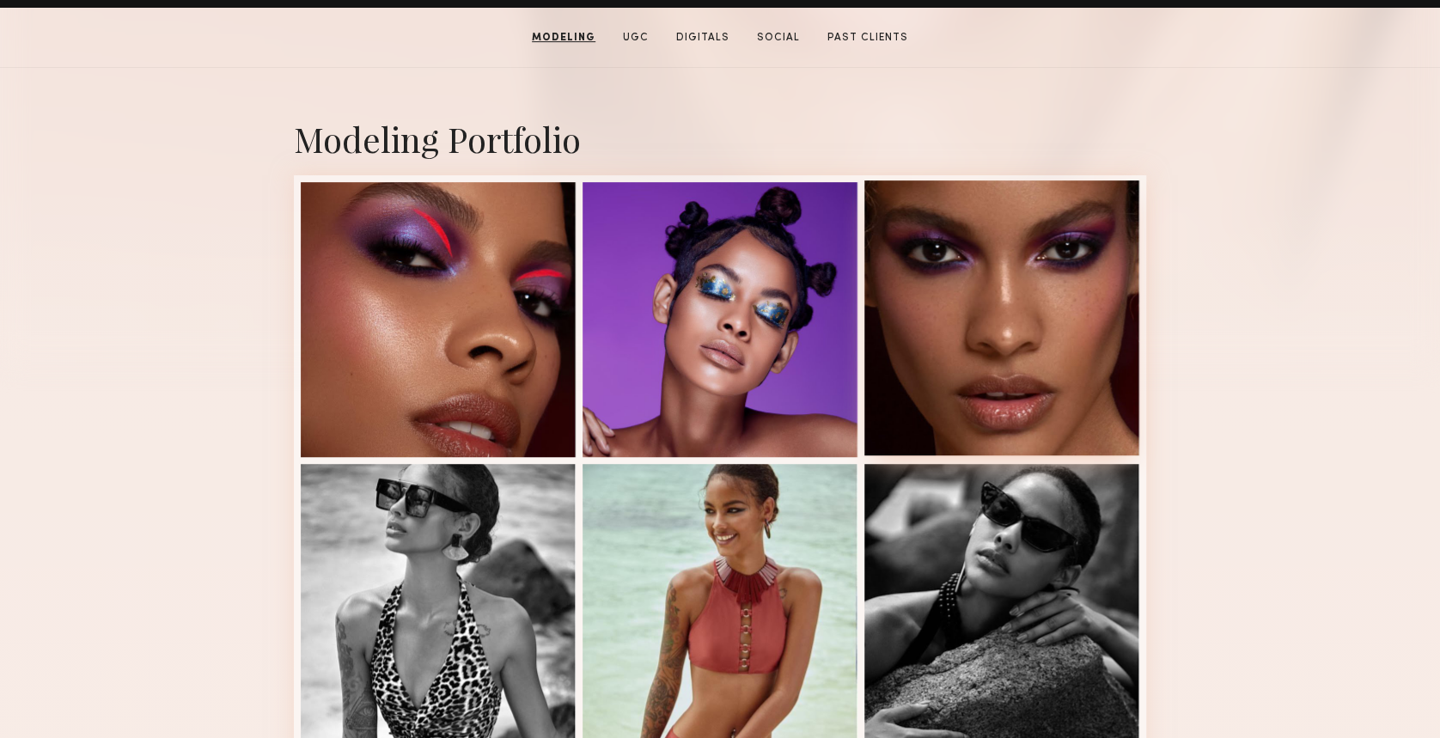
click at [999, 303] on div at bounding box center [1001, 317] width 275 height 275
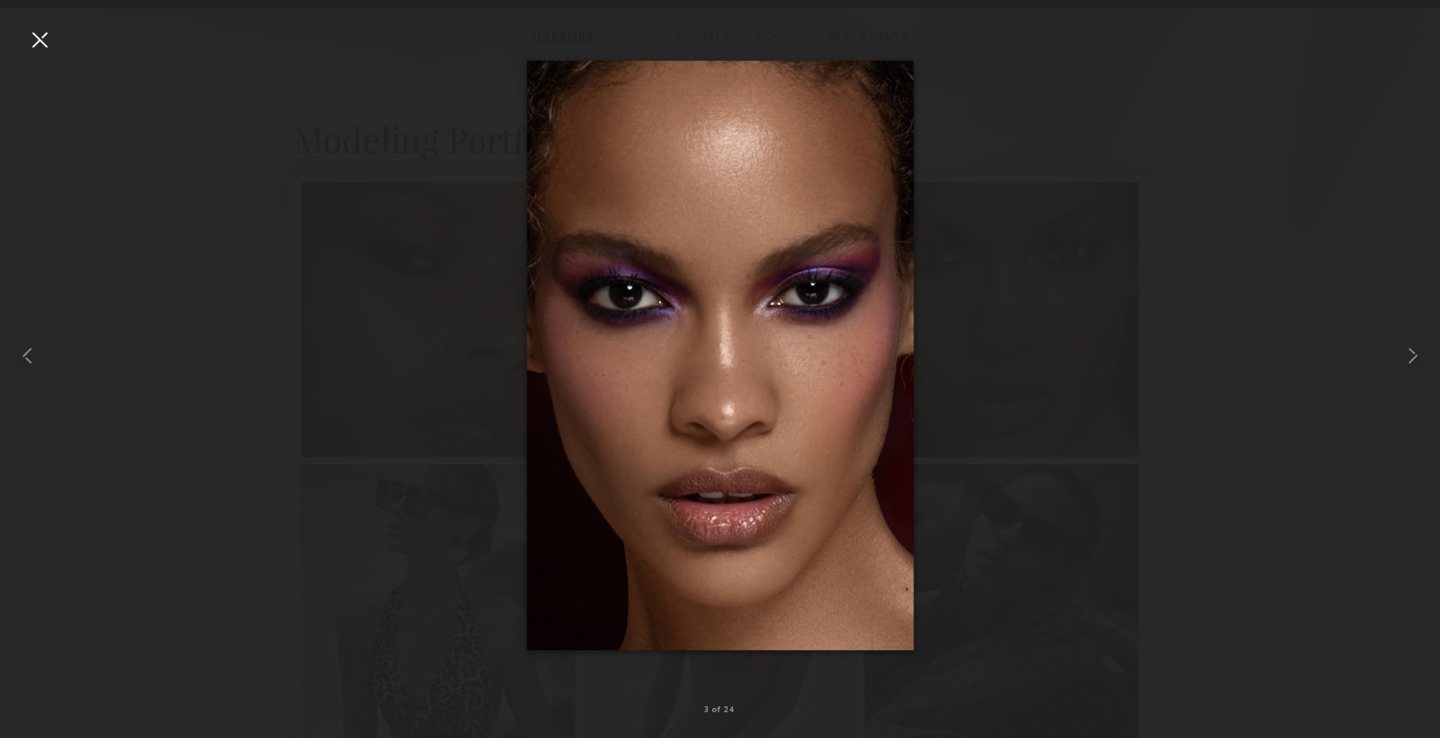
click at [27, 43] on div at bounding box center [39, 39] width 27 height 27
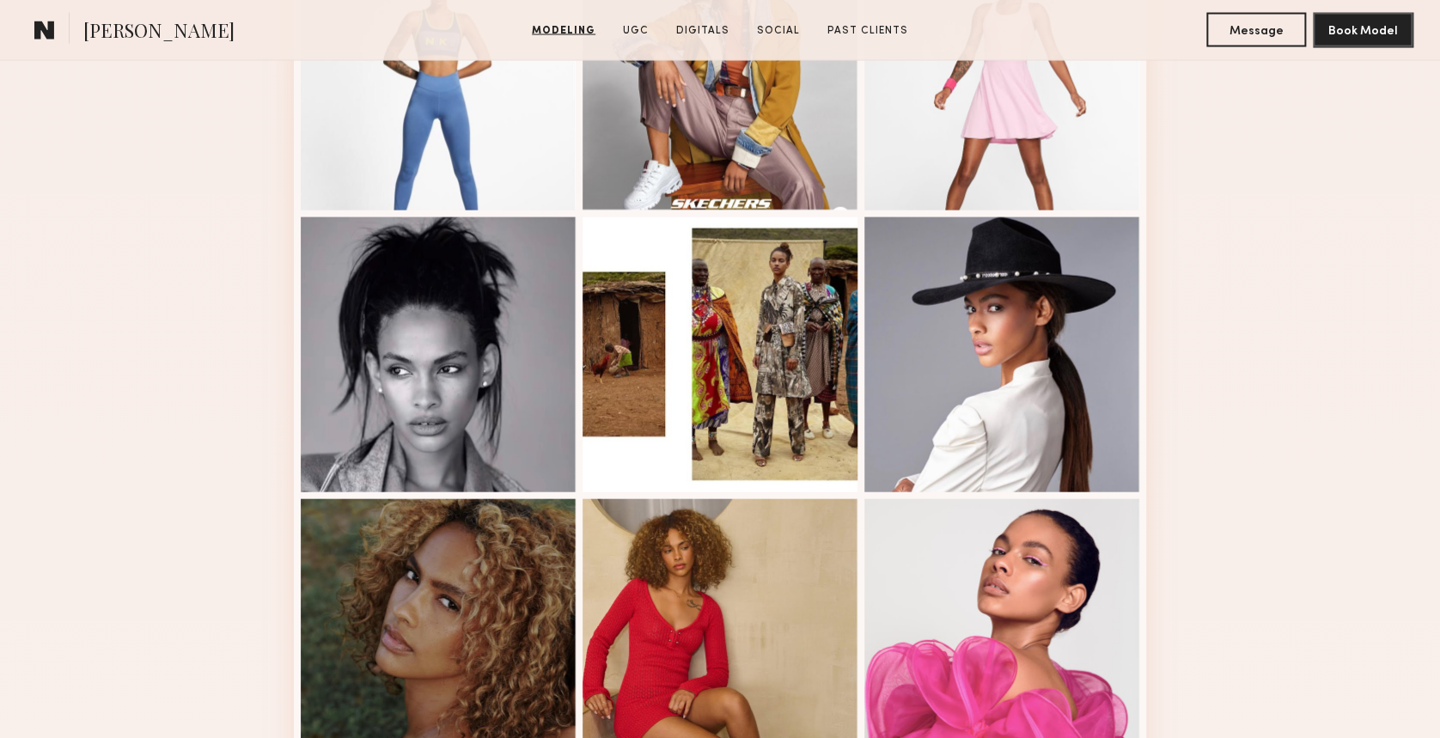
scroll to position [1701, 0]
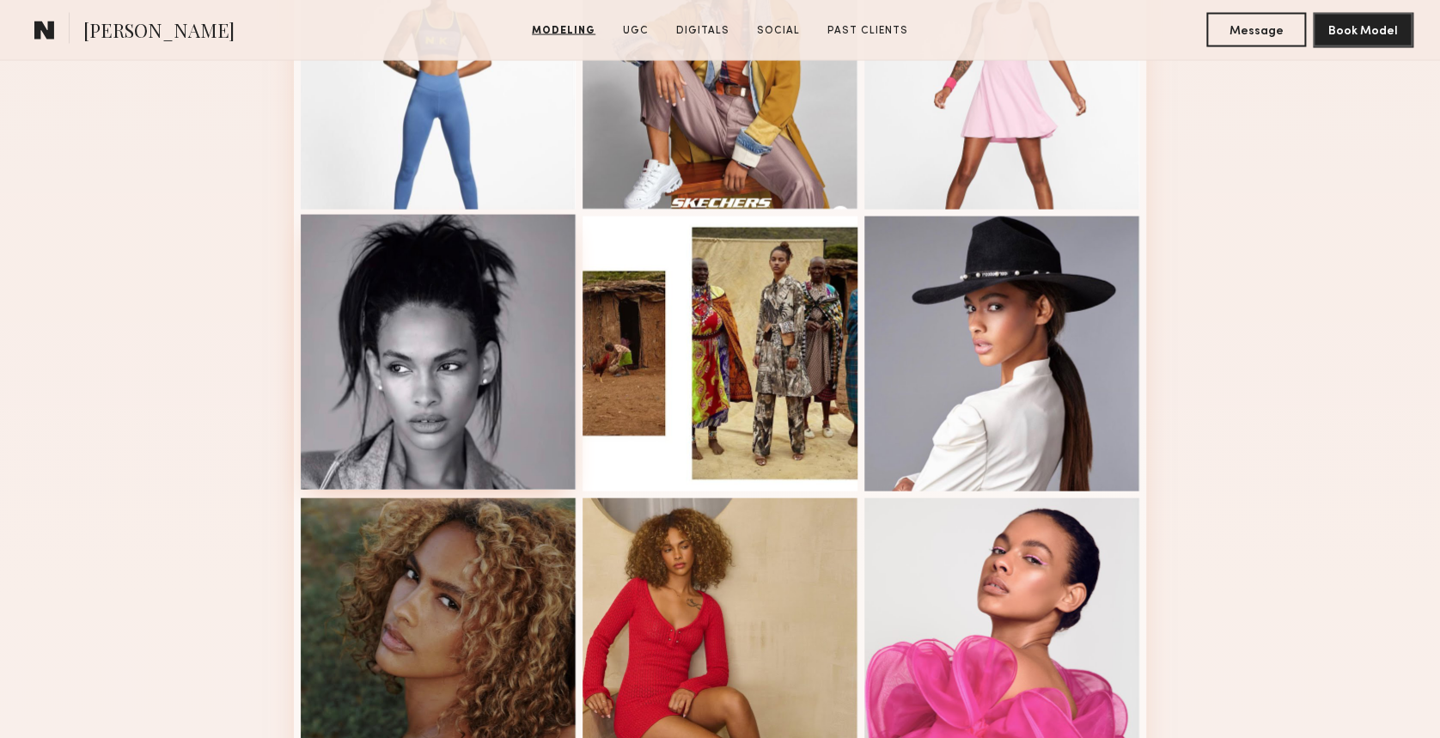
click at [433, 351] on div at bounding box center [438, 352] width 275 height 275
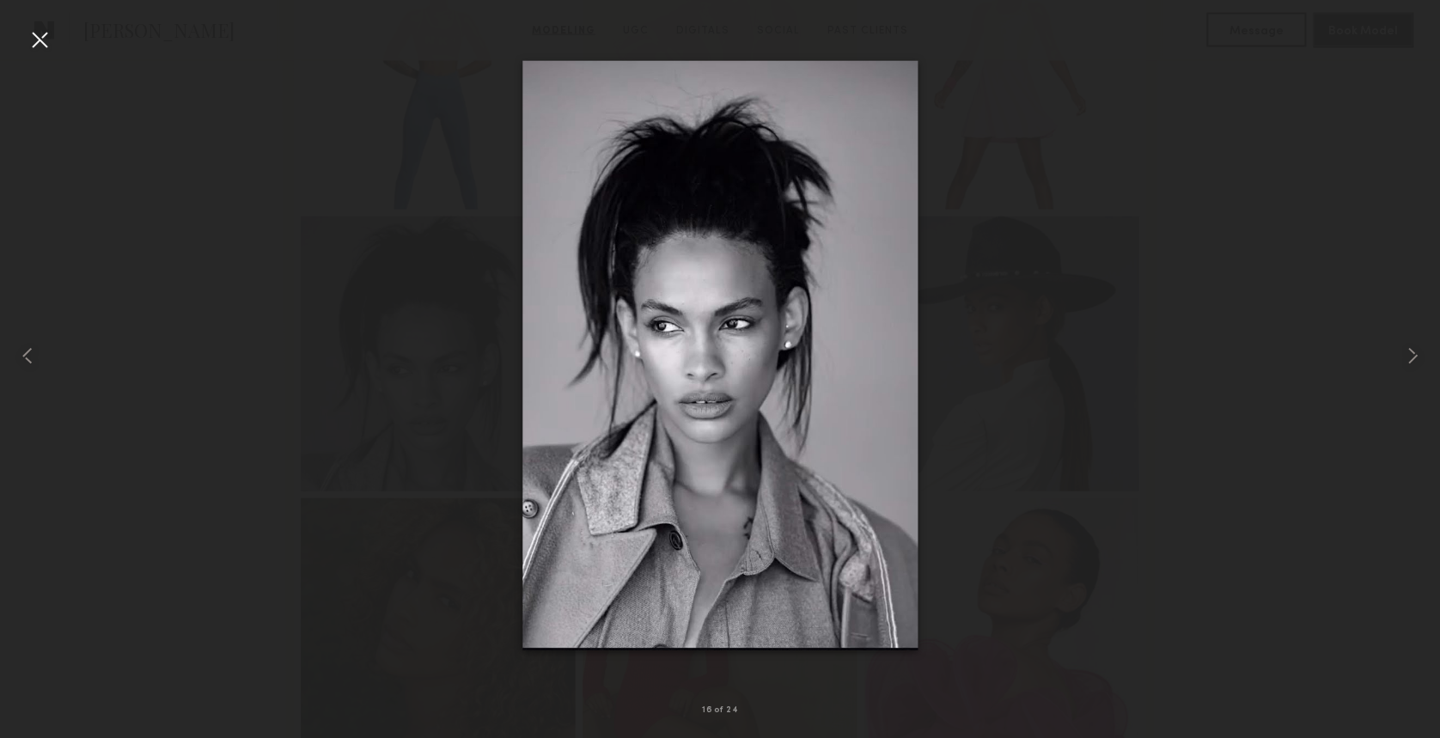
click at [50, 43] on div at bounding box center [39, 39] width 27 height 27
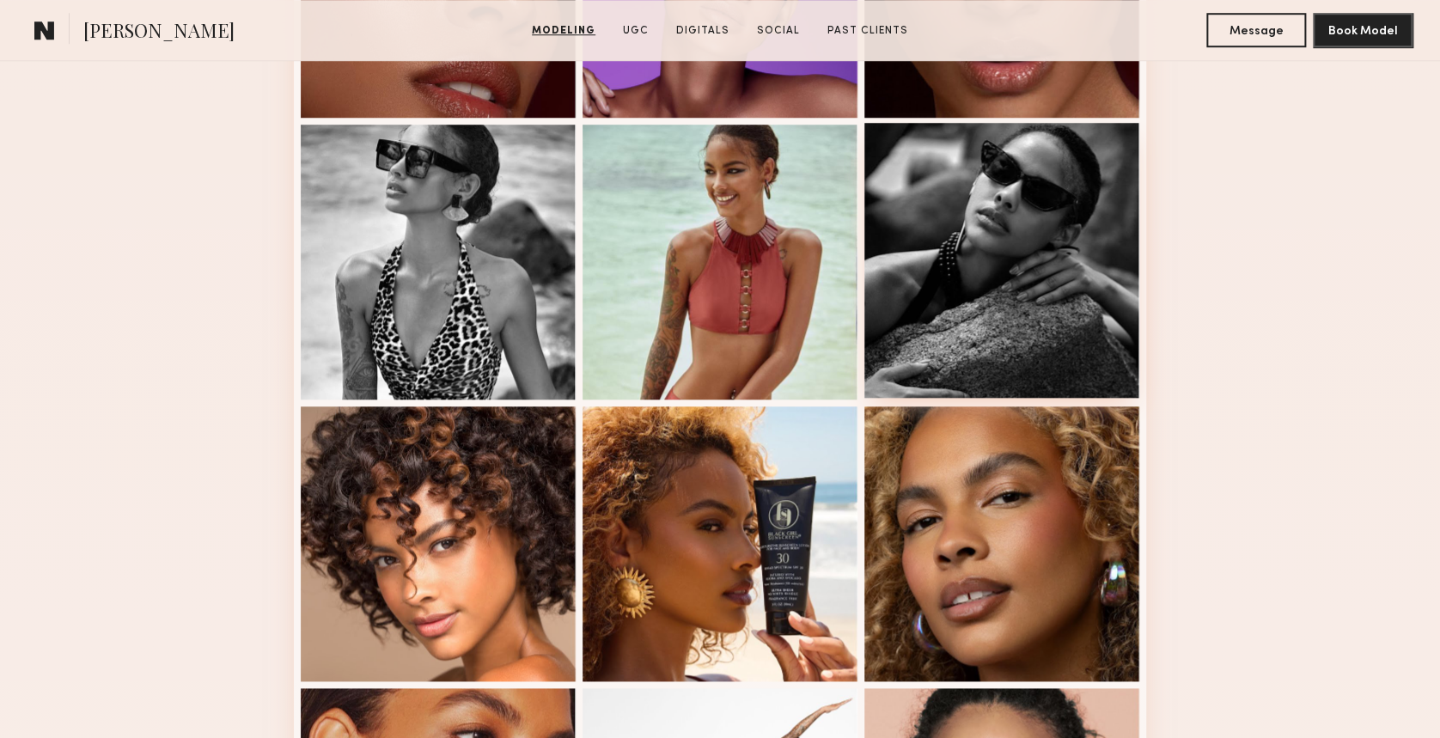
scroll to position [669, 0]
